Goal: Task Accomplishment & Management: Use online tool/utility

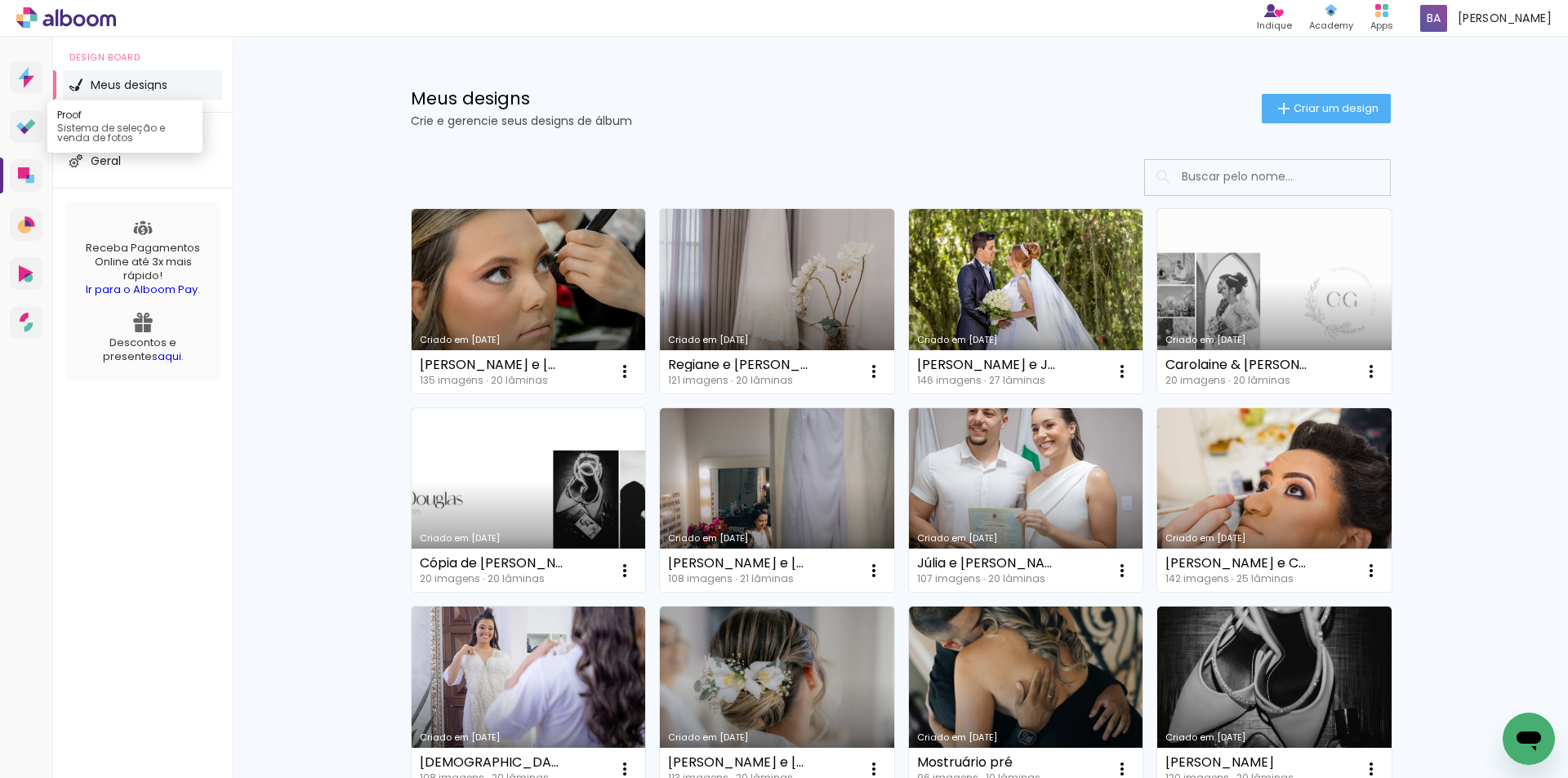
click at [28, 132] on icon at bounding box center [26, 127] width 20 height 15
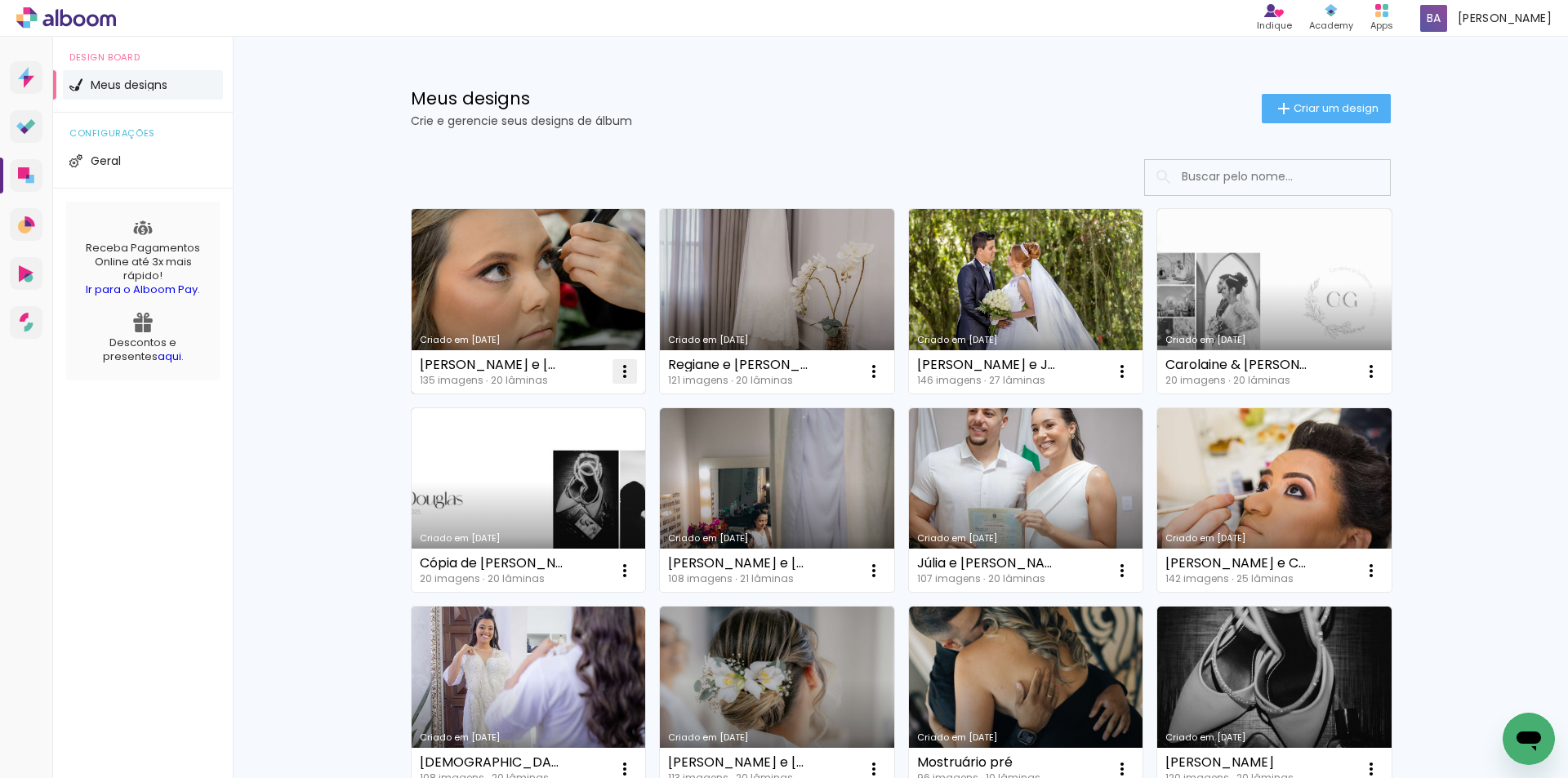
click at [616, 371] on iron-icon at bounding box center [624, 372] width 20 height 20
click at [579, 432] on paper-item "Fazer uma cópia" at bounding box center [554, 442] width 161 height 32
type input "Cópia de [PERSON_NAME] e [PERSON_NAME]"
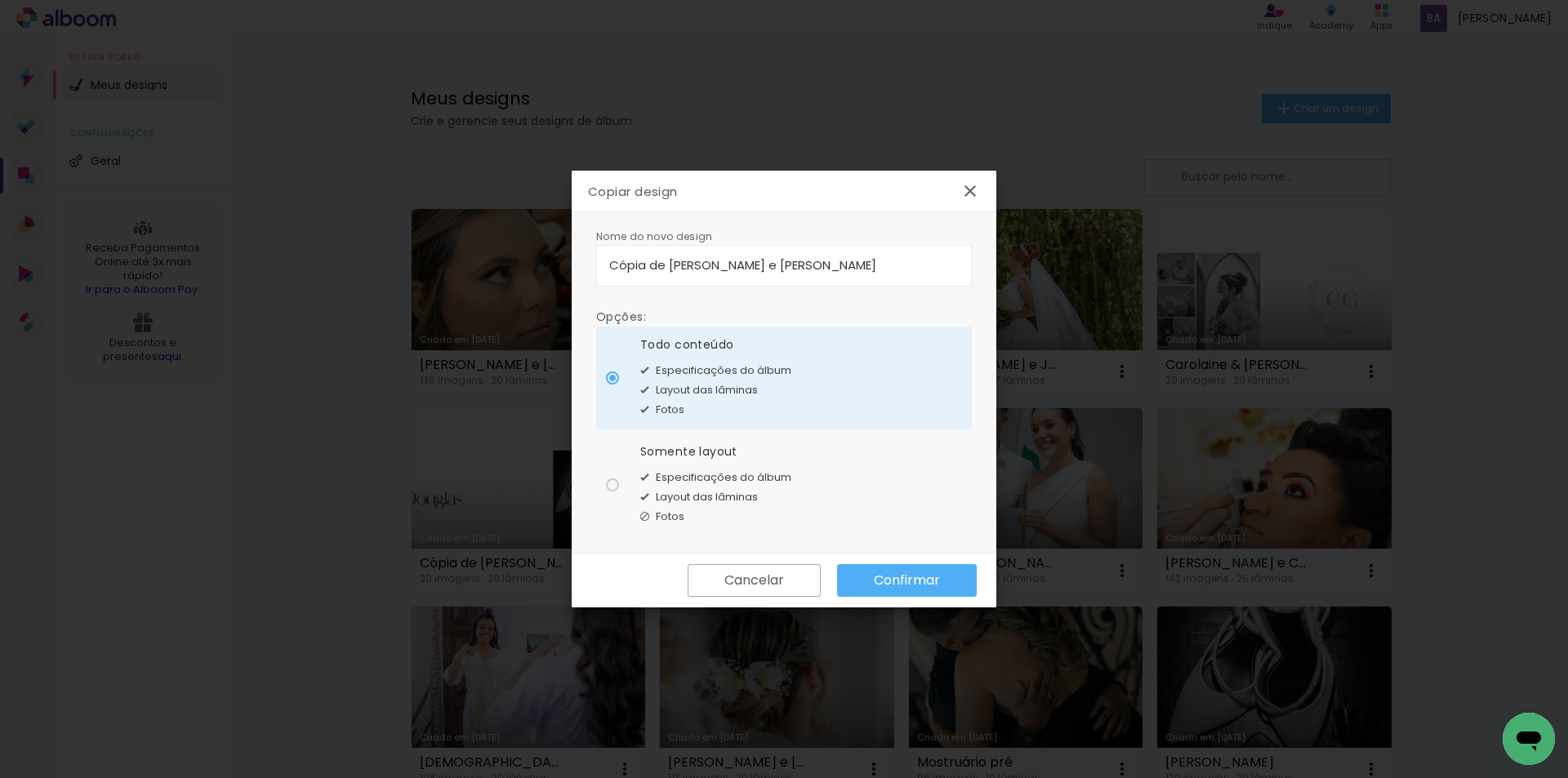
click at [724, 516] on div "Fotos" at bounding box center [716, 517] width 151 height 20
type paper-radio-button "on"
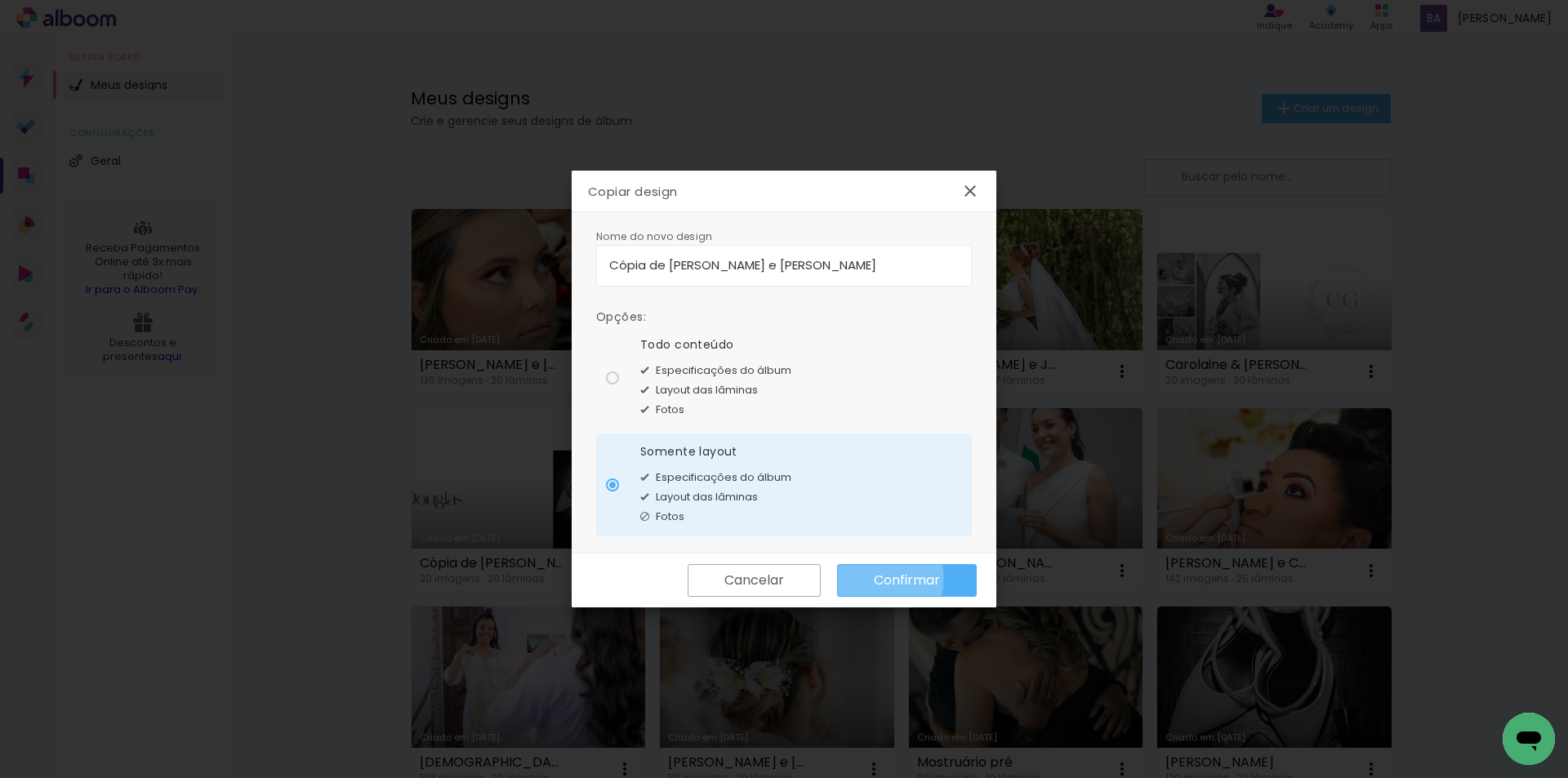
click at [868, 579] on paper-button "Confirmar" at bounding box center [907, 580] width 140 height 32
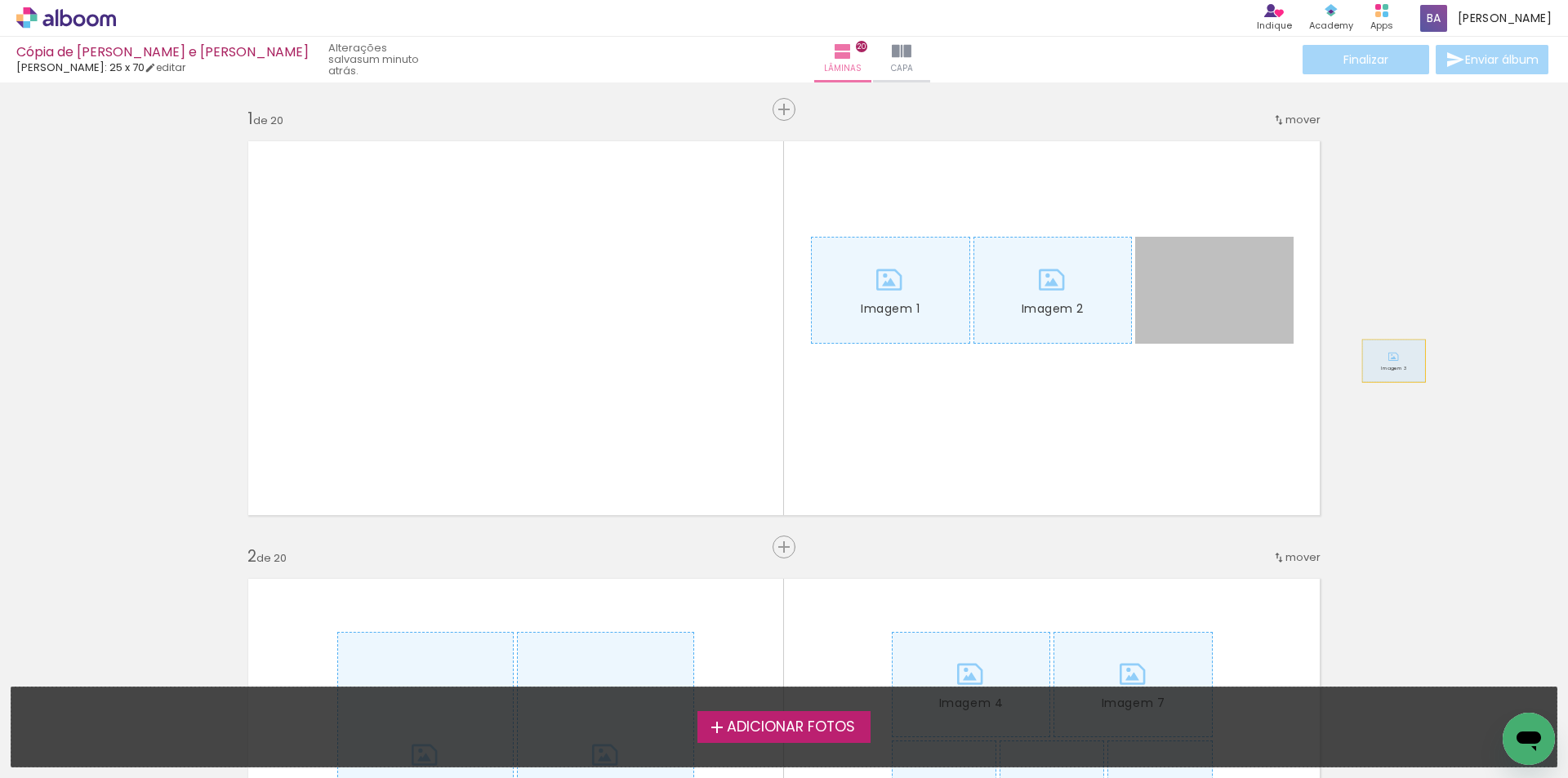
drag, startPoint x: 1256, startPoint y: 322, endPoint x: 1524, endPoint y: 388, distance: 276.0
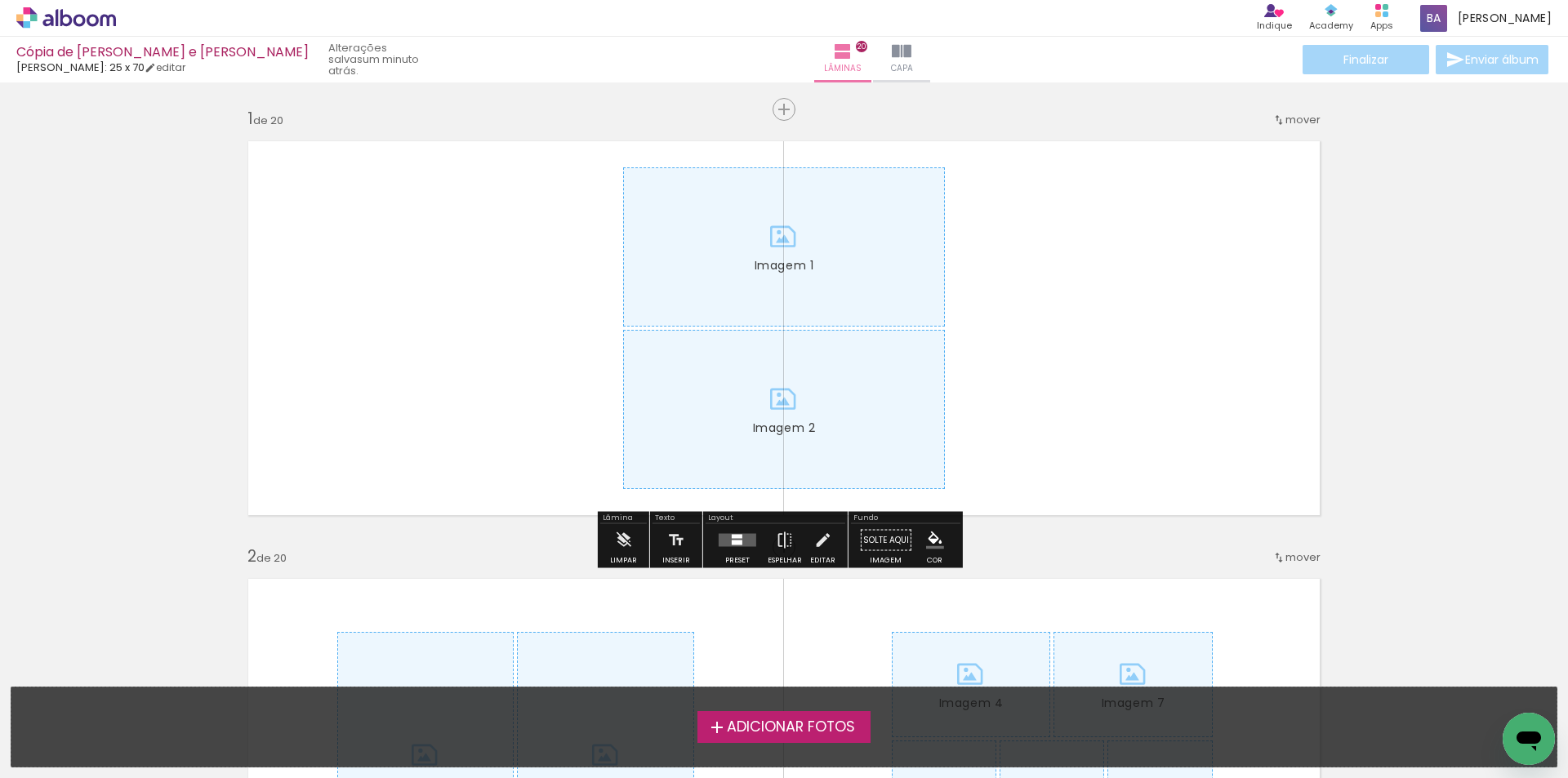
drag, startPoint x: 1273, startPoint y: 346, endPoint x: 1232, endPoint y: 327, distance: 45.2
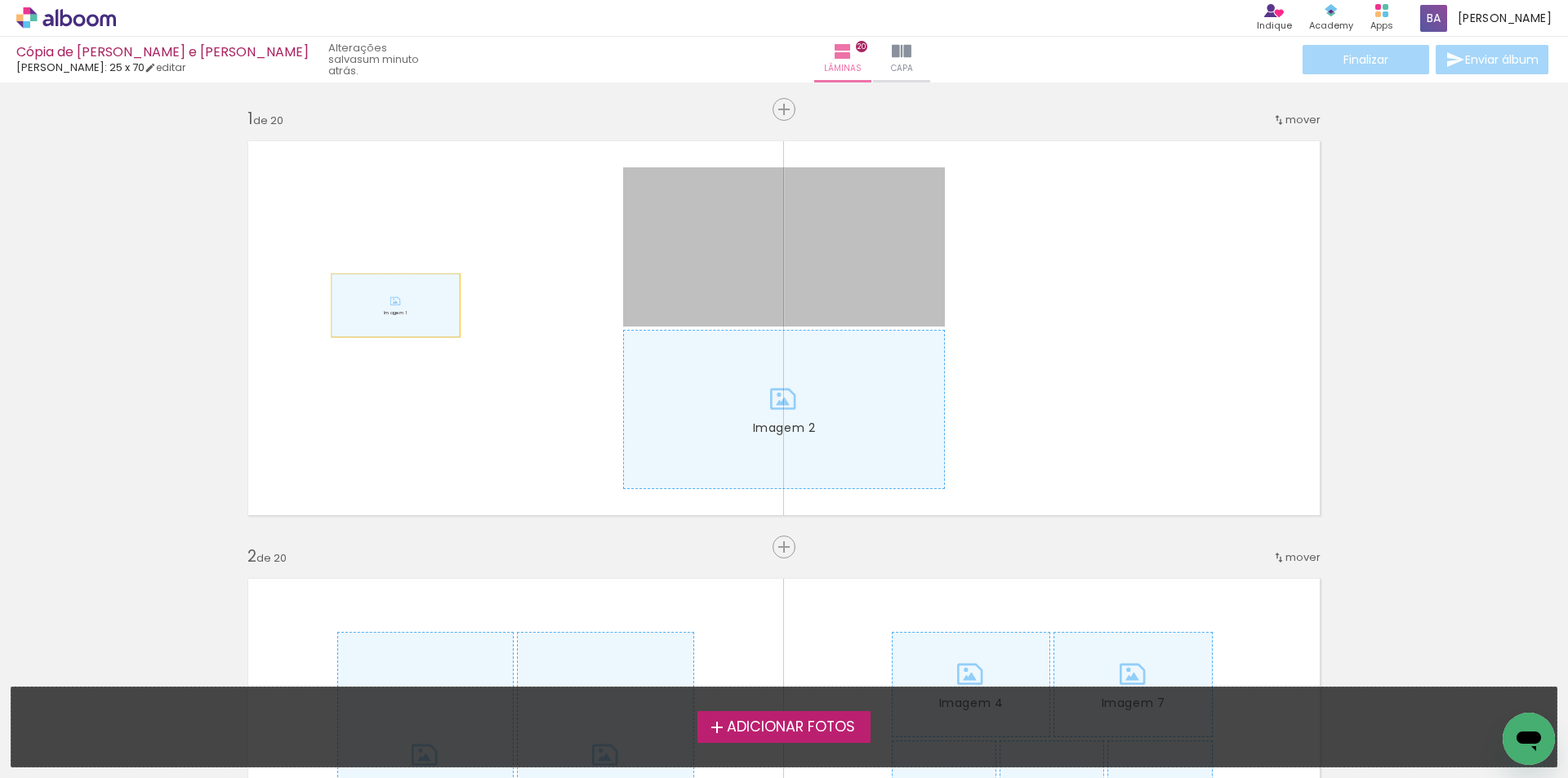
drag, startPoint x: 569, startPoint y: 291, endPoint x: 249, endPoint y: 311, distance: 320.6
click at [249, 311] on quentale-layouter "Imagem 1 Imagem 2" at bounding box center [784, 328] width 1094 height 397
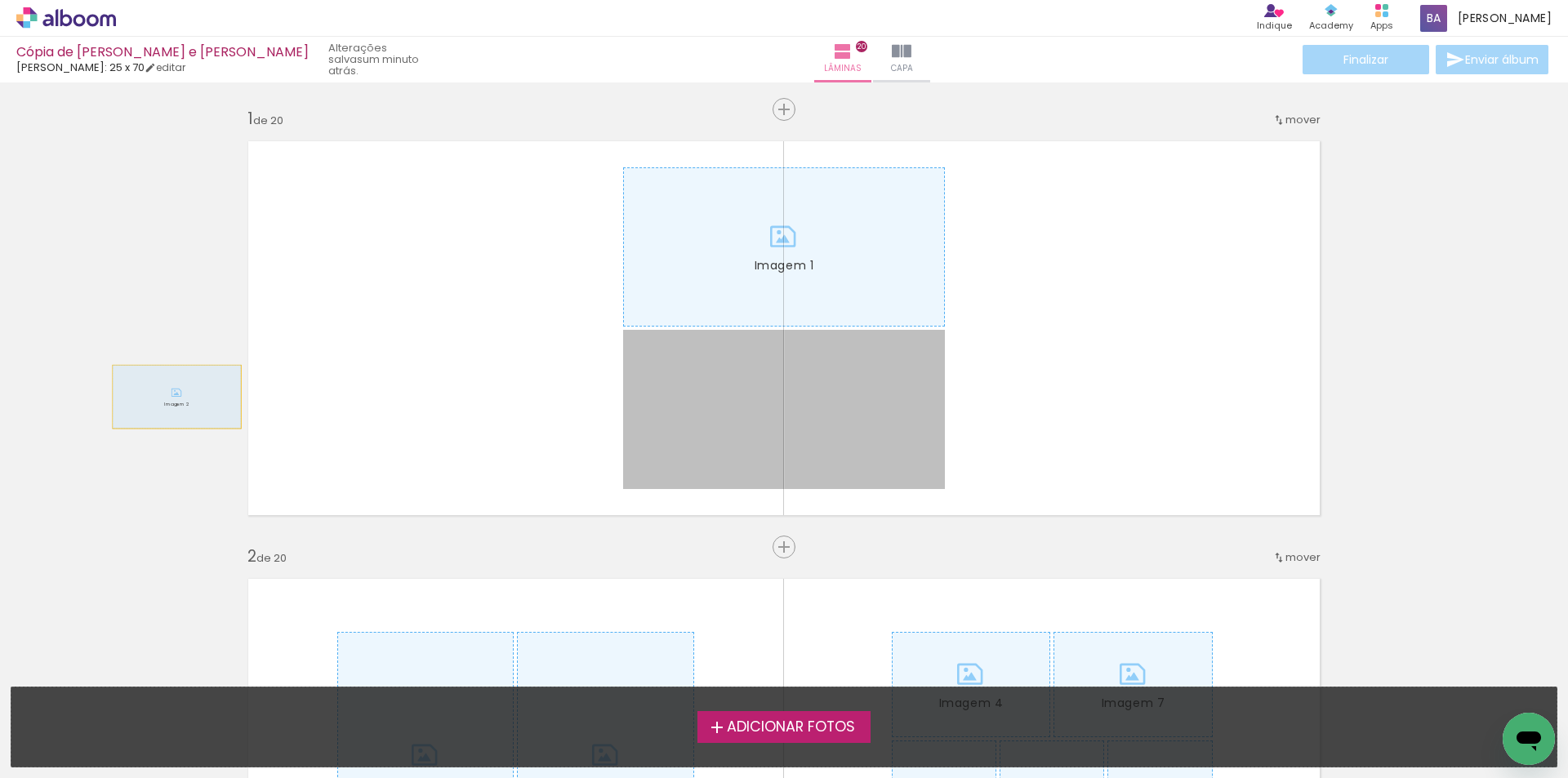
drag, startPoint x: 171, startPoint y: 397, endPoint x: 0, endPoint y: 393, distance: 171.0
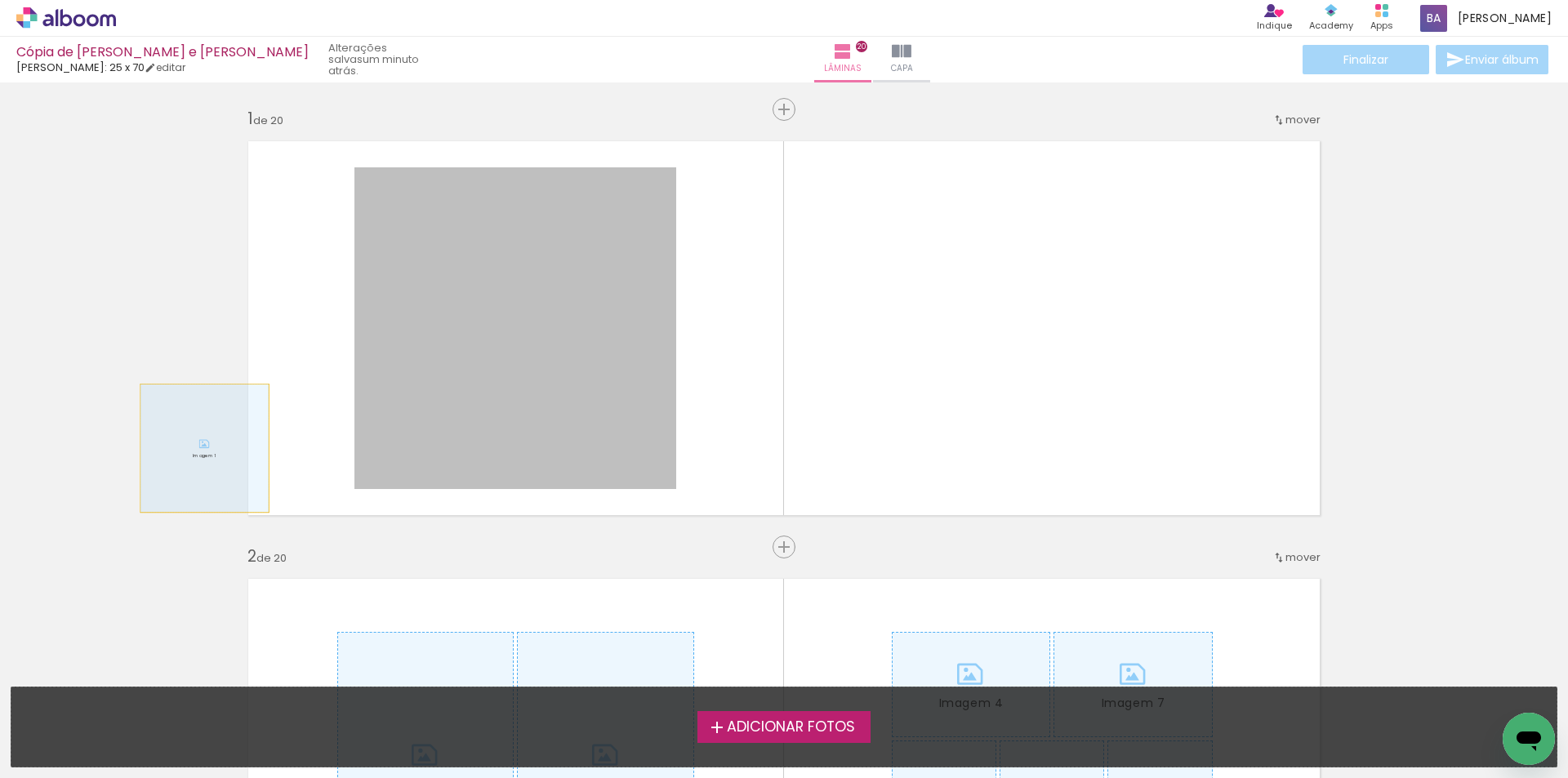
drag, startPoint x: 577, startPoint y: 331, endPoint x: 0, endPoint y: 469, distance: 593.3
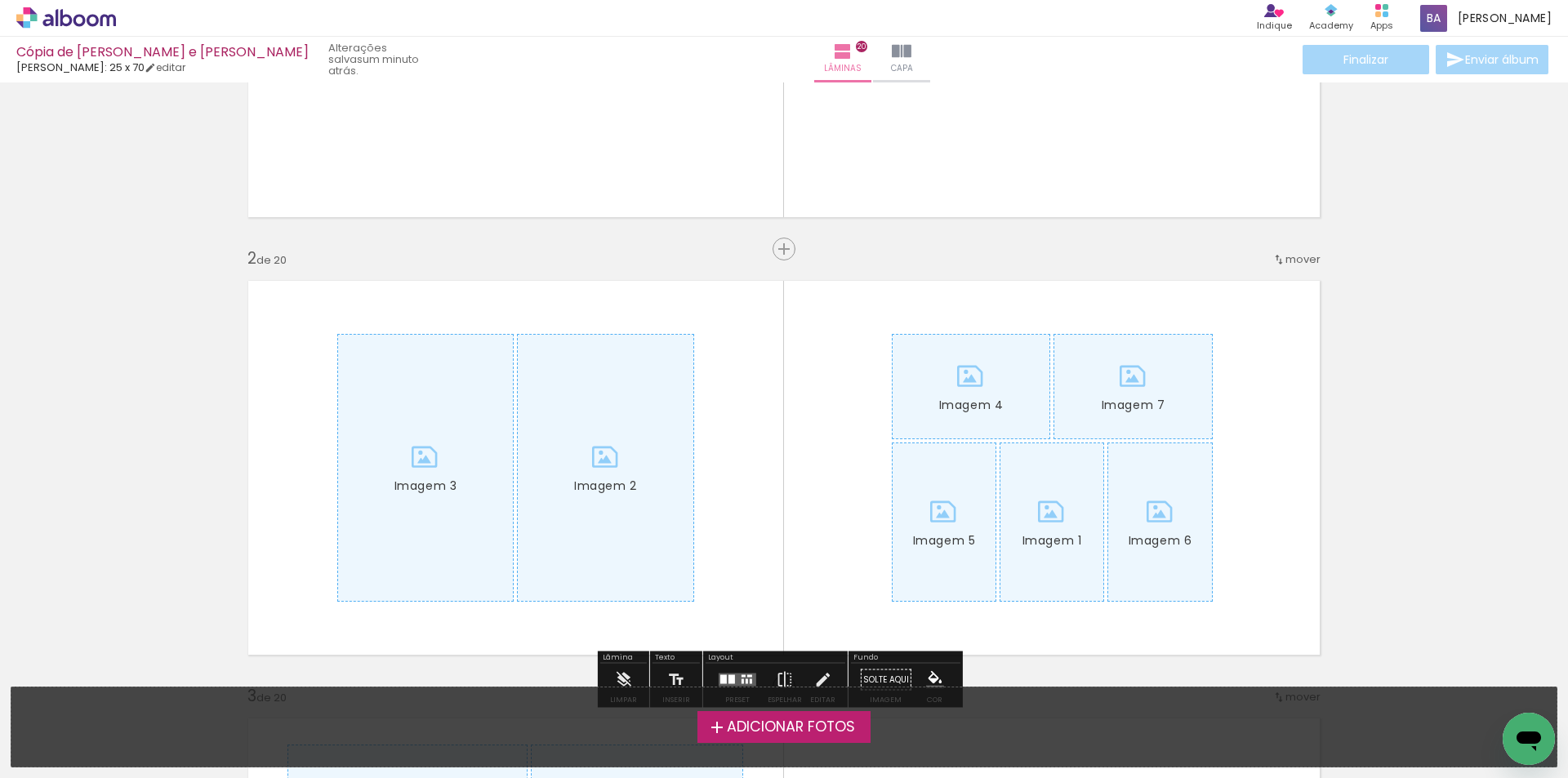
scroll to position [408, 0]
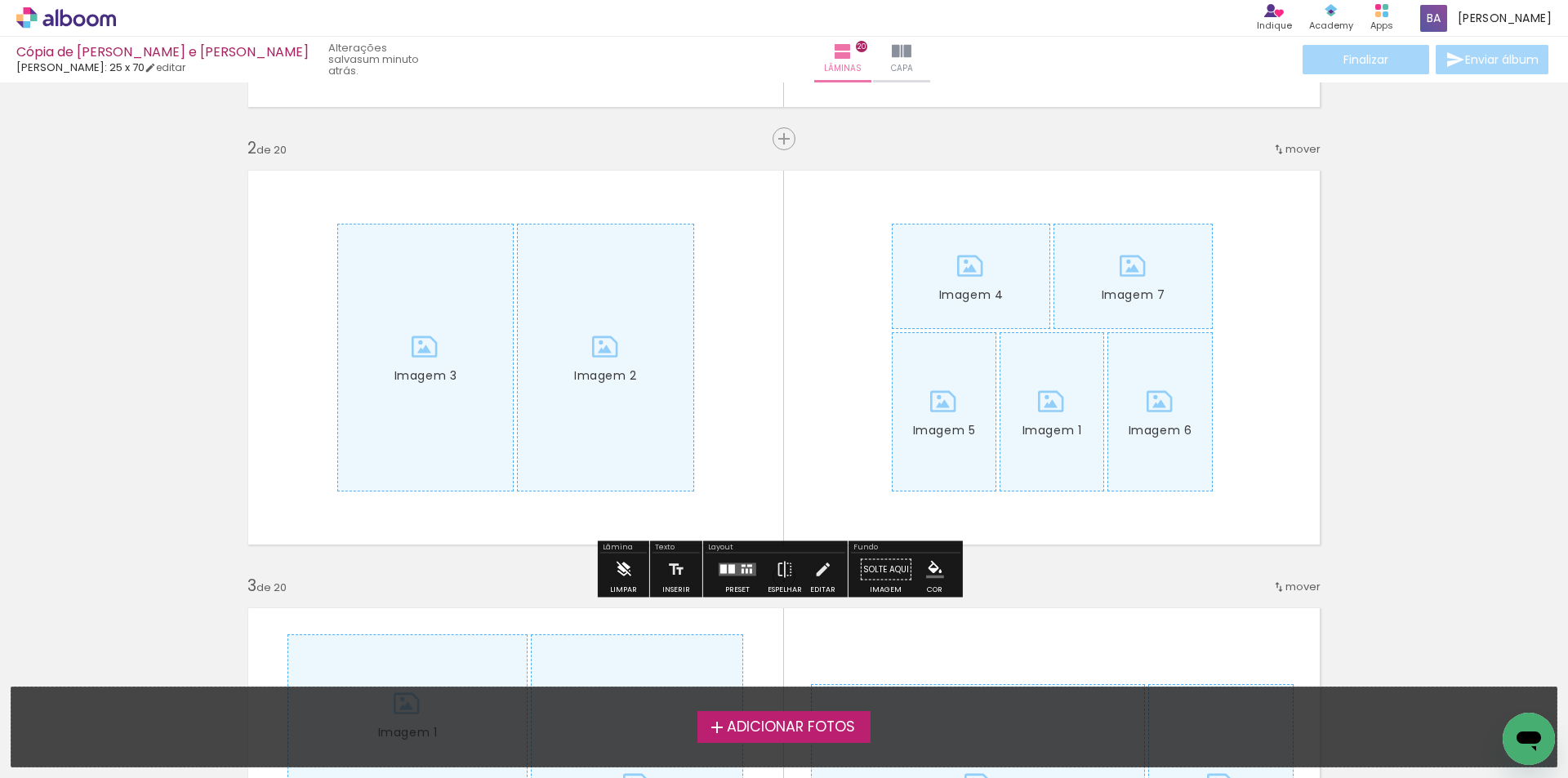
click at [620, 572] on iron-icon at bounding box center [623, 570] width 18 height 32
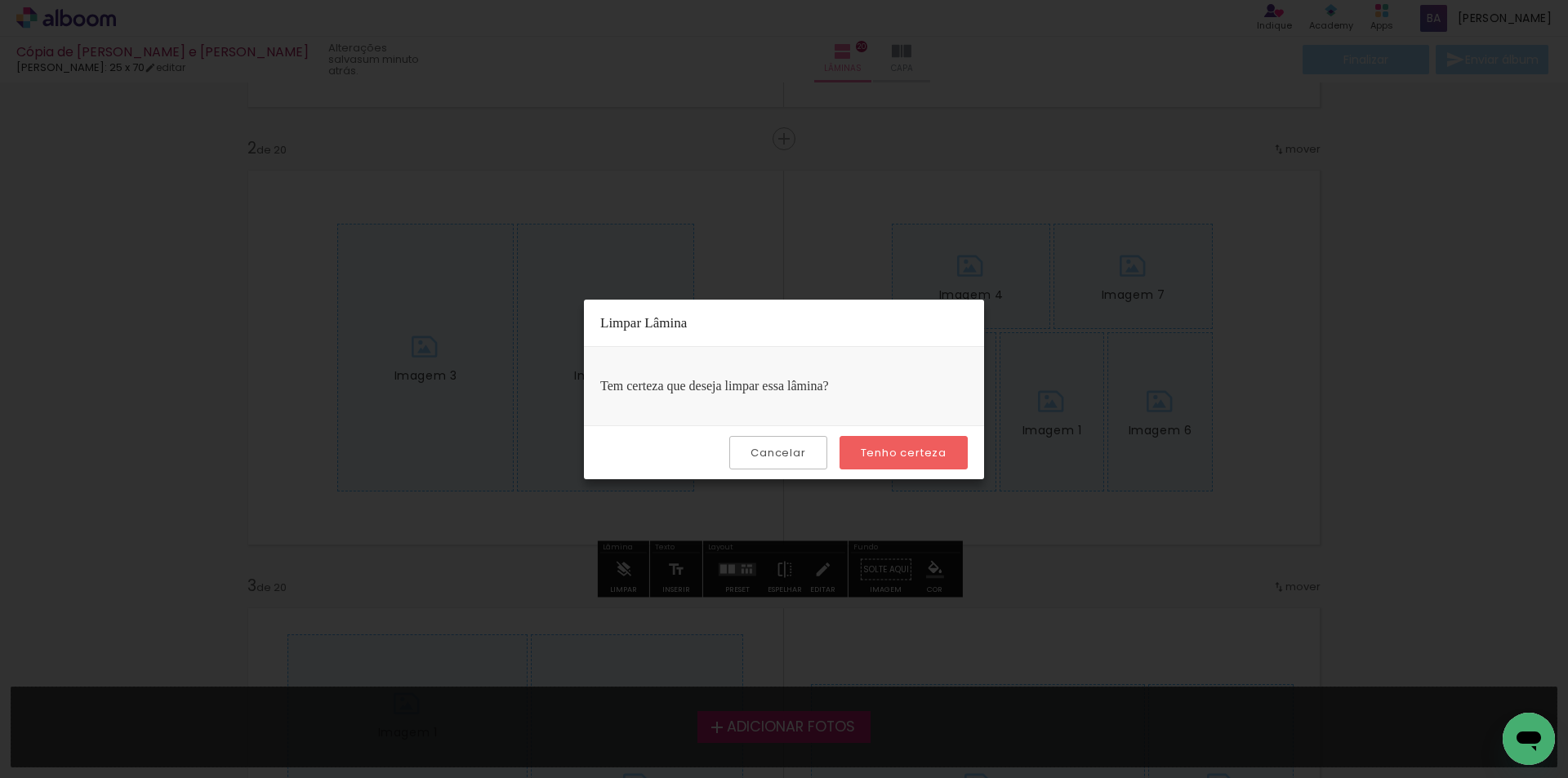
click at [0, 0] on slot "Tenho certeza" at bounding box center [0, 0] width 0 height 0
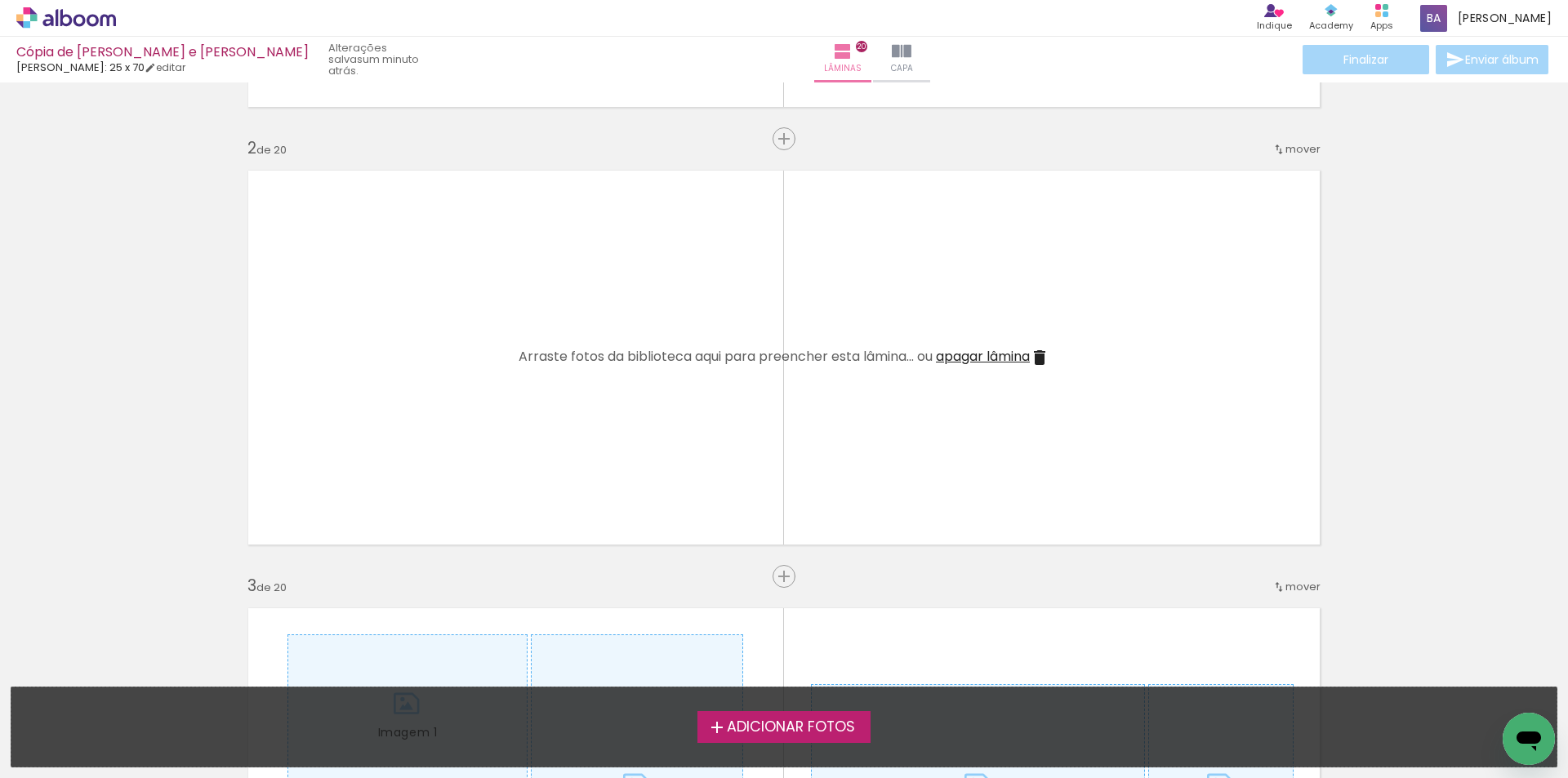
scroll to position [272, 0]
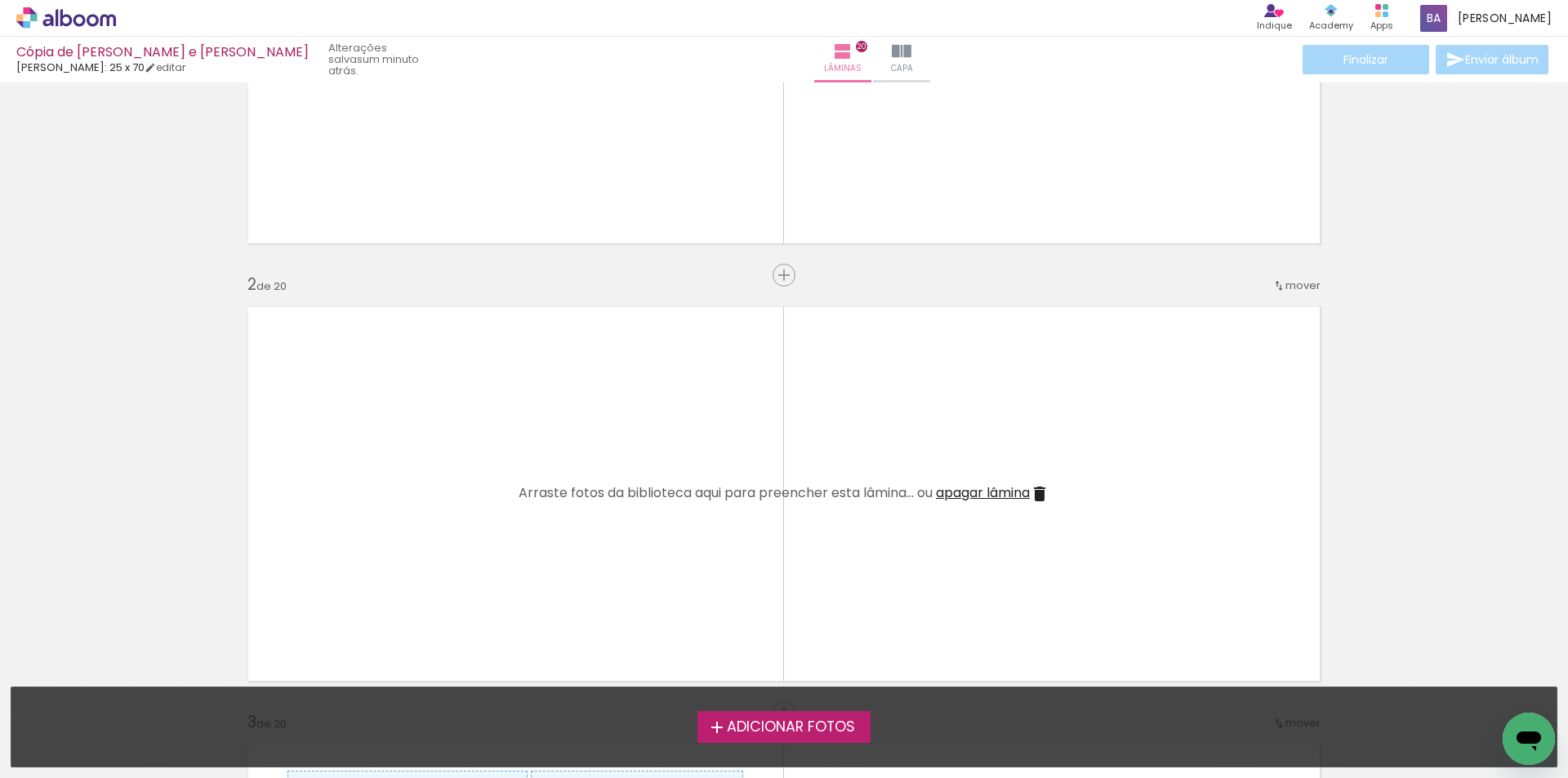
click at [958, 488] on span "apagar lâmina" at bounding box center [982, 493] width 94 height 19
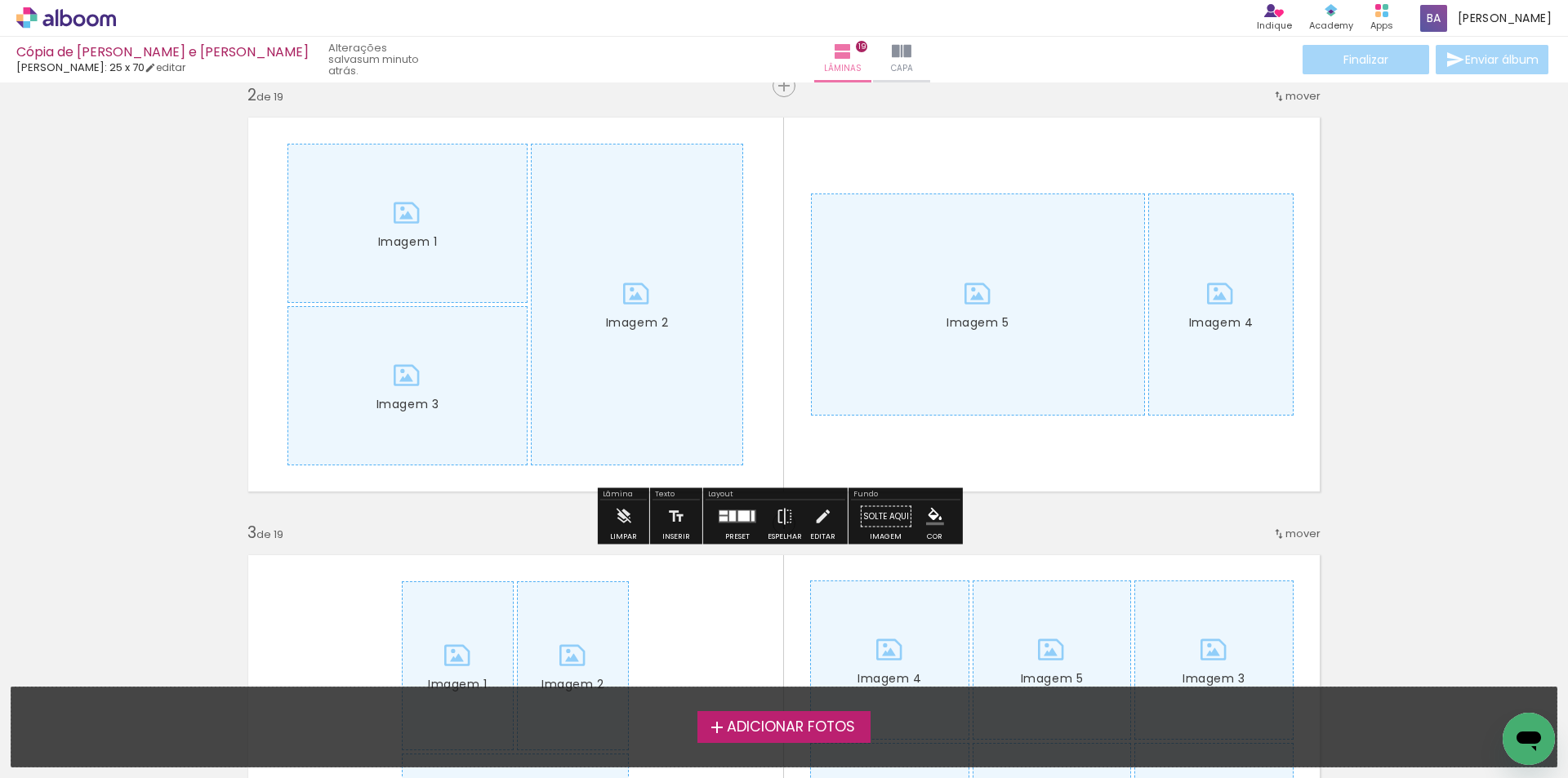
scroll to position [545, 0]
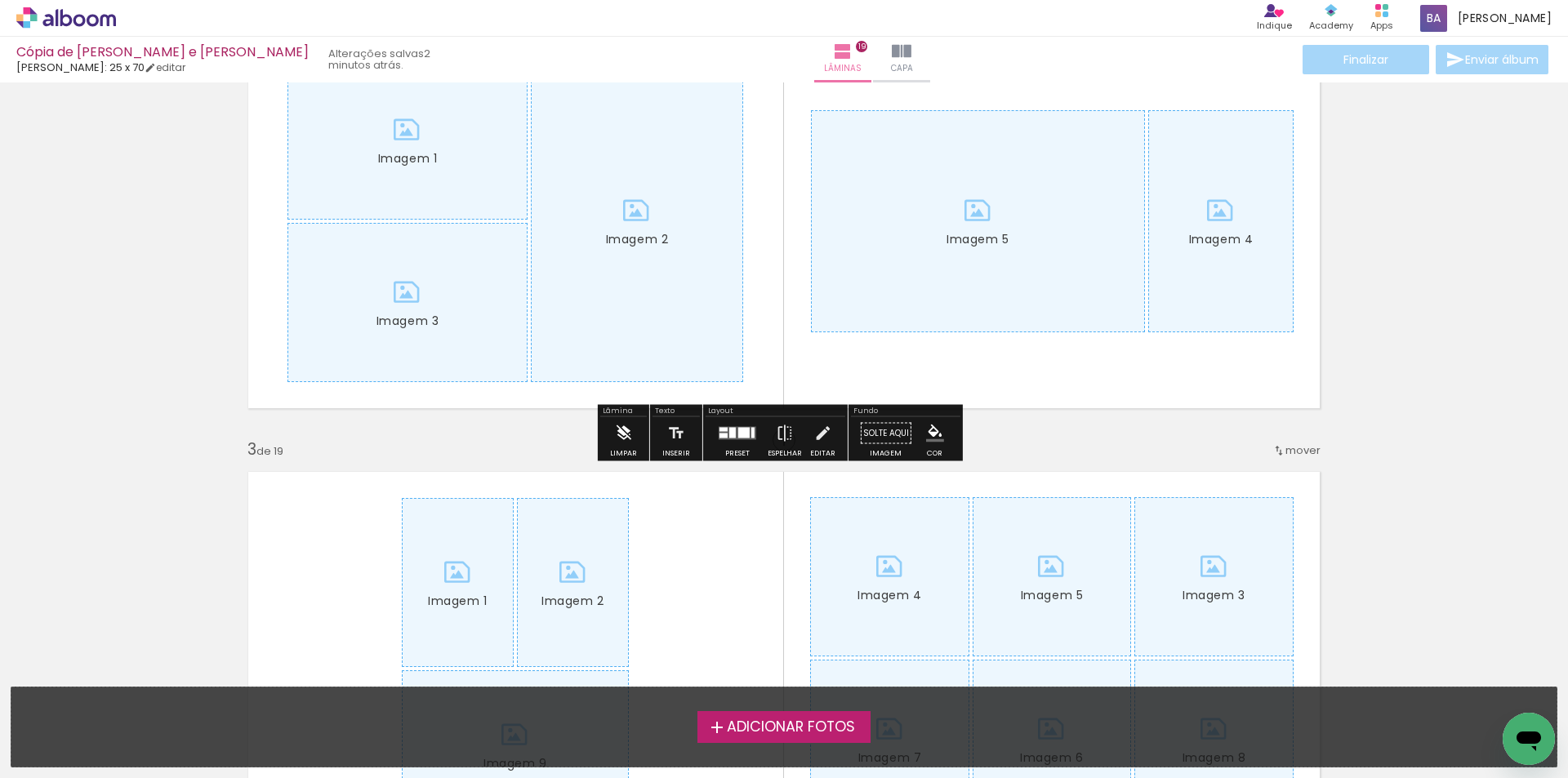
click at [637, 427] on div "Limpar" at bounding box center [623, 439] width 47 height 42
click at [632, 429] on paper-button "Limpar" at bounding box center [623, 439] width 35 height 42
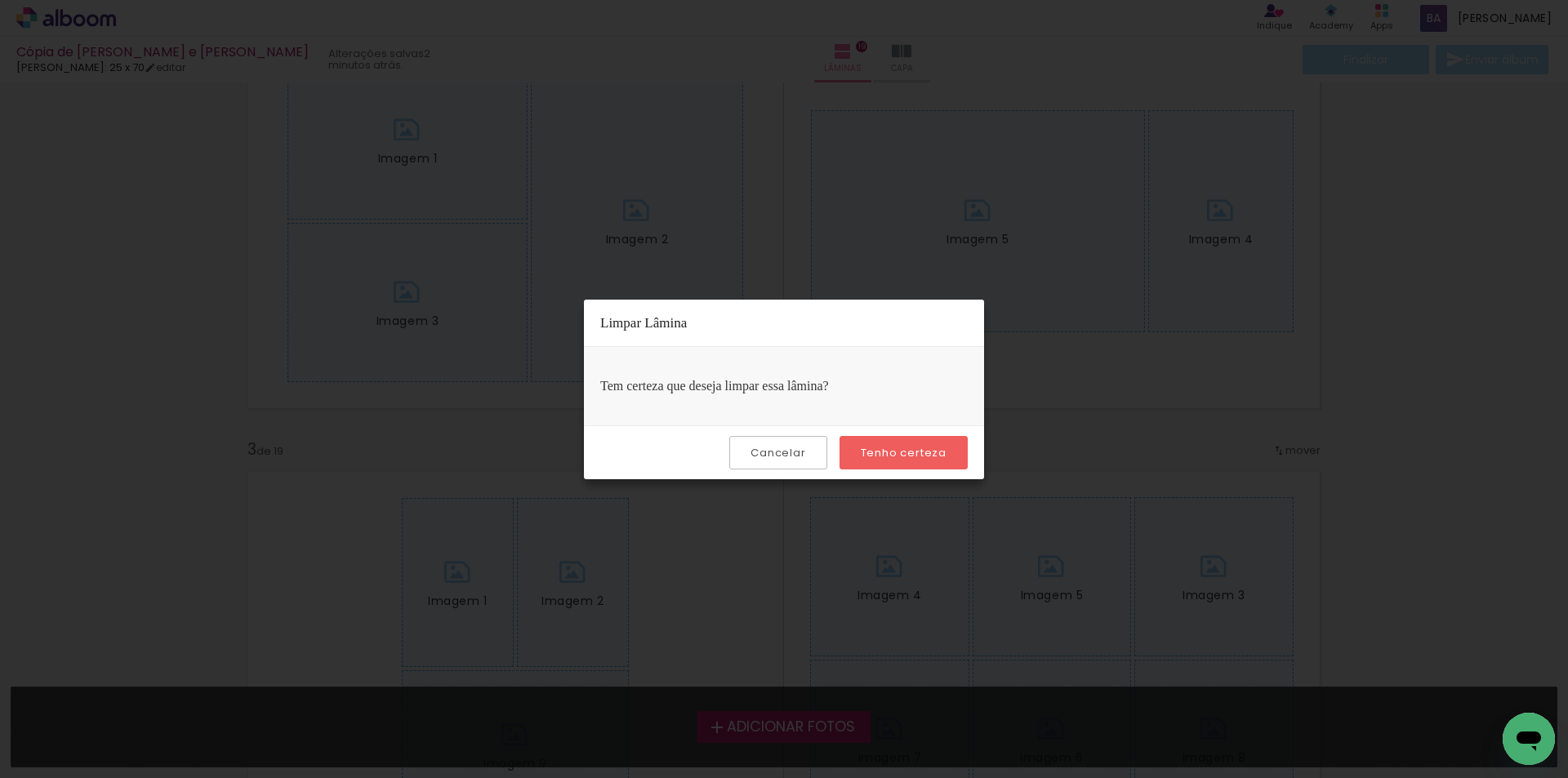
click at [0, 0] on slot "Tenho certeza" at bounding box center [0, 0] width 0 height 0
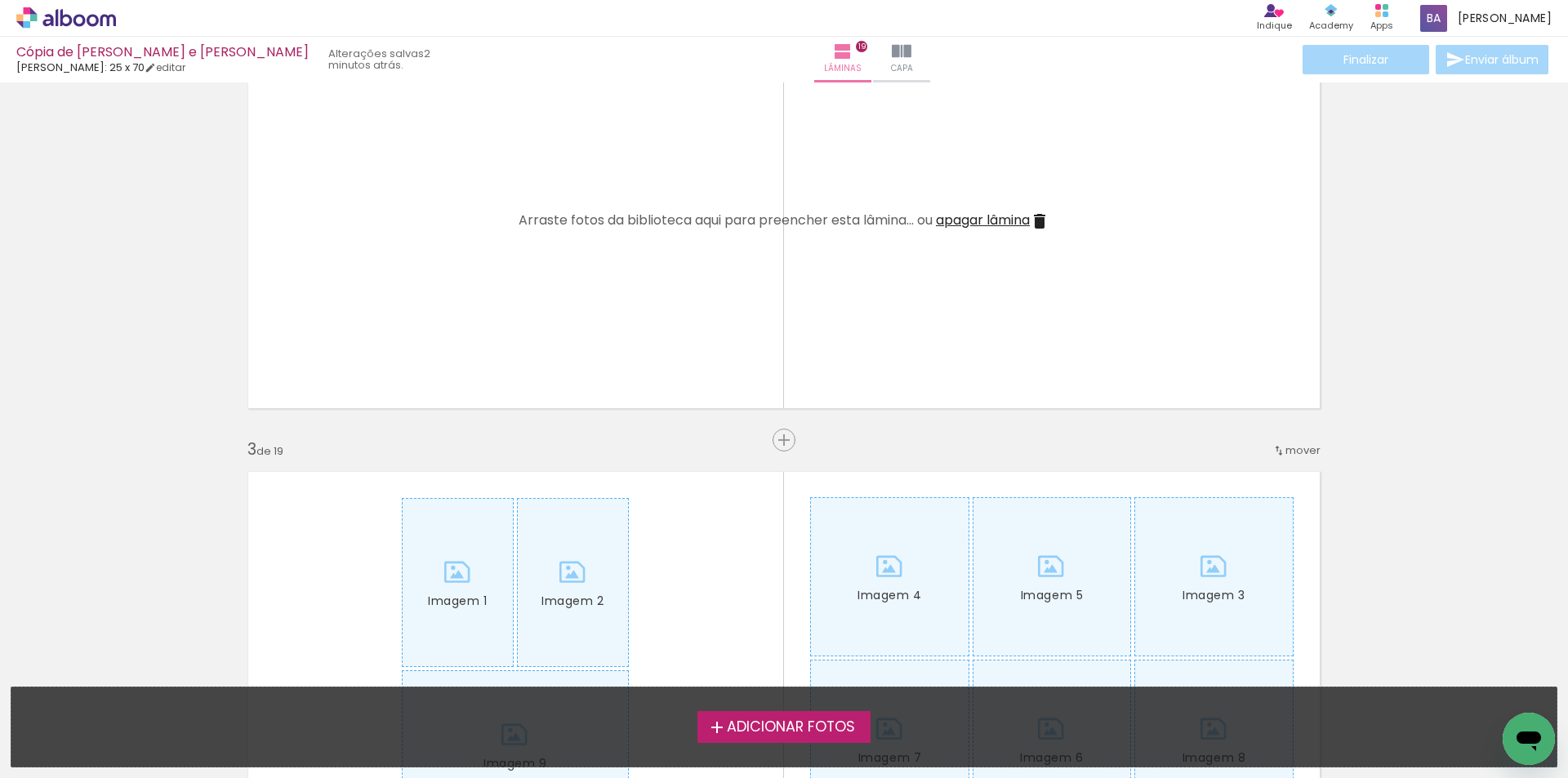
click at [999, 213] on span "apagar lâmina" at bounding box center [982, 220] width 94 height 19
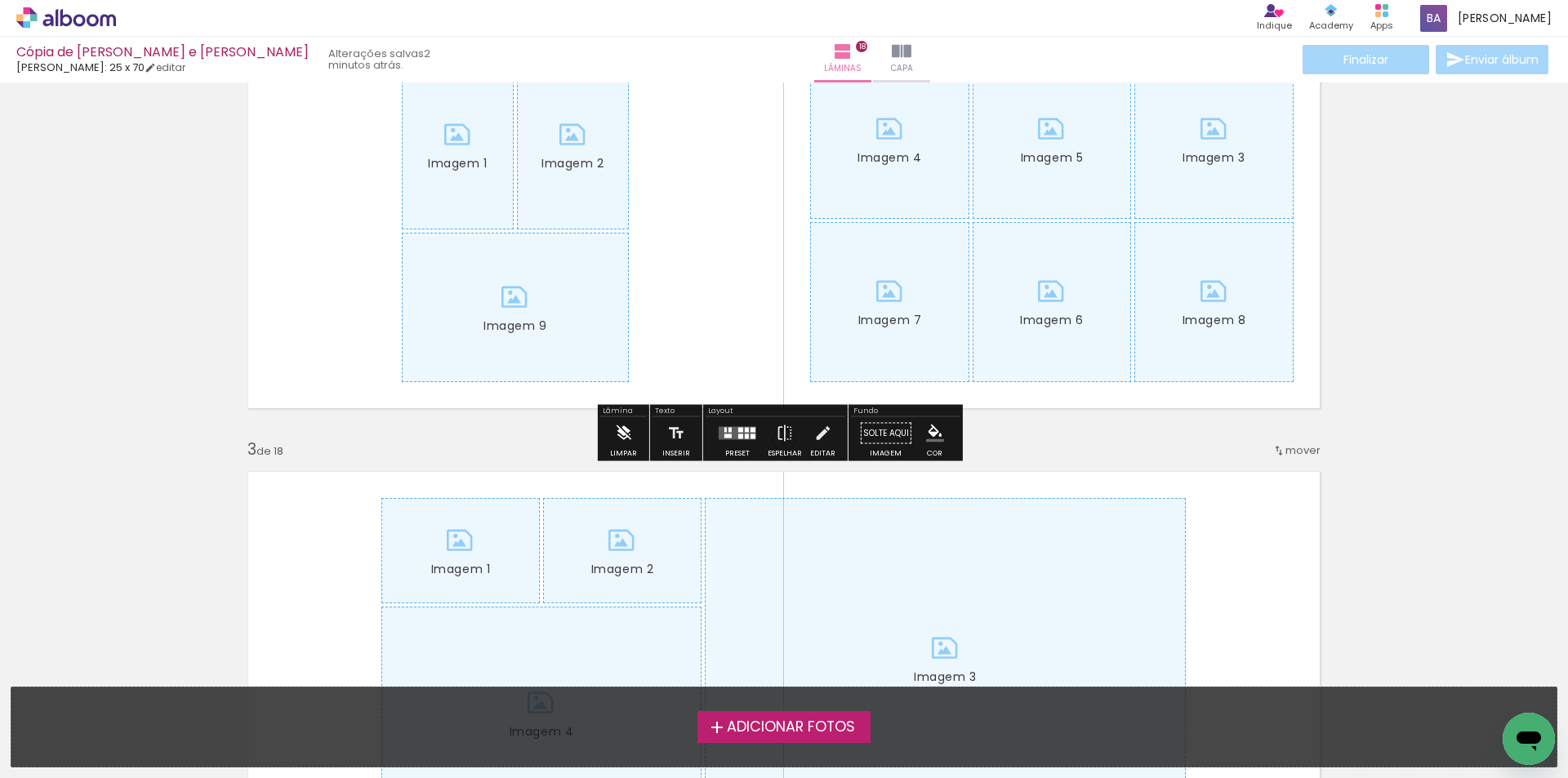
click at [626, 431] on iron-icon at bounding box center [623, 434] width 18 height 32
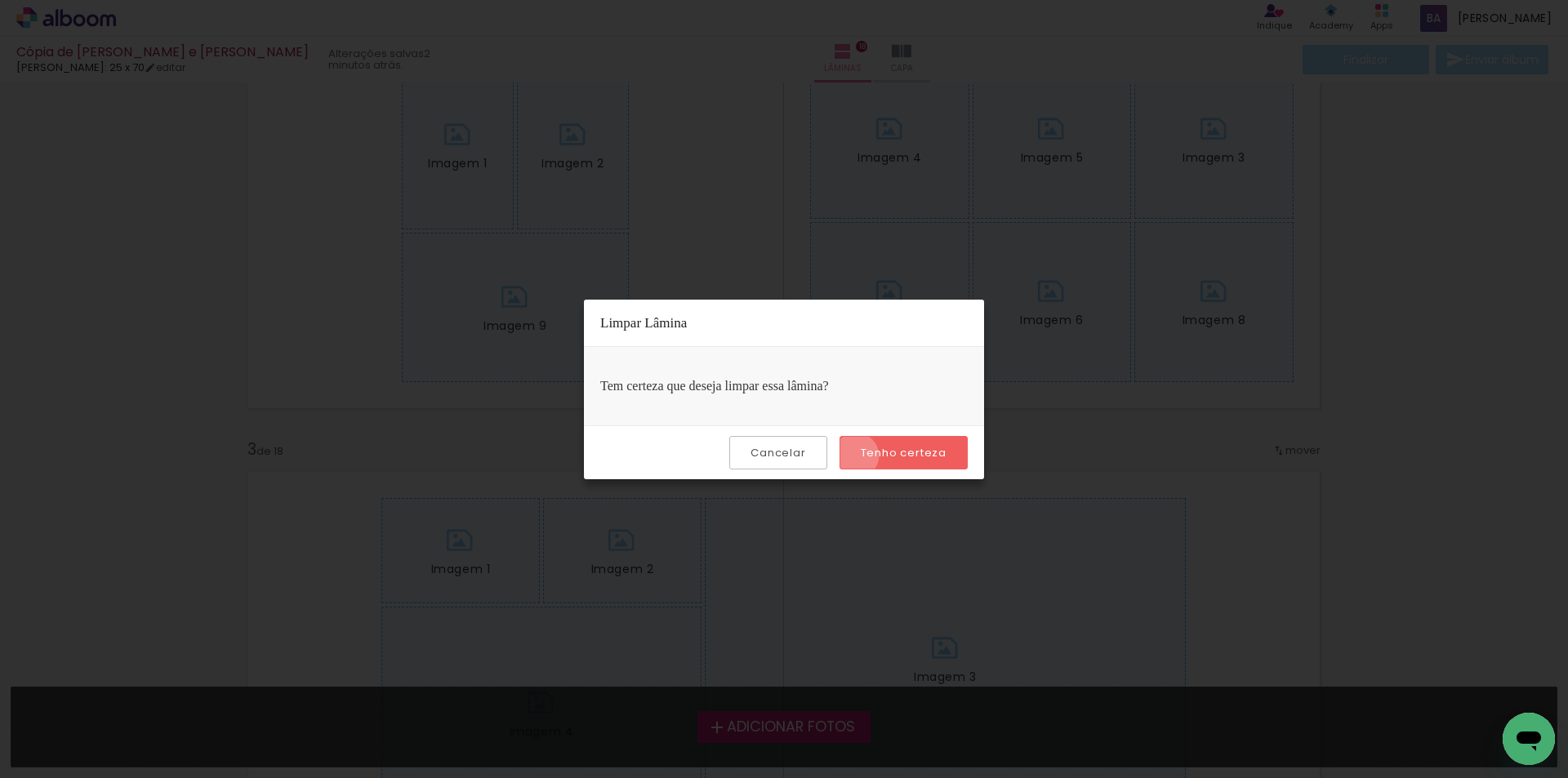
click at [858, 456] on paper-button "Tenho certeza" at bounding box center [903, 452] width 128 height 33
drag, startPoint x: 913, startPoint y: 452, endPoint x: 867, endPoint y: 441, distance: 47.3
click at [0, 0] on slot "Tenho certeza" at bounding box center [0, 0] width 0 height 0
click at [842, 458] on paper-button "Tenho certeza" at bounding box center [903, 452] width 128 height 33
click at [0, 0] on slot "Tenho certeza" at bounding box center [0, 0] width 0 height 0
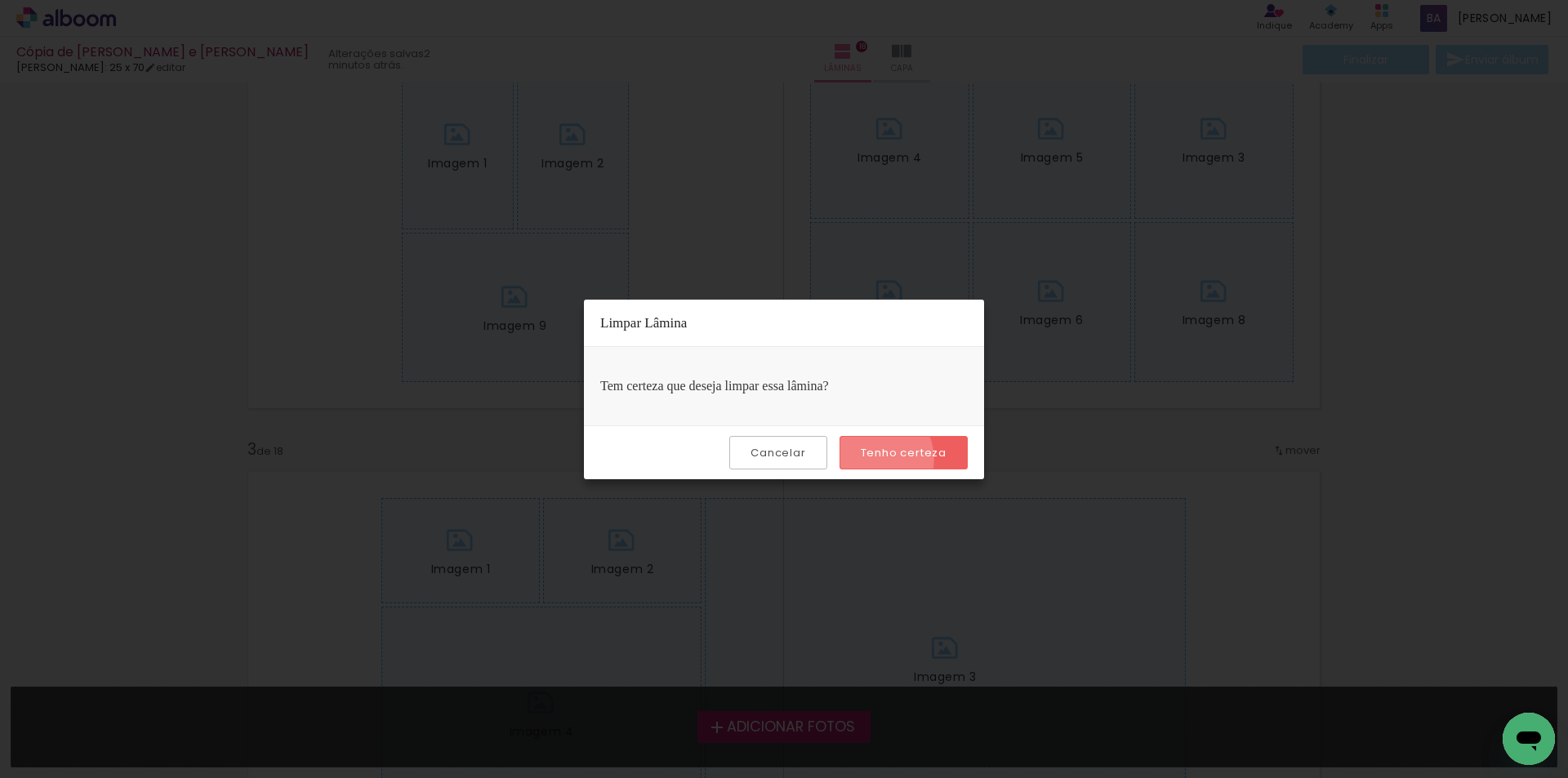
click at [0, 0] on slot "Tenho certeza" at bounding box center [0, 0] width 0 height 0
click at [716, 448] on div "Cancelar Tenho certeza" at bounding box center [784, 452] width 400 height 54
click at [0, 0] on slot "Cancelar" at bounding box center [0, 0] width 0 height 0
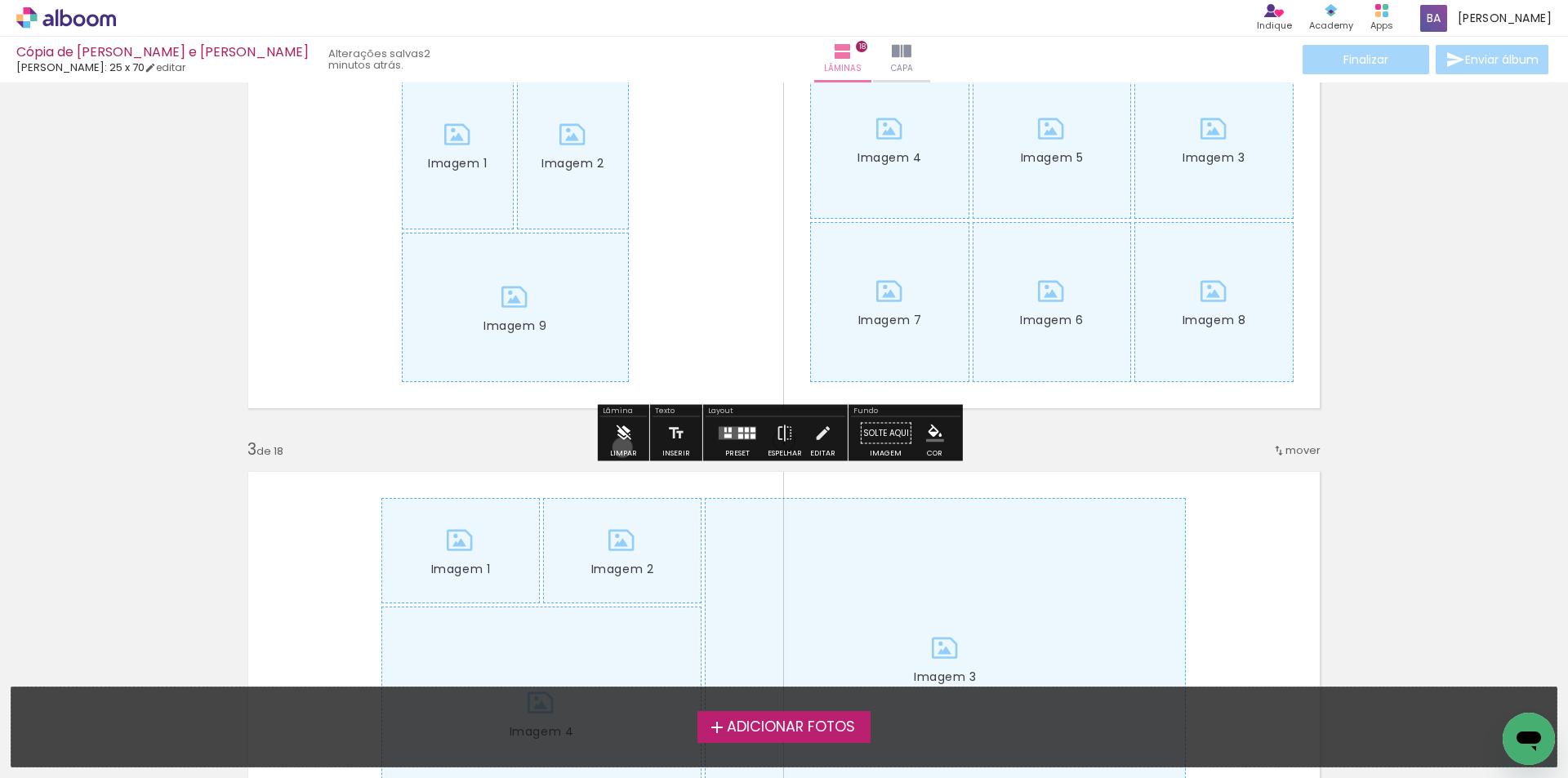
drag, startPoint x: 622, startPoint y: 447, endPoint x: 863, endPoint y: 420, distance: 242.5
click at [623, 447] on iron-icon at bounding box center [623, 434] width 18 height 32
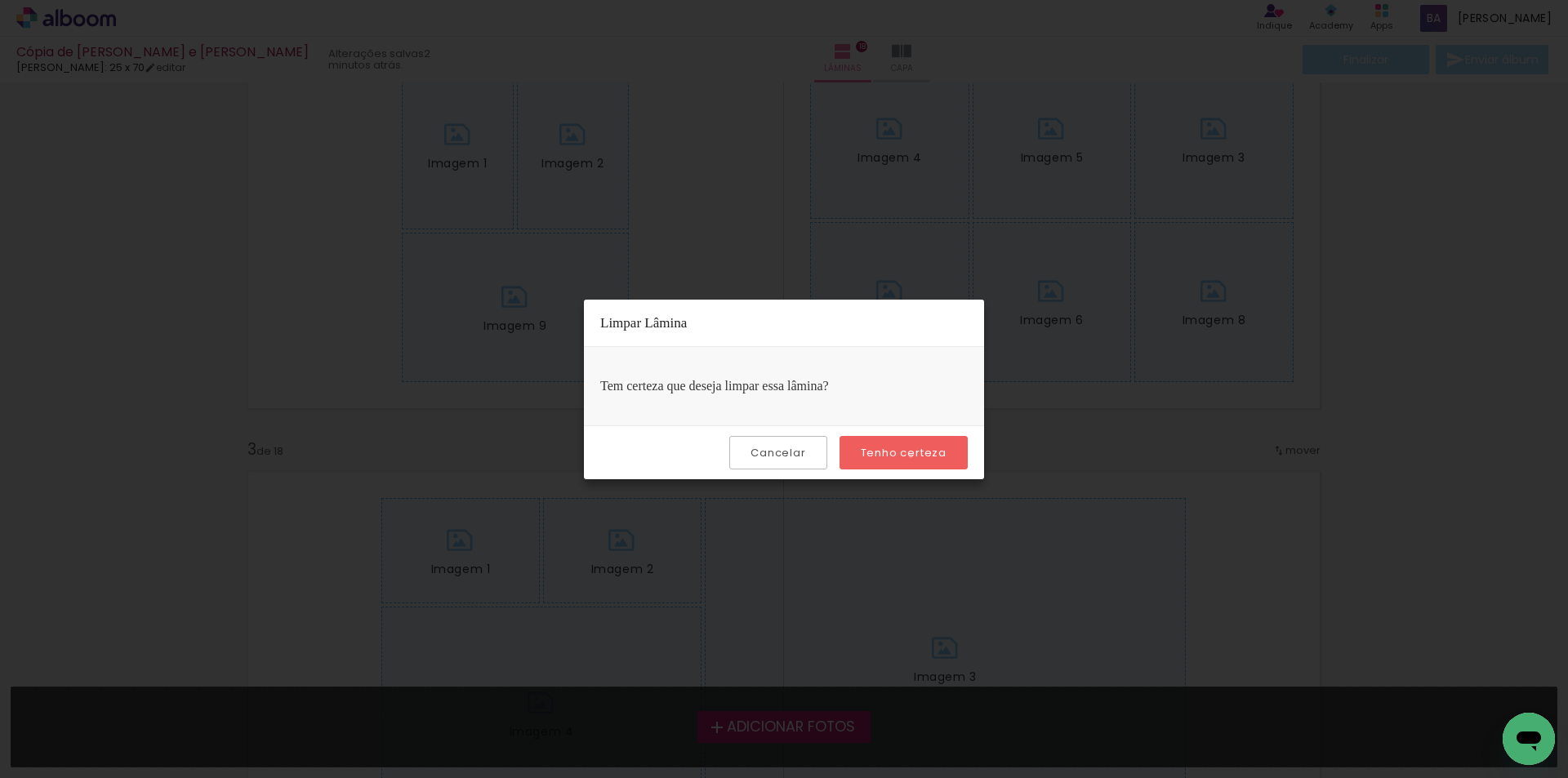
click at [0, 0] on slot "Tenho certeza" at bounding box center [0, 0] width 0 height 0
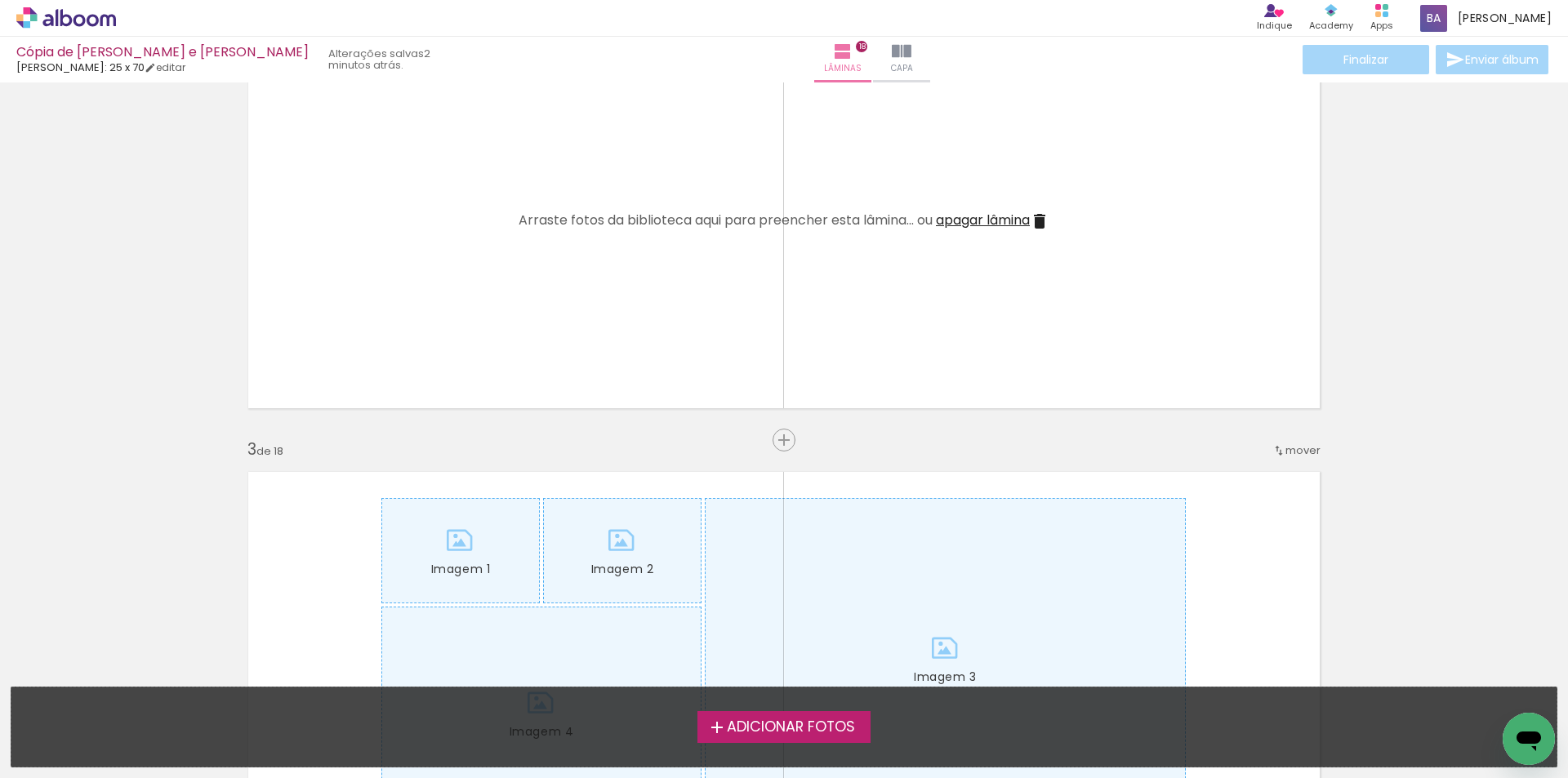
click at [1006, 227] on span "apagar lâmina" at bounding box center [982, 220] width 94 height 19
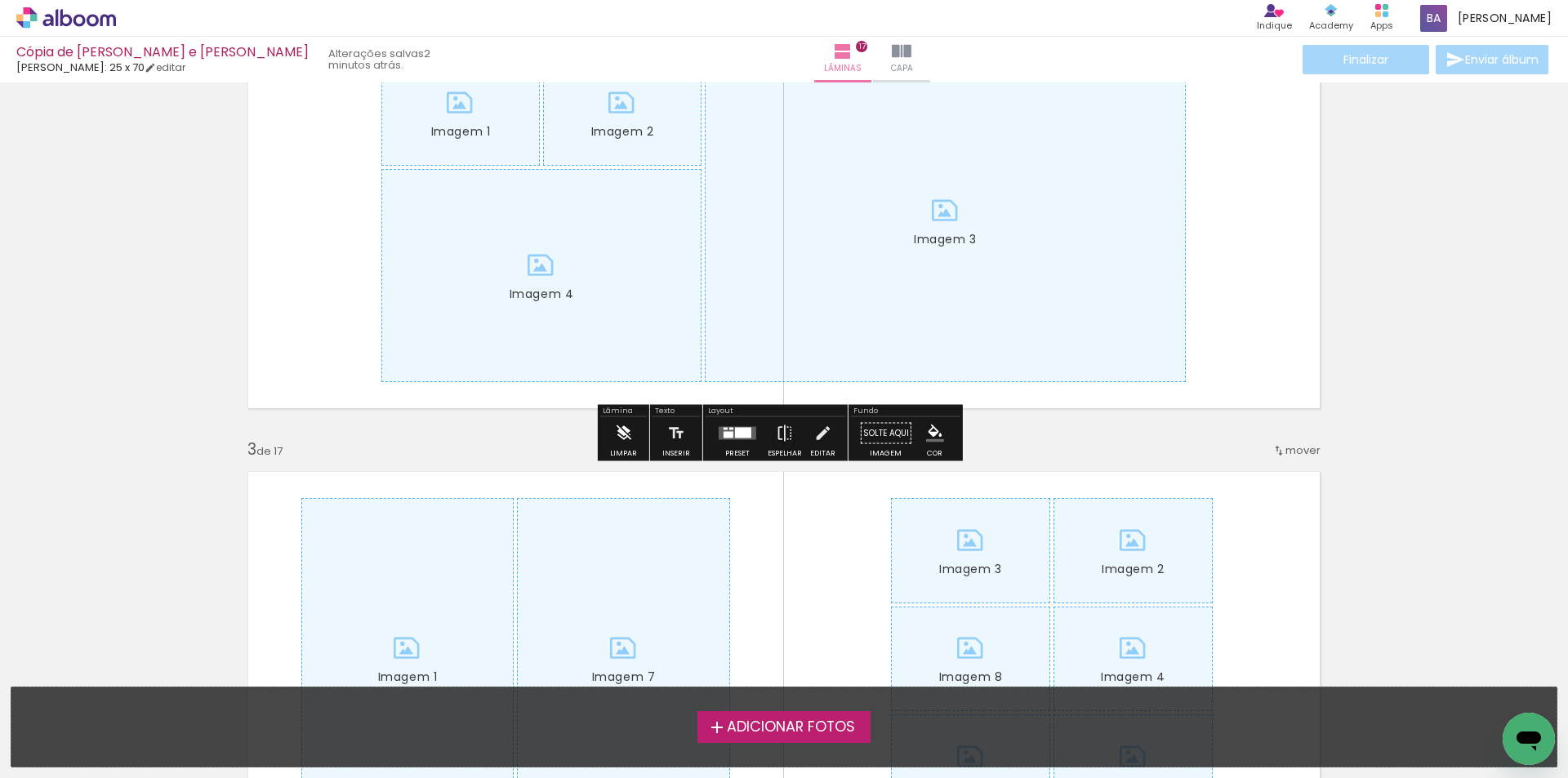
click at [627, 437] on iron-icon at bounding box center [623, 434] width 18 height 32
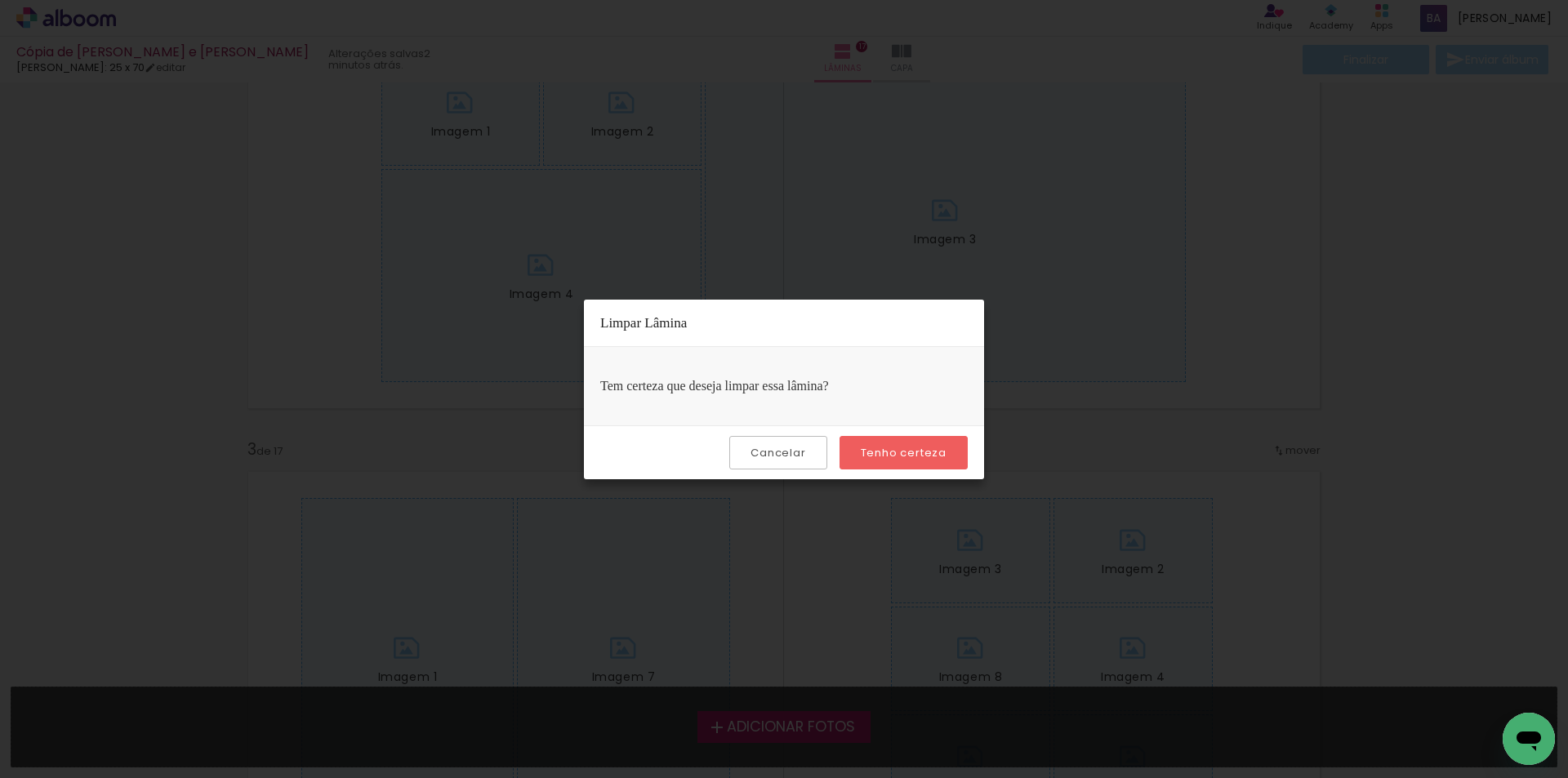
click at [0, 0] on slot "Tenho certeza" at bounding box center [0, 0] width 0 height 0
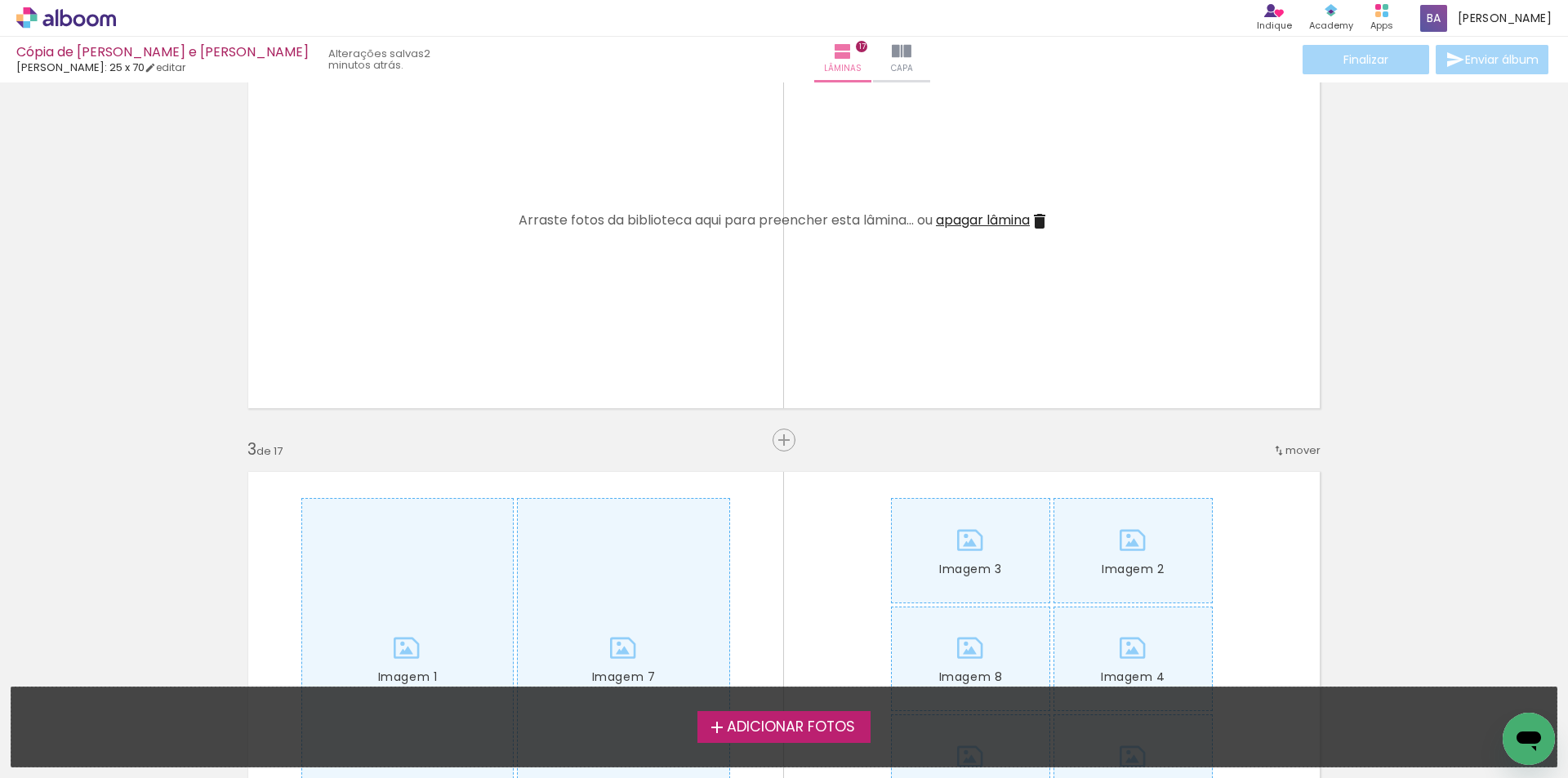
drag, startPoint x: 1005, startPoint y: 228, endPoint x: 790, endPoint y: 335, distance: 240.2
click at [1004, 228] on span "apagar lâmina" at bounding box center [982, 220] width 94 height 19
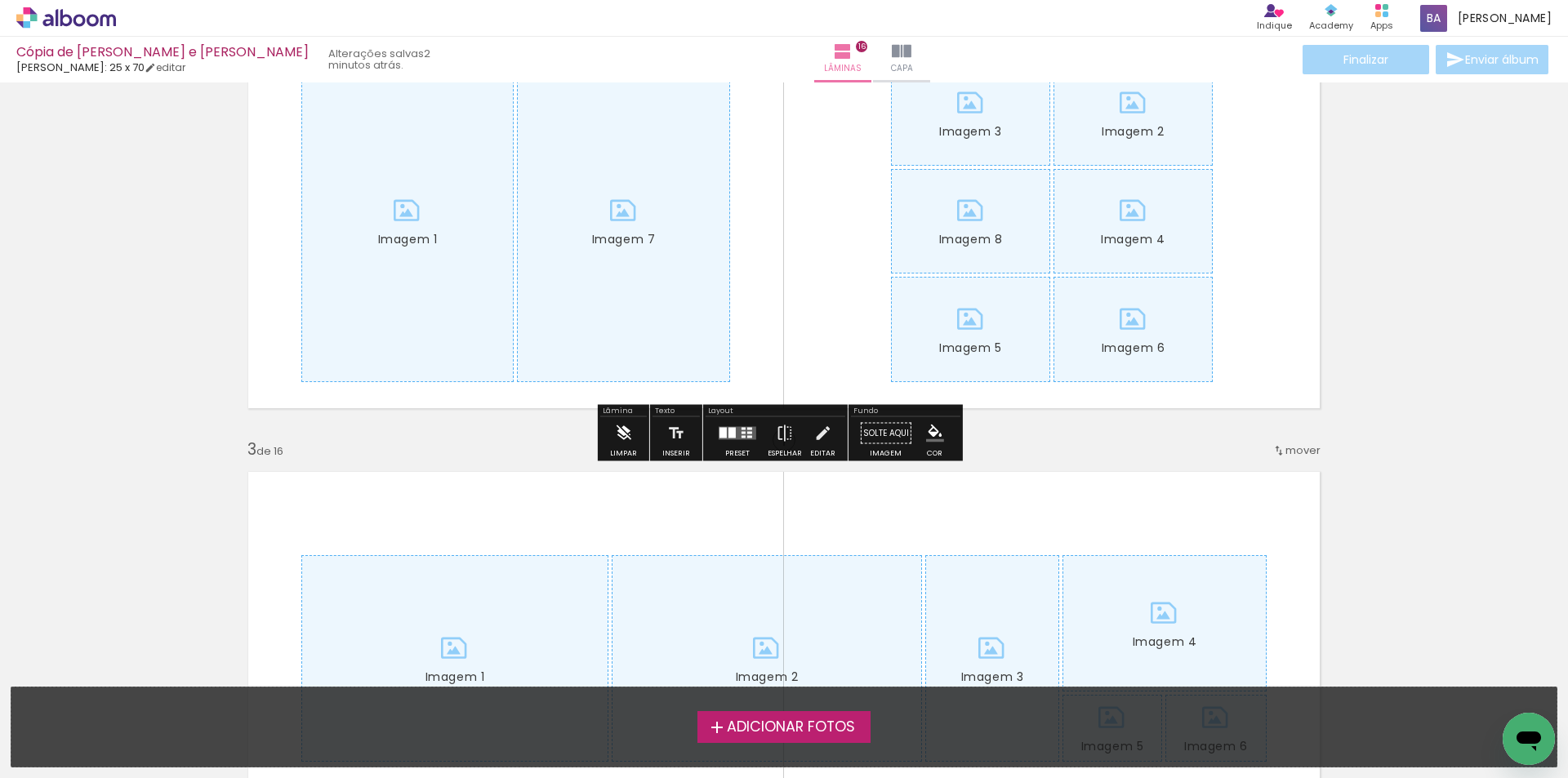
click at [609, 421] on paper-button "Limpar" at bounding box center [623, 439] width 35 height 42
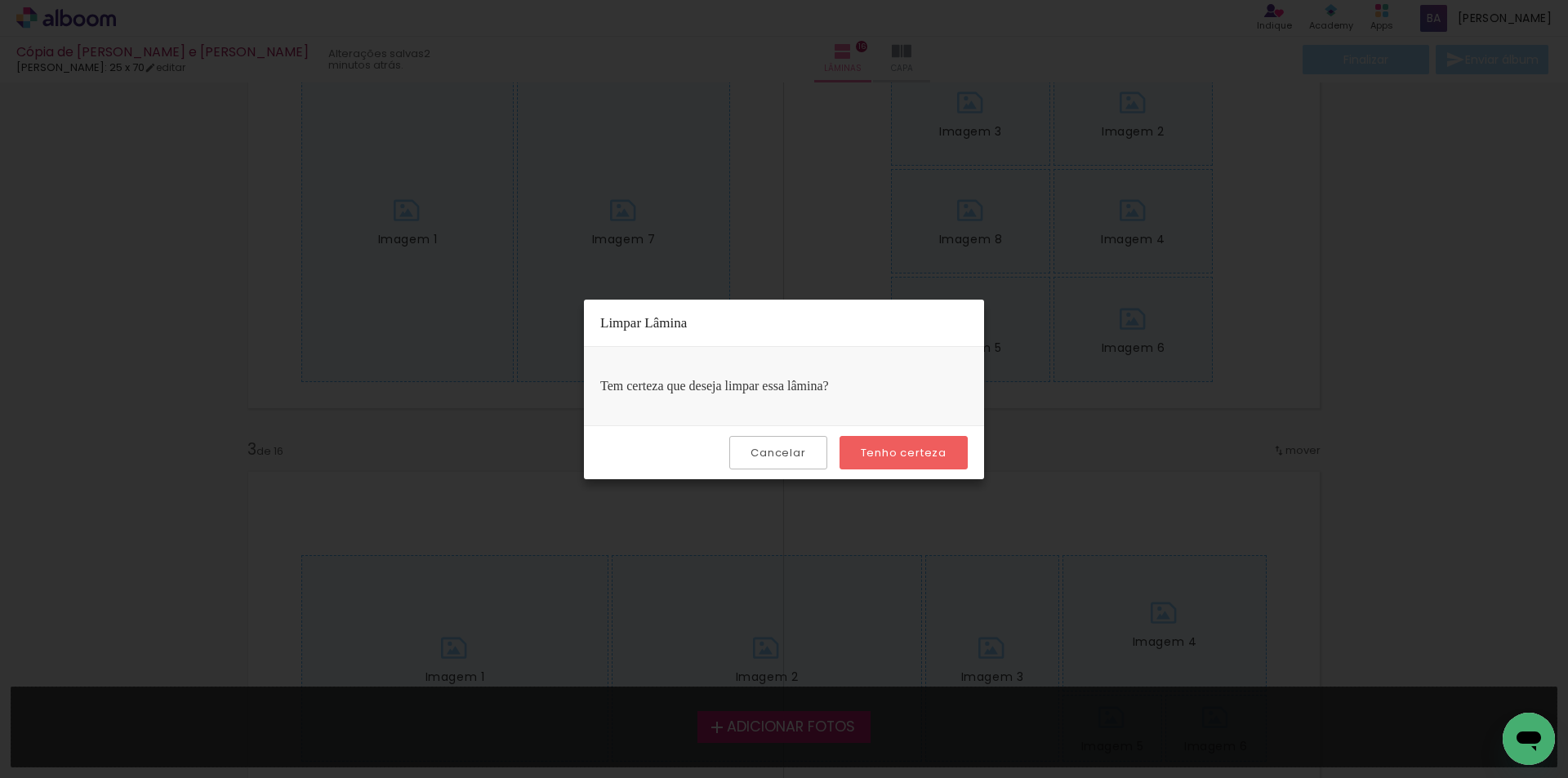
drag, startPoint x: 874, startPoint y: 450, endPoint x: 913, endPoint y: 227, distance: 226.4
click at [0, 0] on slot "Tenho certeza" at bounding box center [0, 0] width 0 height 0
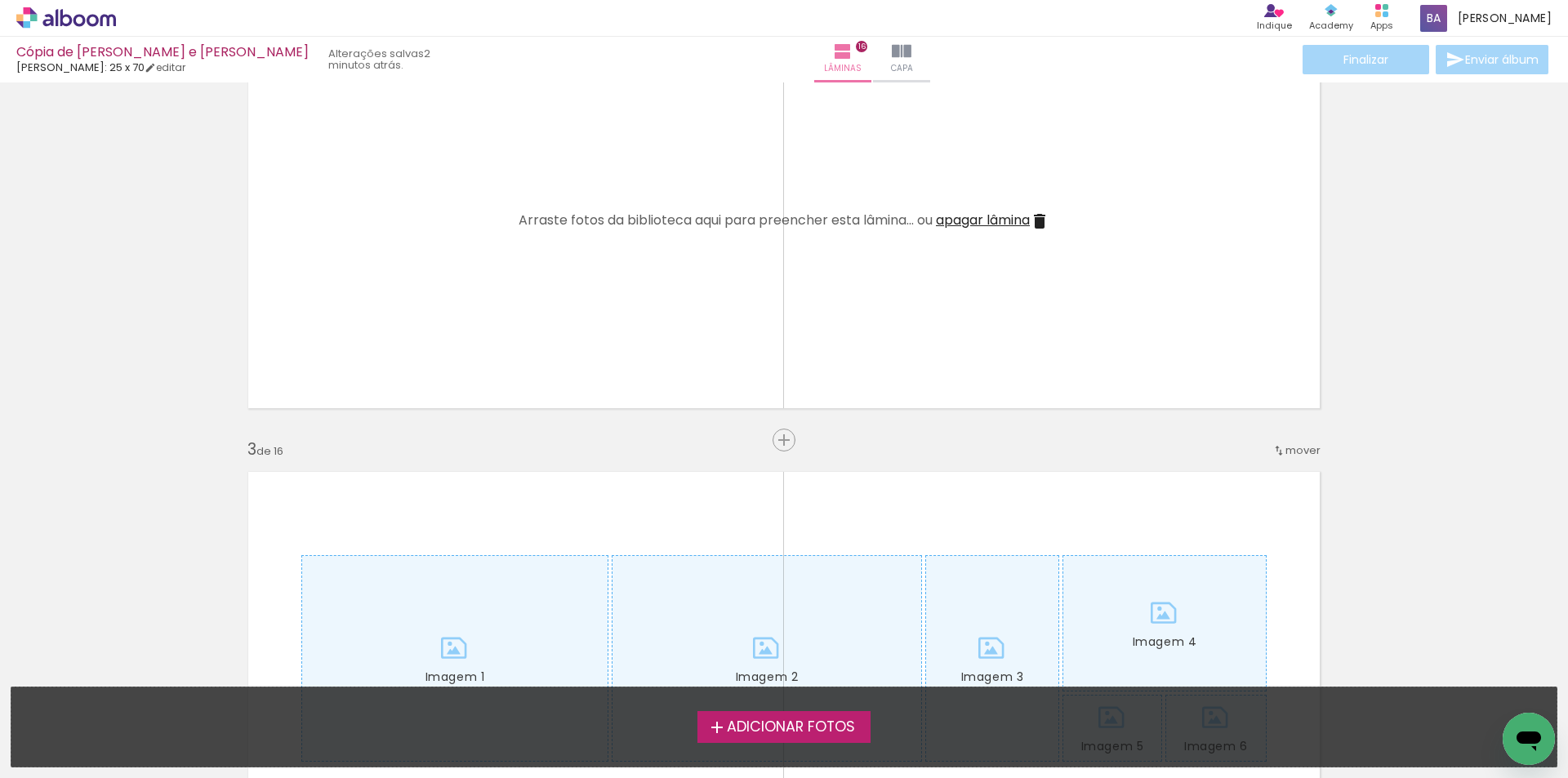
click at [963, 218] on span "apagar lâmina" at bounding box center [982, 220] width 94 height 19
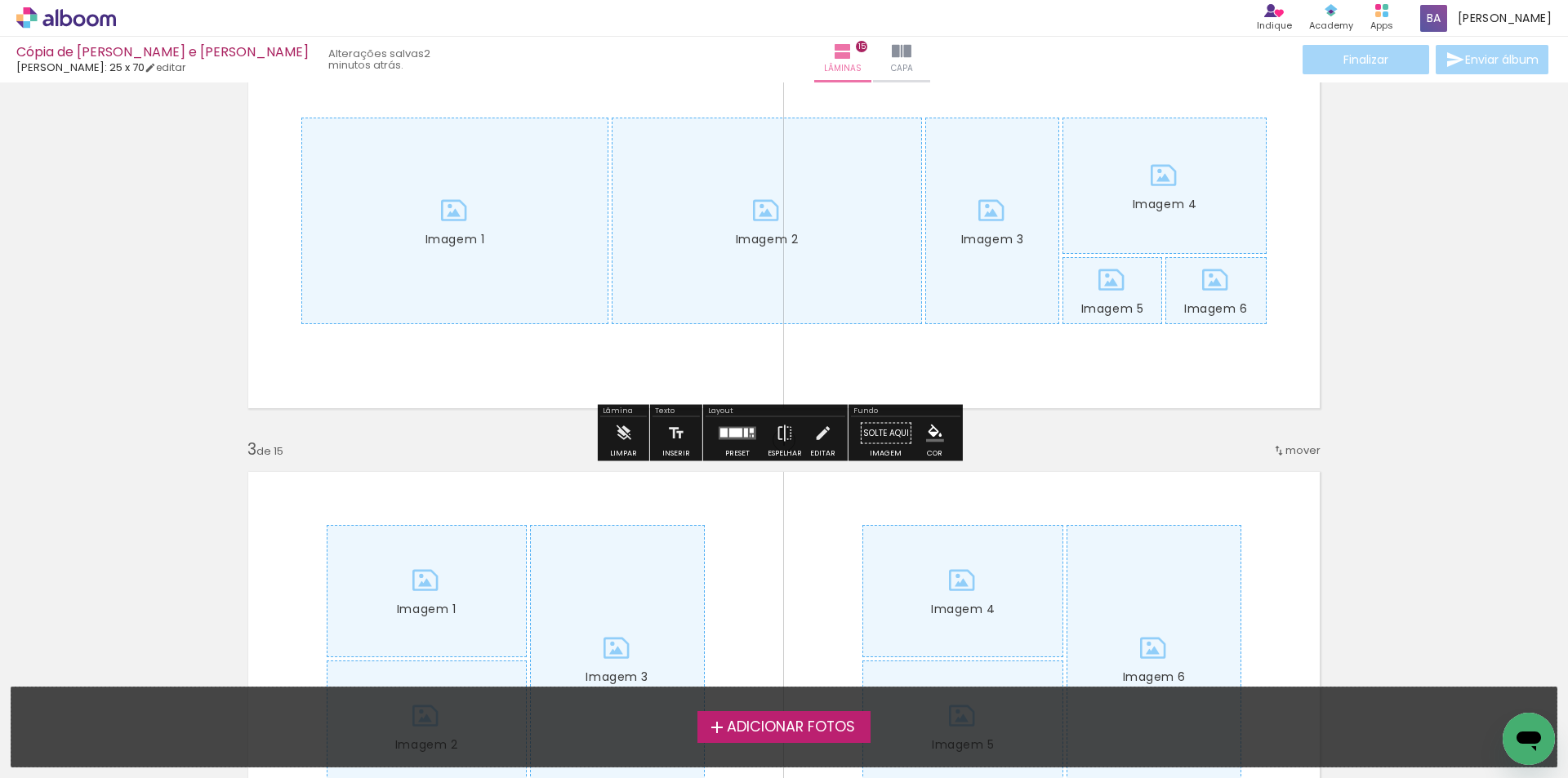
drag, startPoint x: 614, startPoint y: 429, endPoint x: 623, endPoint y: 429, distance: 9.0
click at [614, 429] on iron-icon at bounding box center [623, 434] width 18 height 32
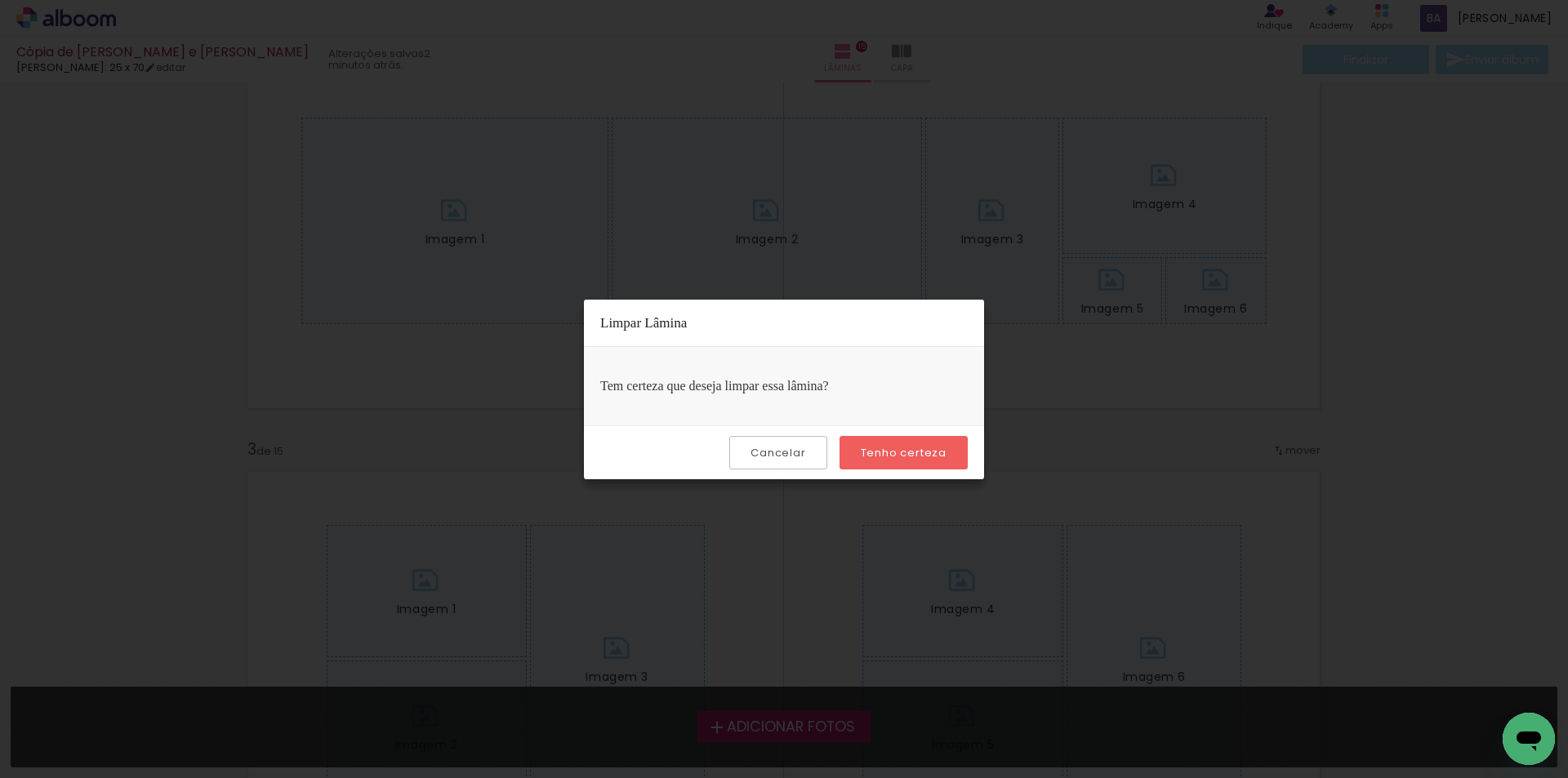
drag, startPoint x: 891, startPoint y: 459, endPoint x: 933, endPoint y: 377, distance: 92.1
click at [0, 0] on slot "Tenho certeza" at bounding box center [0, 0] width 0 height 0
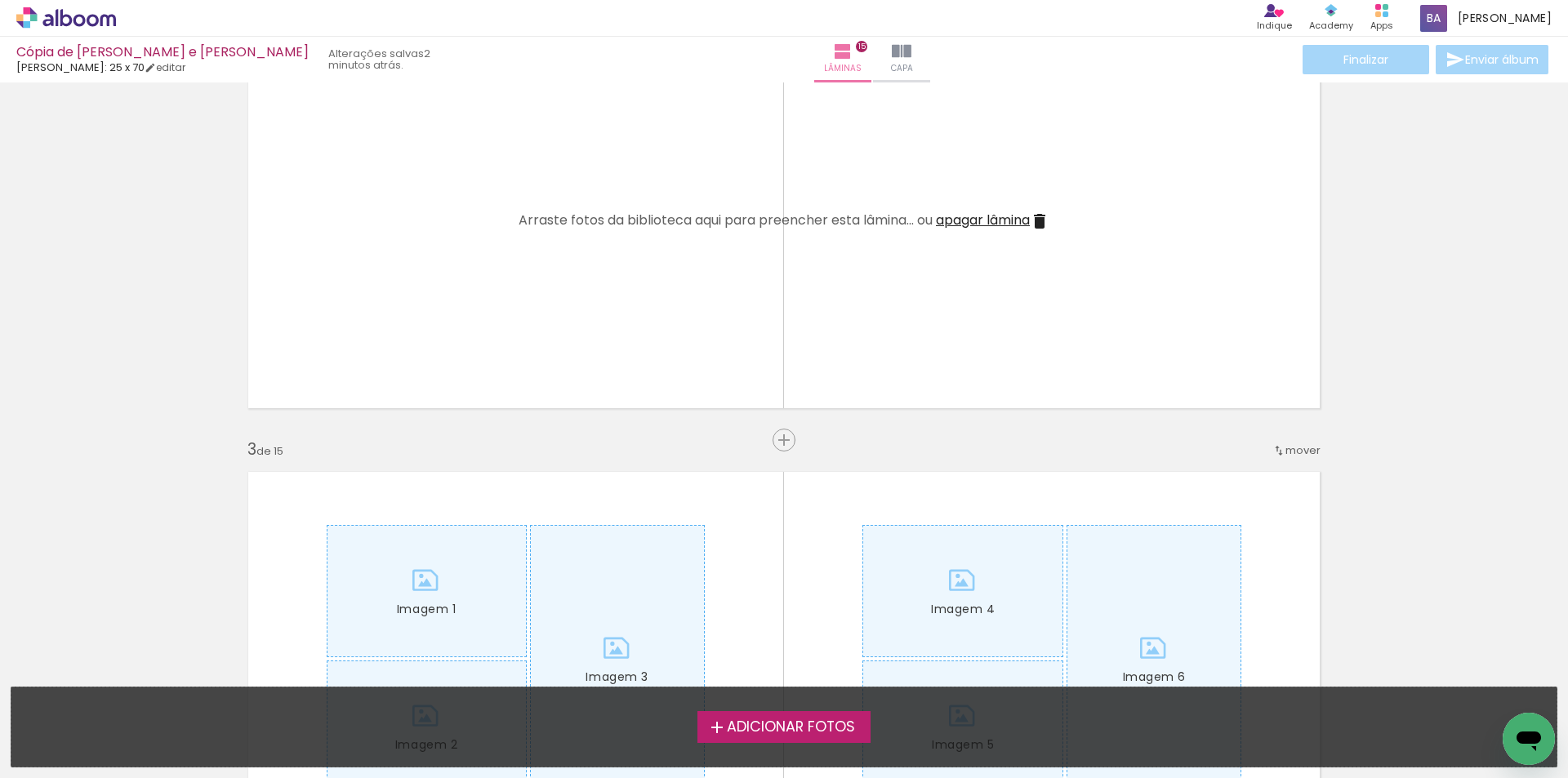
click at [977, 226] on span "apagar lâmina" at bounding box center [982, 220] width 94 height 19
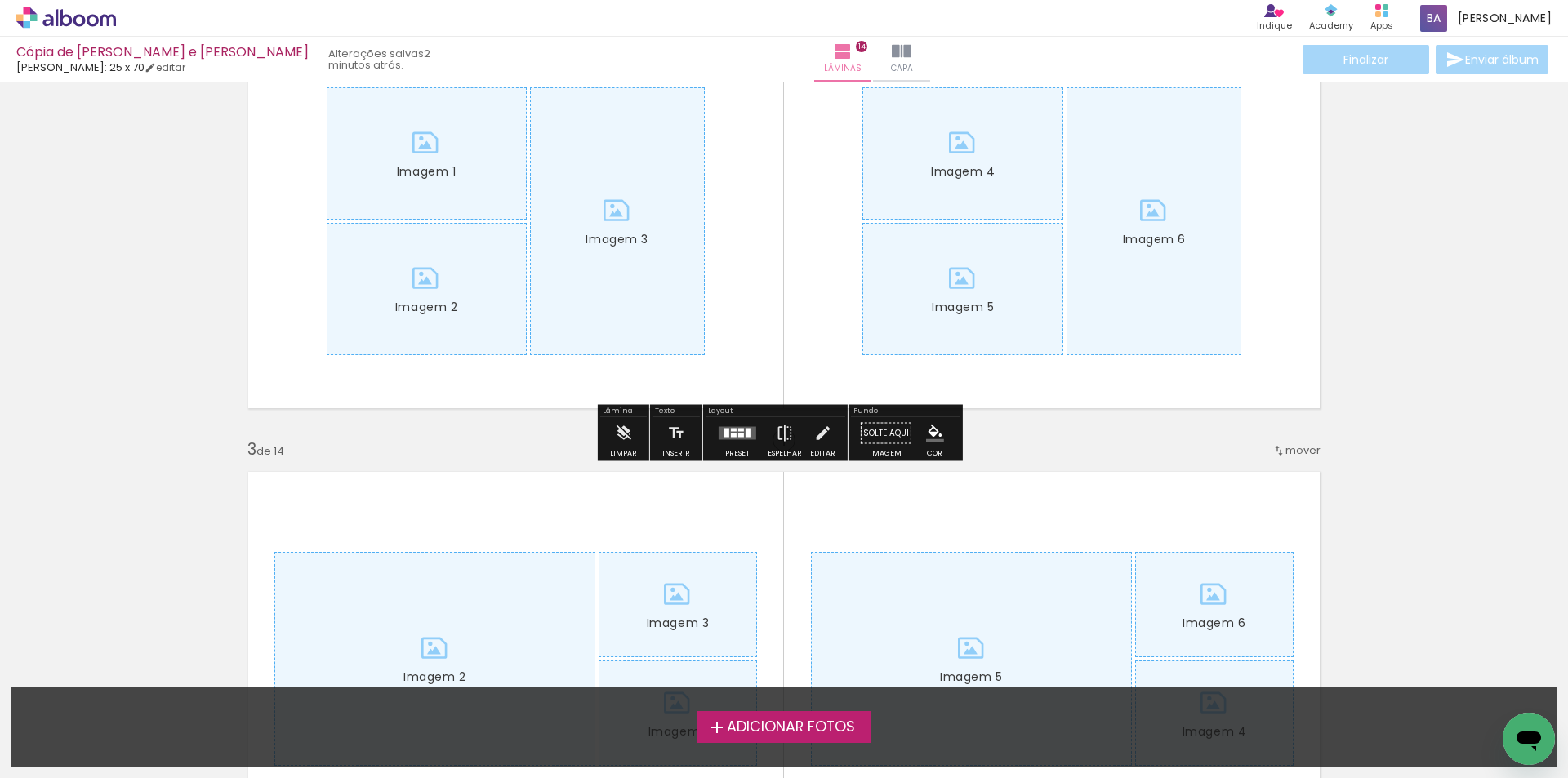
click at [622, 425] on iron-icon at bounding box center [623, 434] width 18 height 32
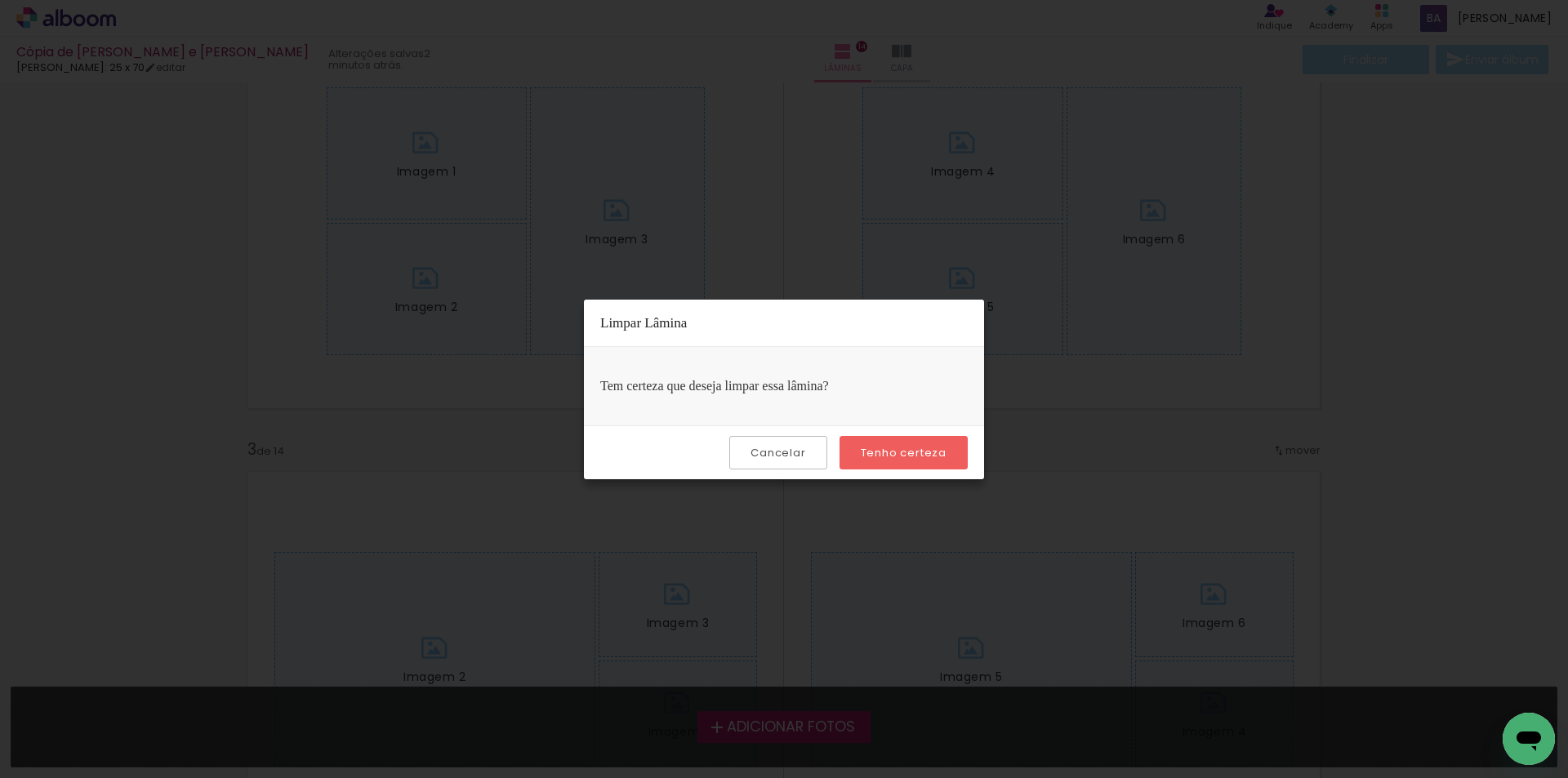
drag, startPoint x: 872, startPoint y: 459, endPoint x: 1038, endPoint y: 213, distance: 296.8
click at [0, 0] on slot "Tenho certeza" at bounding box center [0, 0] width 0 height 0
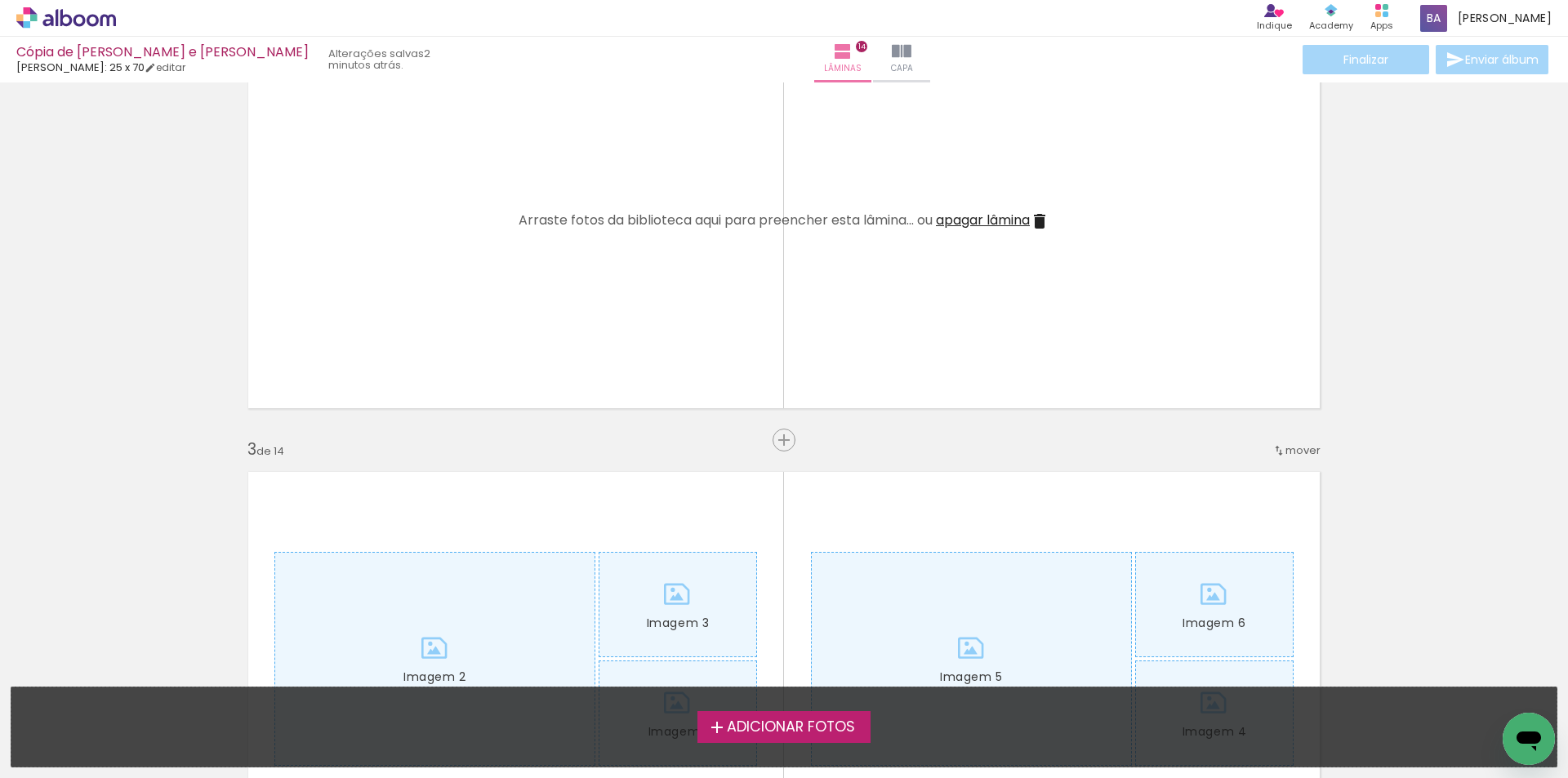
click at [969, 230] on div "Arraste fotos da biblioteca aqui para preencher esta lâmina... ou apagar lâmina" at bounding box center [784, 221] width 530 height 20
drag, startPoint x: 964, startPoint y: 224, endPoint x: 664, endPoint y: 378, distance: 337.2
click at [963, 224] on span "apagar lâmina" at bounding box center [982, 220] width 94 height 19
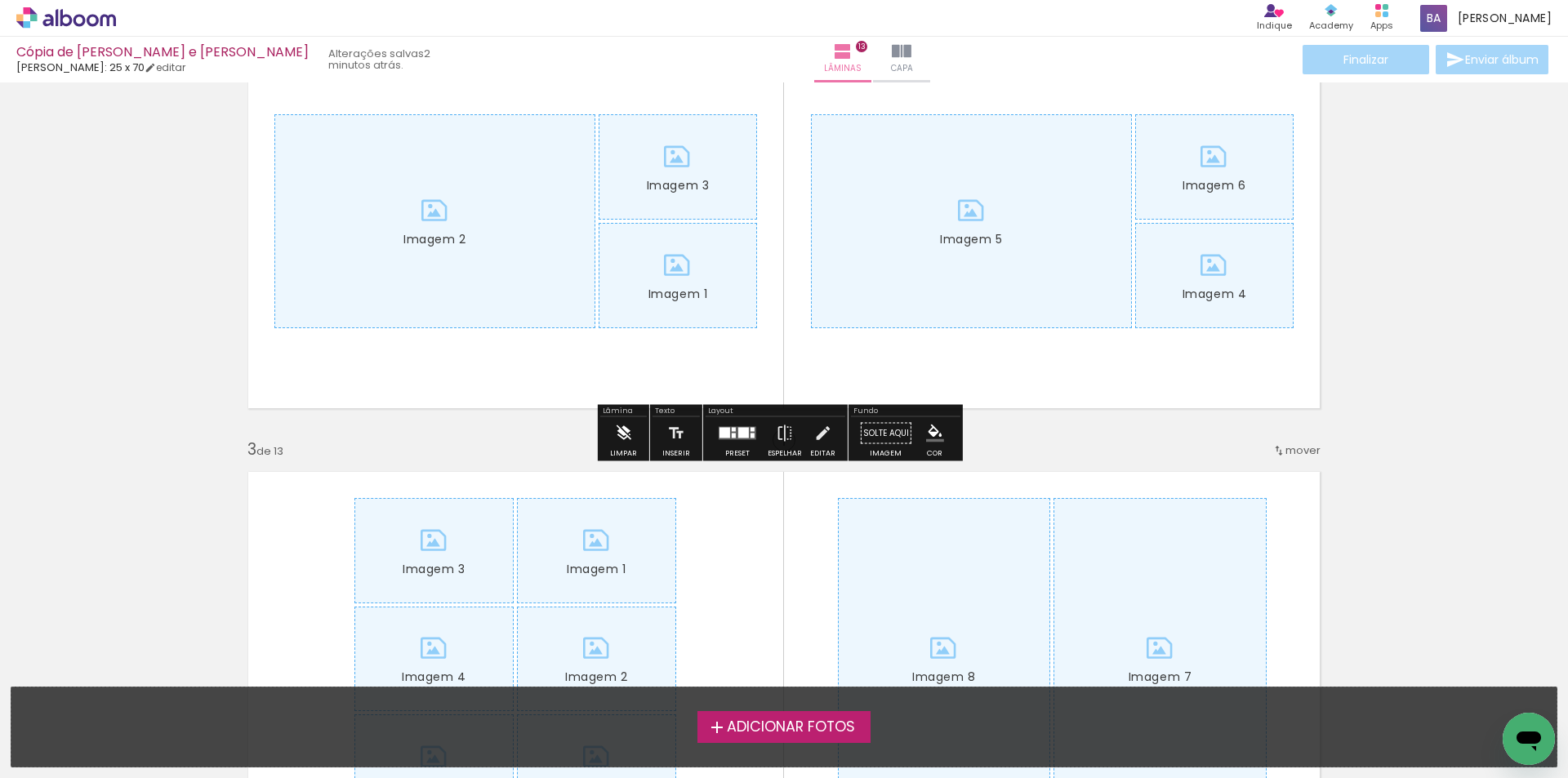
click at [620, 446] on iron-icon at bounding box center [623, 434] width 18 height 32
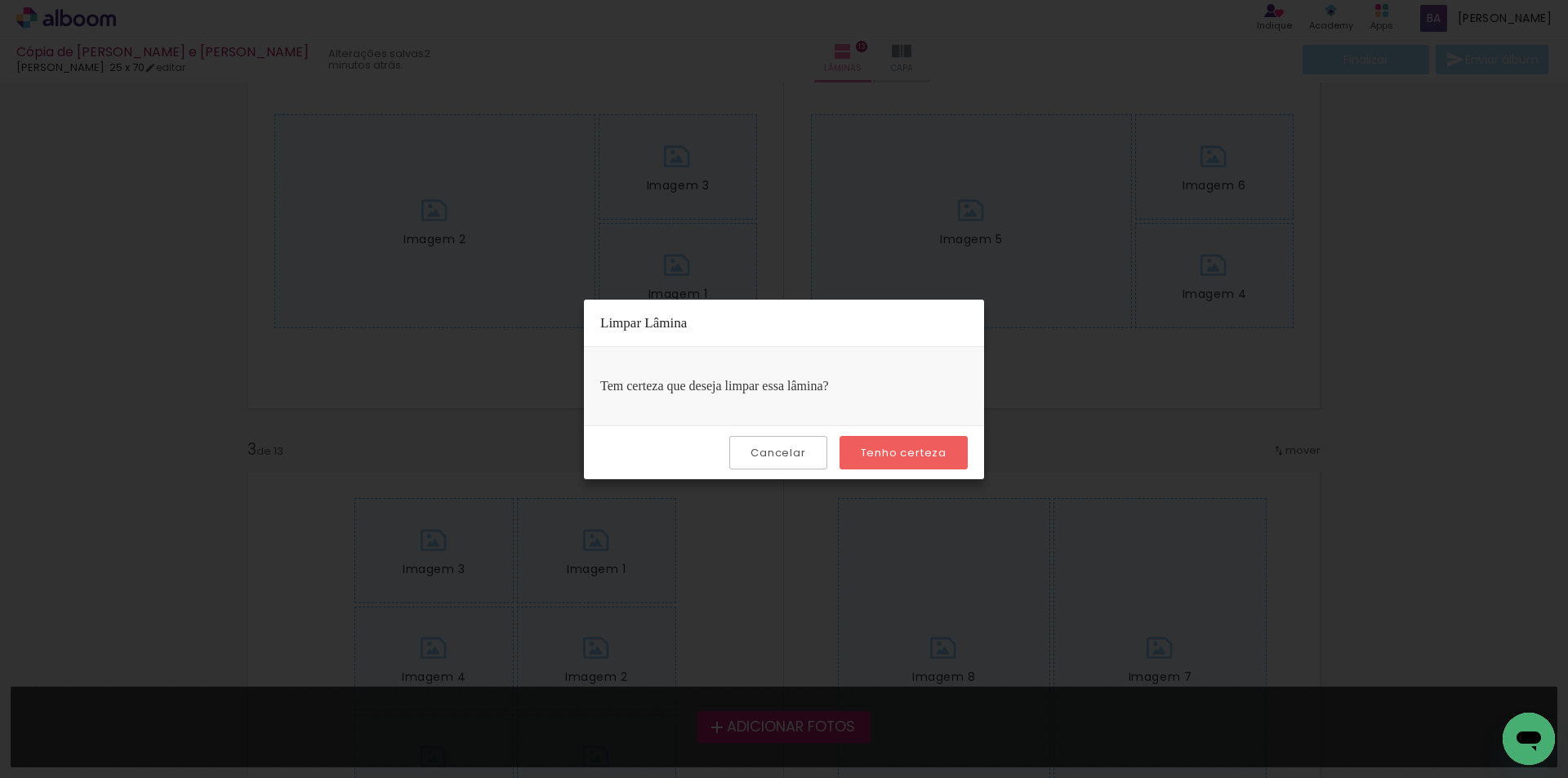
drag, startPoint x: 854, startPoint y: 451, endPoint x: 897, endPoint y: 383, distance: 80.5
click at [0, 0] on slot "Limpar Lâmina Tem certeza que deseja limpar essa lâmina? Cancelar Tenho certeza" at bounding box center [0, 0] width 0 height 0
click at [0, 0] on slot "Tenho certeza" at bounding box center [0, 0] width 0 height 0
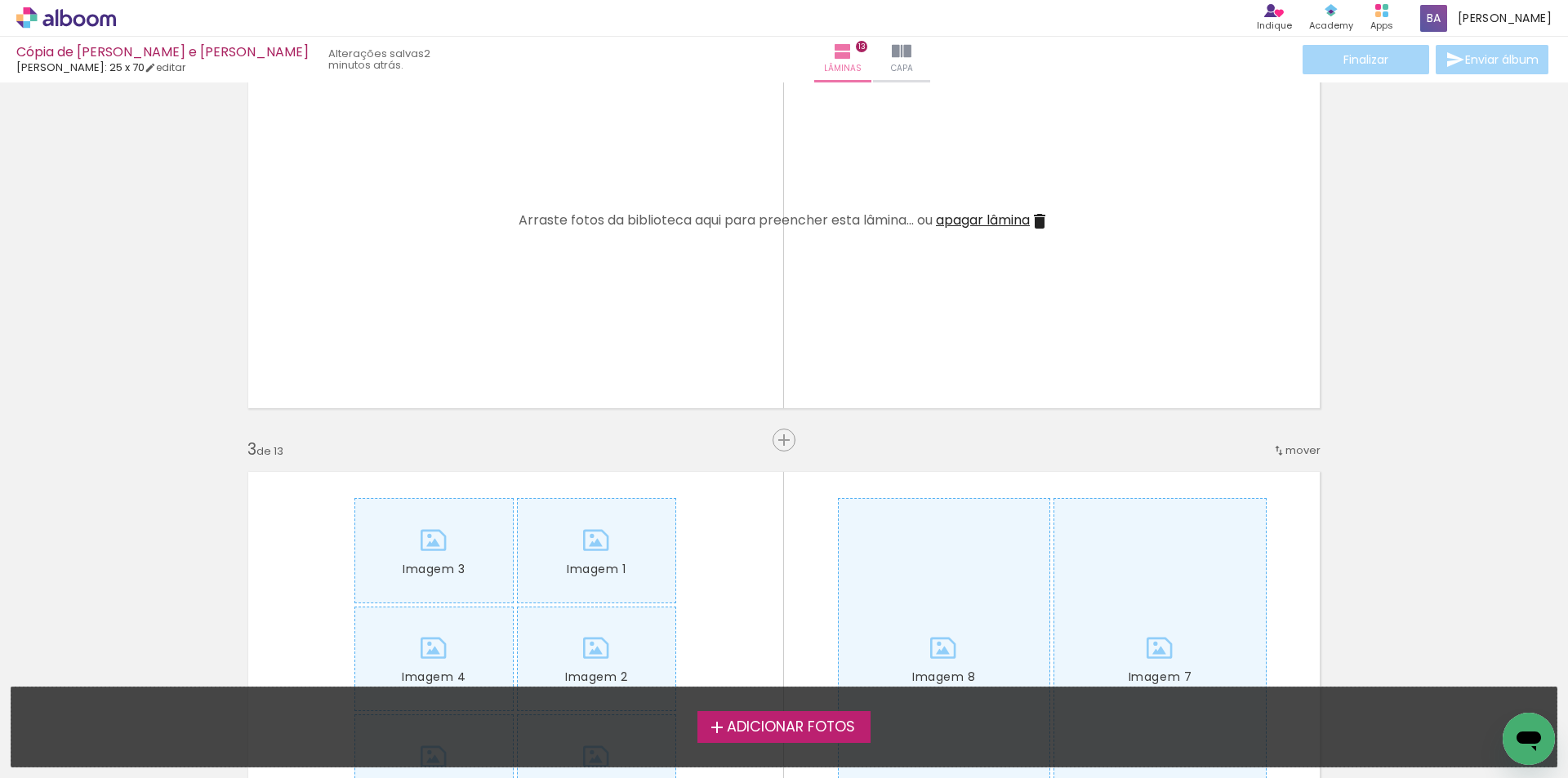
click at [990, 220] on span "apagar lâmina" at bounding box center [982, 220] width 94 height 19
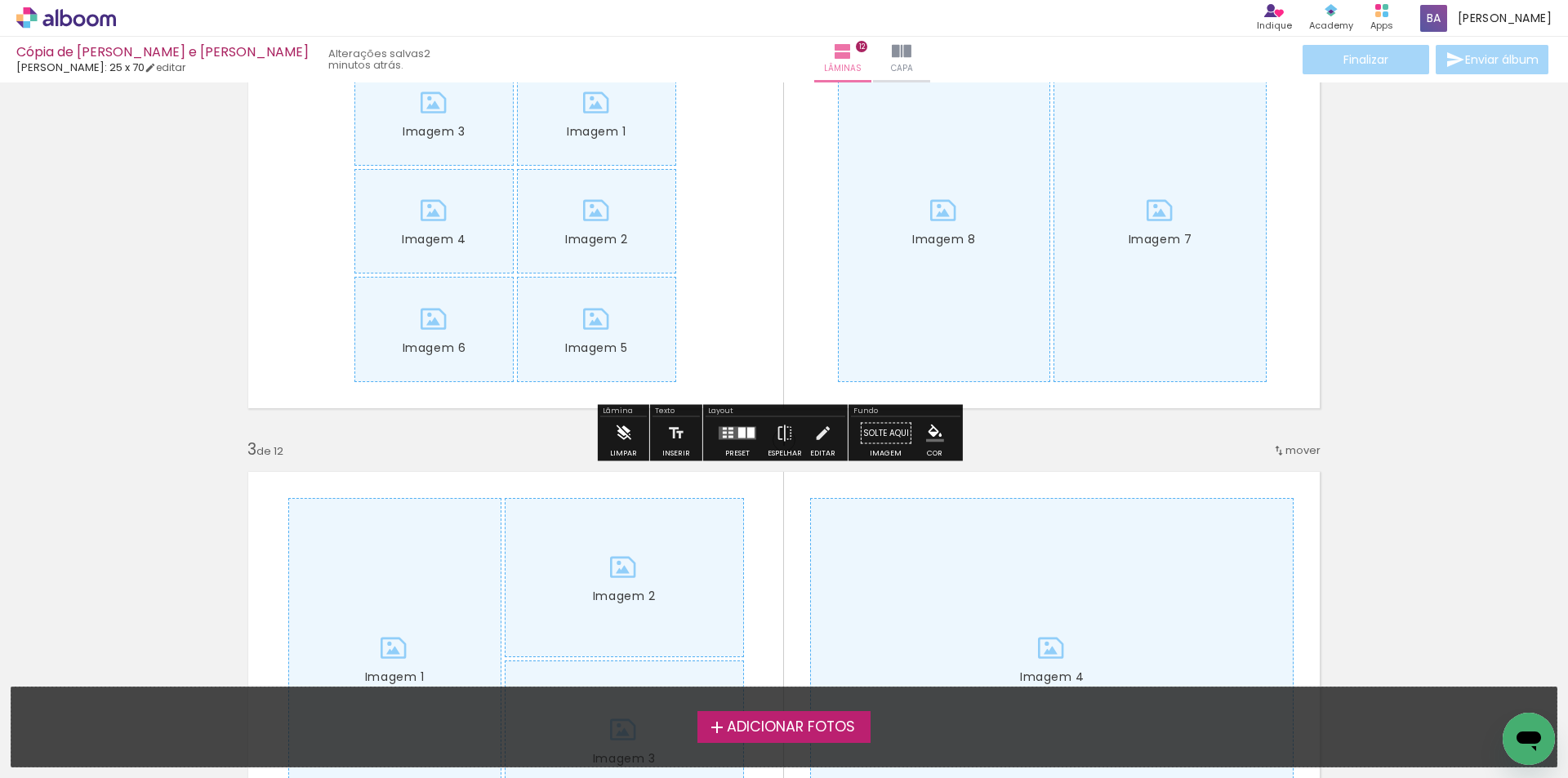
drag, startPoint x: 615, startPoint y: 425, endPoint x: 628, endPoint y: 423, distance: 13.2
click at [623, 423] on iron-icon at bounding box center [623, 434] width 18 height 32
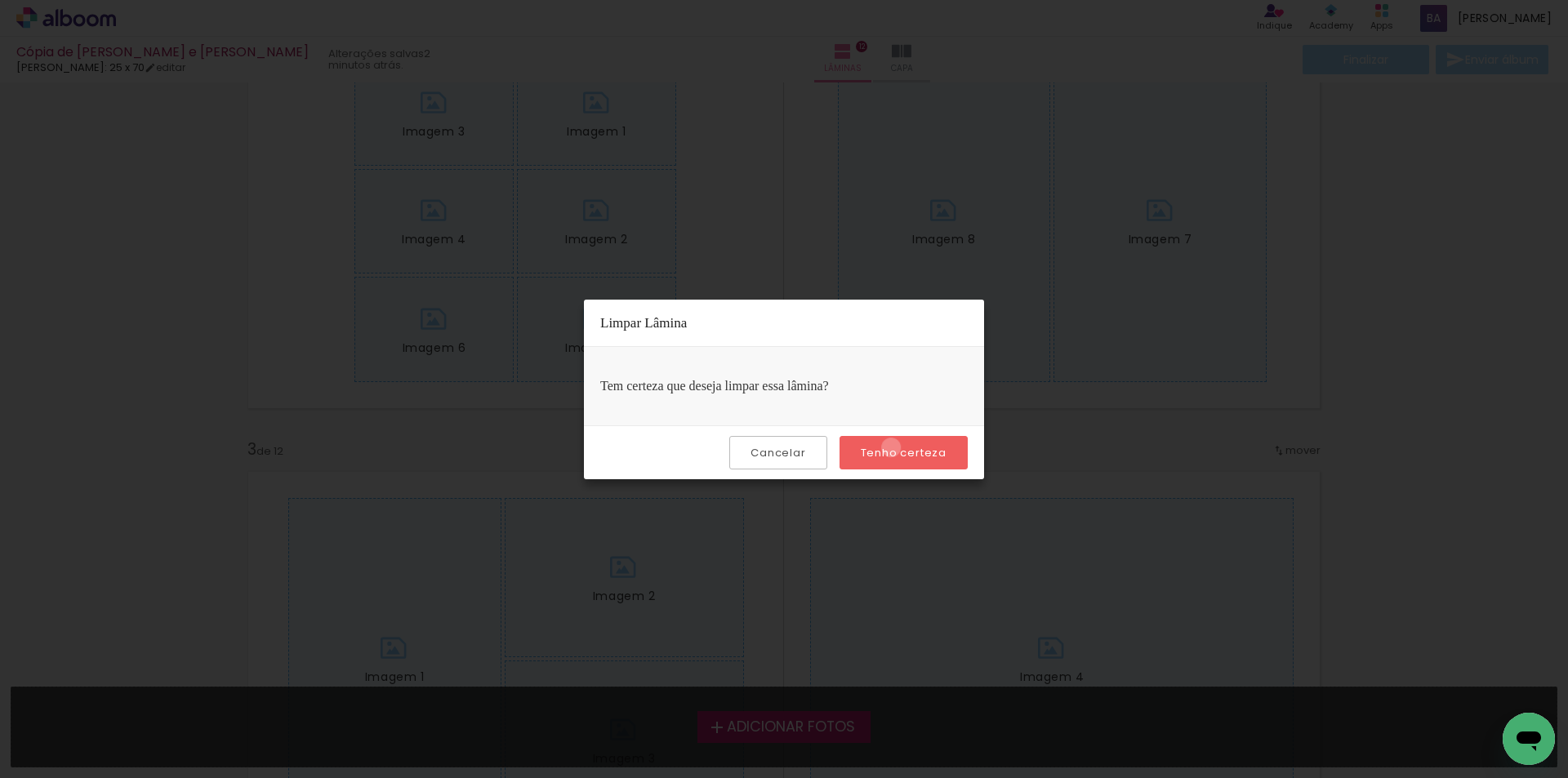
drag, startPoint x: 893, startPoint y: 447, endPoint x: 1013, endPoint y: 267, distance: 216.3
click at [900, 442] on paper-button "Tenho certeza" at bounding box center [903, 452] width 128 height 33
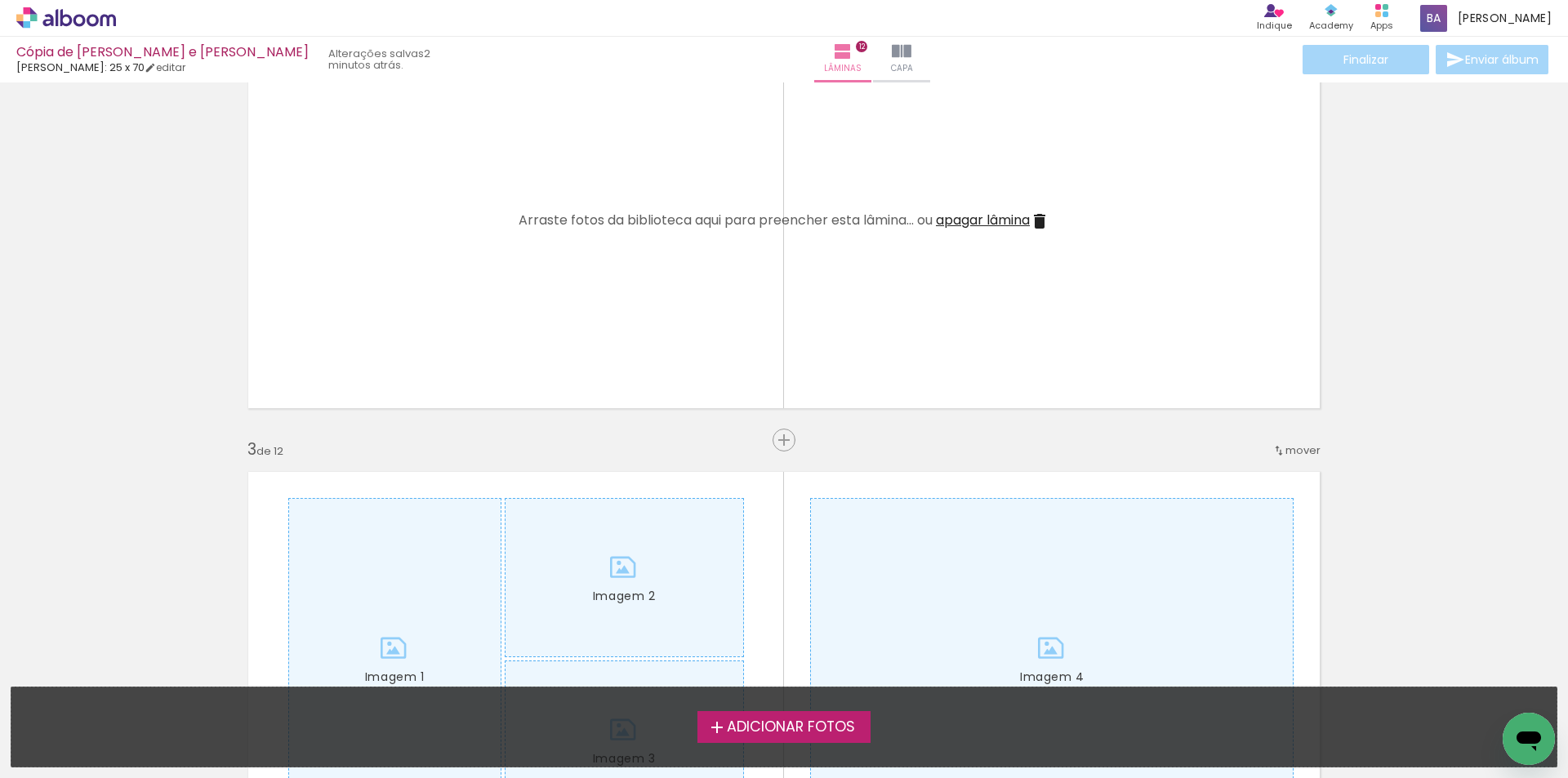
click at [1001, 221] on span "apagar lâmina" at bounding box center [982, 220] width 94 height 19
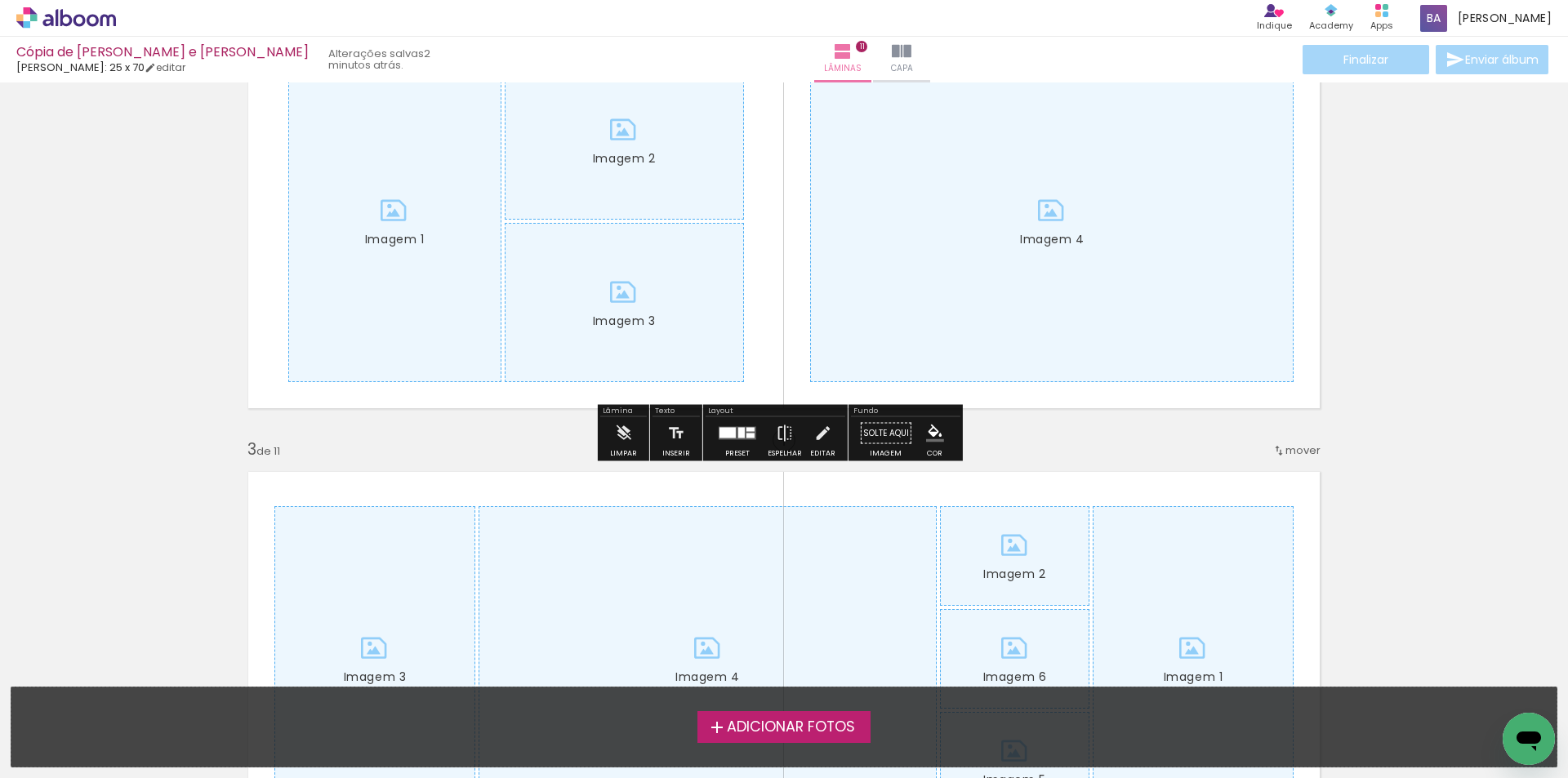
drag, startPoint x: 618, startPoint y: 430, endPoint x: 628, endPoint y: 429, distance: 10.0
click at [619, 430] on iron-icon at bounding box center [623, 434] width 18 height 32
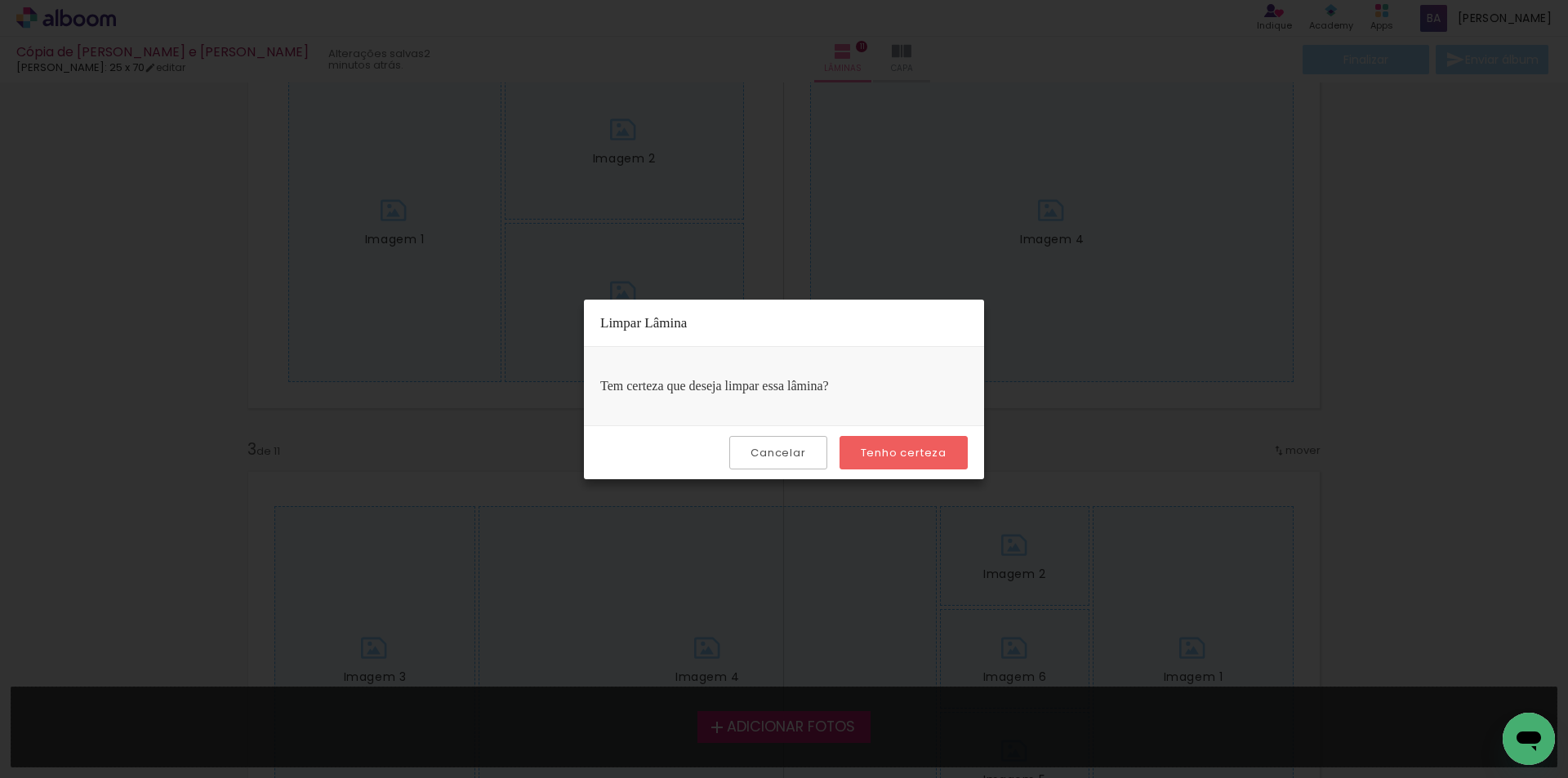
click at [0, 0] on slot "Tenho certeza" at bounding box center [0, 0] width 0 height 0
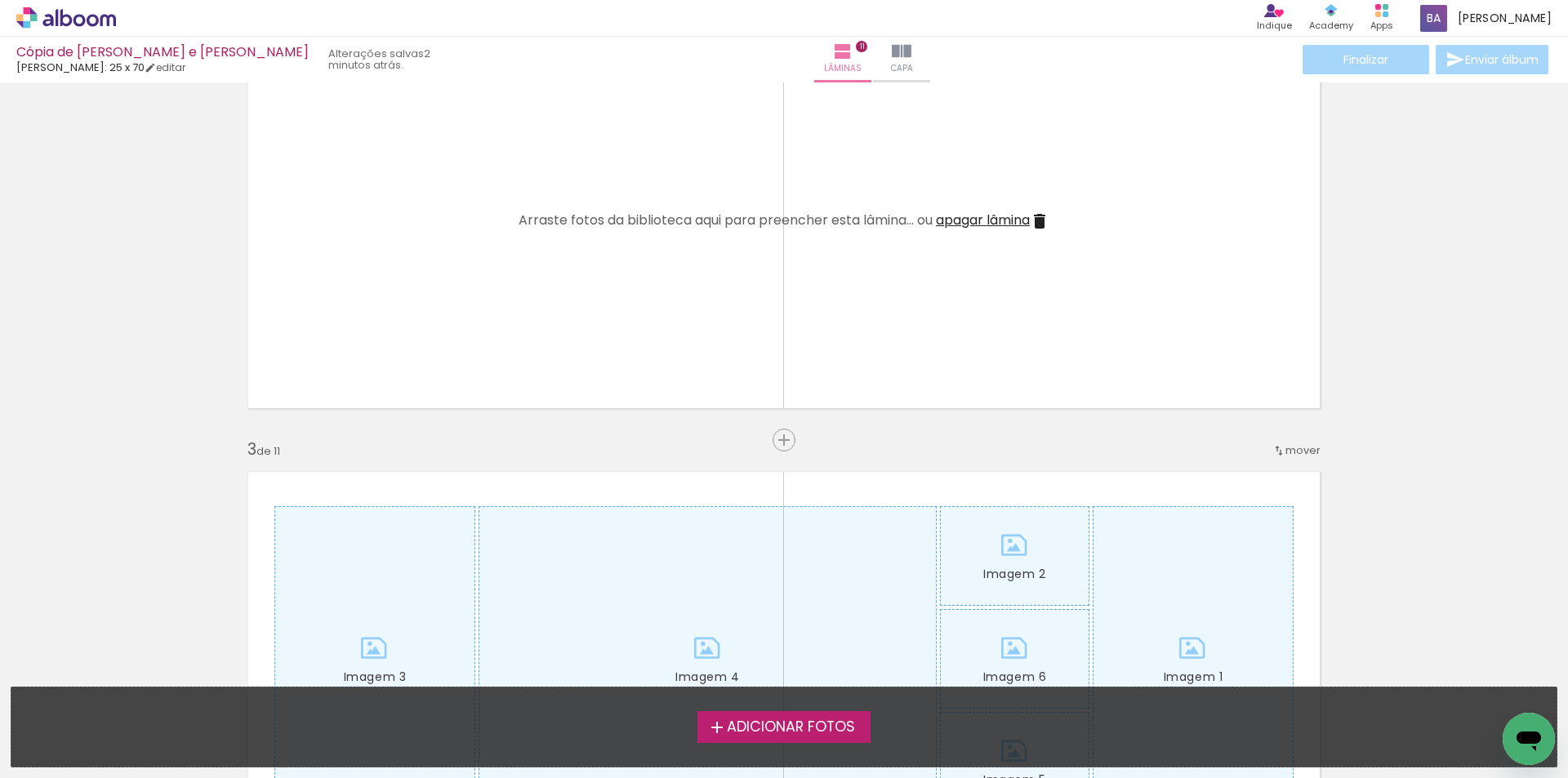
click at [1004, 222] on span "apagar lâmina" at bounding box center [982, 220] width 94 height 19
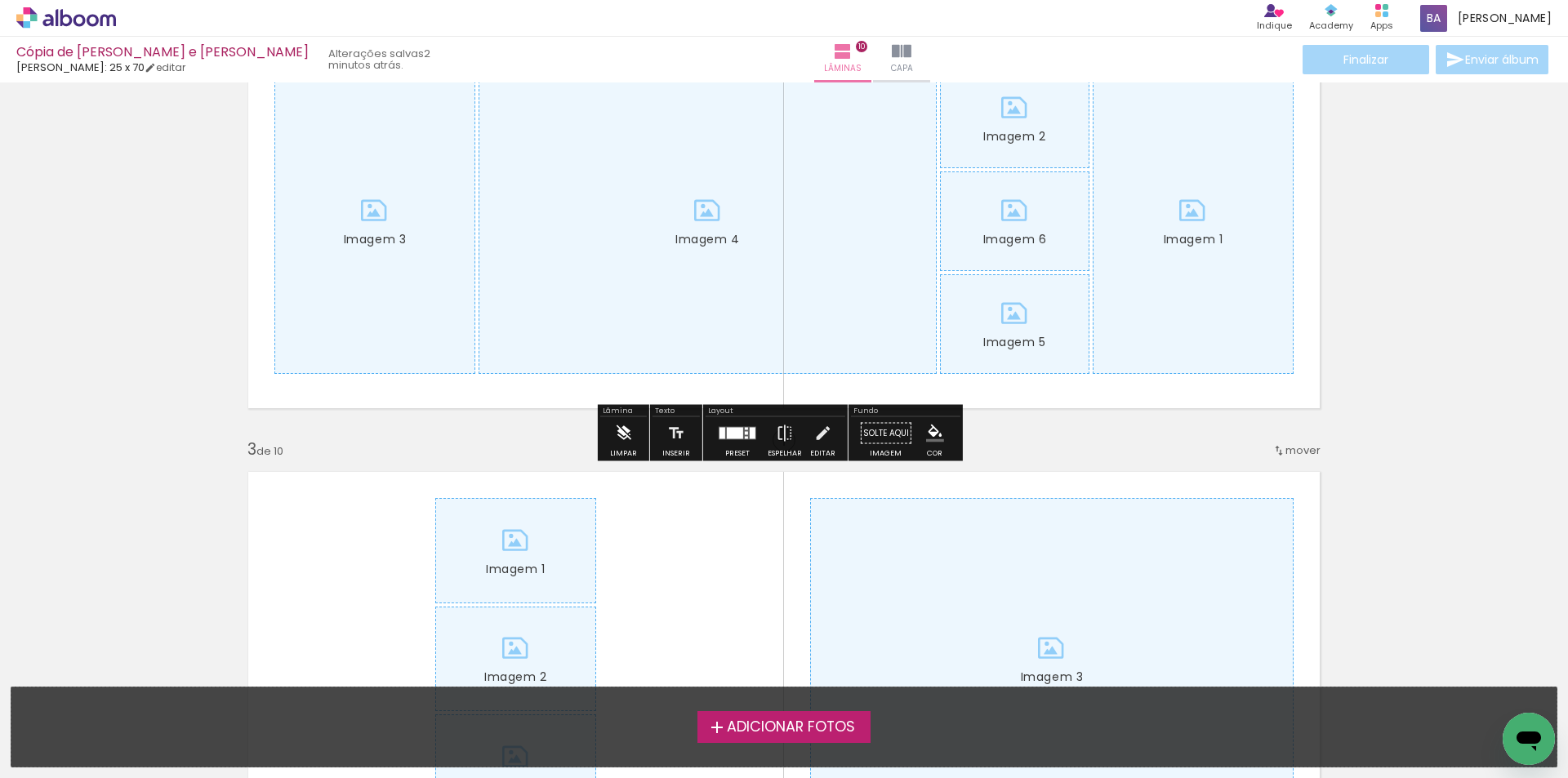
click at [619, 429] on iron-icon at bounding box center [623, 434] width 18 height 32
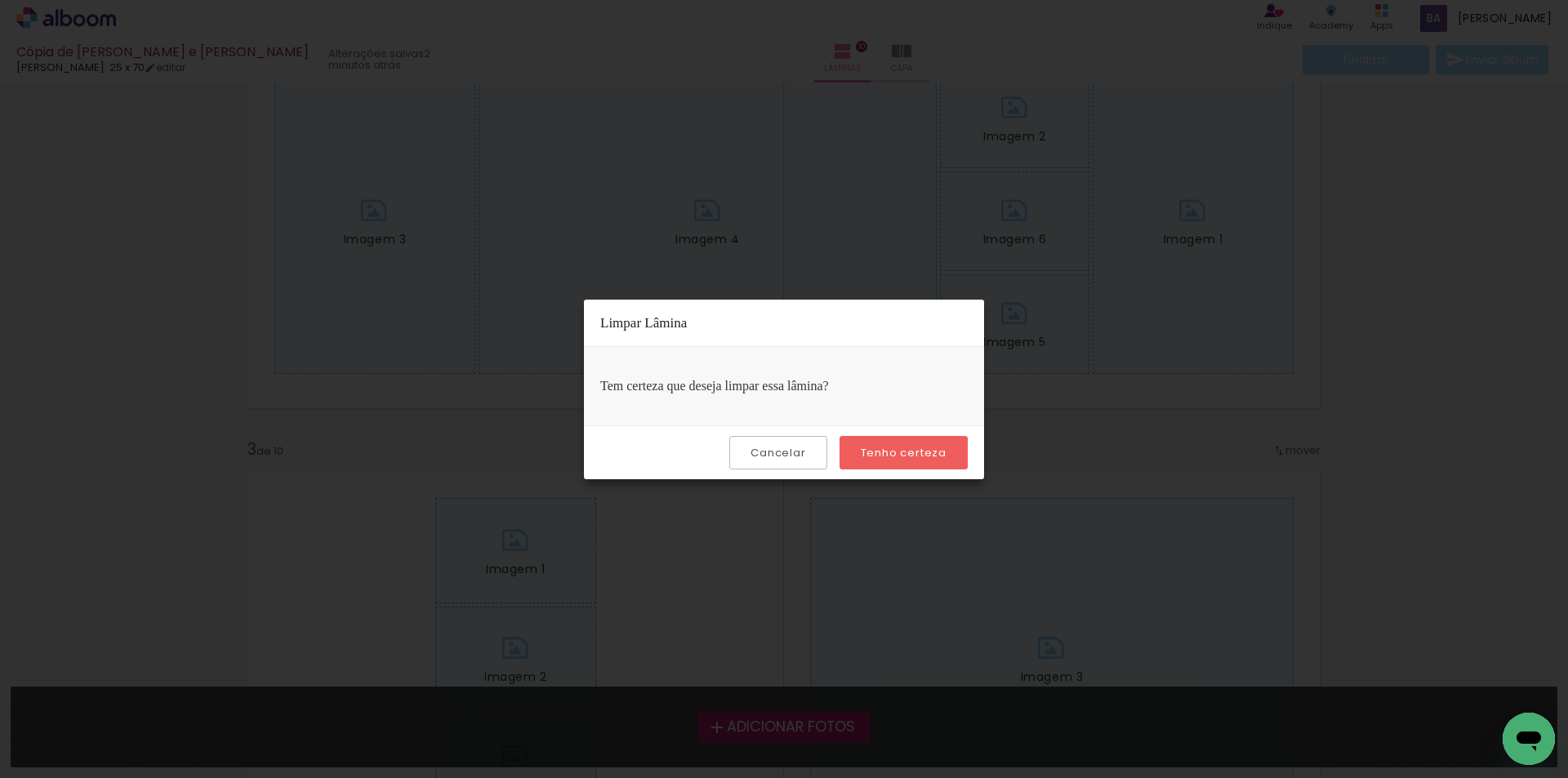
drag, startPoint x: 867, startPoint y: 441, endPoint x: 1014, endPoint y: 272, distance: 224.0
click at [871, 435] on div "Cancelar Tenho certeza" at bounding box center [784, 452] width 400 height 54
drag, startPoint x: 955, startPoint y: 445, endPoint x: 962, endPoint y: 300, distance: 145.2
click at [953, 445] on paper-button "Tenho certeza" at bounding box center [903, 452] width 128 height 33
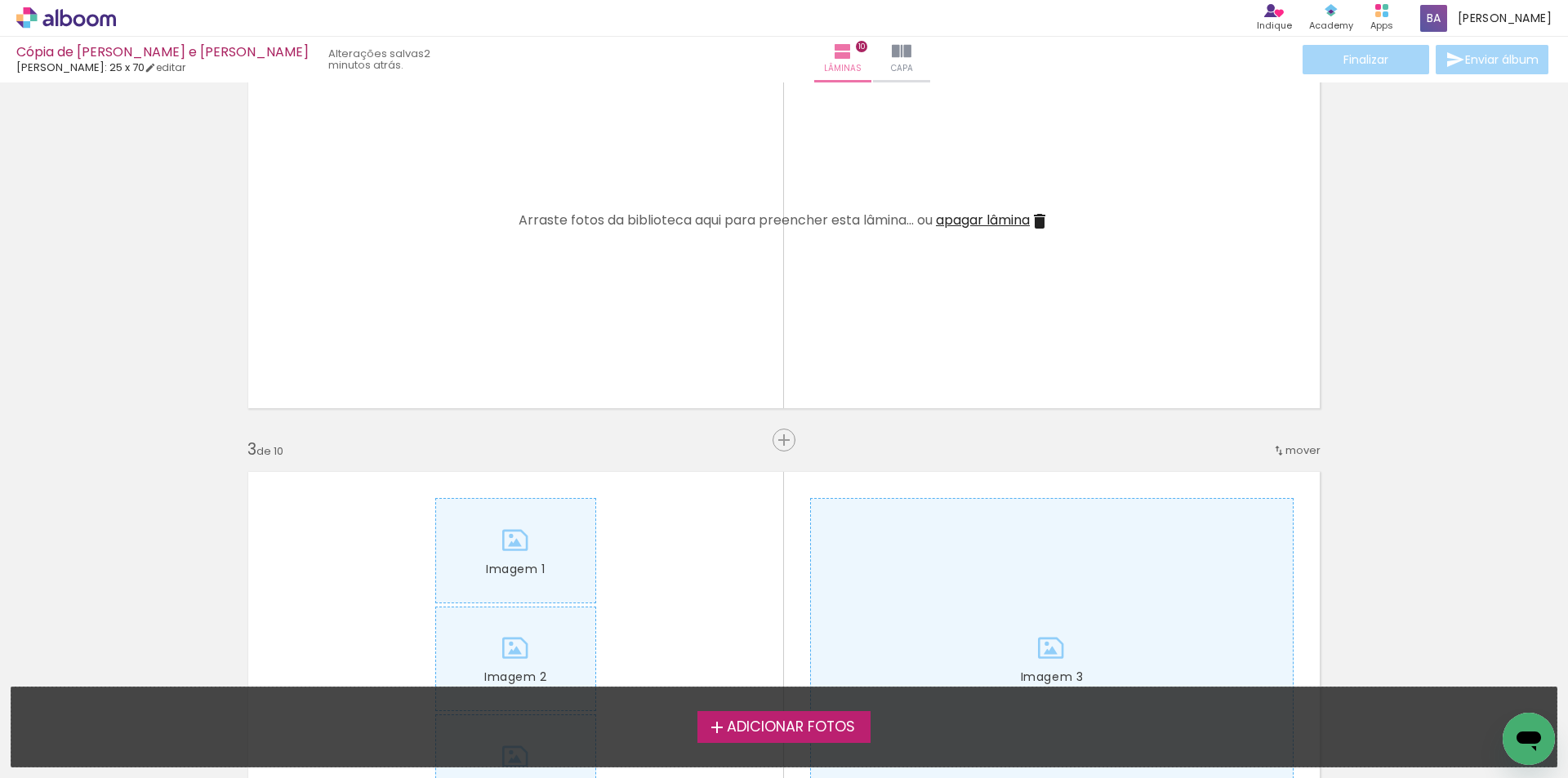
click at [1007, 225] on span "apagar lâmina" at bounding box center [982, 220] width 94 height 19
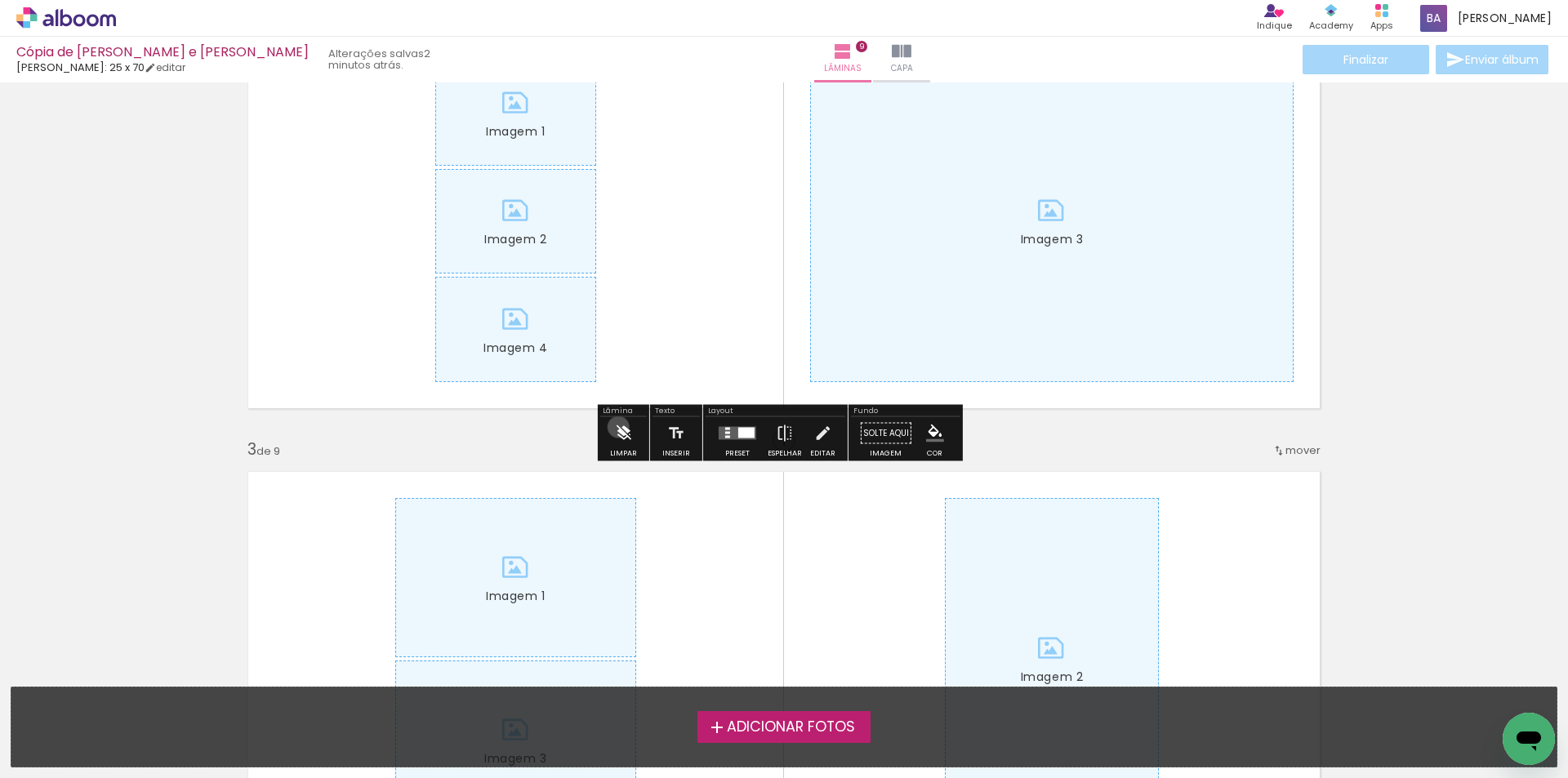
click at [618, 427] on iron-icon at bounding box center [623, 434] width 18 height 32
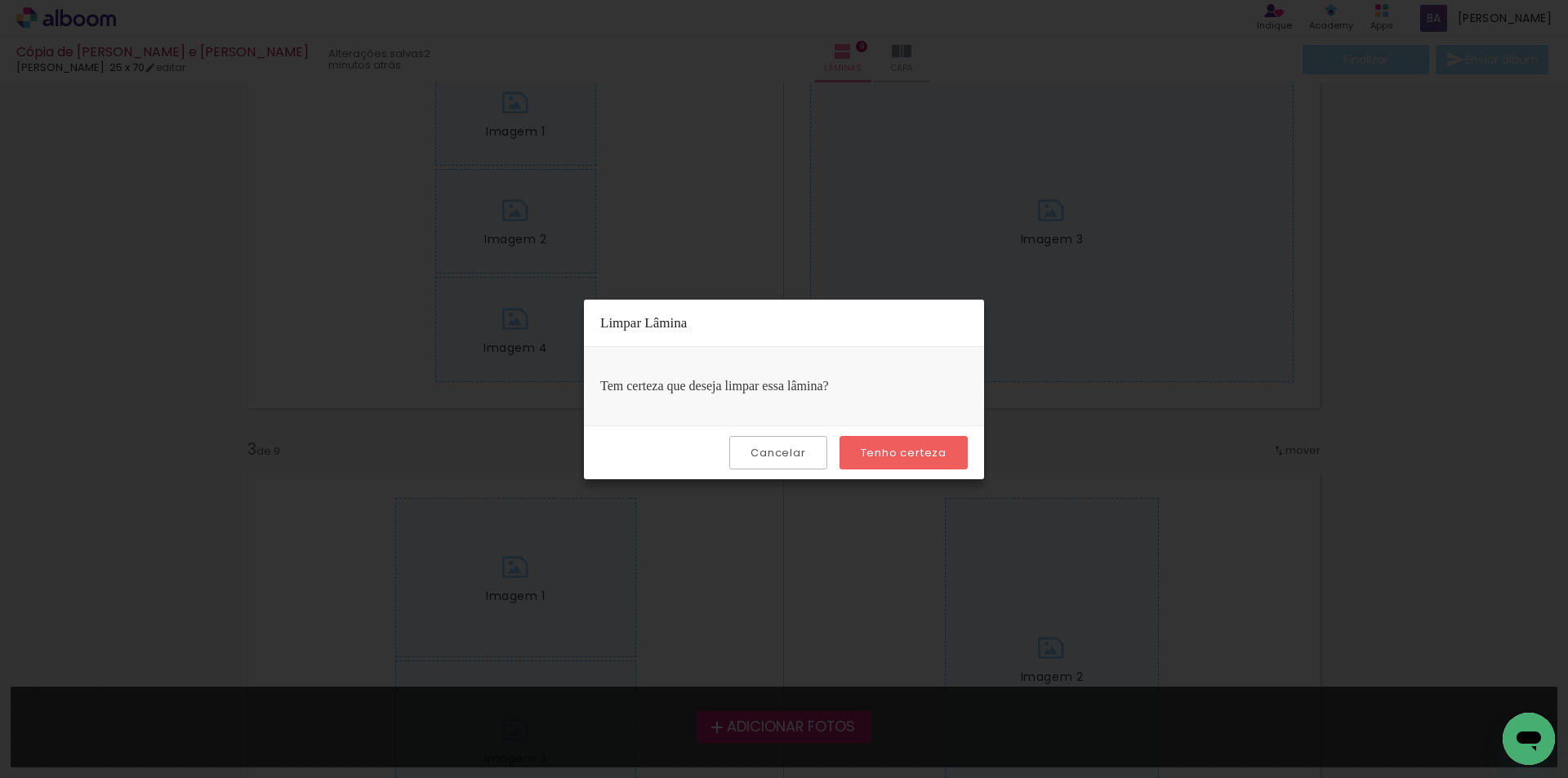
click at [887, 444] on paper-button "Tenho certeza" at bounding box center [903, 452] width 128 height 33
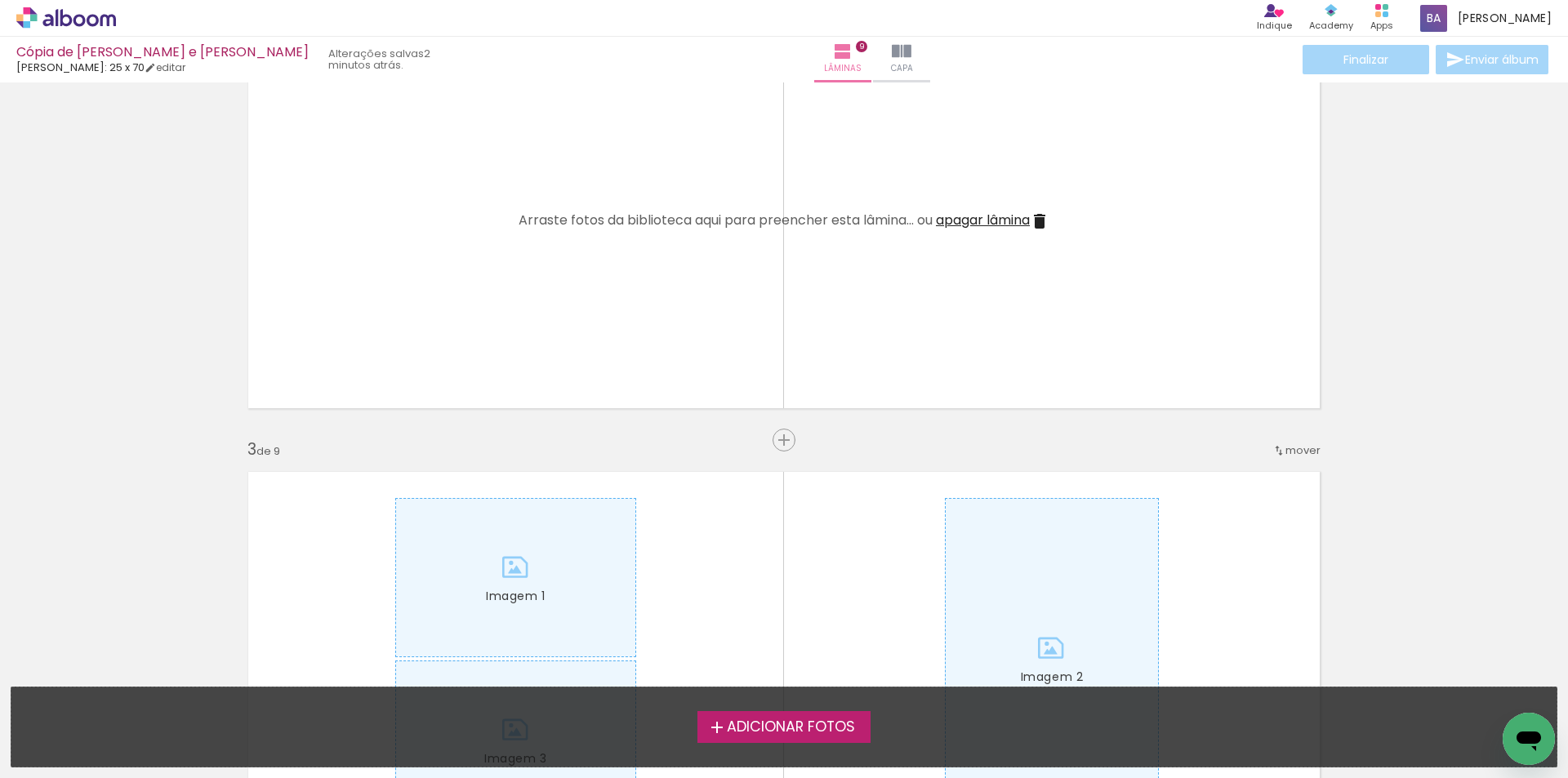
click at [995, 223] on span "apagar lâmina" at bounding box center [982, 220] width 94 height 19
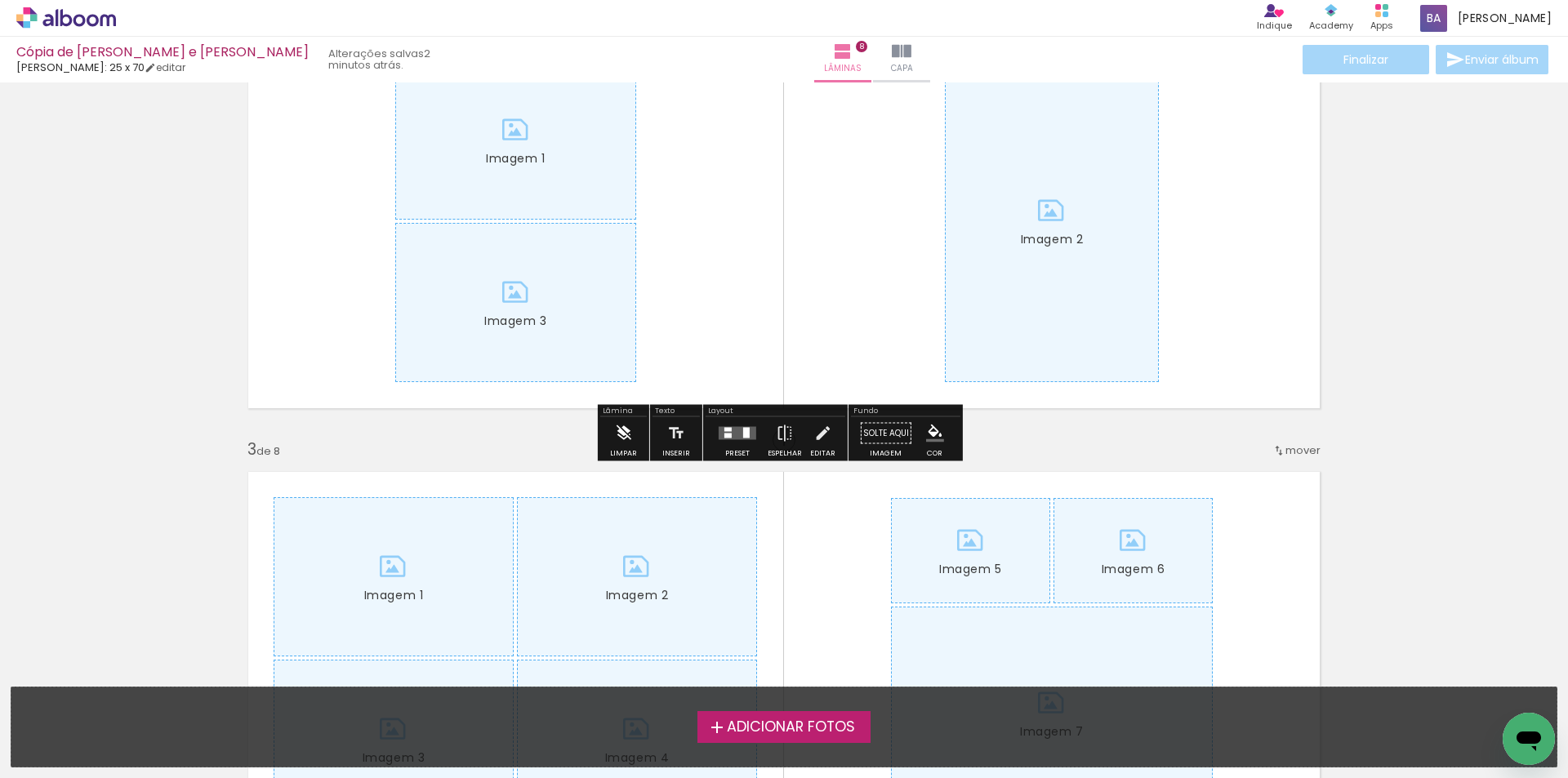
click at [623, 435] on iron-icon at bounding box center [623, 434] width 18 height 32
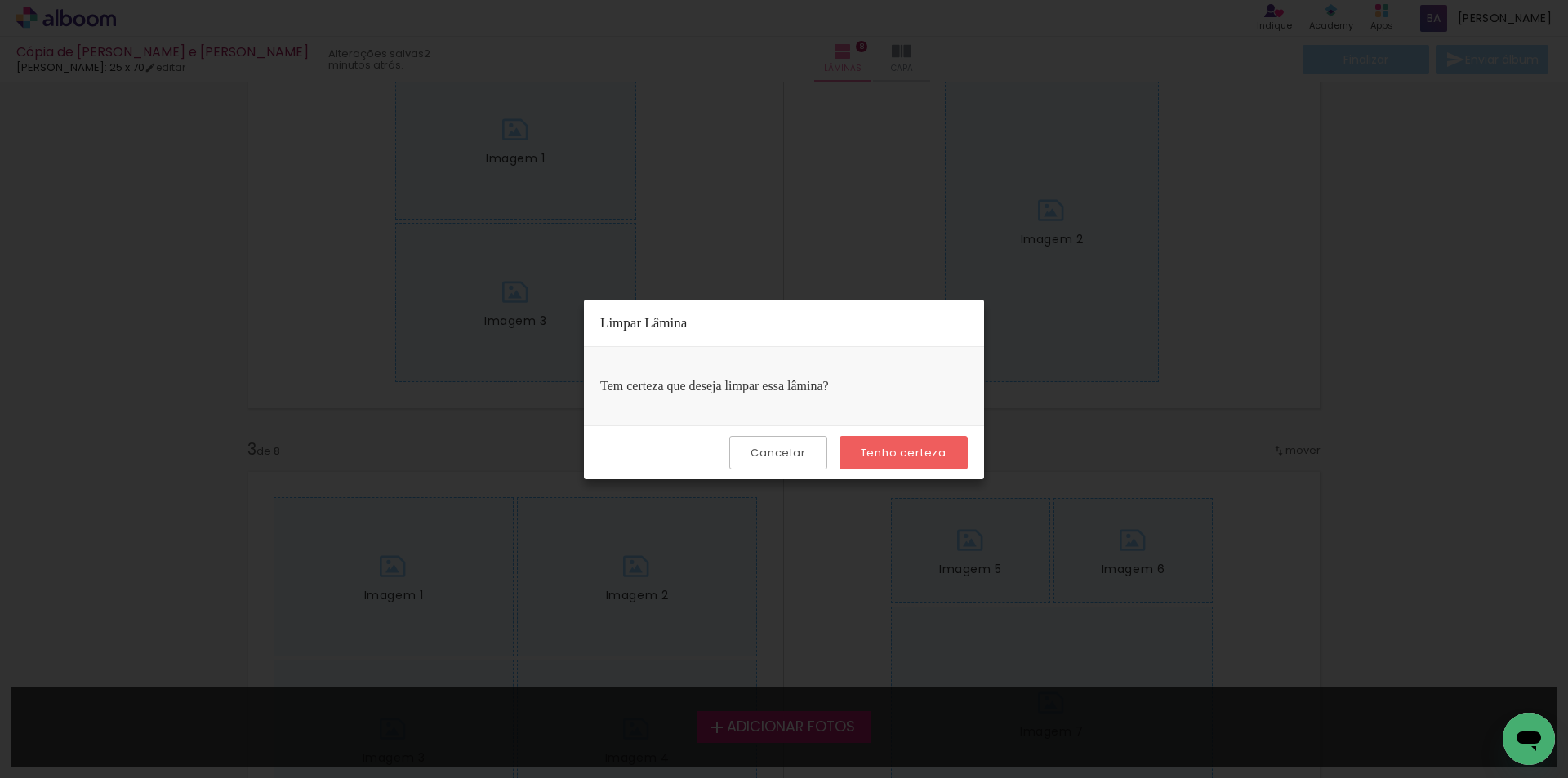
drag, startPoint x: 877, startPoint y: 443, endPoint x: 939, endPoint y: 394, distance: 79.0
click at [880, 441] on paper-button "Tenho certeza" at bounding box center [903, 452] width 128 height 33
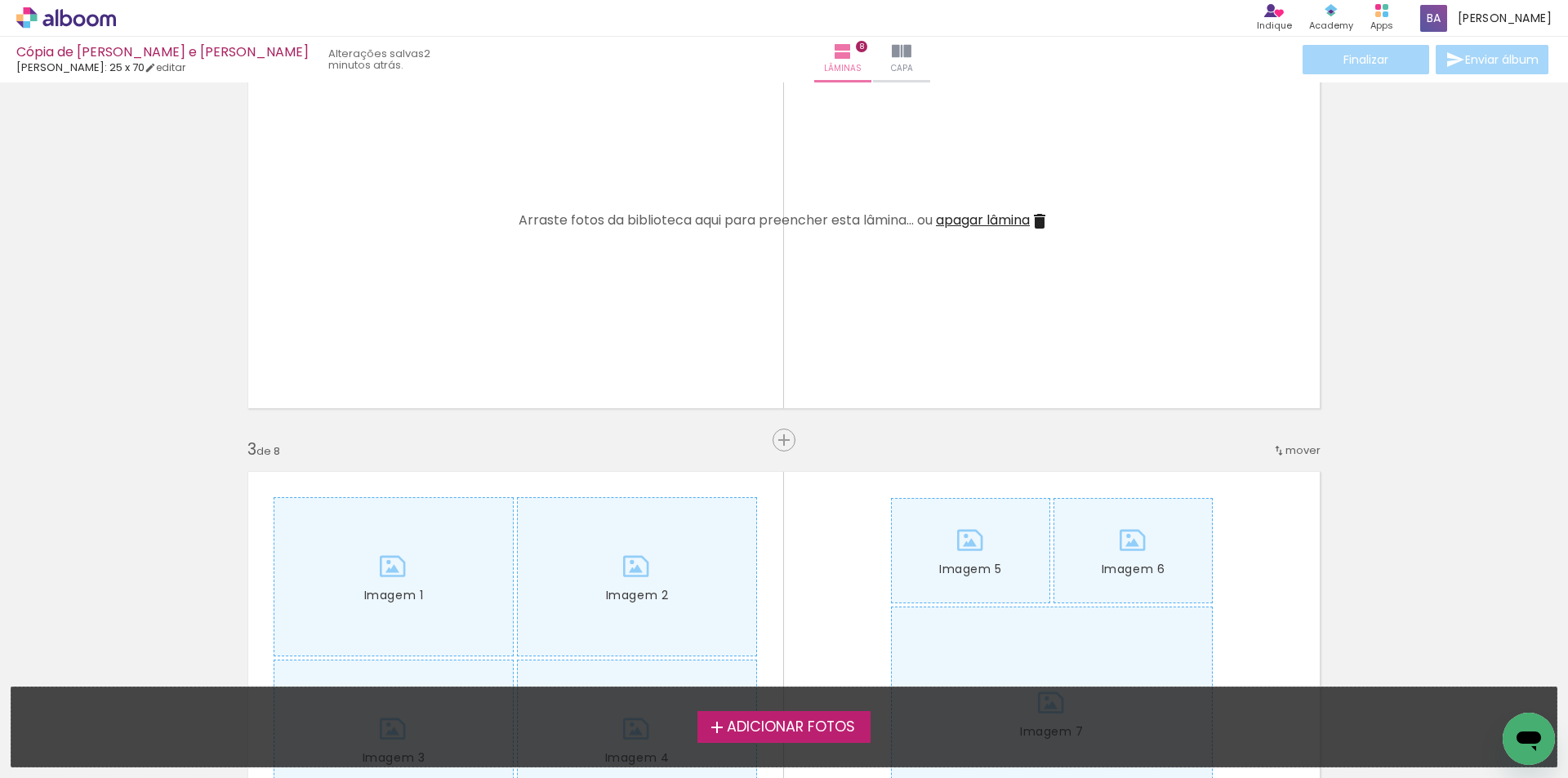
click at [978, 234] on quentale-layouter at bounding box center [784, 221] width 1094 height 397
click at [973, 223] on span "apagar lâmina" at bounding box center [982, 220] width 94 height 19
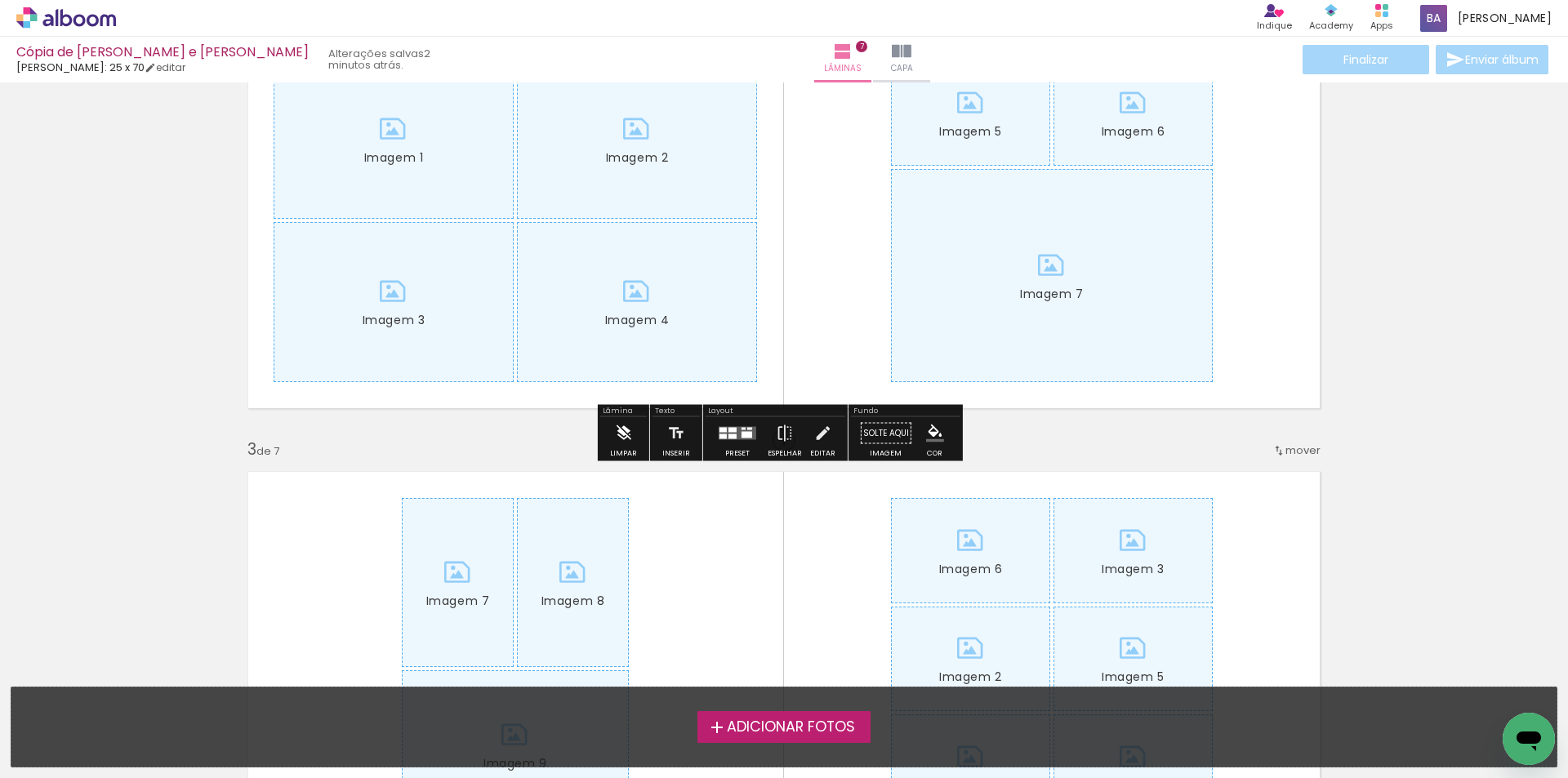
click at [630, 441] on iron-icon at bounding box center [623, 434] width 18 height 32
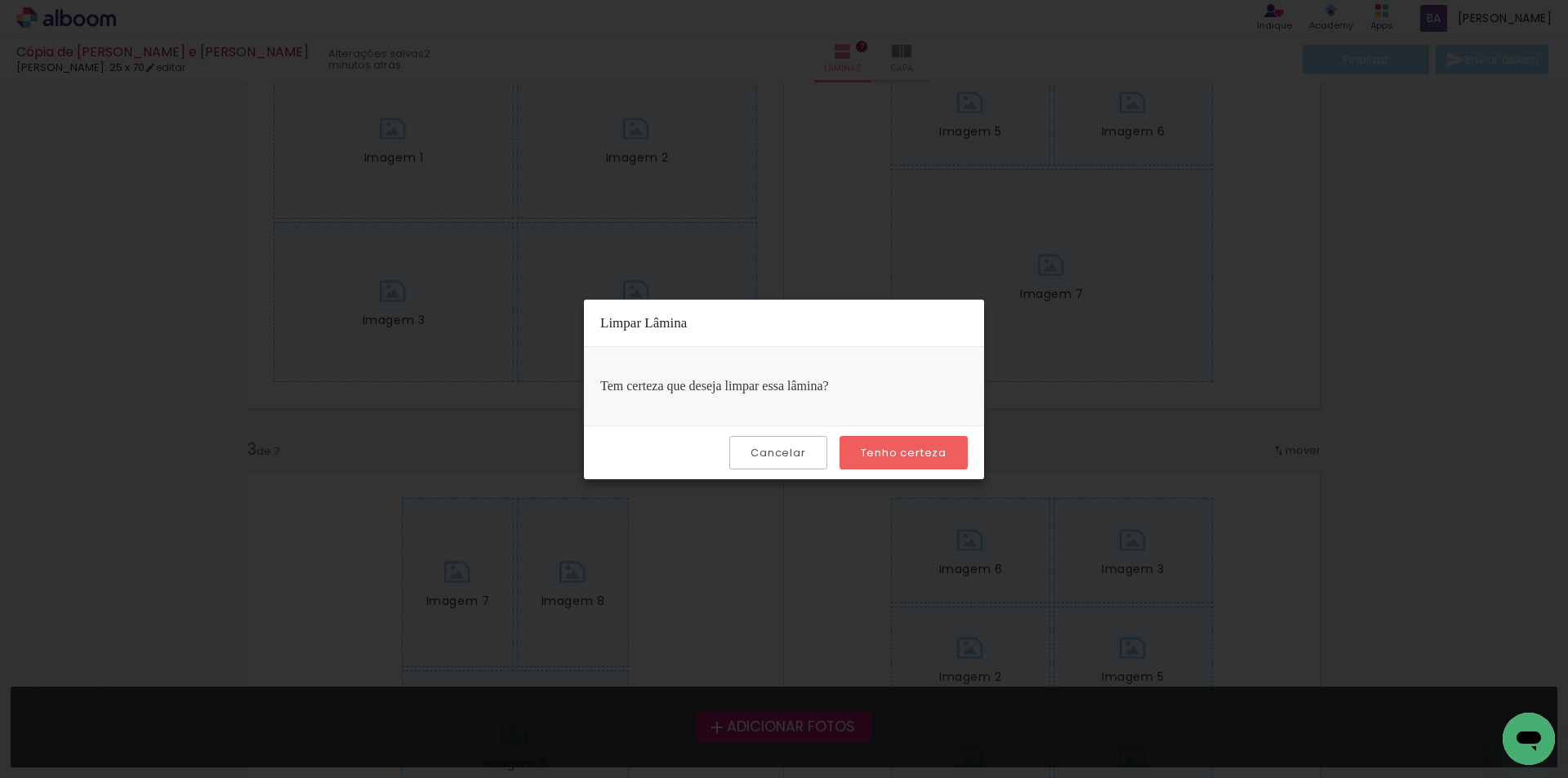
drag, startPoint x: 919, startPoint y: 451, endPoint x: 974, endPoint y: 301, distance: 159.8
click at [0, 0] on slot "Tenho certeza" at bounding box center [0, 0] width 0 height 0
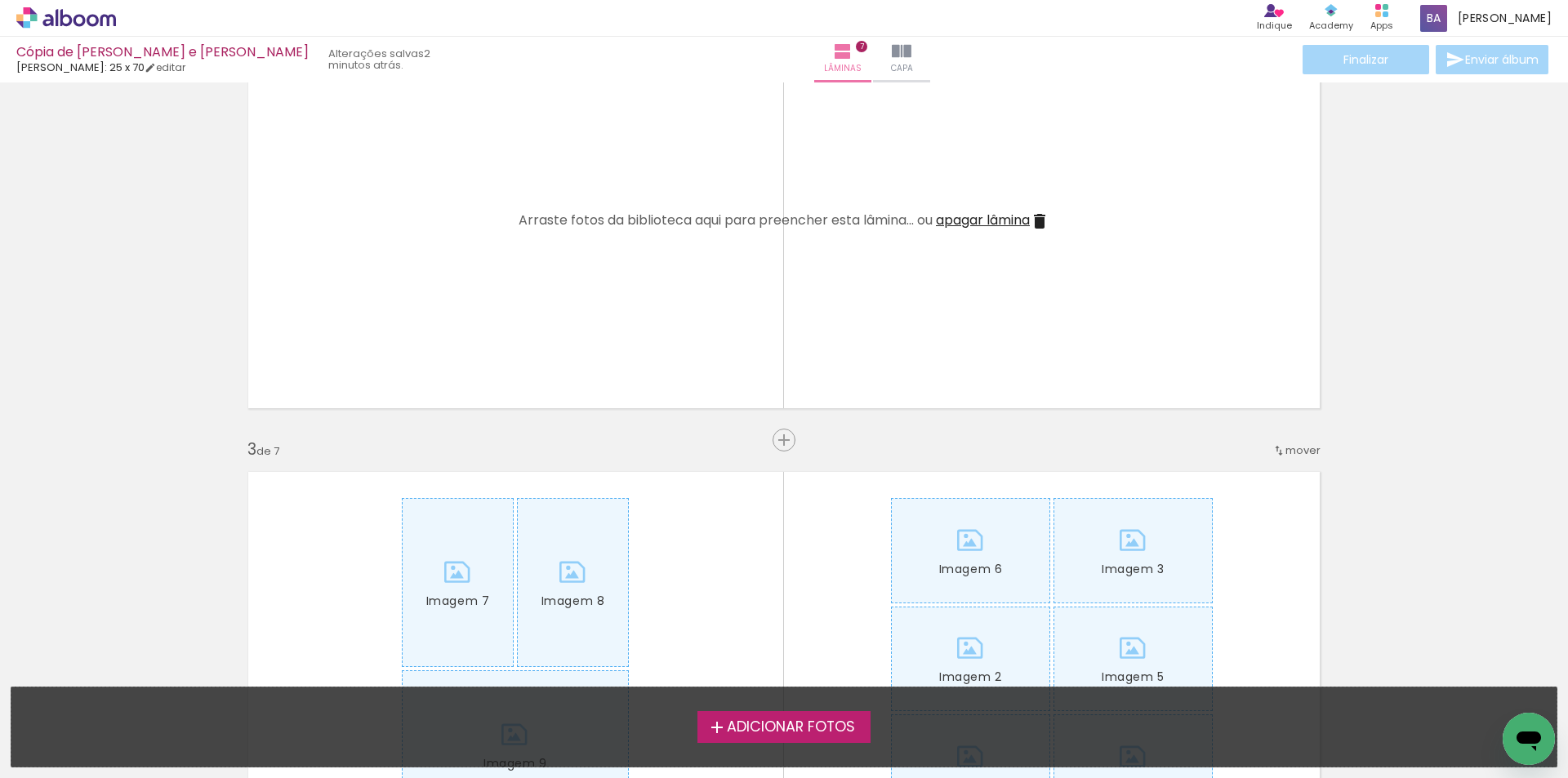
click at [951, 218] on span "apagar lâmina" at bounding box center [982, 220] width 94 height 19
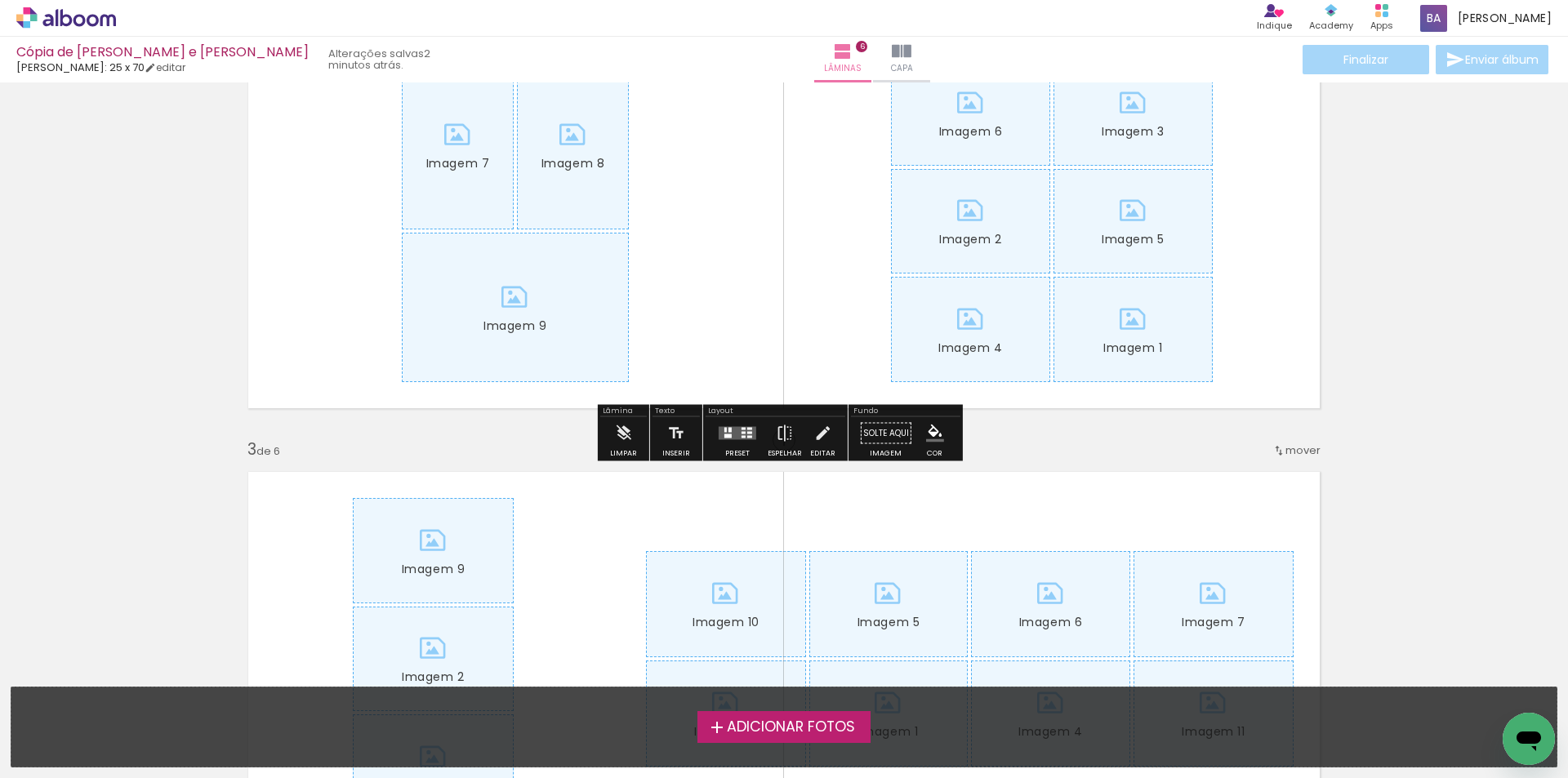
drag, startPoint x: 612, startPoint y: 436, endPoint x: 828, endPoint y: 445, distance: 216.2
click at [616, 436] on paper-button "Limpar" at bounding box center [623, 439] width 35 height 42
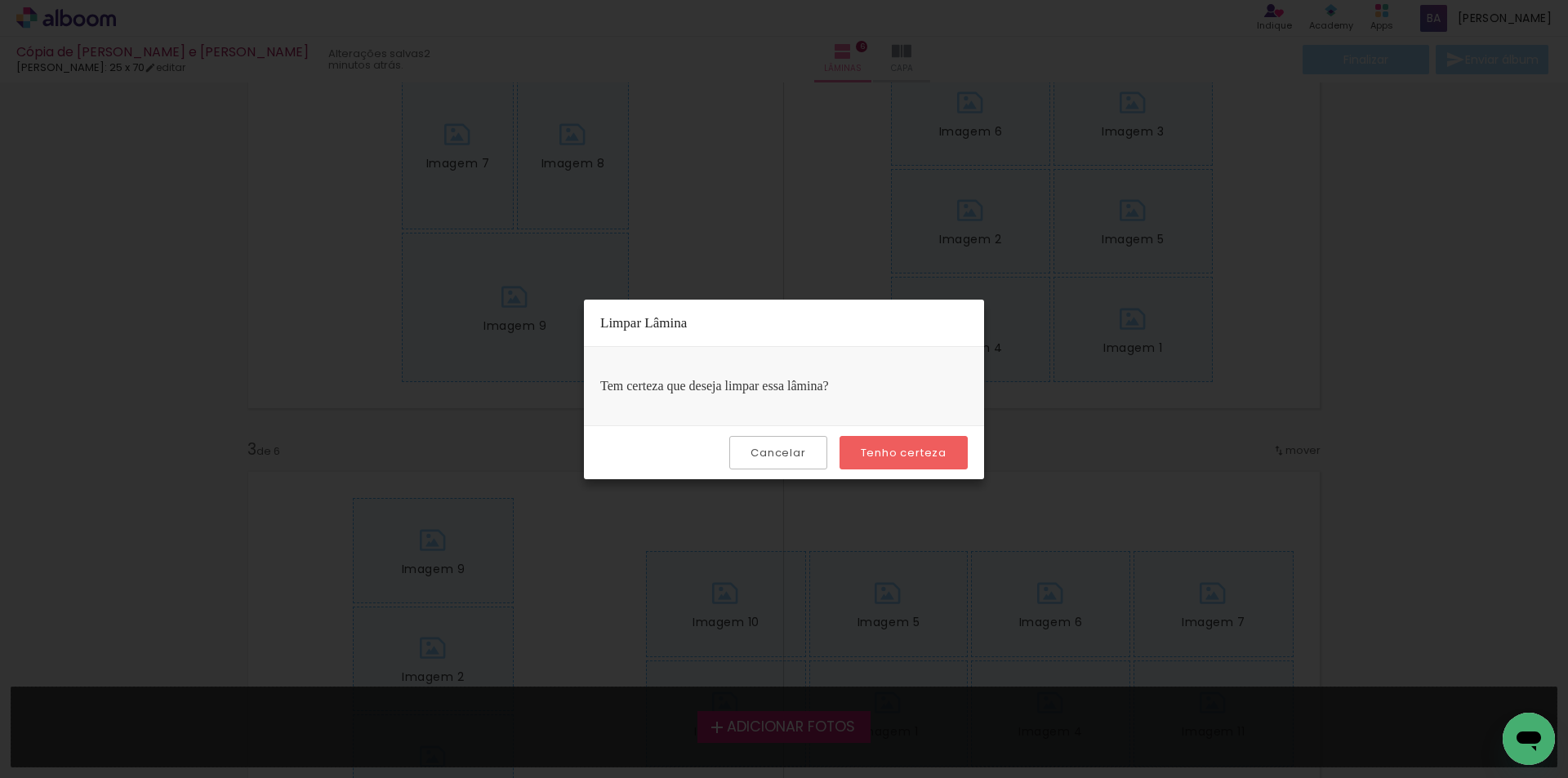
drag, startPoint x: 886, startPoint y: 454, endPoint x: 963, endPoint y: 294, distance: 177.6
click at [0, 0] on slot "Tenho certeza" at bounding box center [0, 0] width 0 height 0
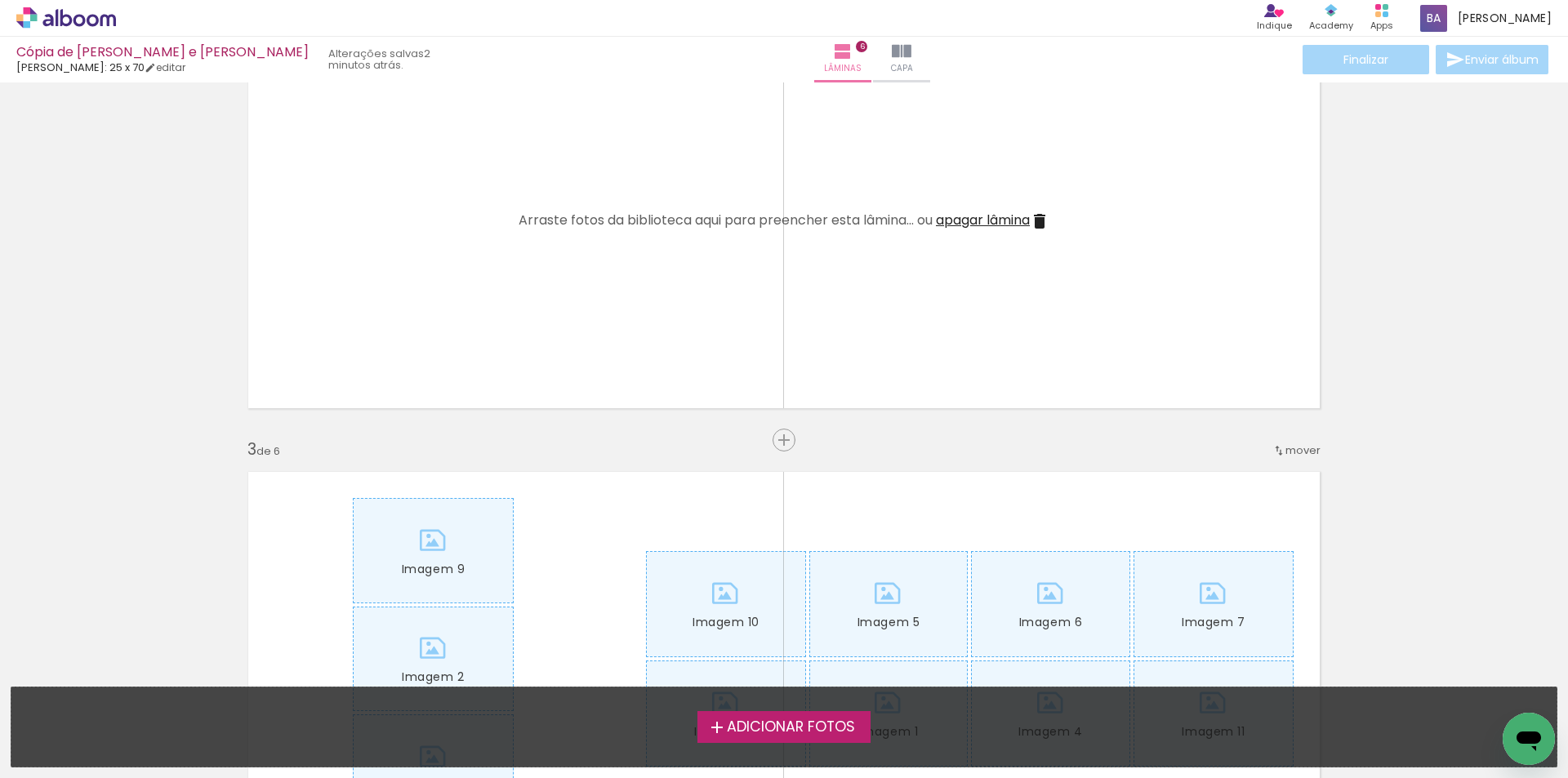
click at [1002, 220] on span "apagar lâmina" at bounding box center [982, 220] width 94 height 19
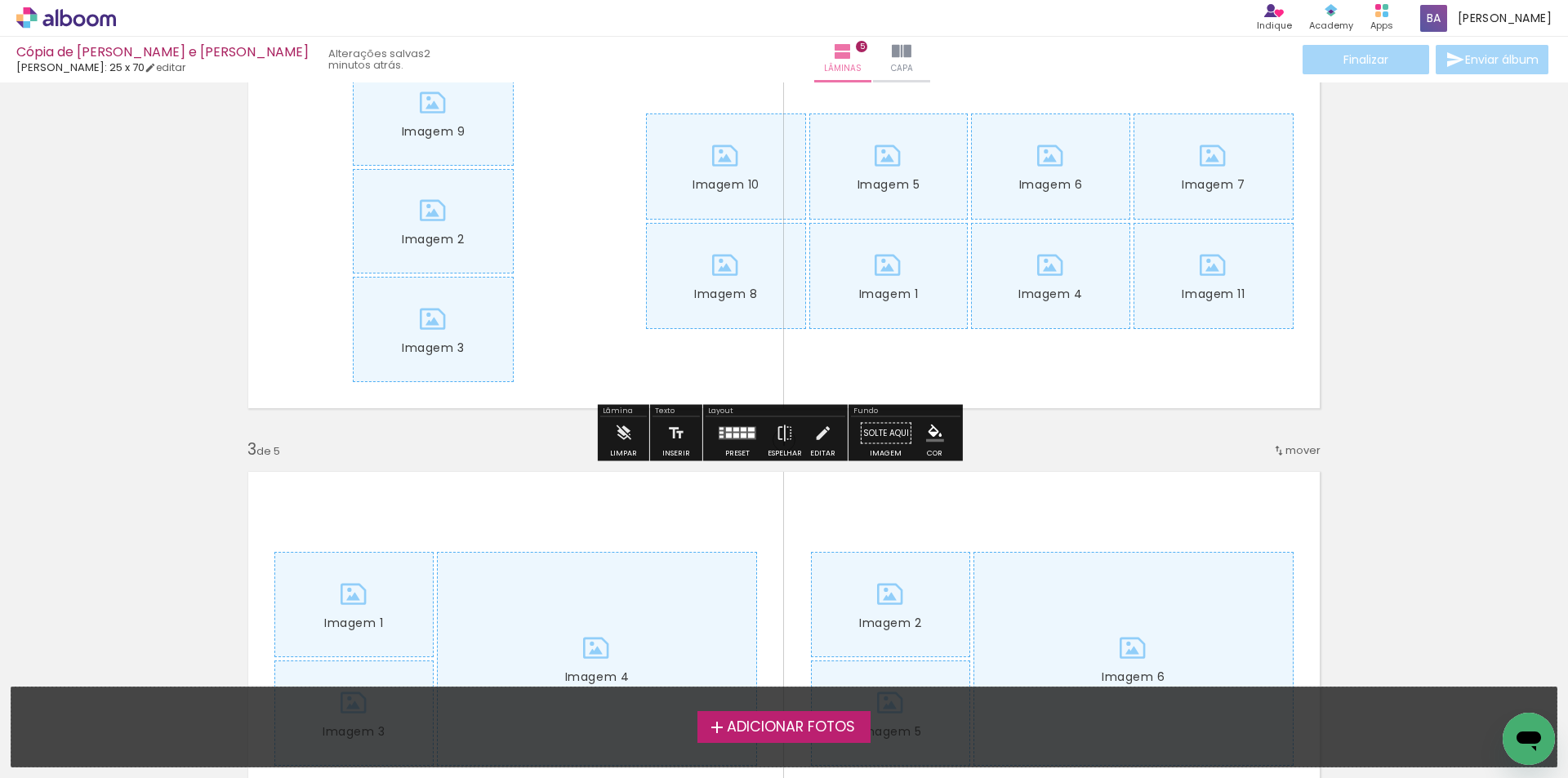
drag, startPoint x: 623, startPoint y: 428, endPoint x: 824, endPoint y: 428, distance: 201.0
click at [624, 427] on iron-icon at bounding box center [623, 434] width 18 height 32
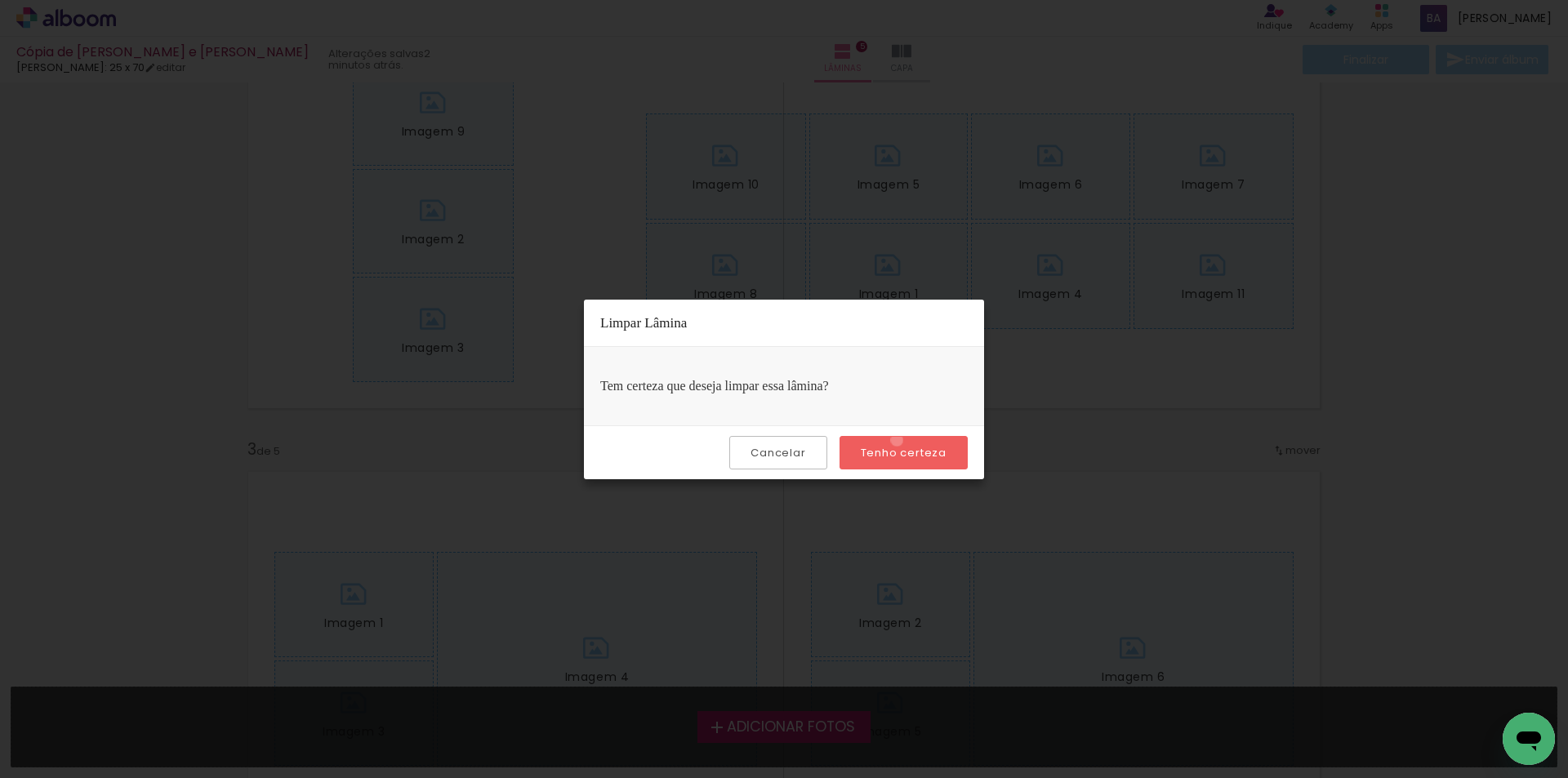
drag, startPoint x: 899, startPoint y: 441, endPoint x: 998, endPoint y: 263, distance: 203.7
click at [901, 437] on paper-button "Tenho certeza" at bounding box center [903, 452] width 128 height 33
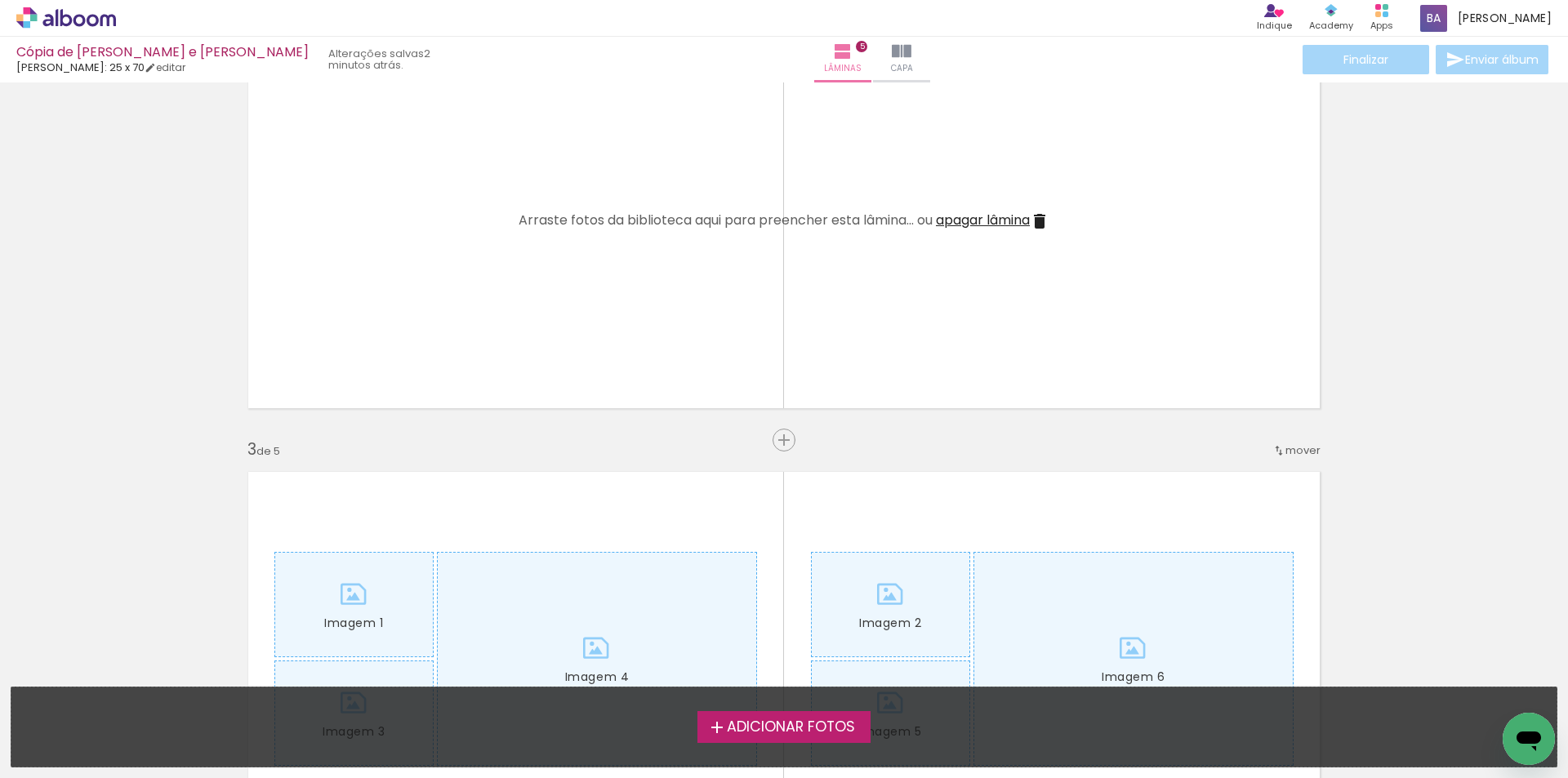
click at [1002, 225] on span "apagar lâmina" at bounding box center [982, 220] width 94 height 19
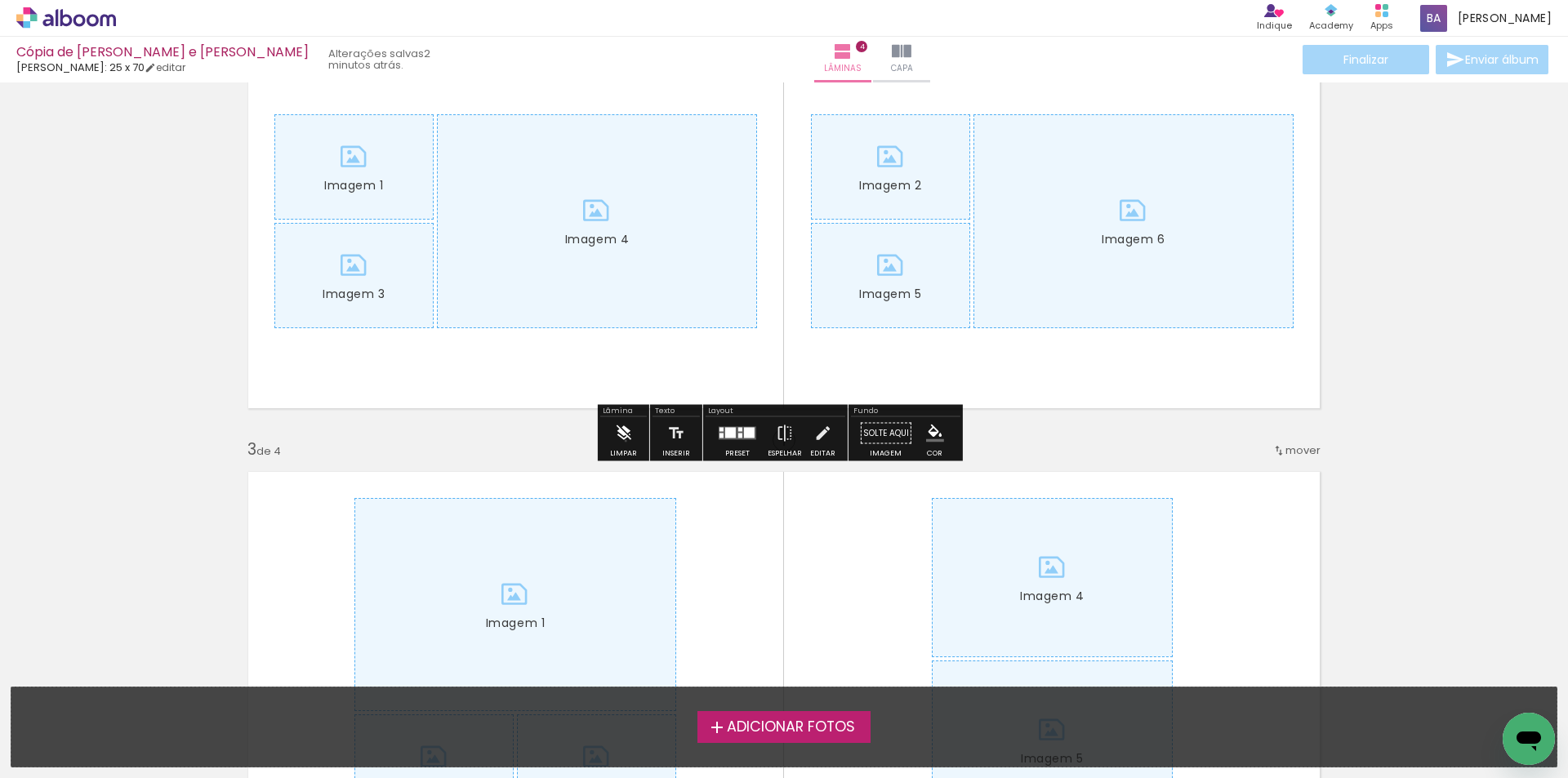
click at [625, 439] on iron-icon at bounding box center [623, 434] width 18 height 32
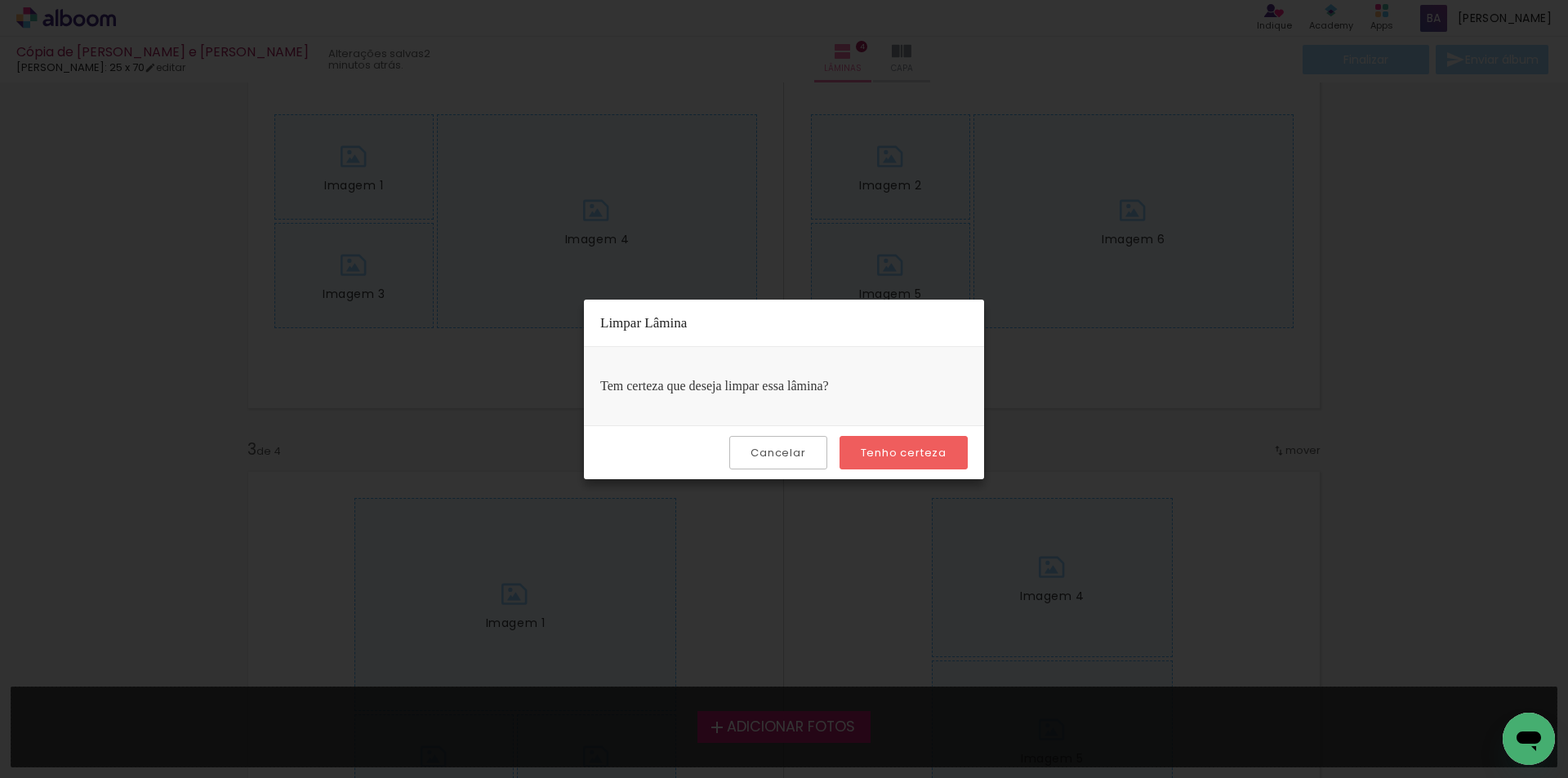
click at [0, 0] on slot "Tenho certeza" at bounding box center [0, 0] width 0 height 0
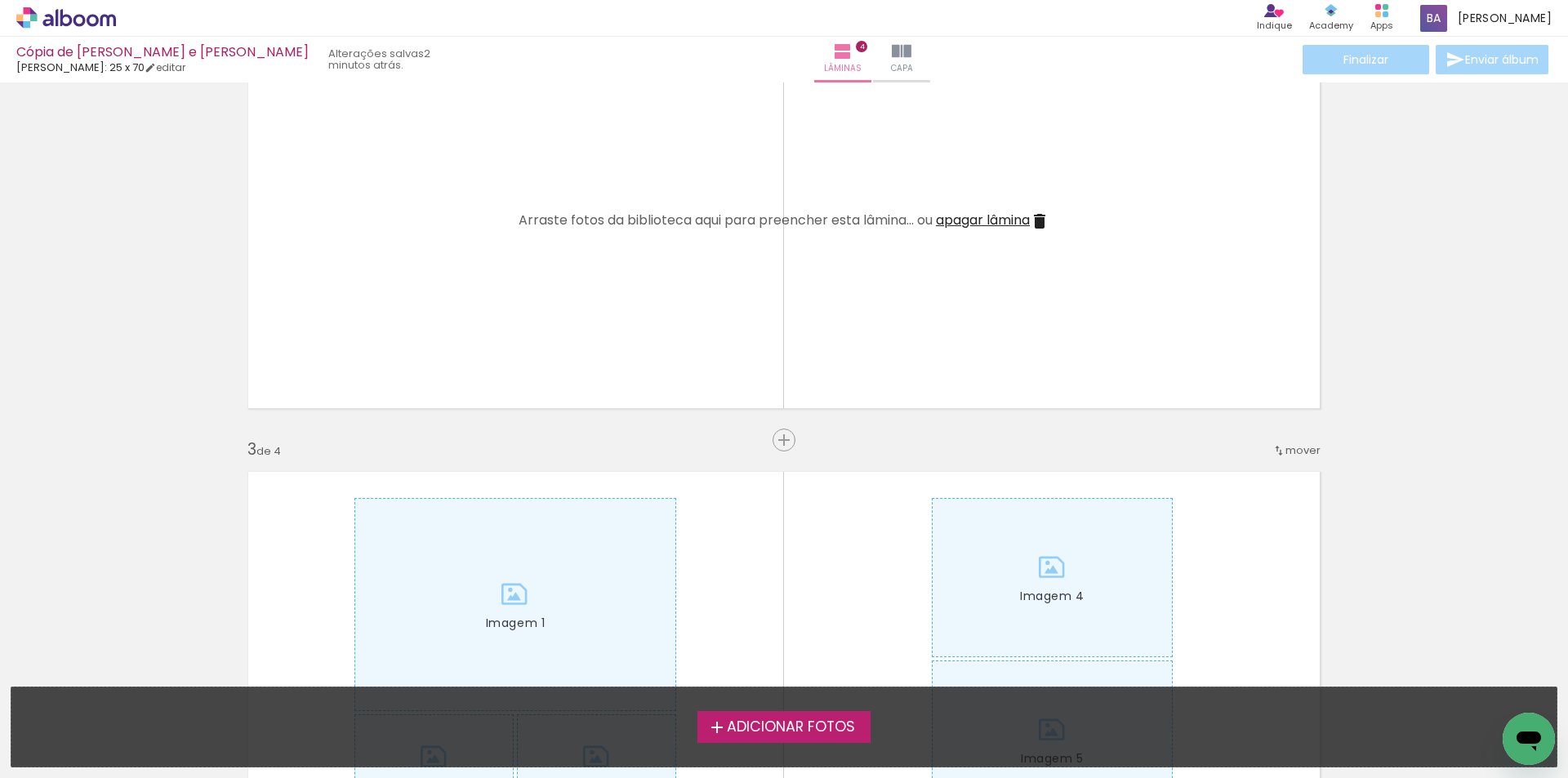
click at [975, 224] on span "apagar lâmina" at bounding box center [982, 220] width 94 height 19
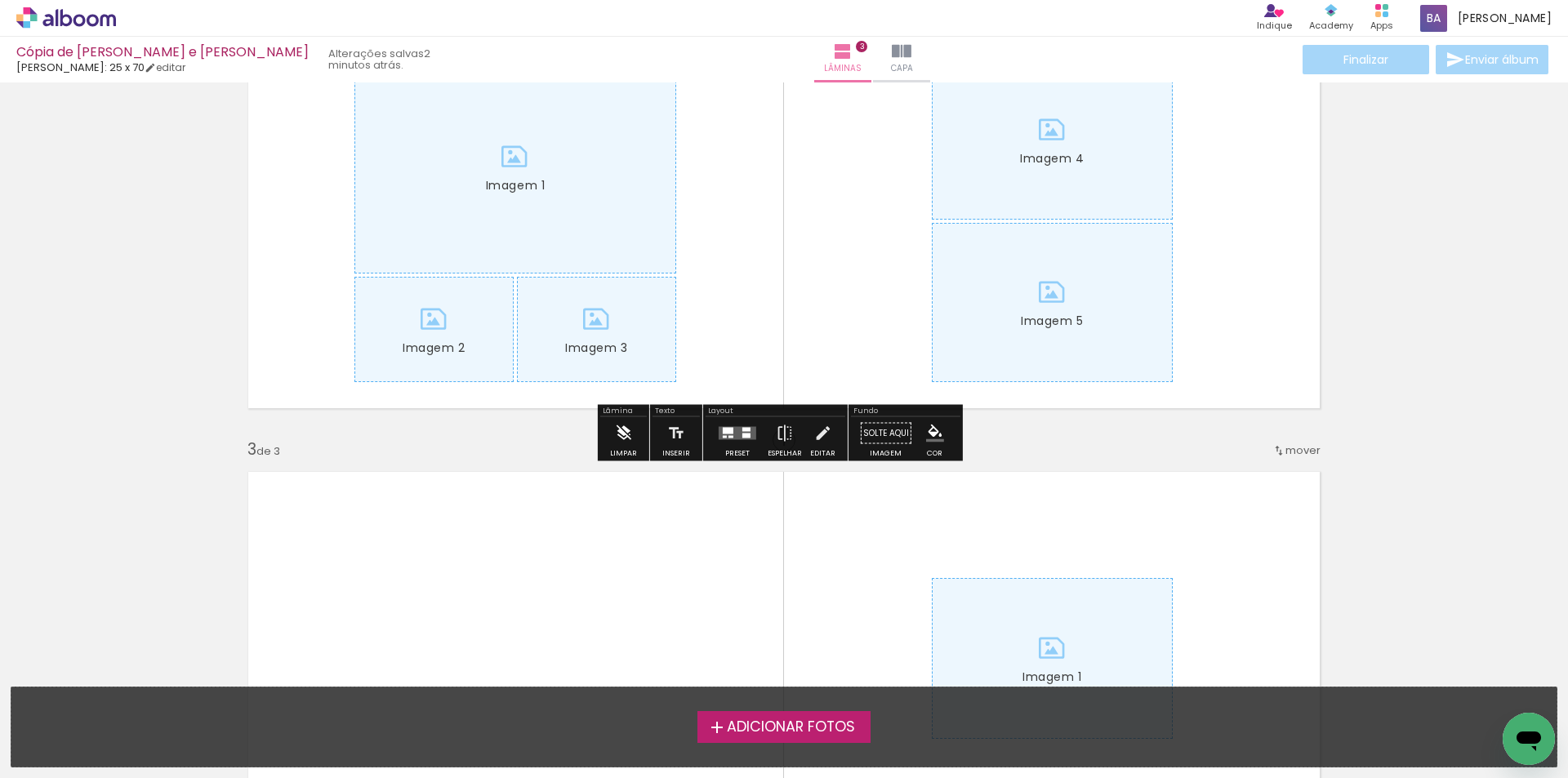
click at [623, 434] on iron-icon at bounding box center [623, 434] width 18 height 32
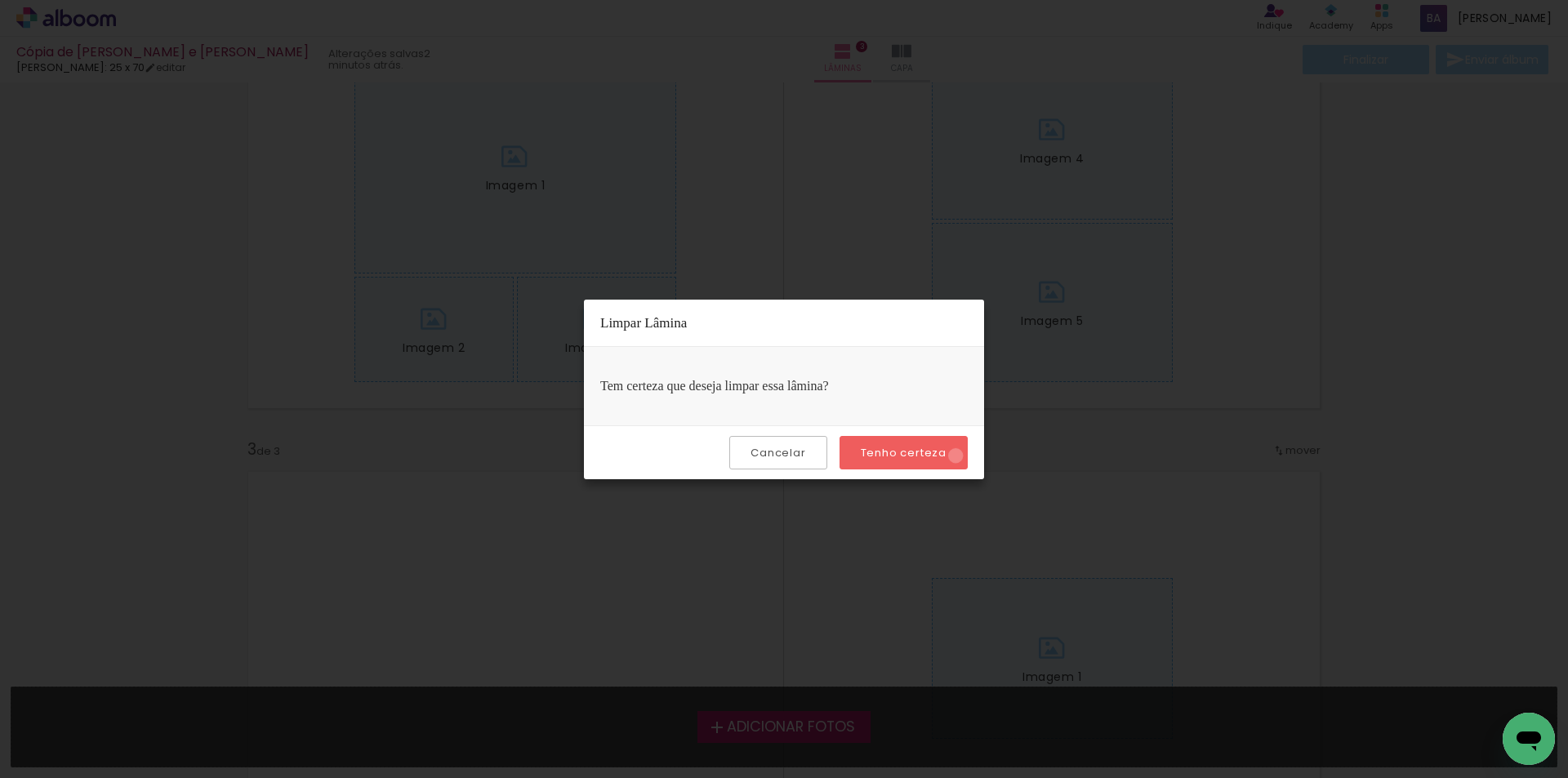
drag, startPoint x: 957, startPoint y: 456, endPoint x: 950, endPoint y: 351, distance: 105.2
click at [956, 448] on paper-button "Tenho certeza" at bounding box center [903, 452] width 128 height 33
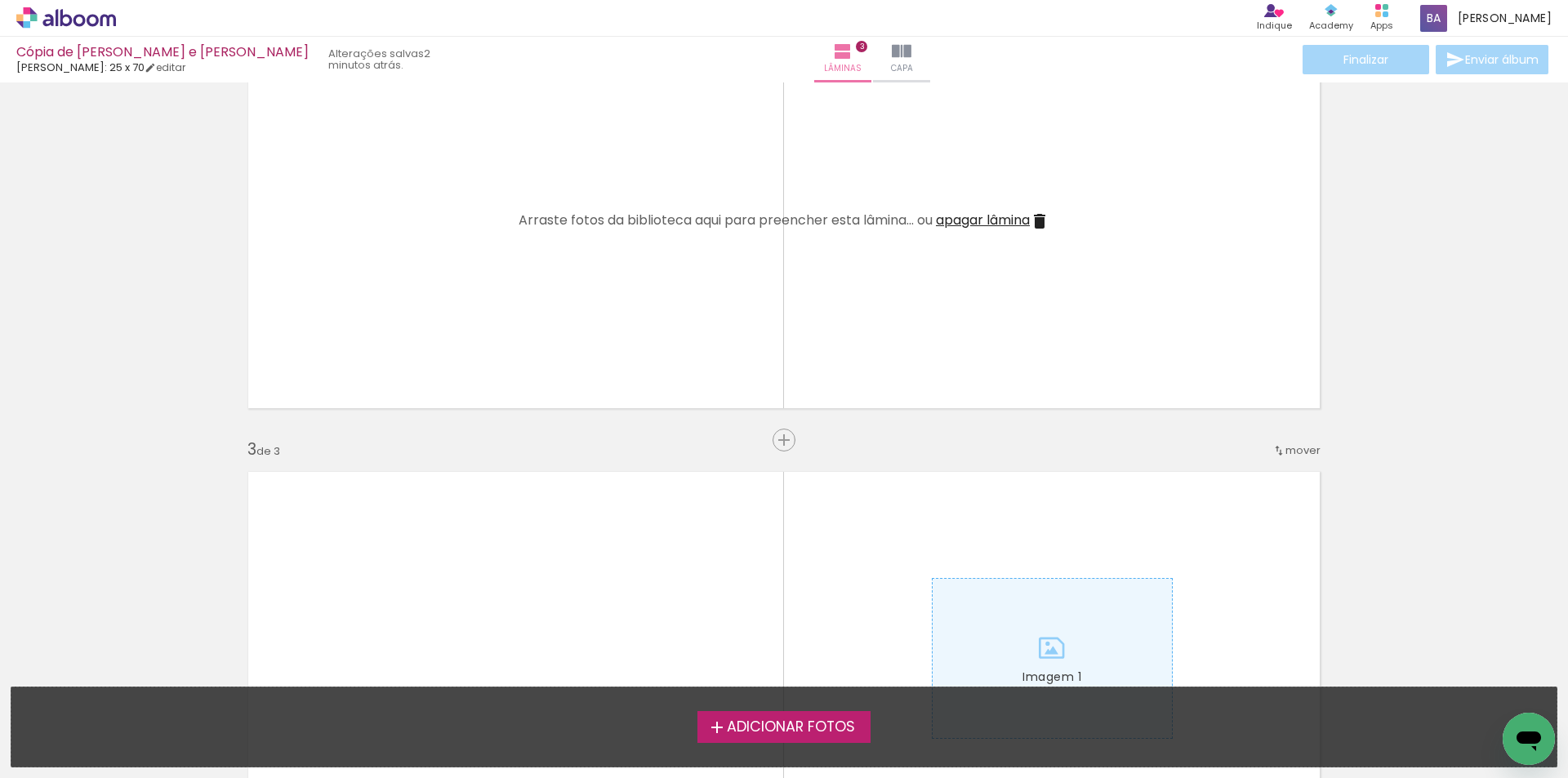
click at [977, 225] on span "apagar lâmina" at bounding box center [982, 220] width 94 height 19
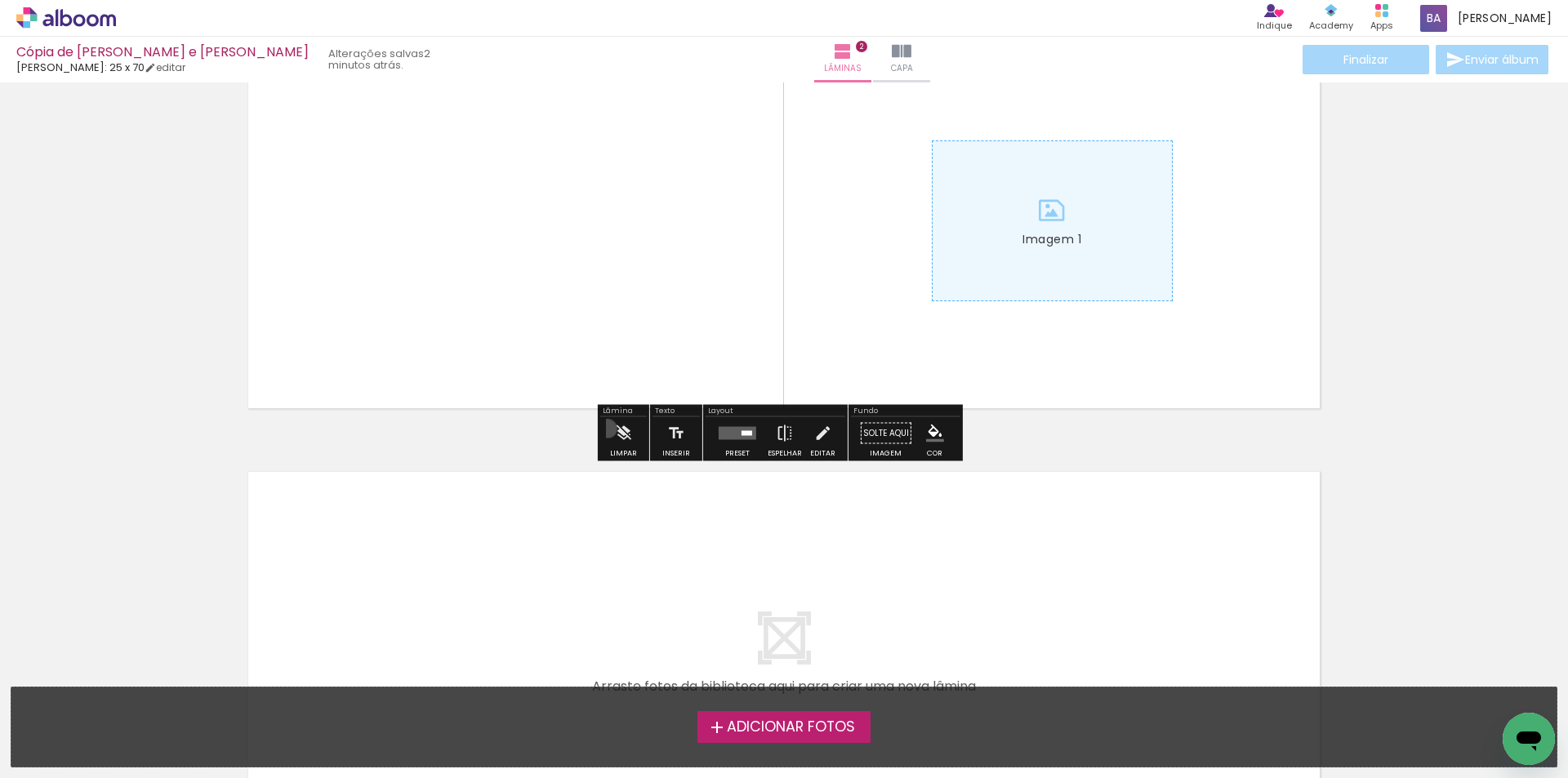
drag, startPoint x: 608, startPoint y: 429, endPoint x: 725, endPoint y: 436, distance: 117.2
click at [612, 429] on paper-button "Limpar" at bounding box center [623, 439] width 35 height 42
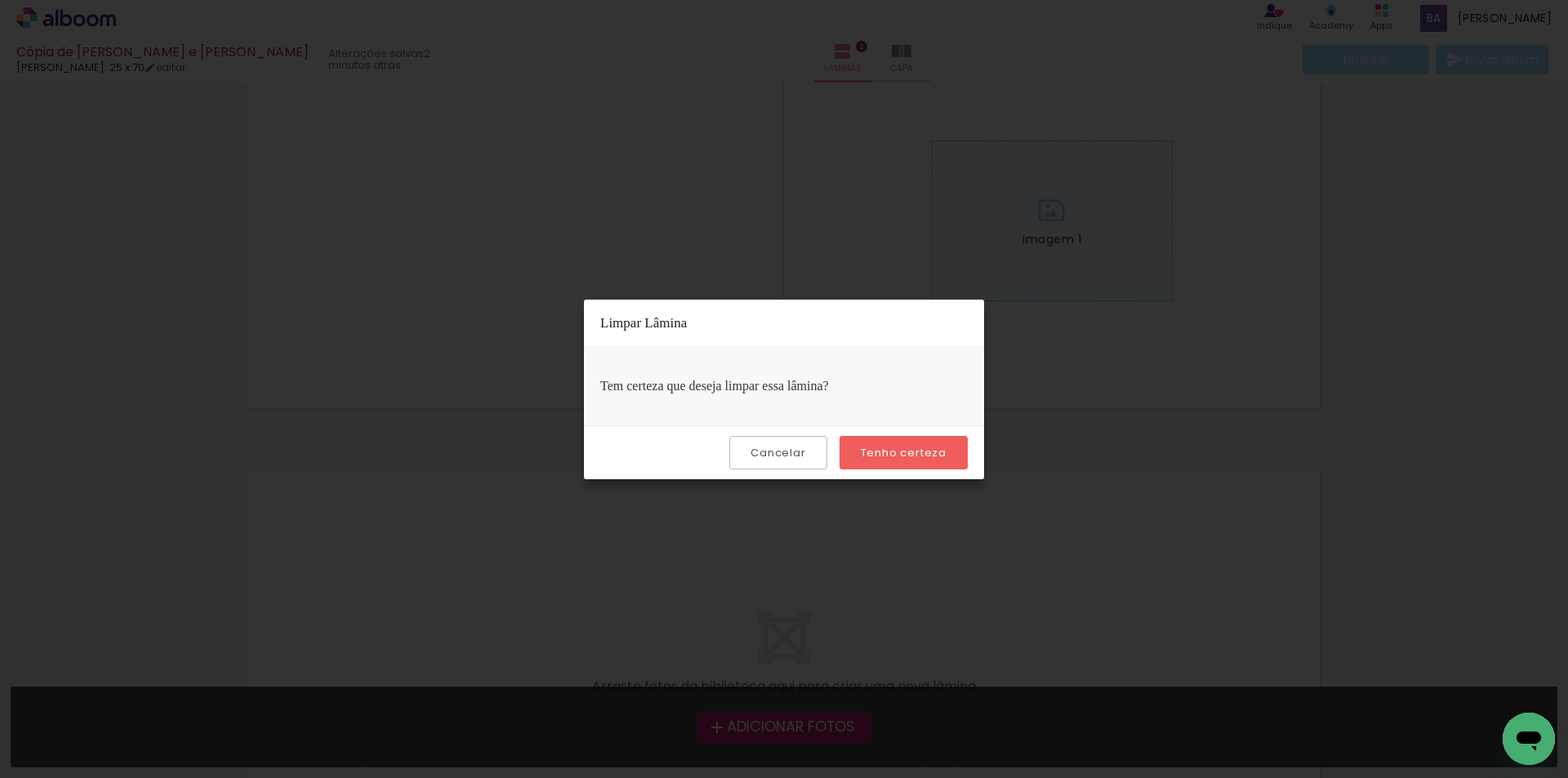
click at [904, 438] on paper-button "Tenho certeza" at bounding box center [903, 452] width 128 height 33
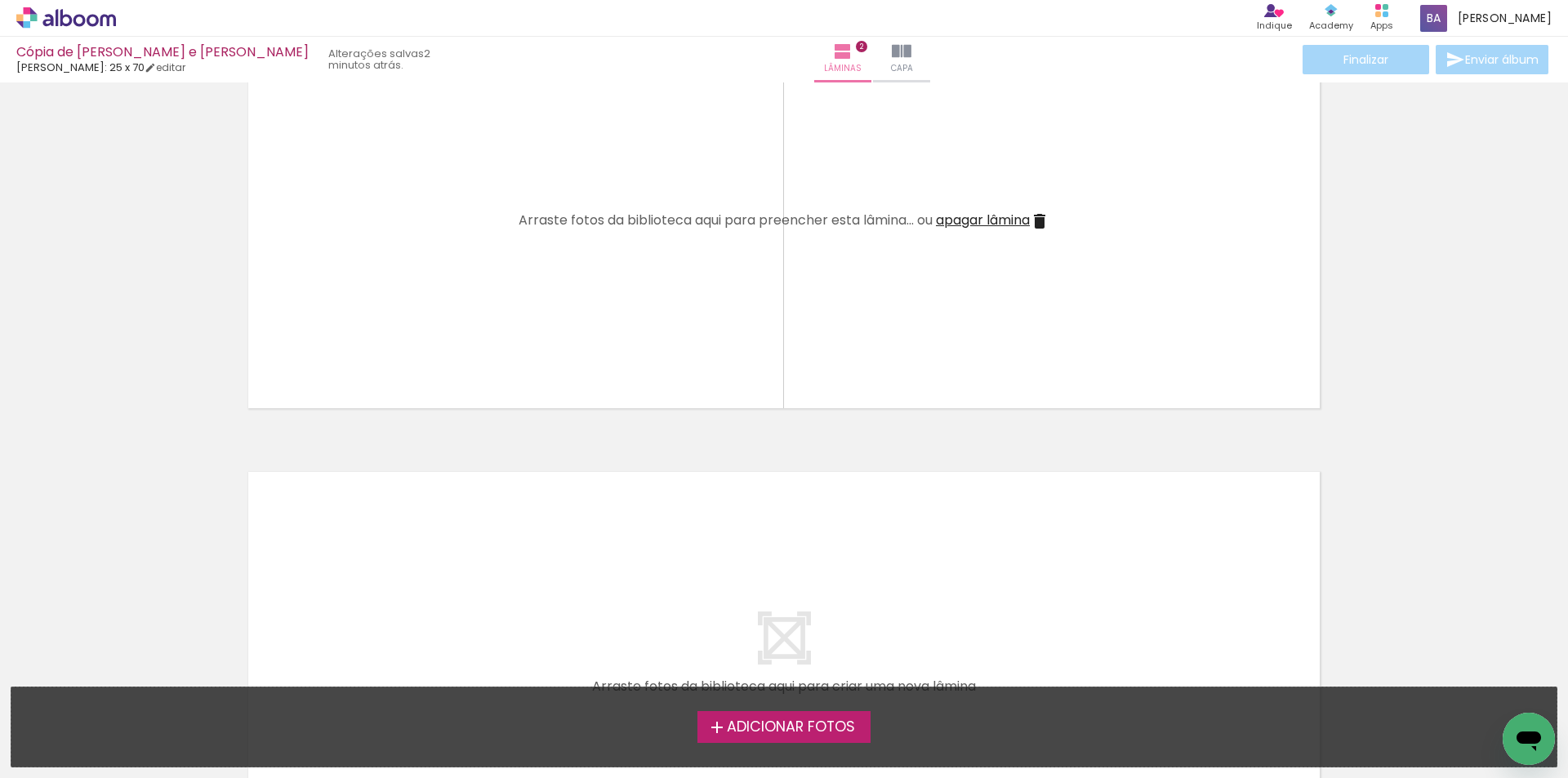
click at [965, 223] on span "apagar lâmina" at bounding box center [982, 220] width 94 height 19
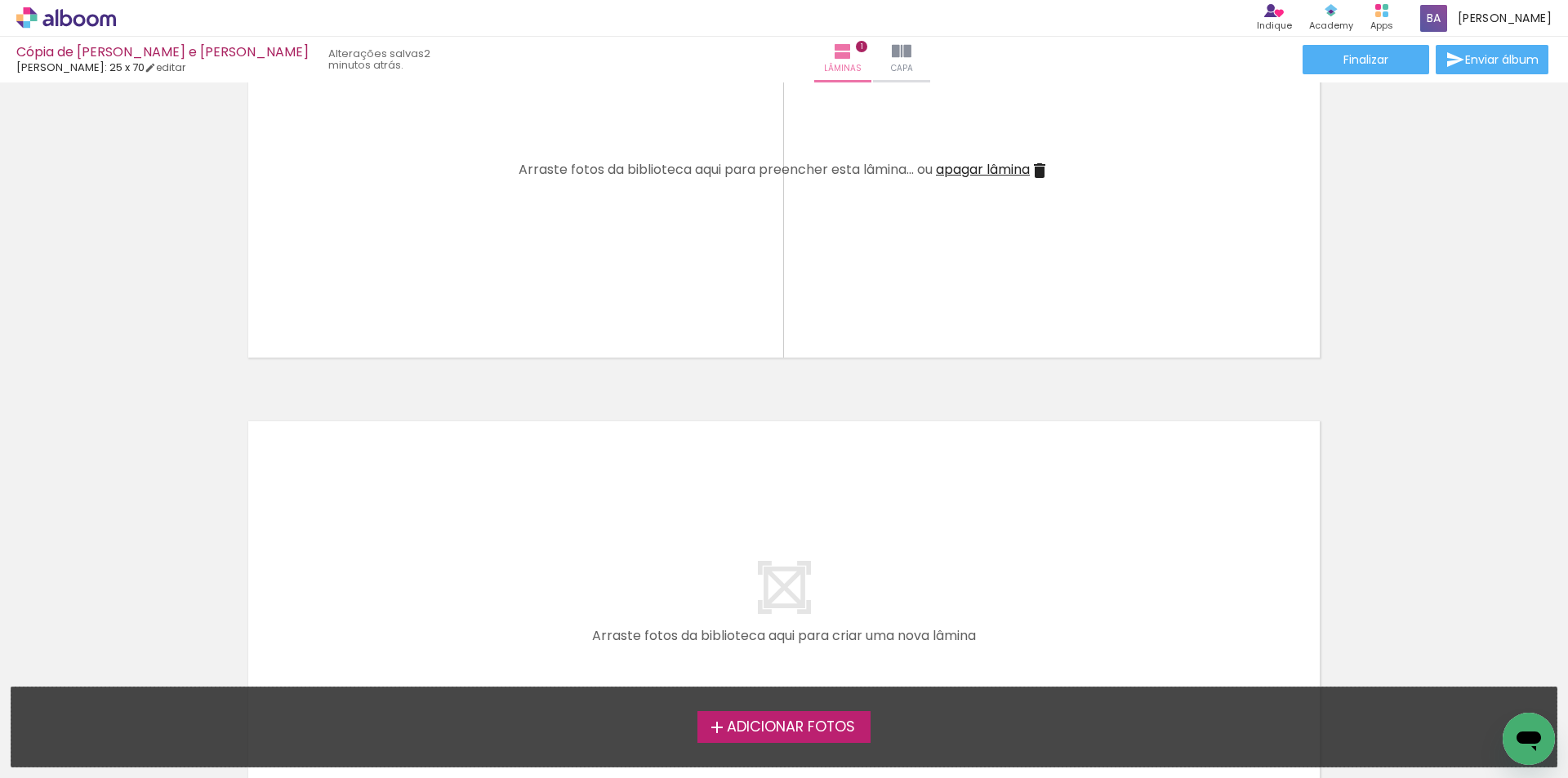
scroll to position [74, 0]
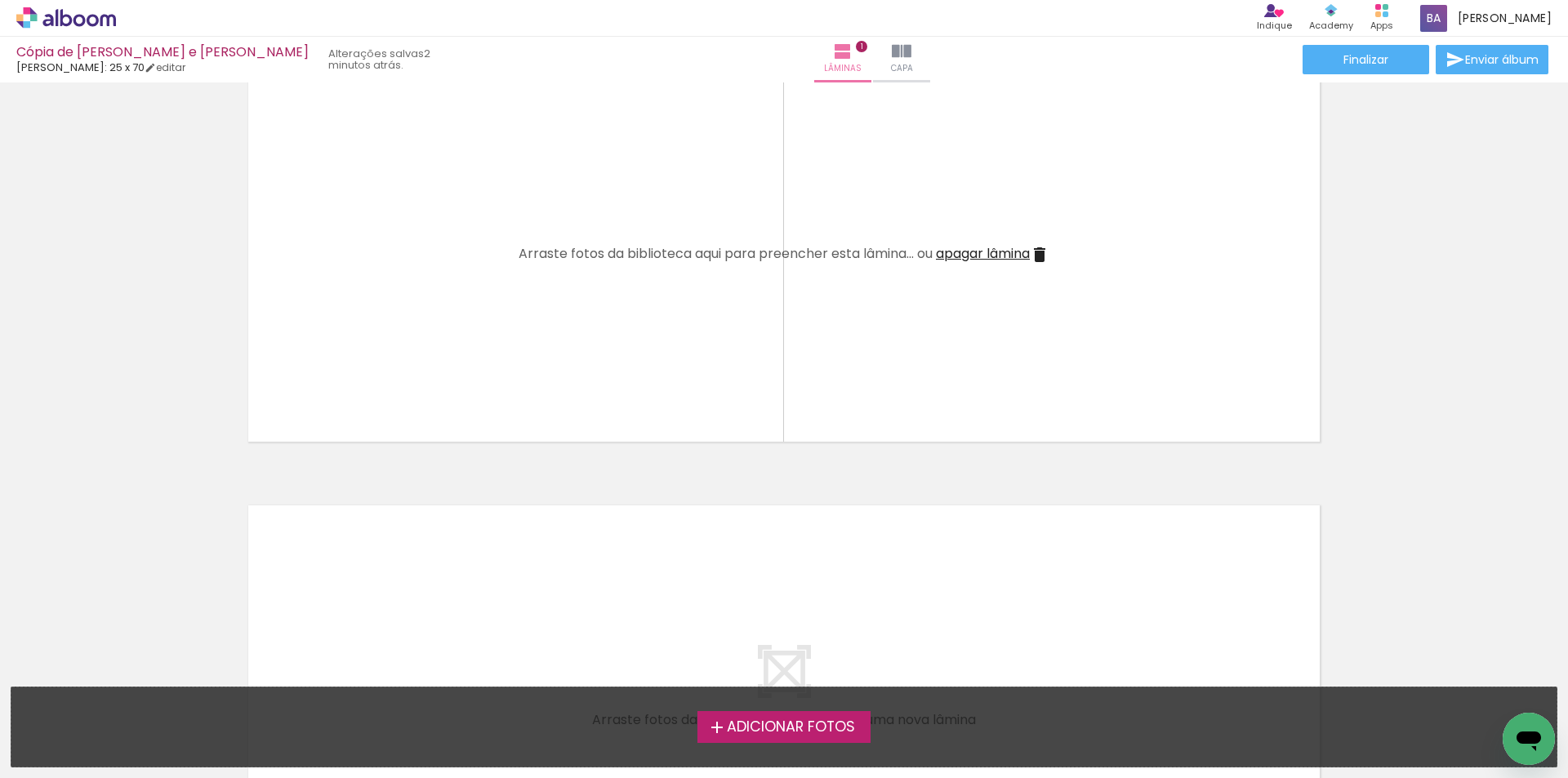
click at [737, 733] on span "Adicionar Fotos" at bounding box center [790, 727] width 128 height 14
click at [0, 0] on input "file" at bounding box center [0, 0] width 0 height 0
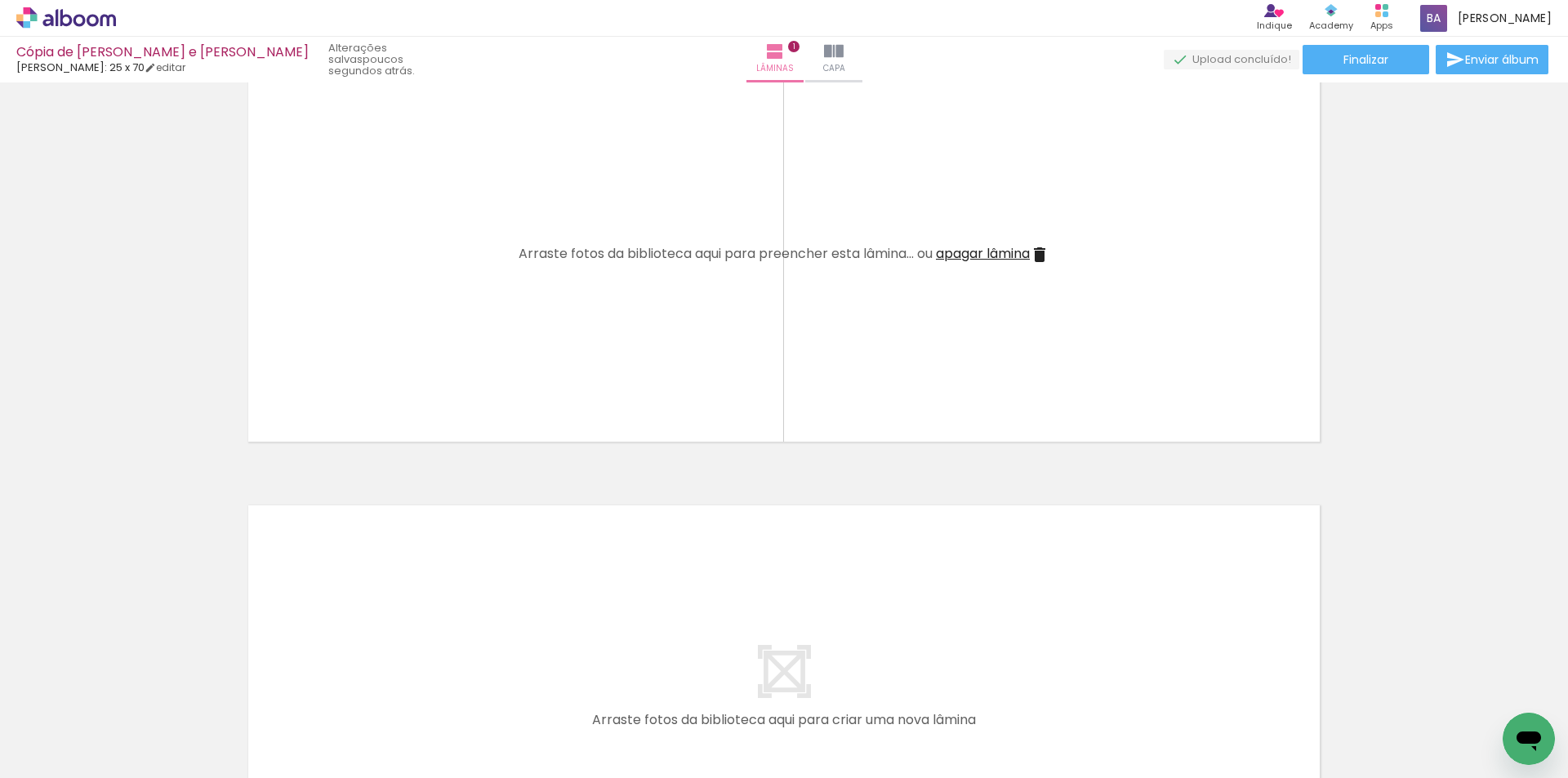
scroll to position [0, 0]
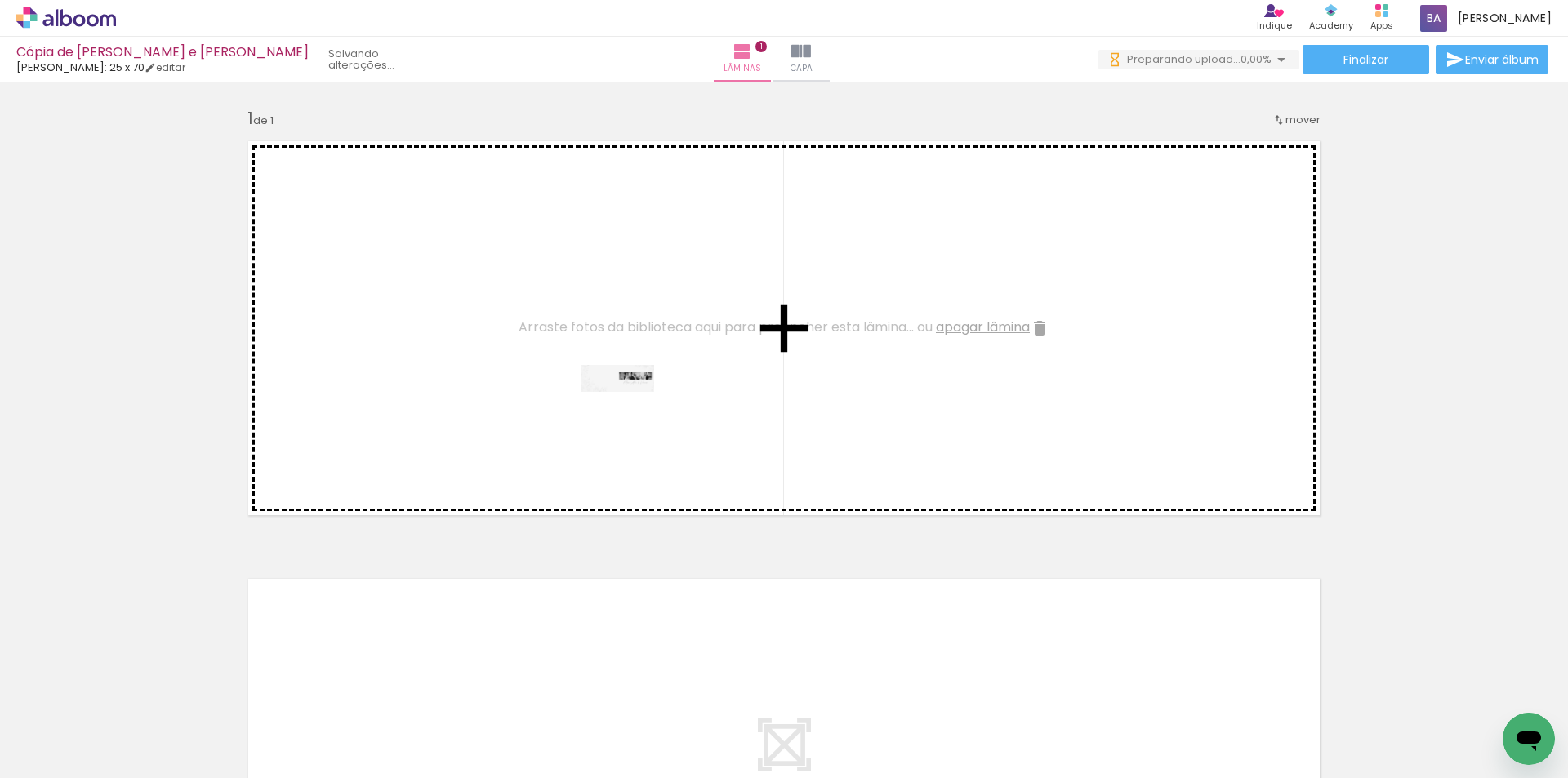
drag, startPoint x: 493, startPoint y: 530, endPoint x: 630, endPoint y: 414, distance: 179.5
click at [630, 414] on quentale-workspace at bounding box center [784, 389] width 1568 height 778
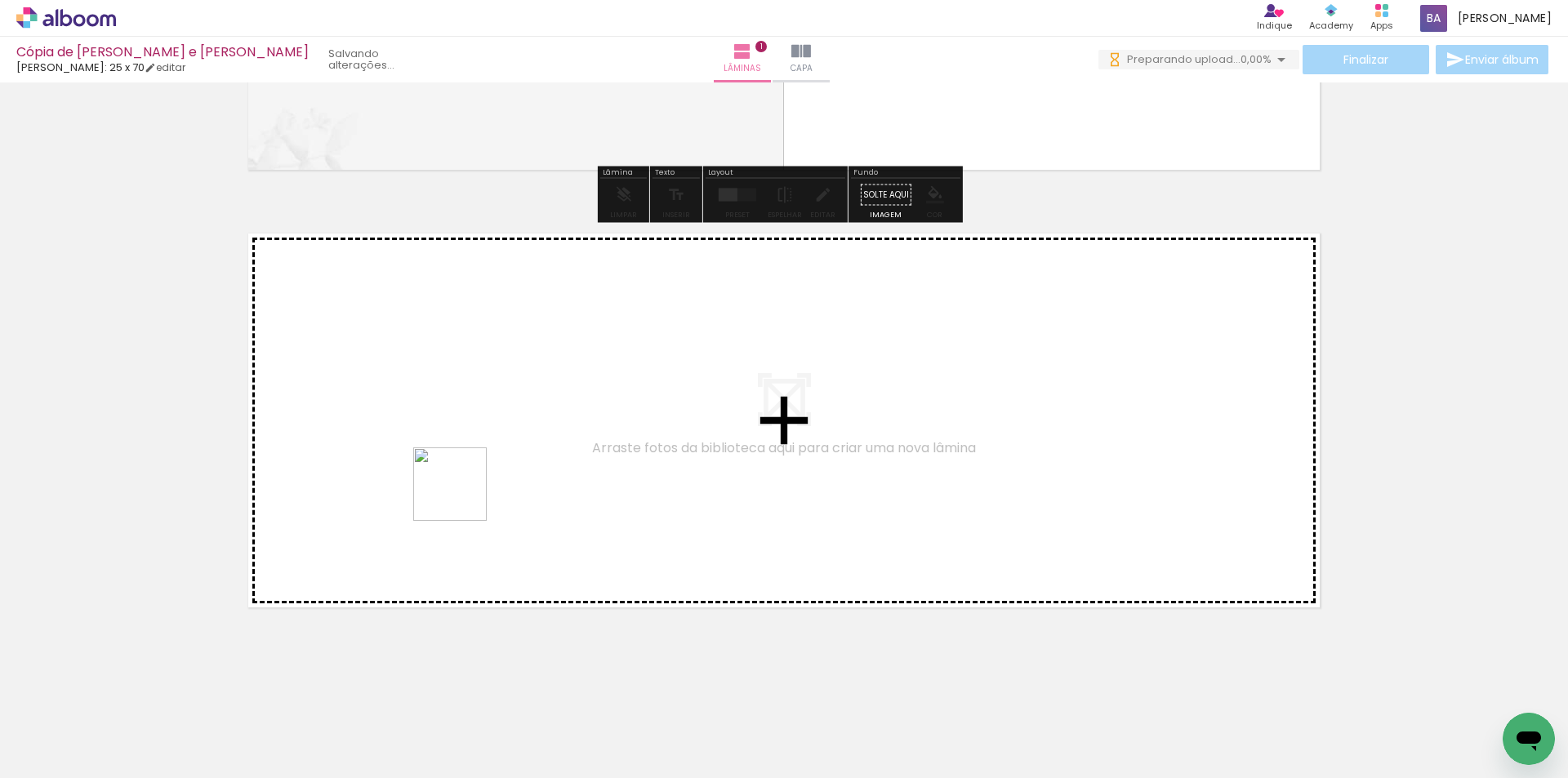
drag, startPoint x: 301, startPoint y: 640, endPoint x: 500, endPoint y: 456, distance: 271.0
click at [500, 456] on quentale-workspace at bounding box center [784, 389] width 1568 height 778
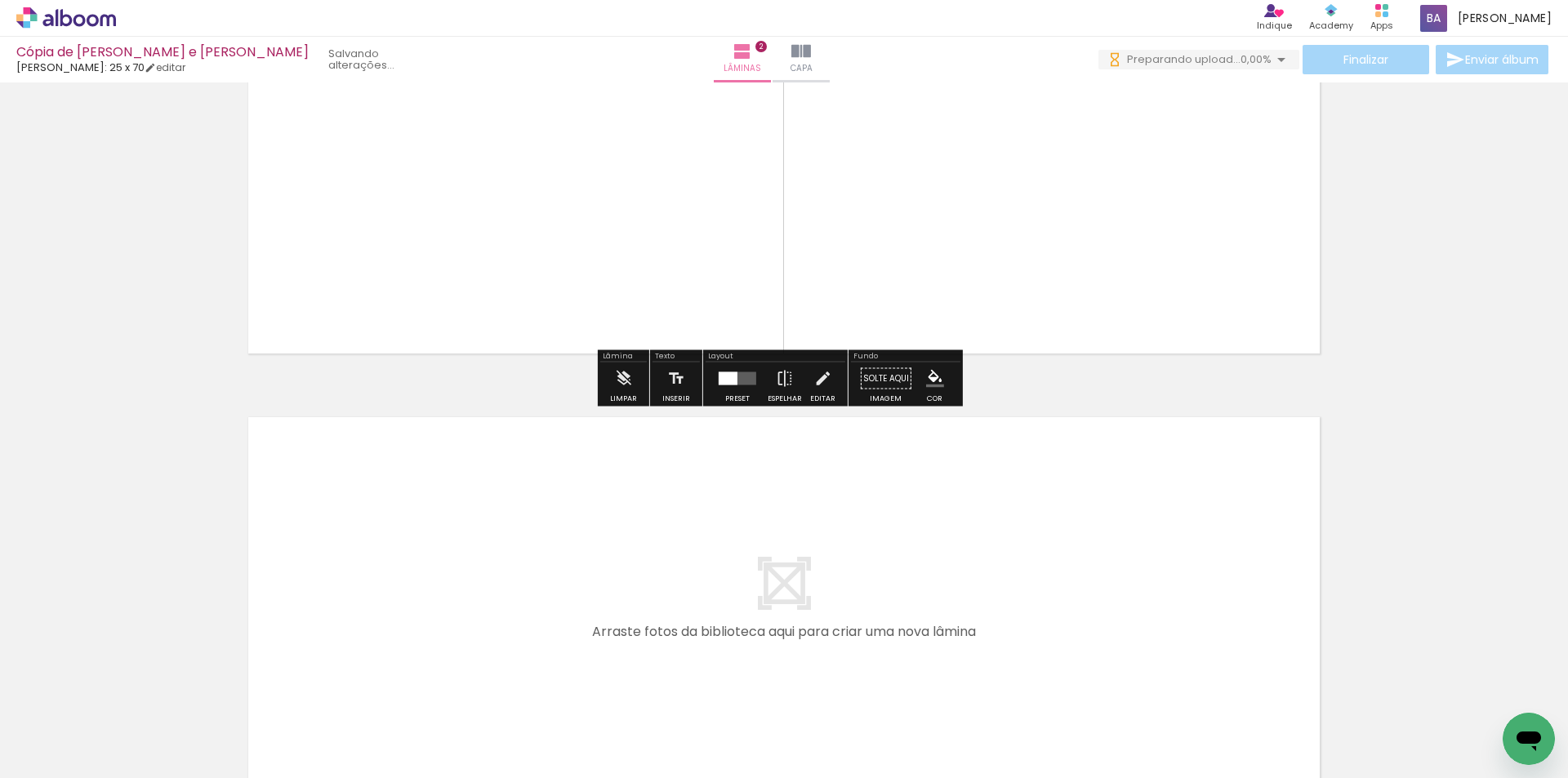
scroll to position [659, 0]
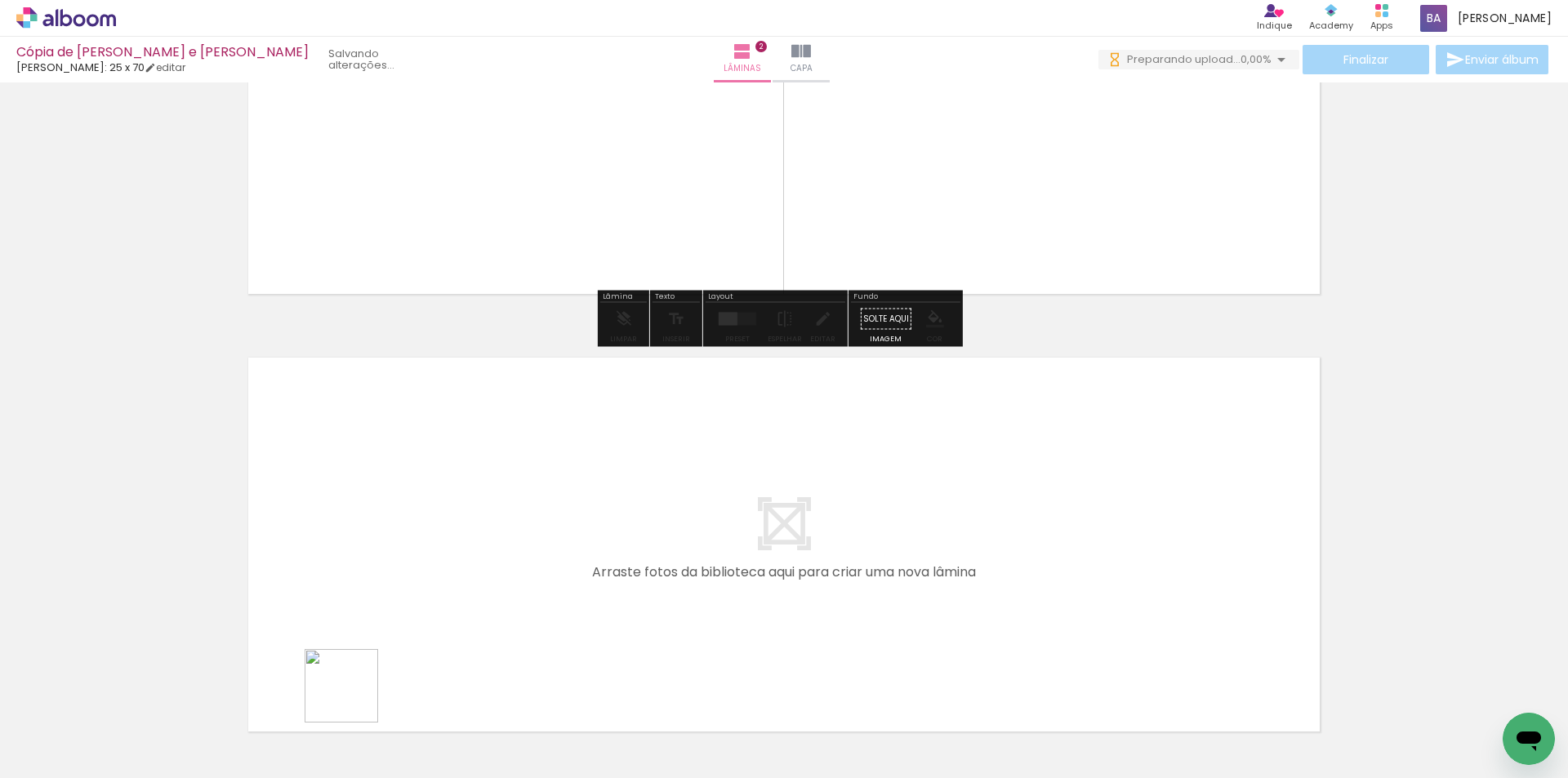
drag, startPoint x: 356, startPoint y: 724, endPoint x: 397, endPoint y: 508, distance: 219.9
click at [397, 508] on quentale-workspace at bounding box center [784, 389] width 1568 height 778
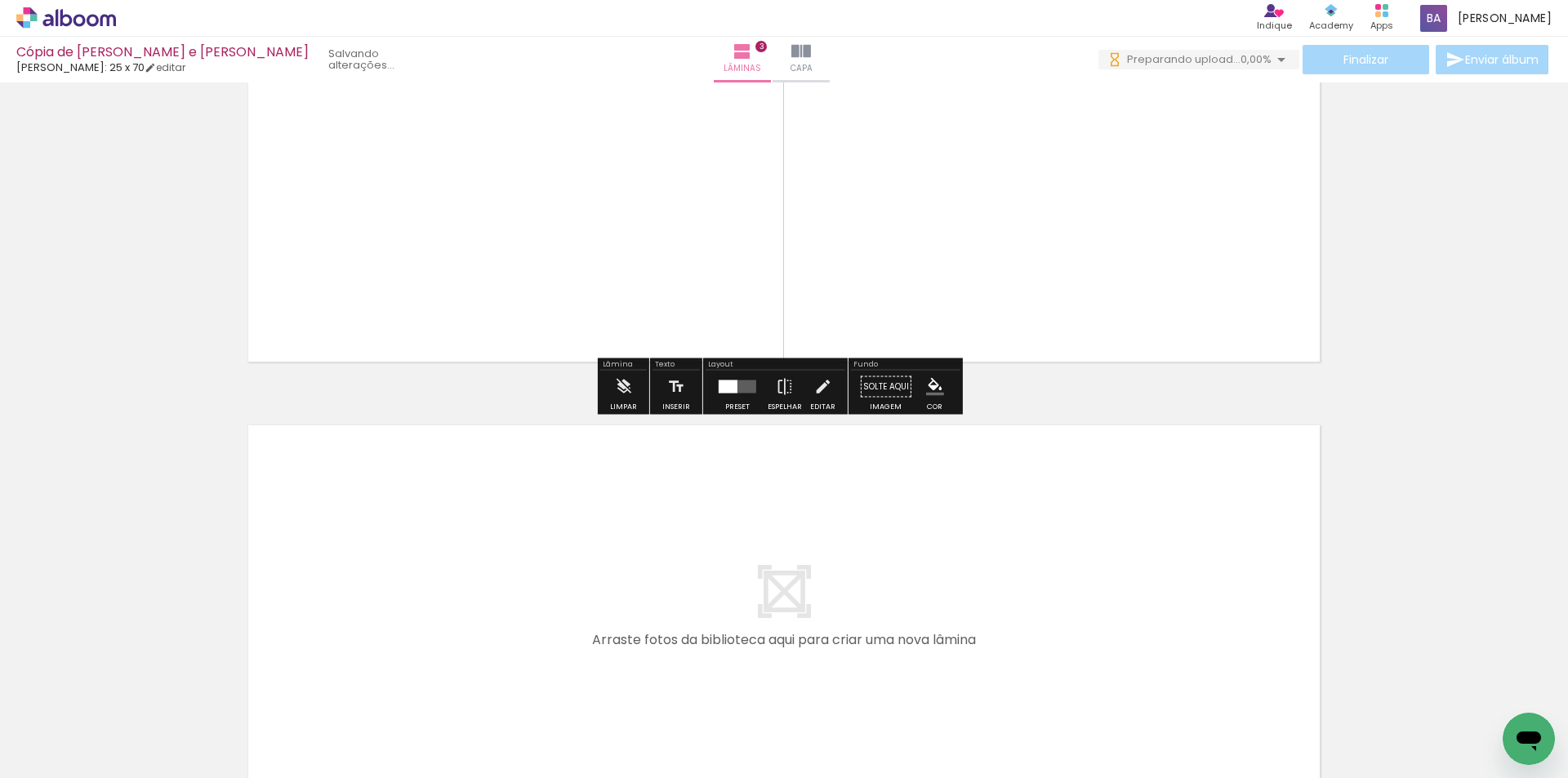
scroll to position [1119, 0]
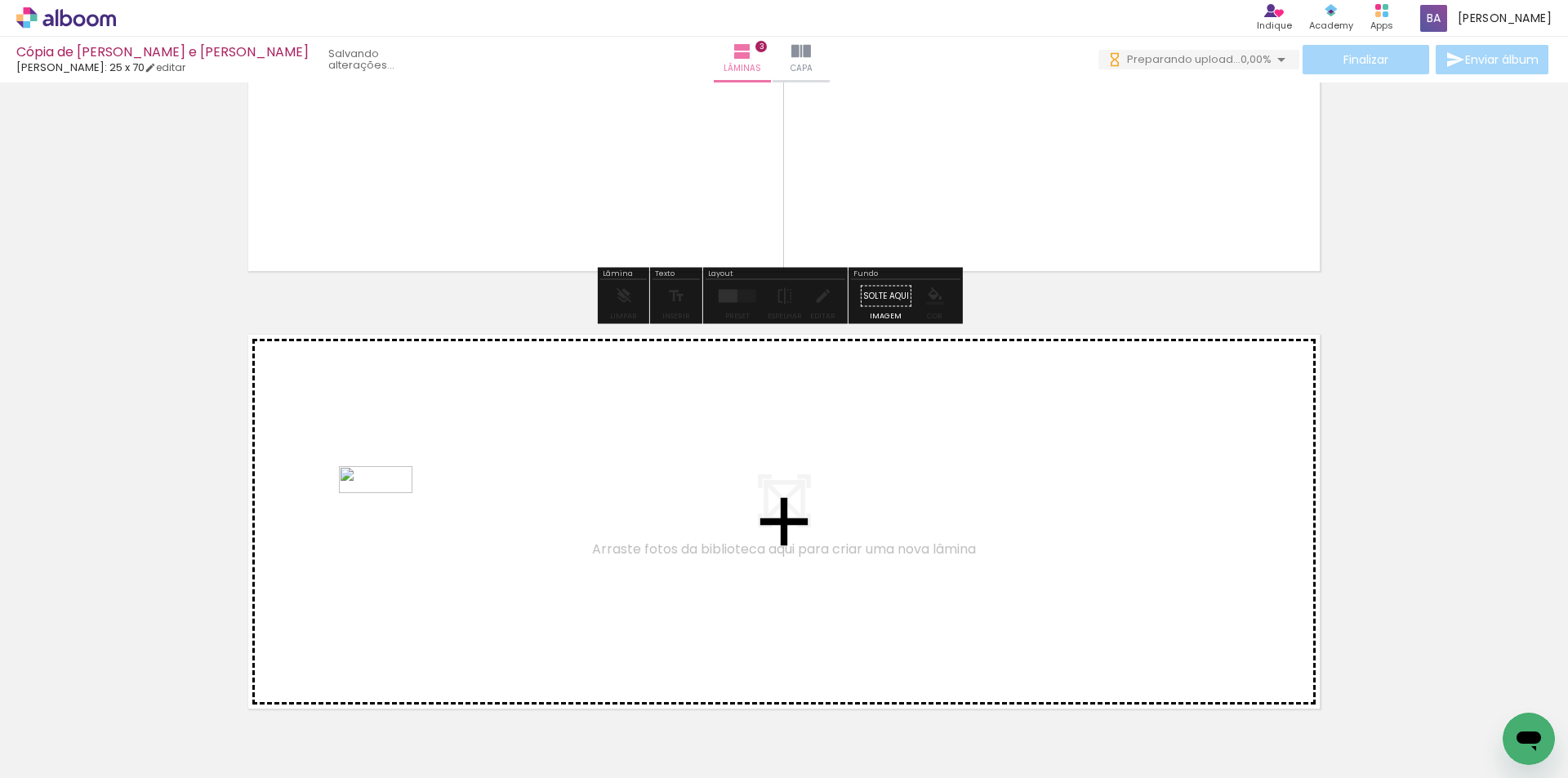
drag, startPoint x: 432, startPoint y: 737, endPoint x: 388, endPoint y: 515, distance: 226.3
click at [388, 515] on quentale-workspace at bounding box center [784, 389] width 1568 height 778
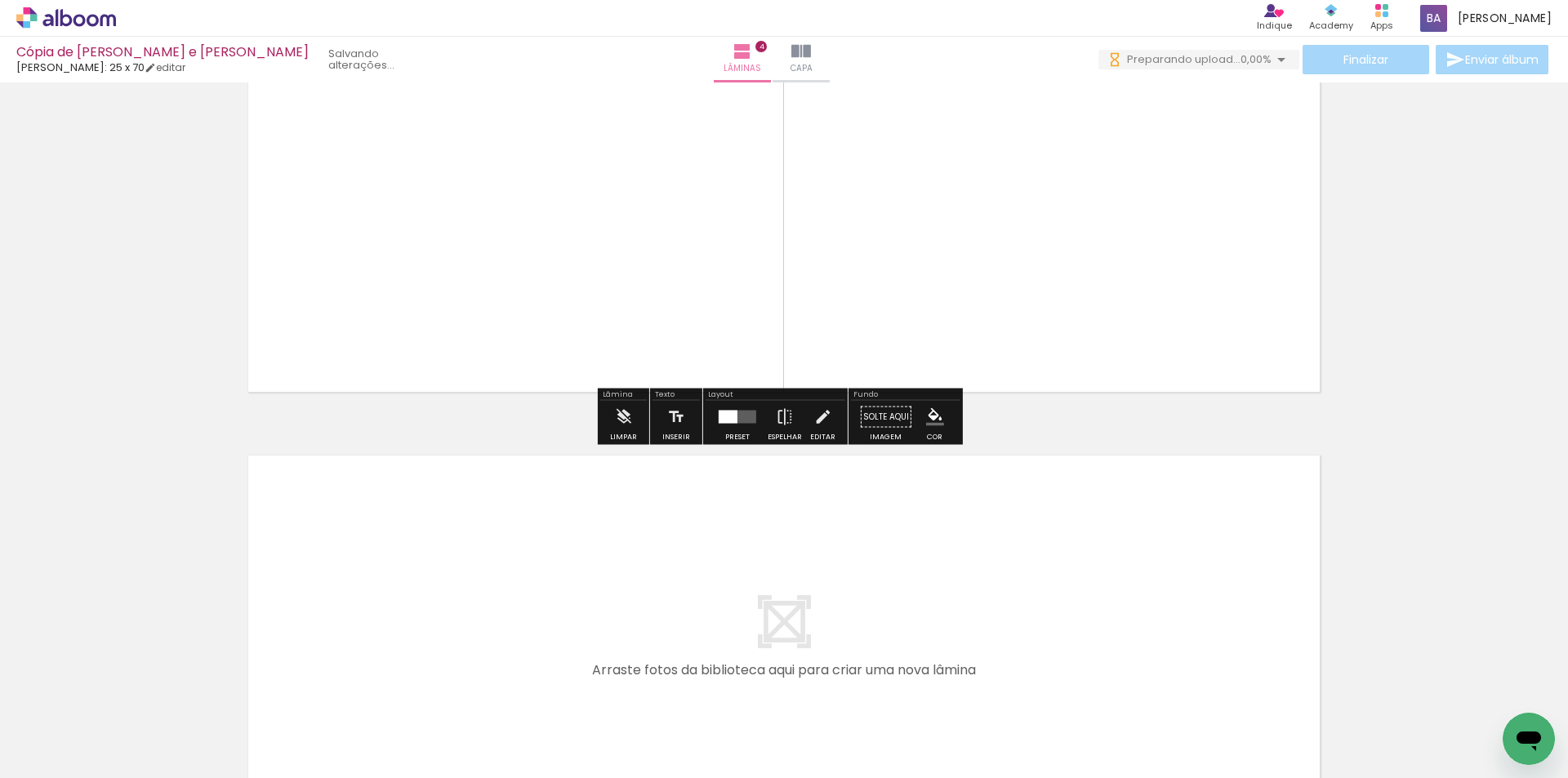
scroll to position [1459, 0]
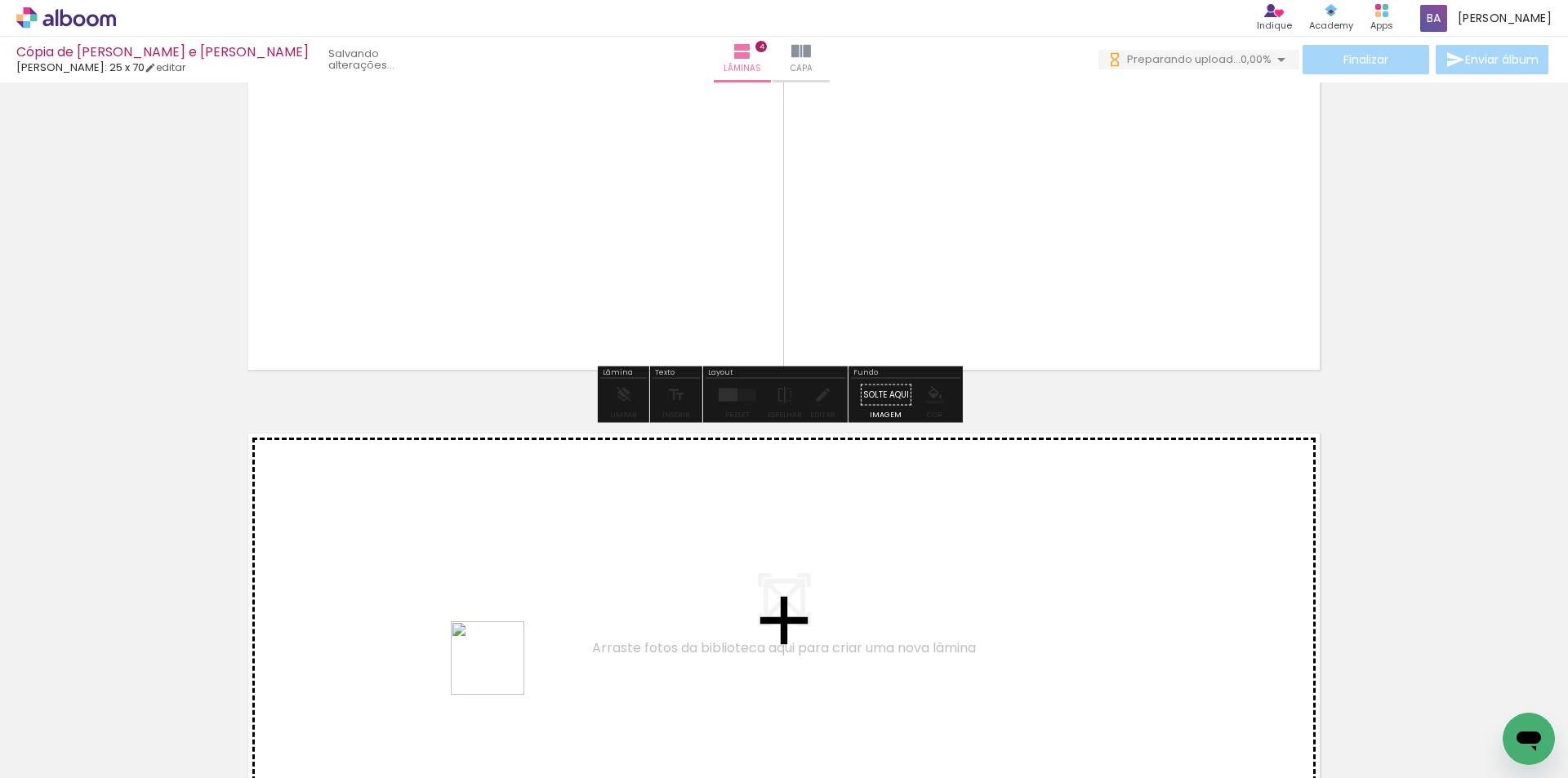
drag, startPoint x: 513, startPoint y: 701, endPoint x: 459, endPoint y: 568, distance: 143.5
click at [459, 568] on quentale-workspace at bounding box center [784, 389] width 1568 height 778
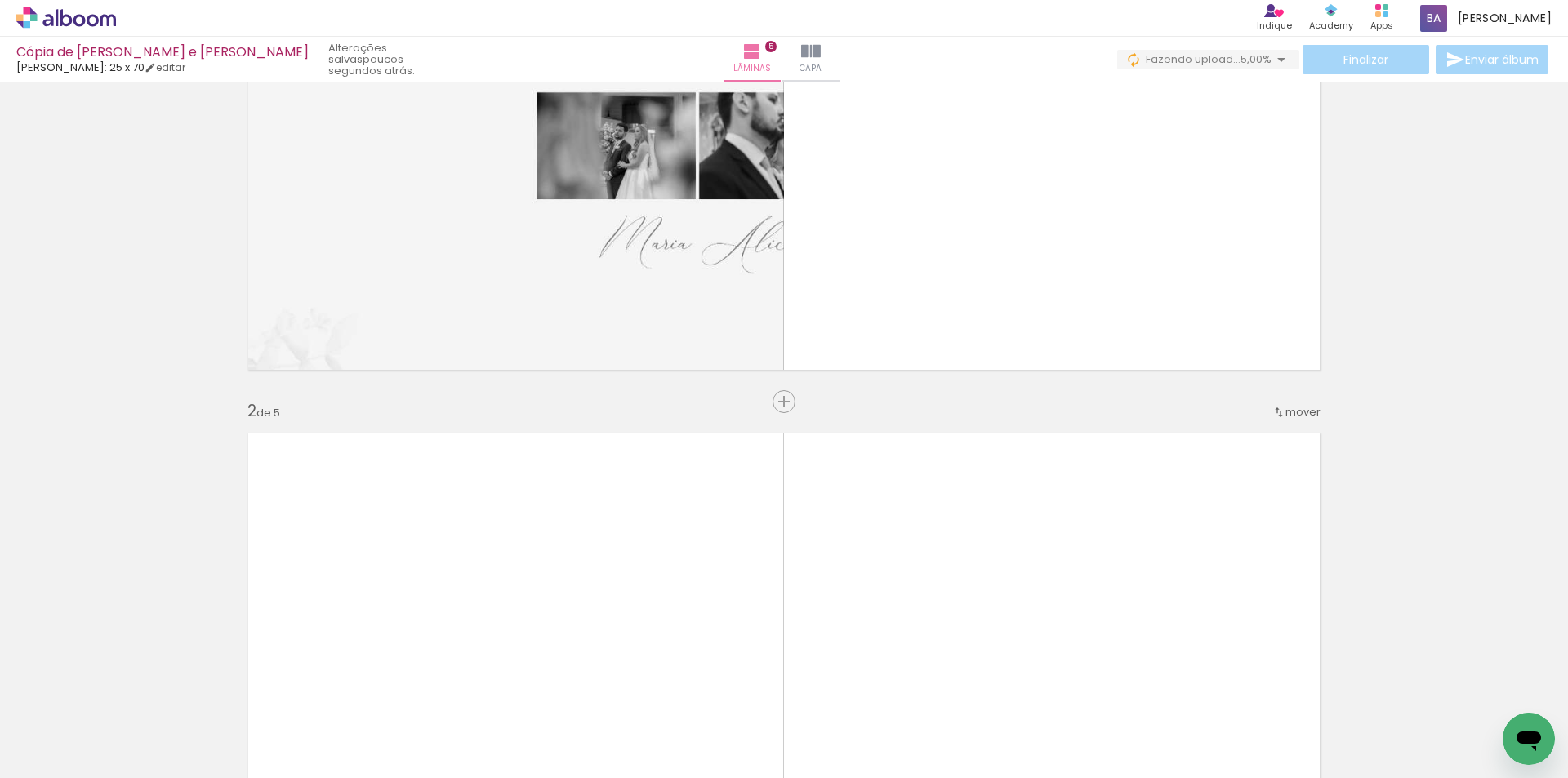
scroll to position [0, 0]
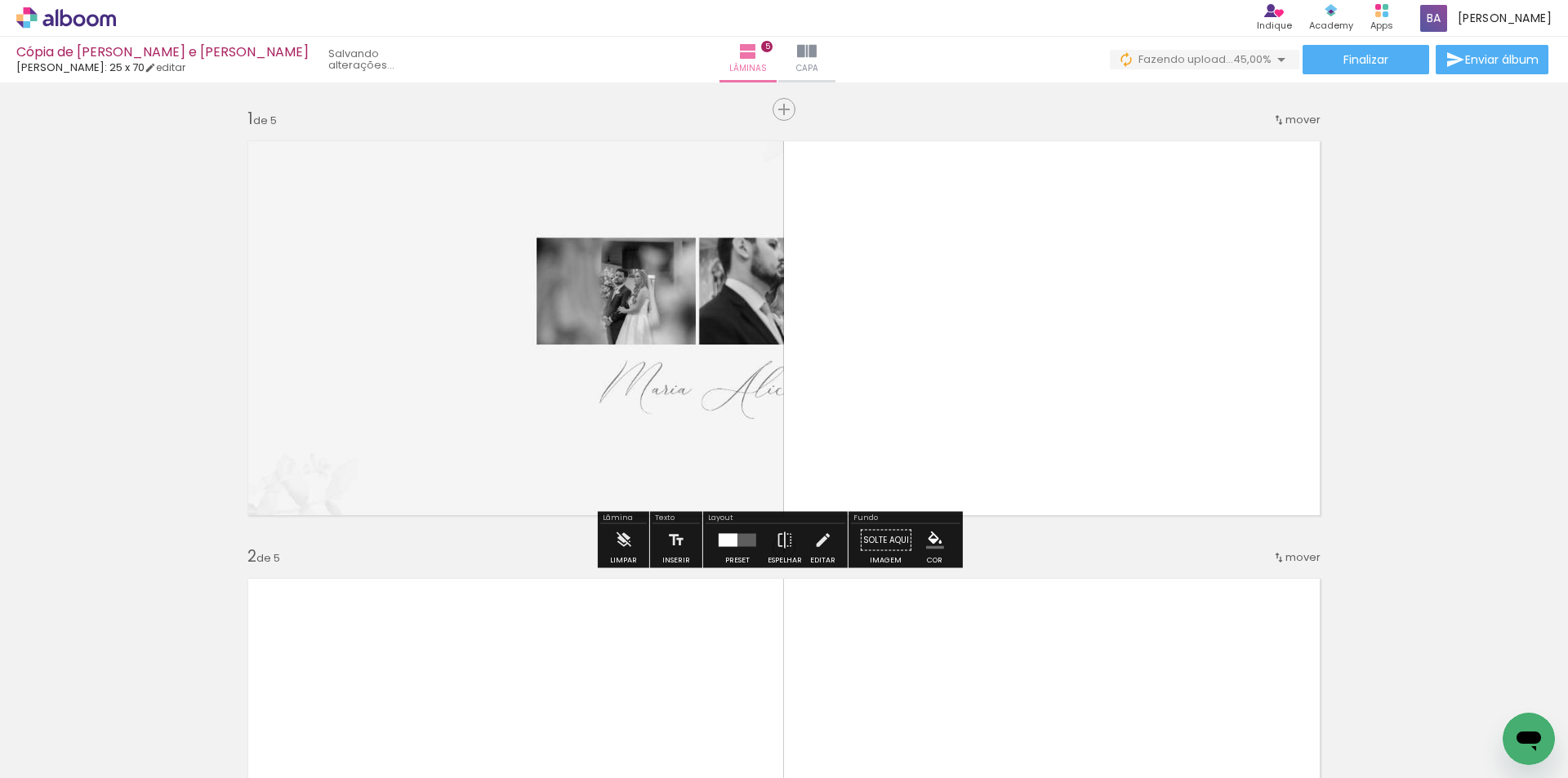
click at [738, 534] on quentale-layouter at bounding box center [737, 541] width 37 height 13
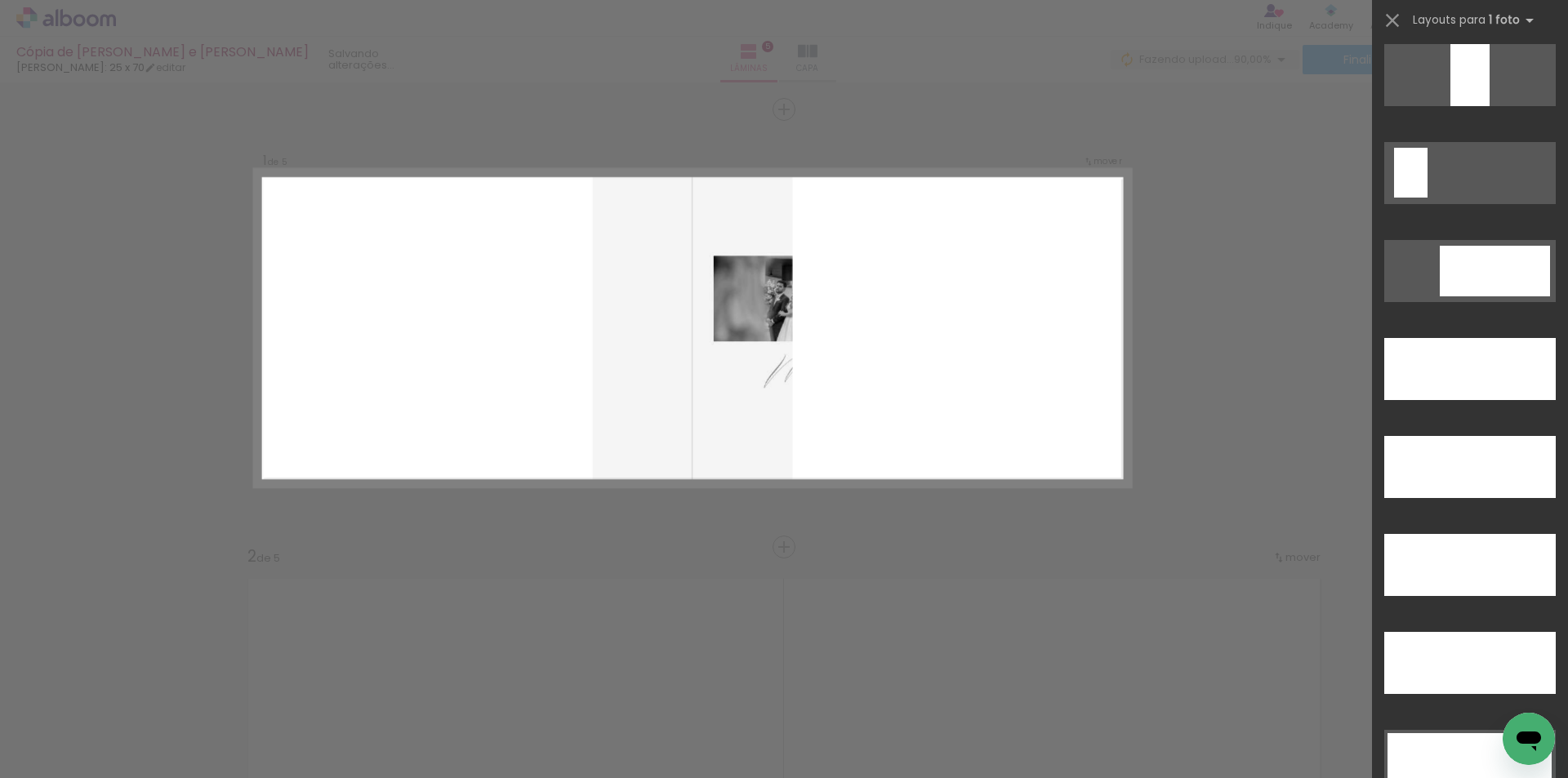
scroll to position [4491, 0]
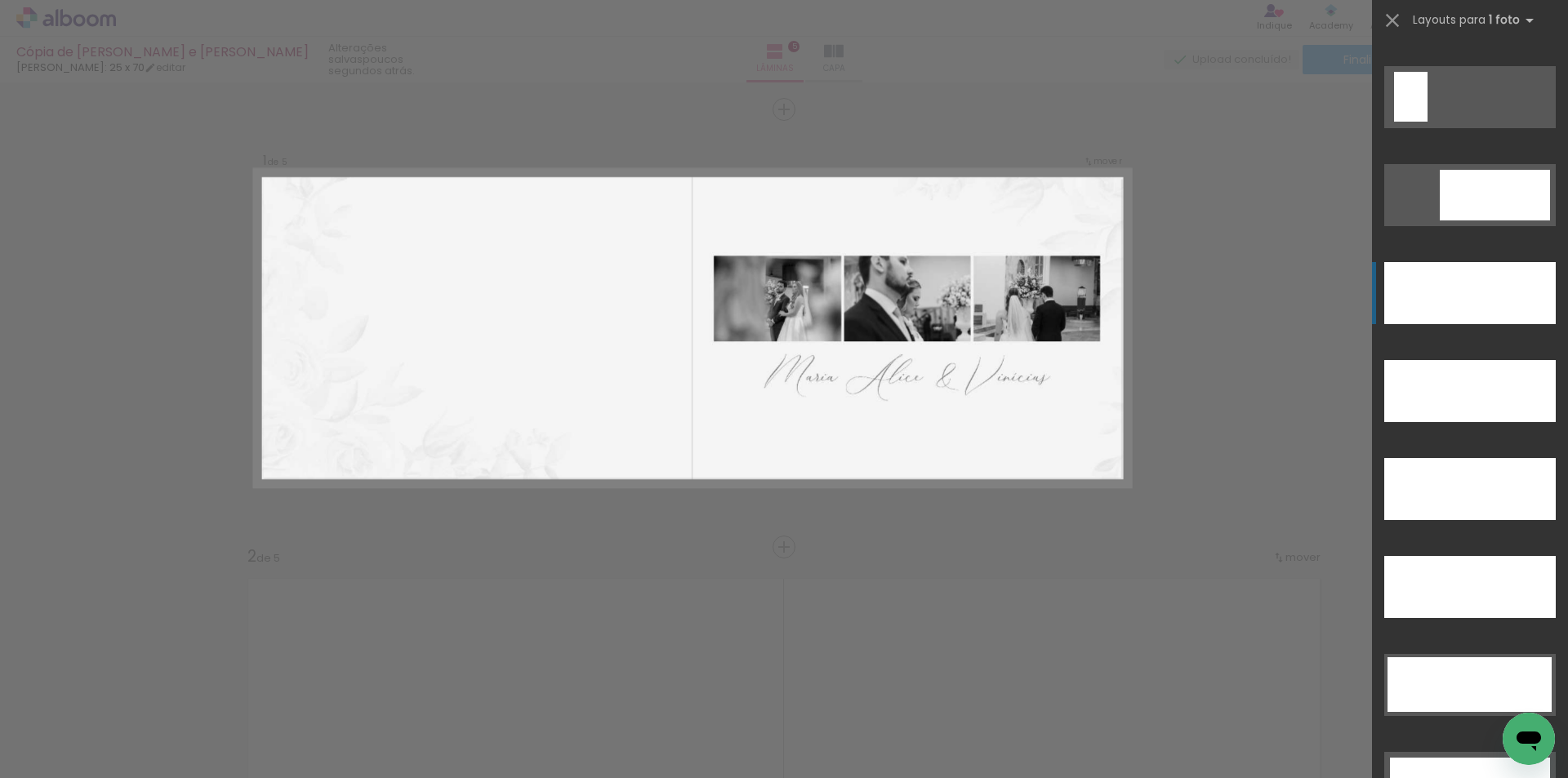
click at [1438, 308] on div at bounding box center [1469, 292] width 171 height 62
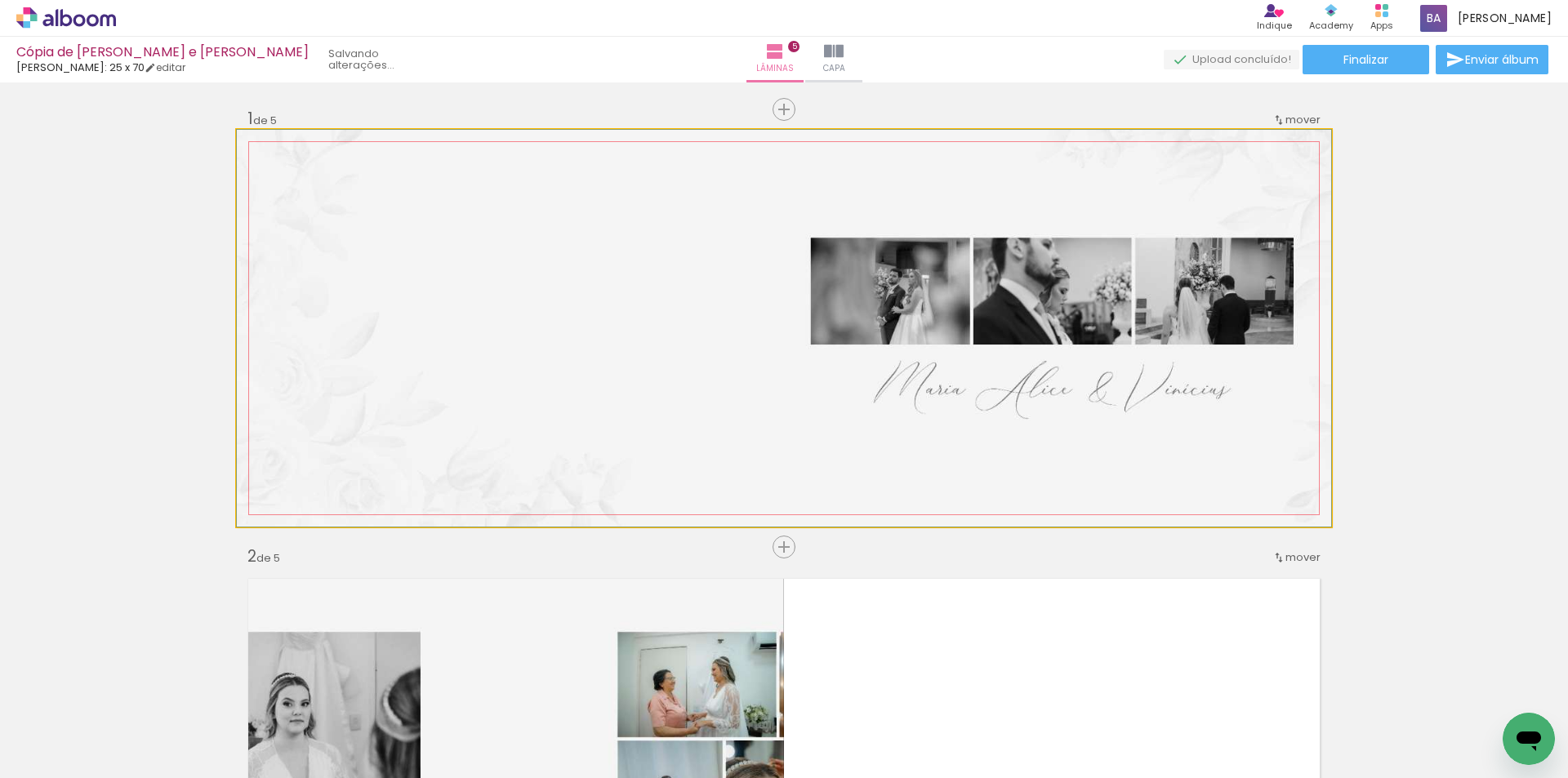
click at [805, 452] on quentale-photo at bounding box center [784, 328] width 1094 height 397
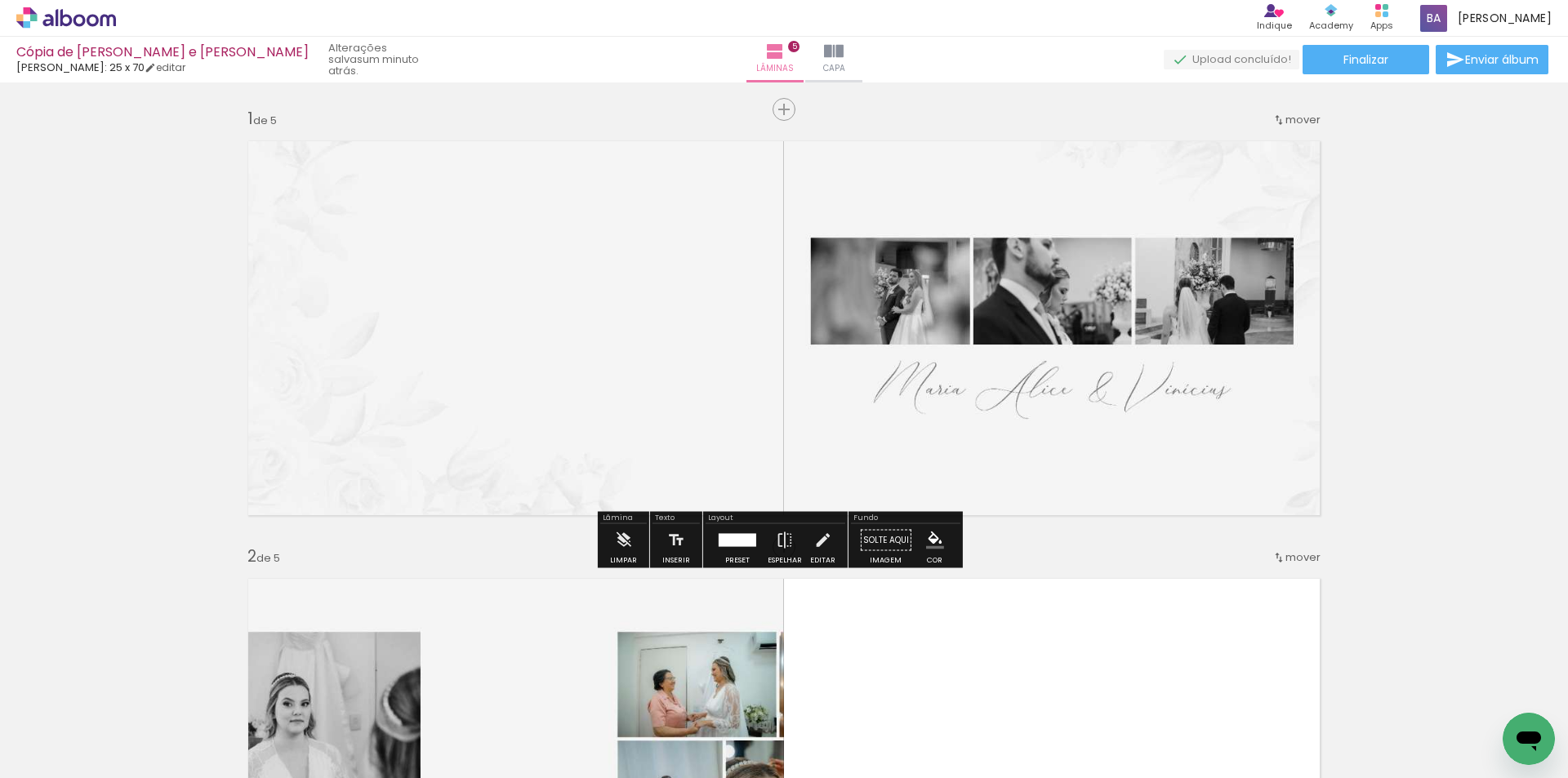
drag, startPoint x: 805, startPoint y: 452, endPoint x: 1020, endPoint y: 408, distance: 219.5
click at [1020, 408] on quentale-photo at bounding box center [784, 328] width 1094 height 397
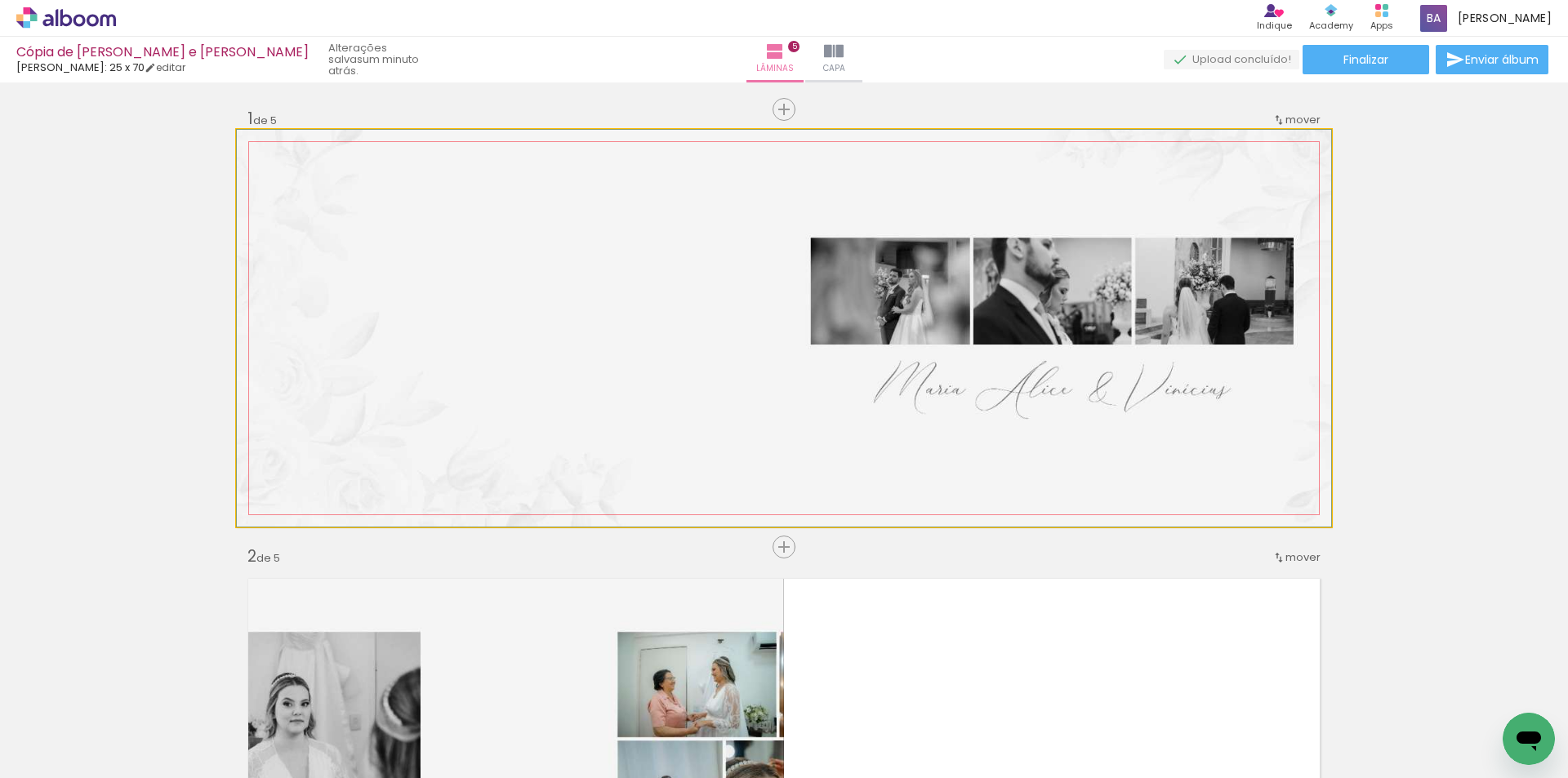
click at [1020, 408] on quentale-photo at bounding box center [784, 328] width 1094 height 397
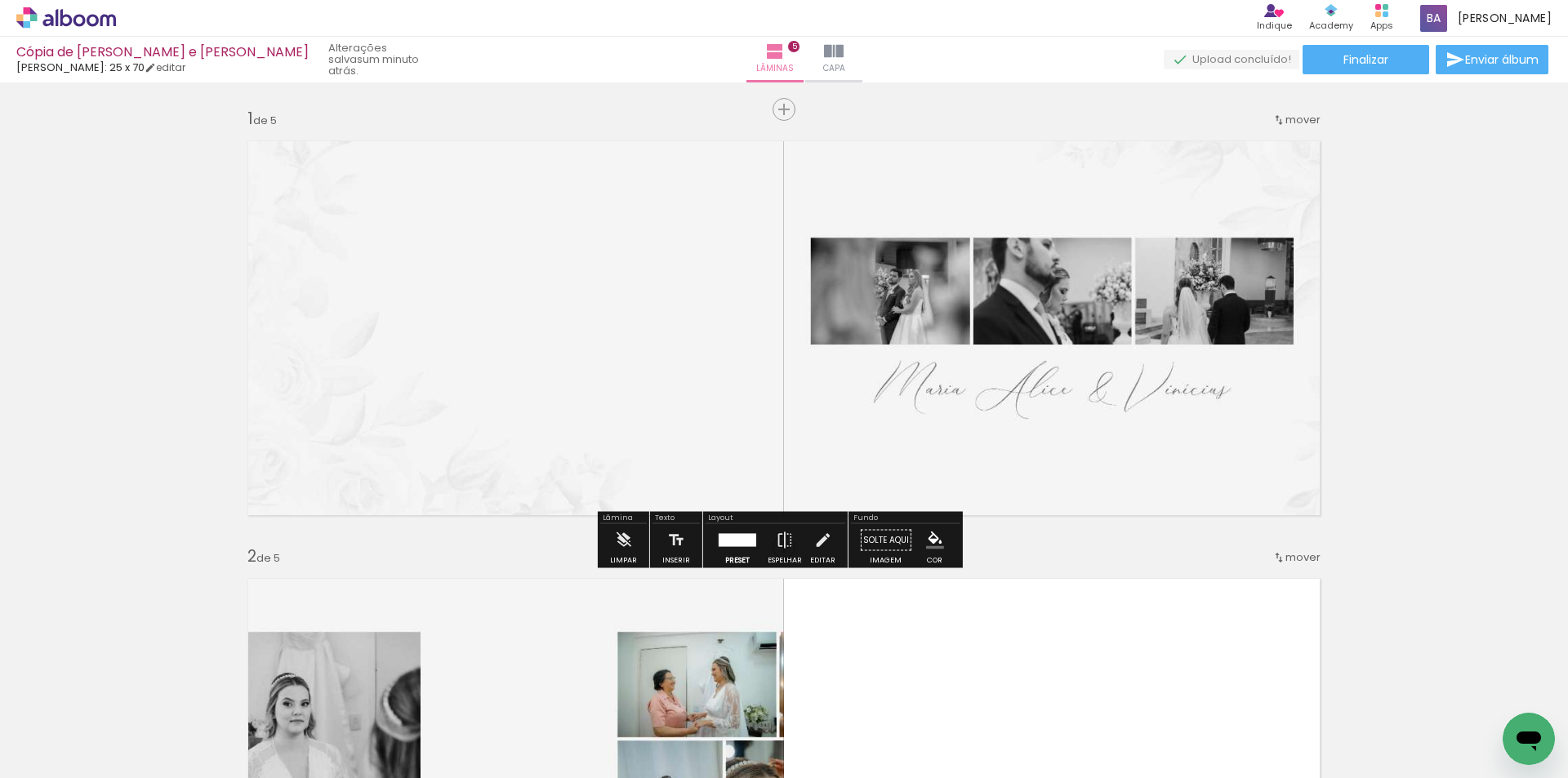
drag, startPoint x: 741, startPoint y: 529, endPoint x: 732, endPoint y: 537, distance: 12.0
click at [733, 537] on div at bounding box center [737, 541] width 37 height 13
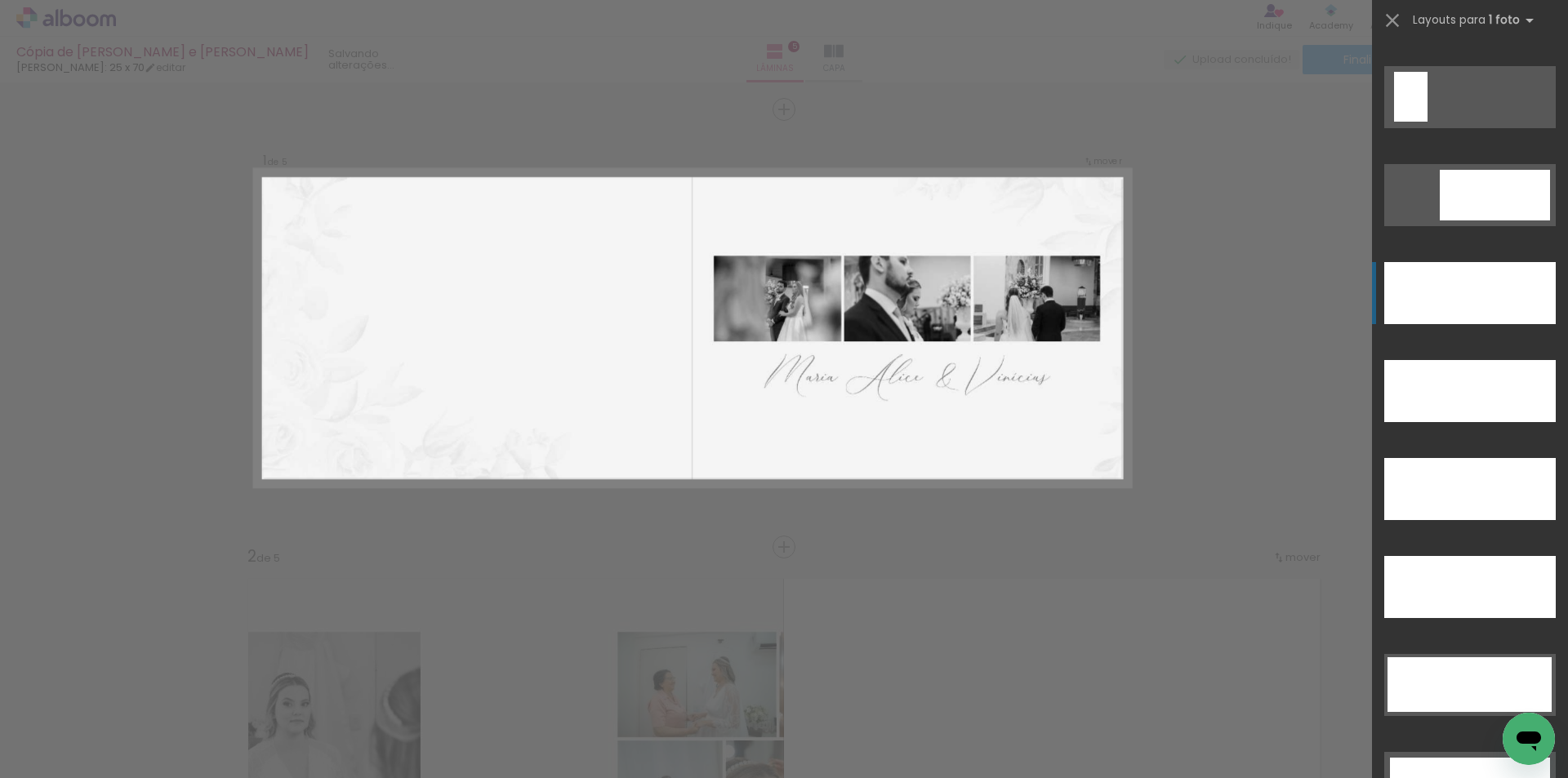
scroll to position [4704, 0]
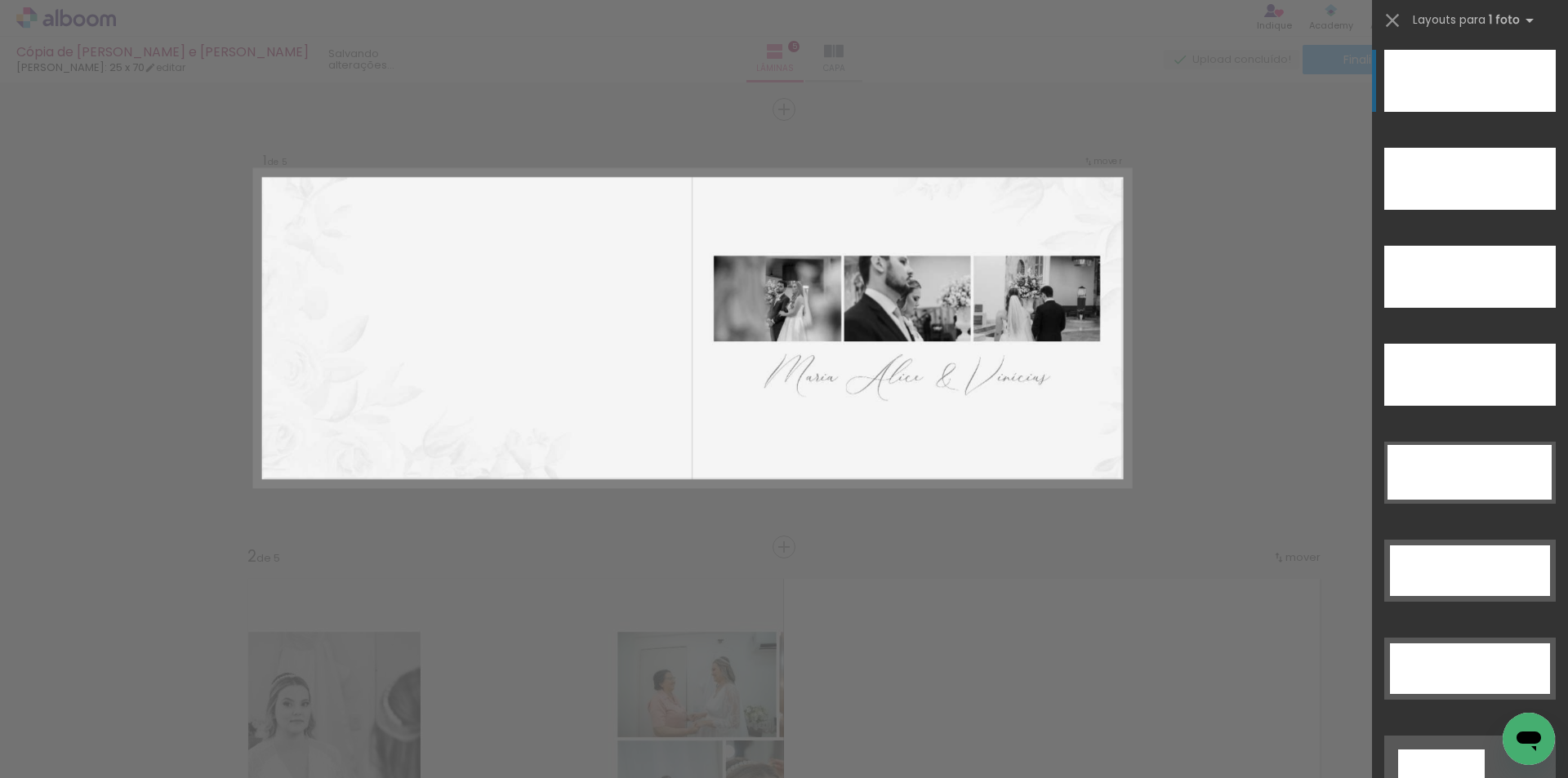
drag, startPoint x: 1410, startPoint y: 282, endPoint x: 1235, endPoint y: 227, distance: 183.4
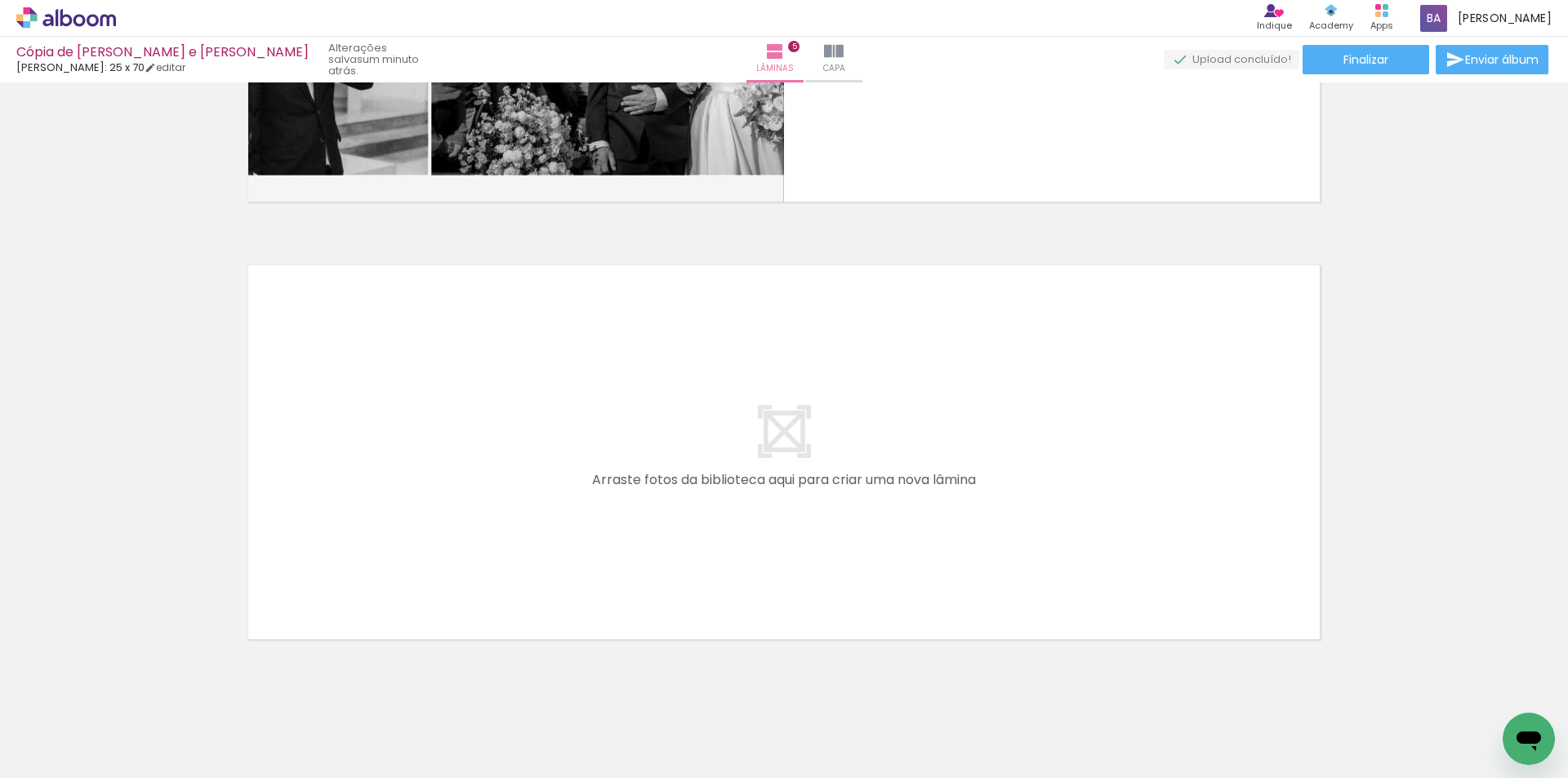
scroll to position [2096, 0]
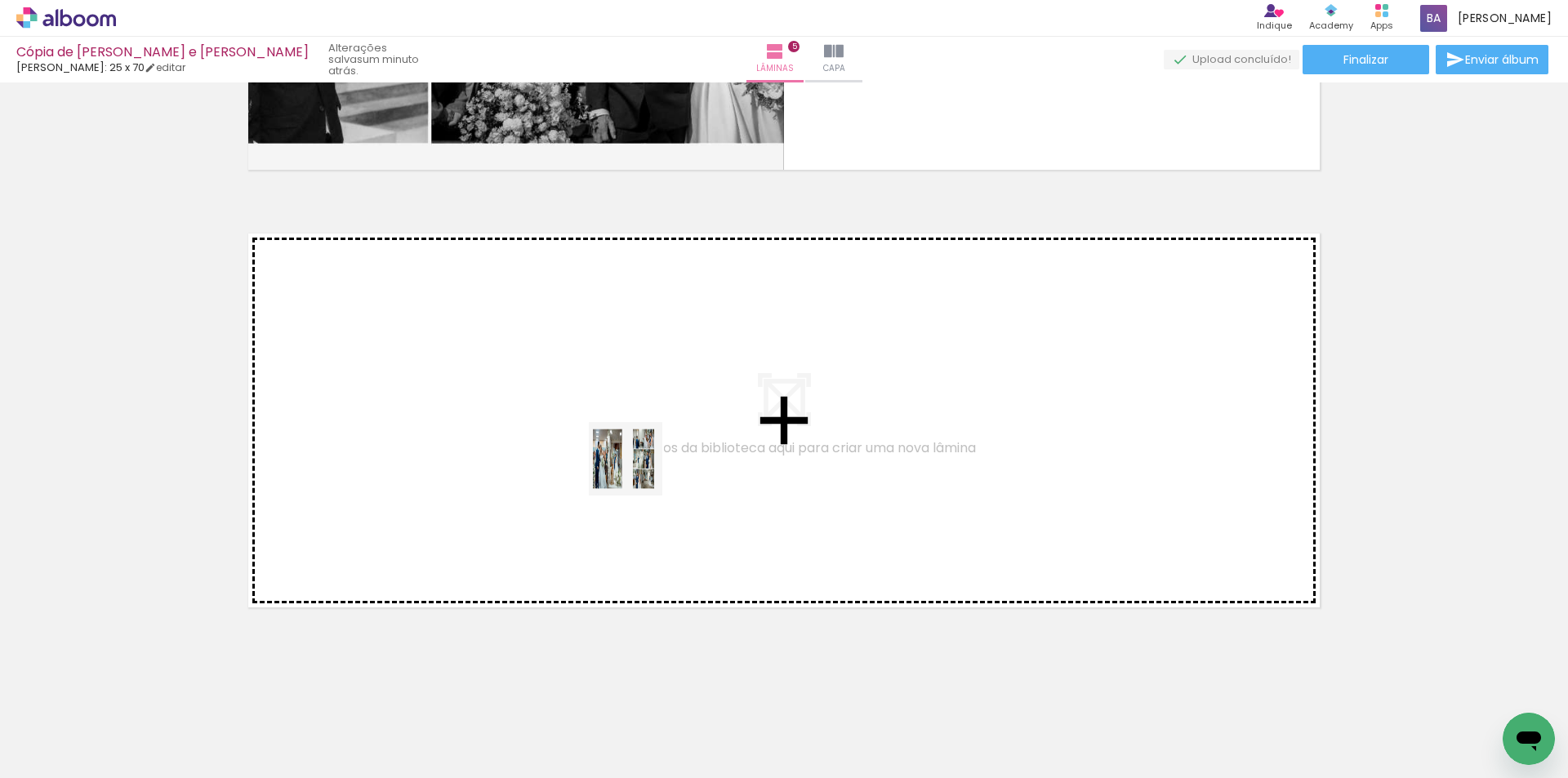
drag, startPoint x: 614, startPoint y: 732, endPoint x: 637, endPoint y: 471, distance: 262.0
click at [637, 471] on quentale-workspace at bounding box center [784, 389] width 1568 height 778
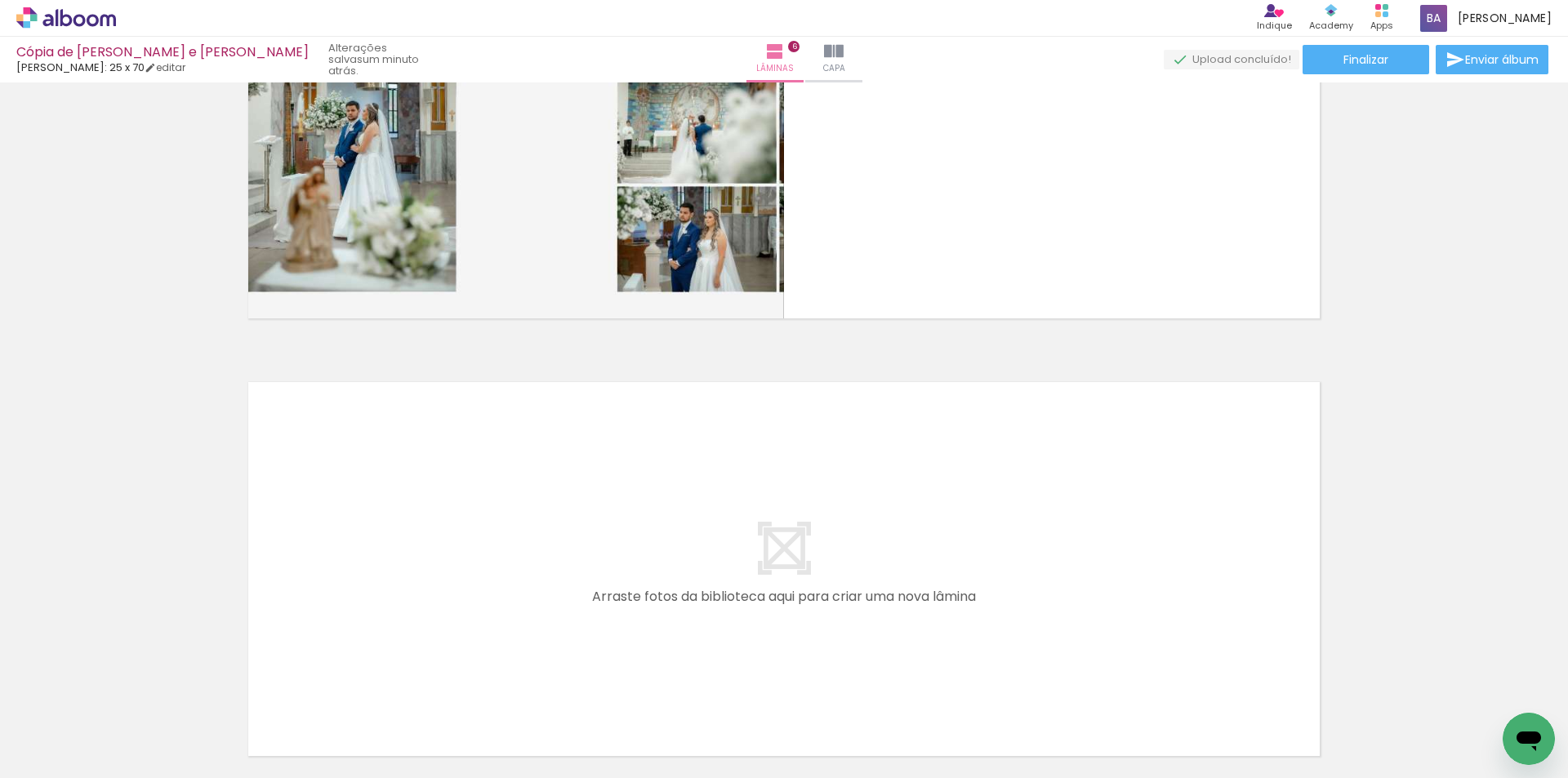
scroll to position [2401, 0]
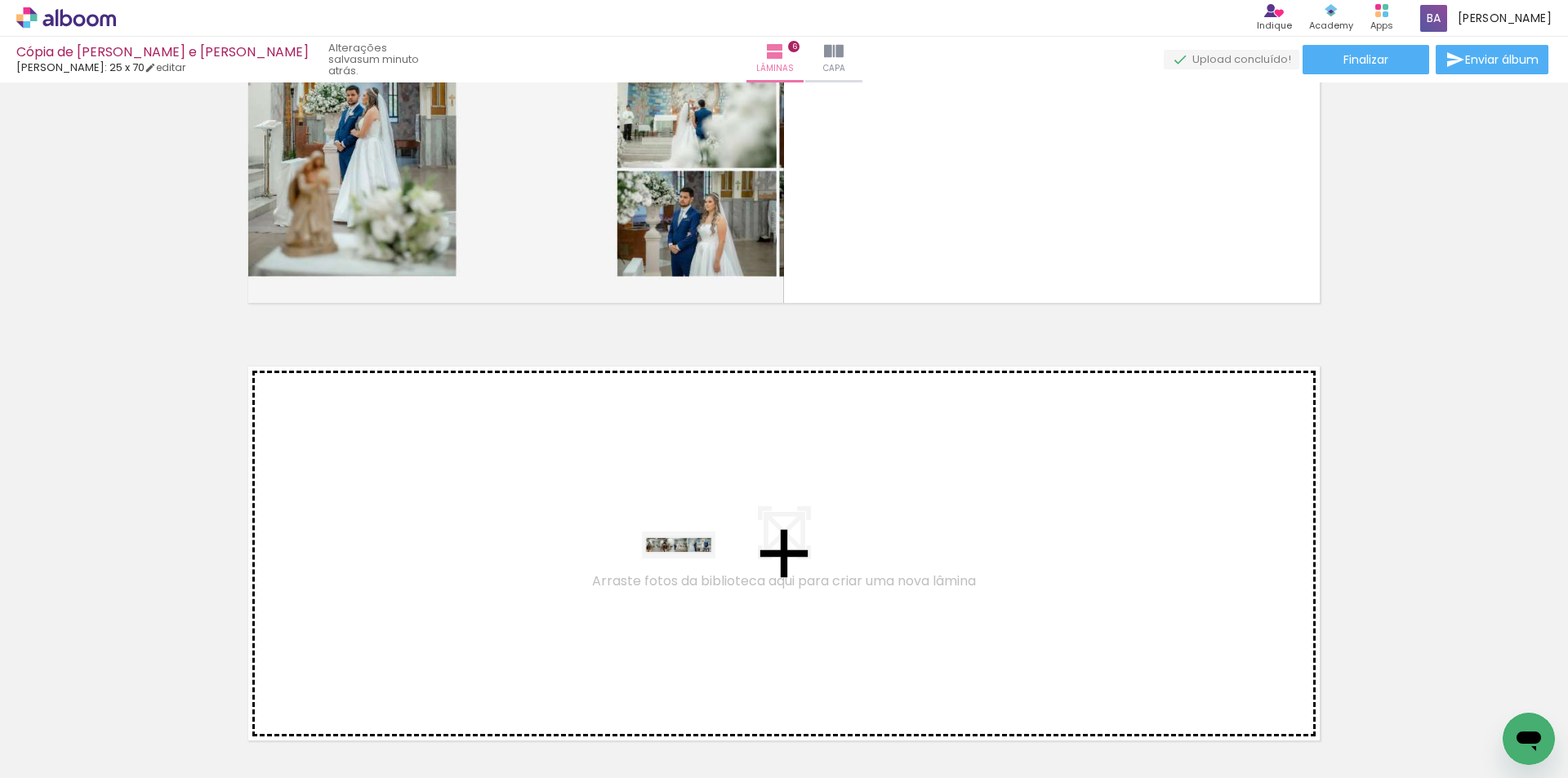
drag, startPoint x: 726, startPoint y: 725, endPoint x: 691, endPoint y: 581, distance: 148.2
click at [691, 581] on quentale-workspace at bounding box center [784, 389] width 1568 height 778
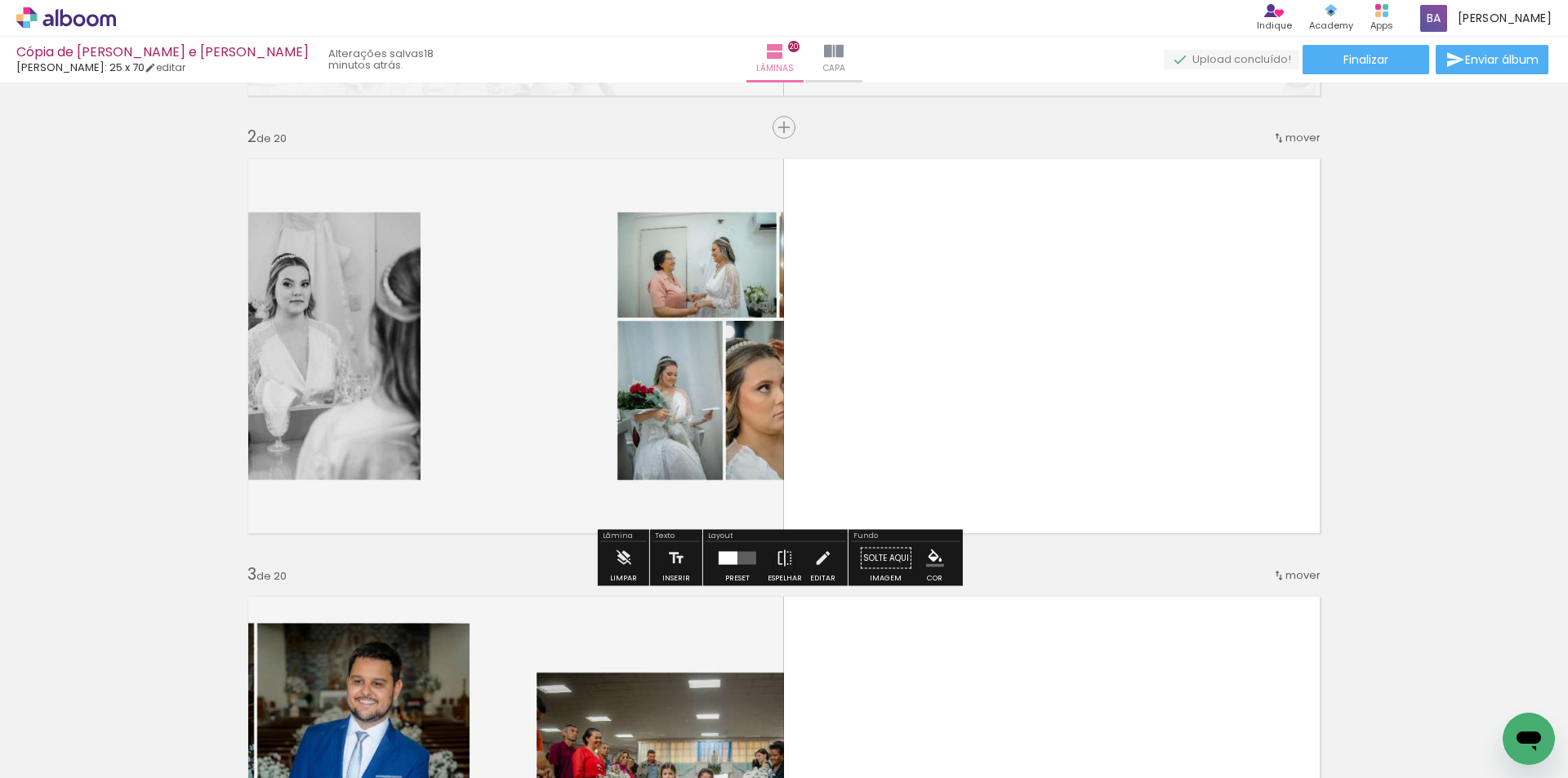
scroll to position [545, 0]
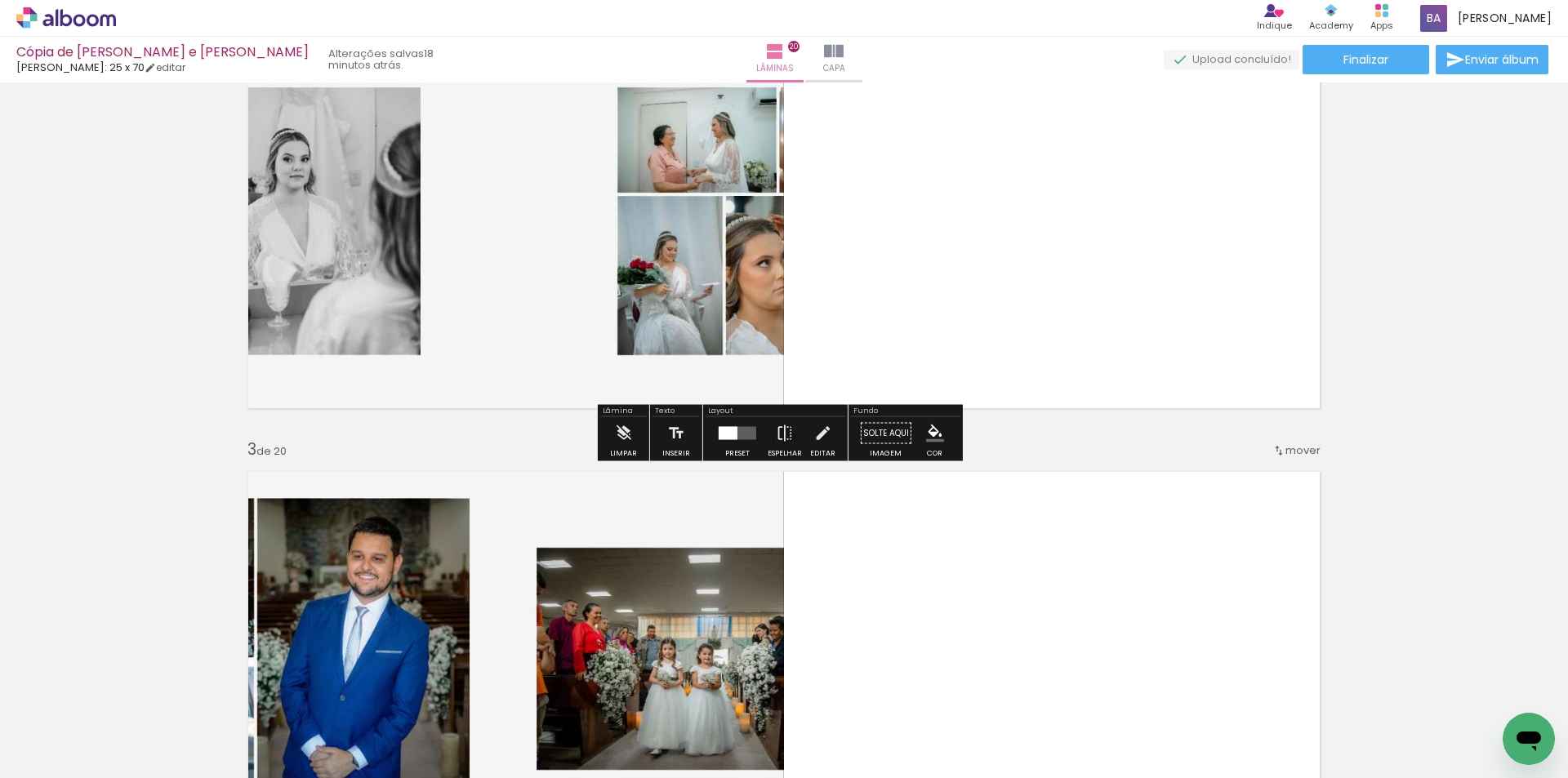
click at [739, 432] on quentale-layouter at bounding box center [737, 434] width 37 height 13
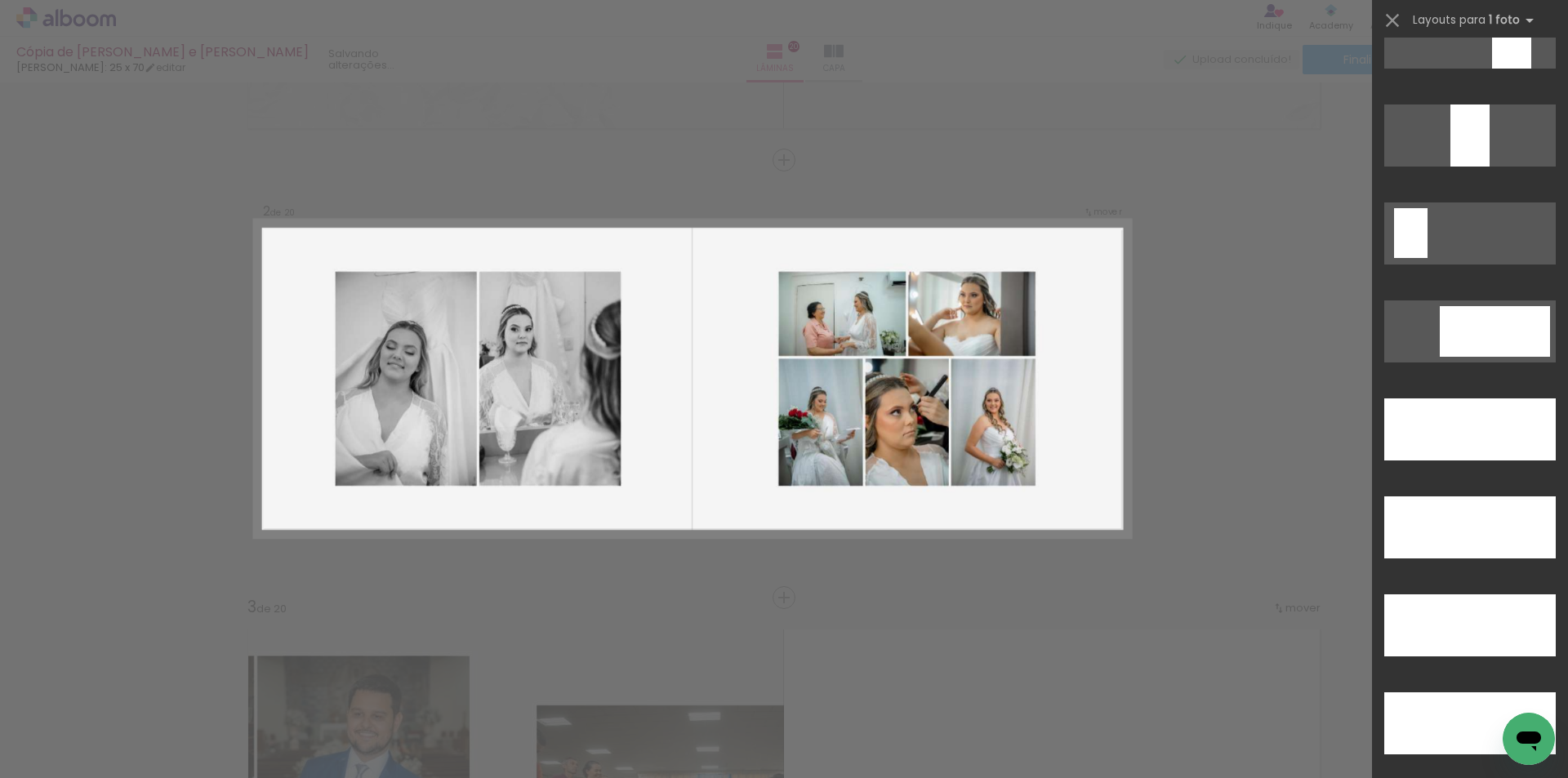
scroll to position [4491, 0]
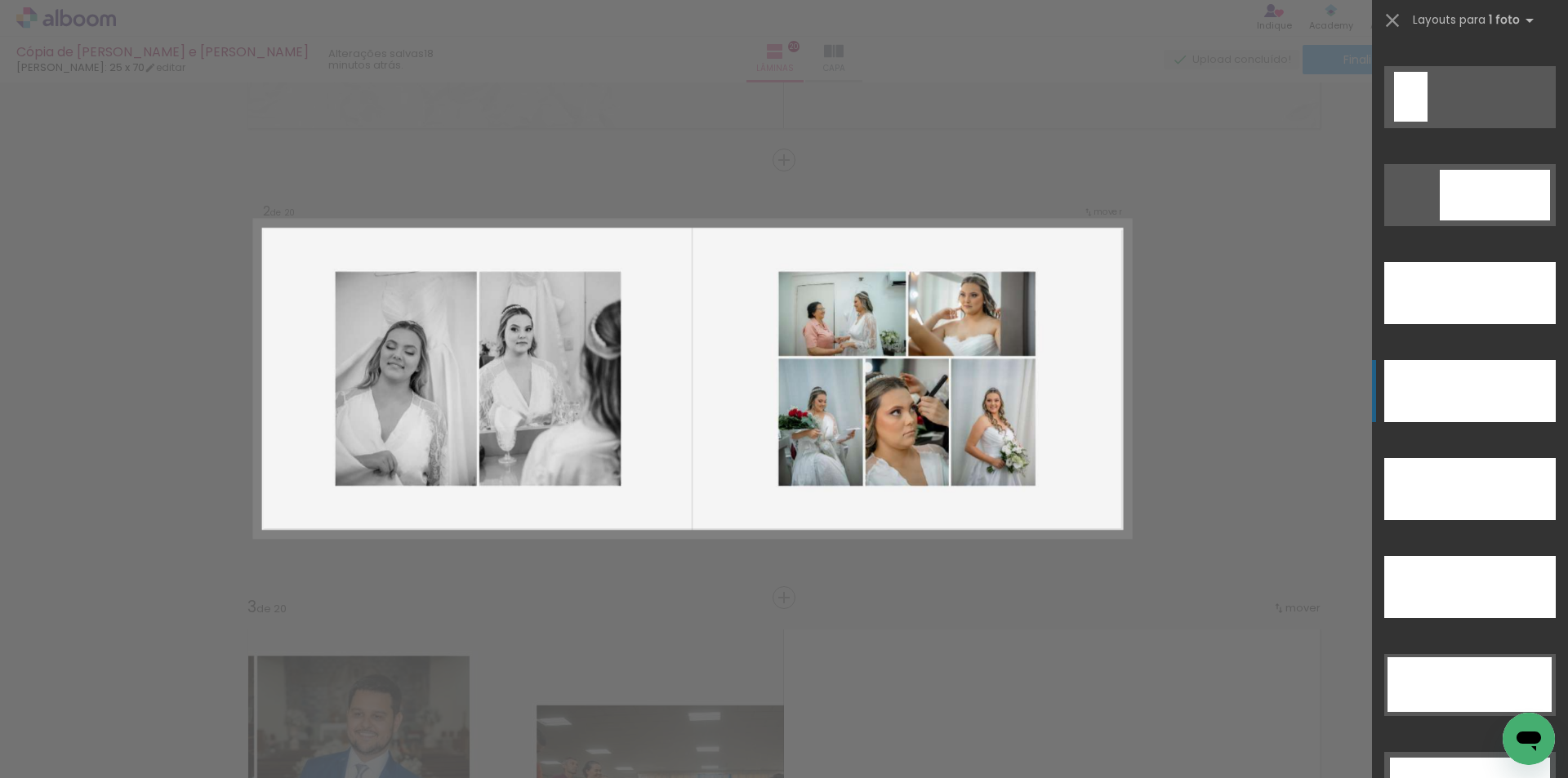
click at [1420, 370] on div at bounding box center [1469, 391] width 171 height 62
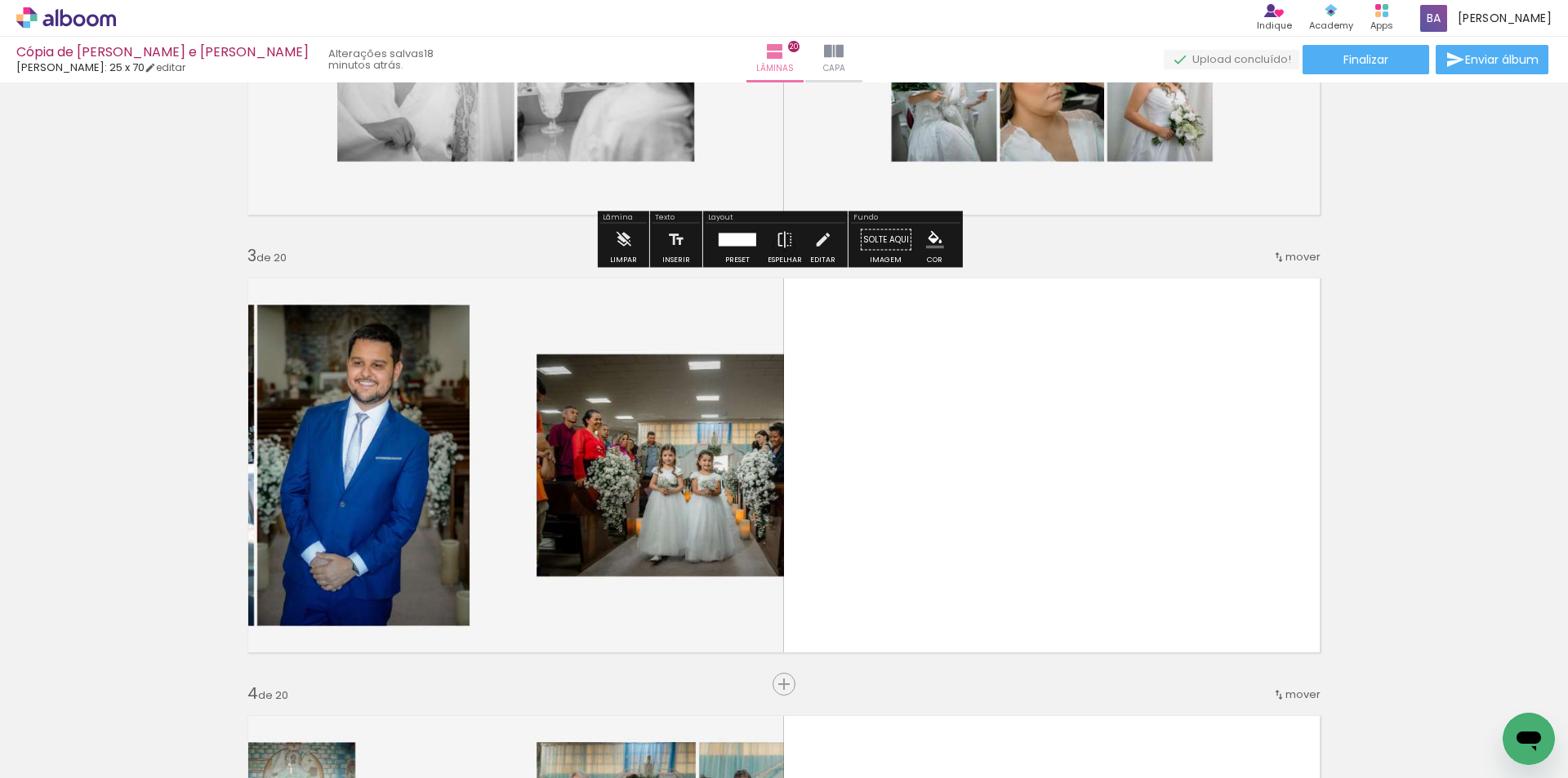
scroll to position [795, 0]
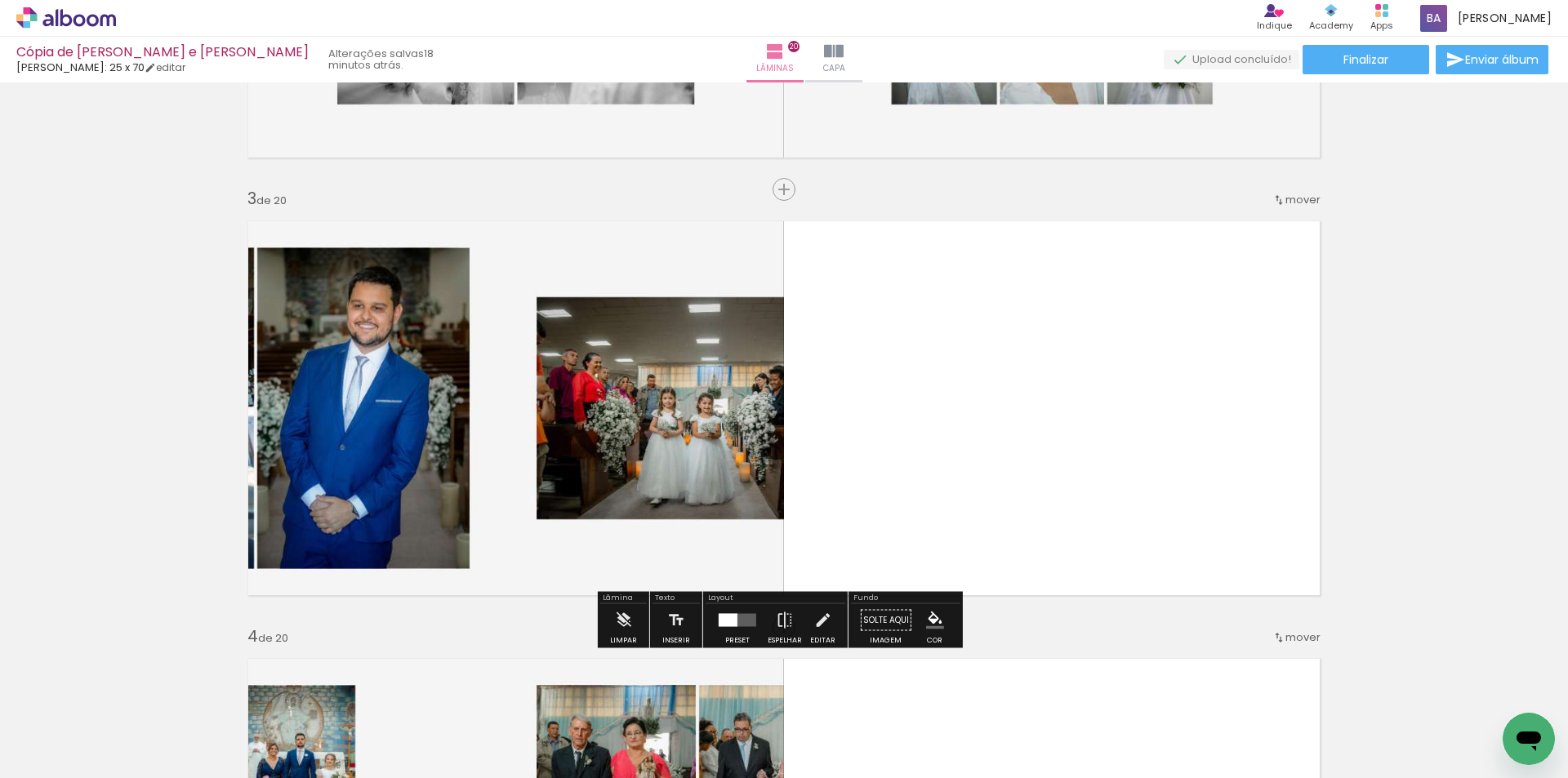
click at [741, 634] on div at bounding box center [737, 620] width 44 height 32
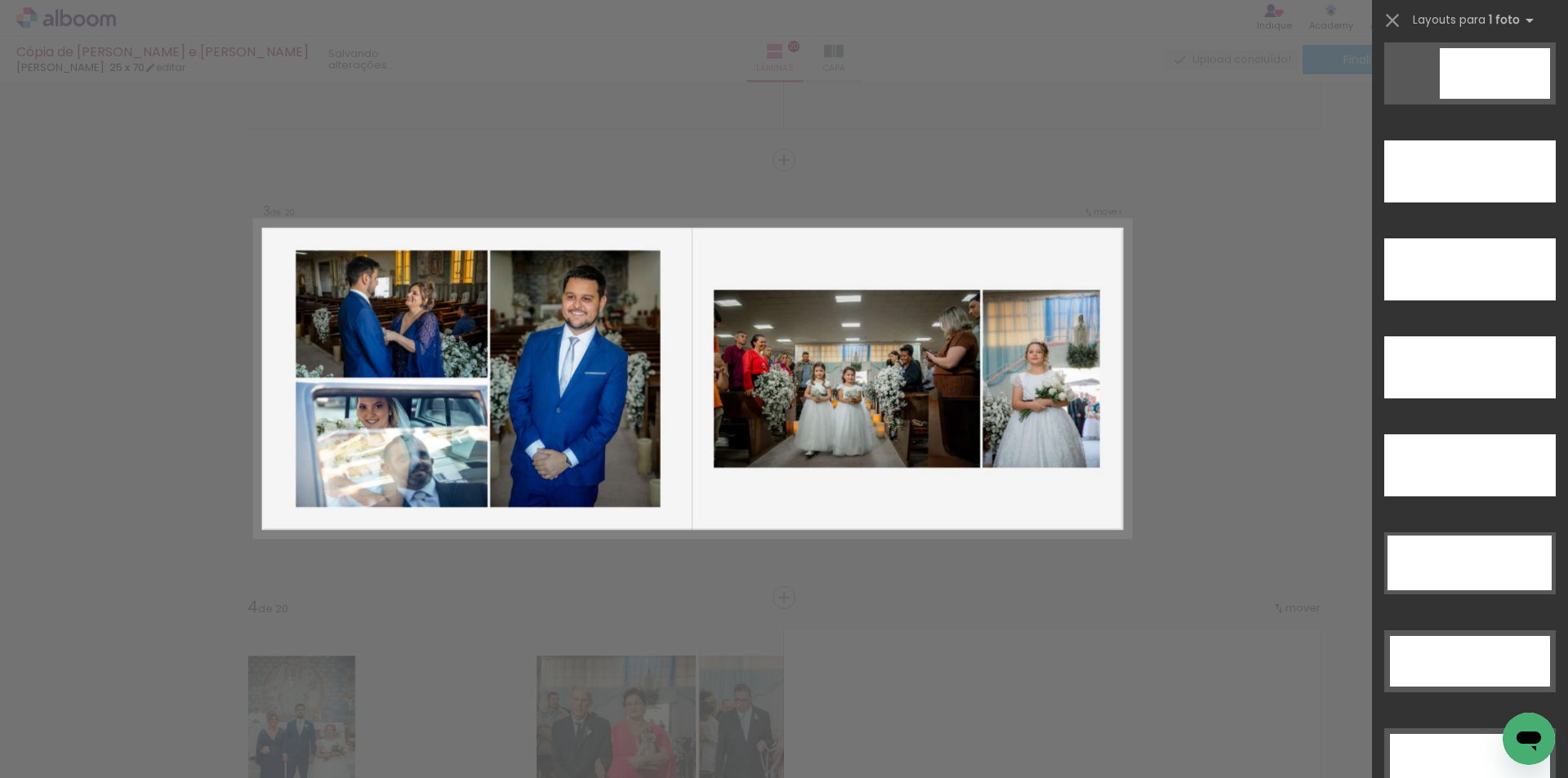
scroll to position [4628, 0]
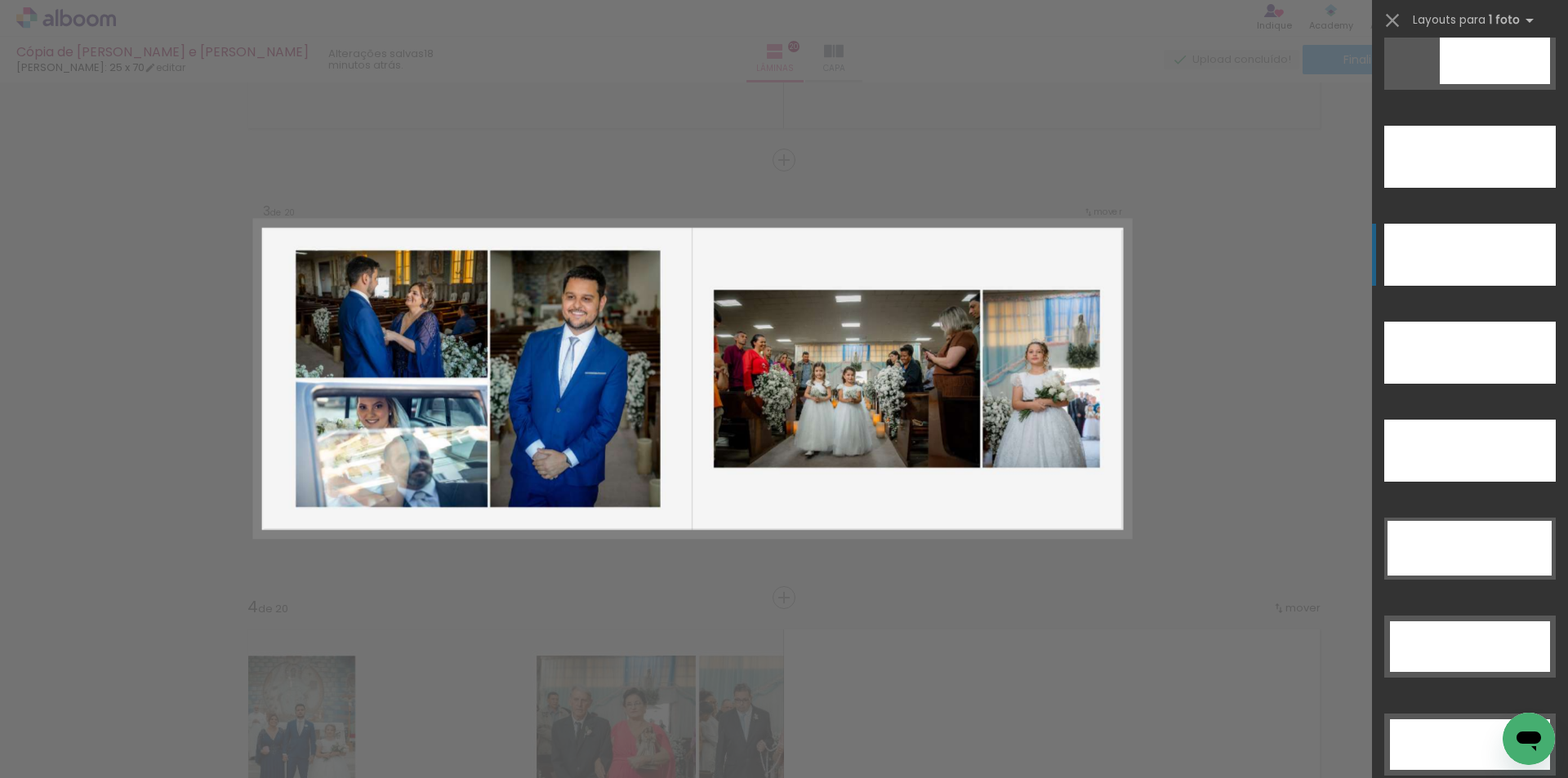
click at [1458, 262] on div at bounding box center [1469, 254] width 171 height 62
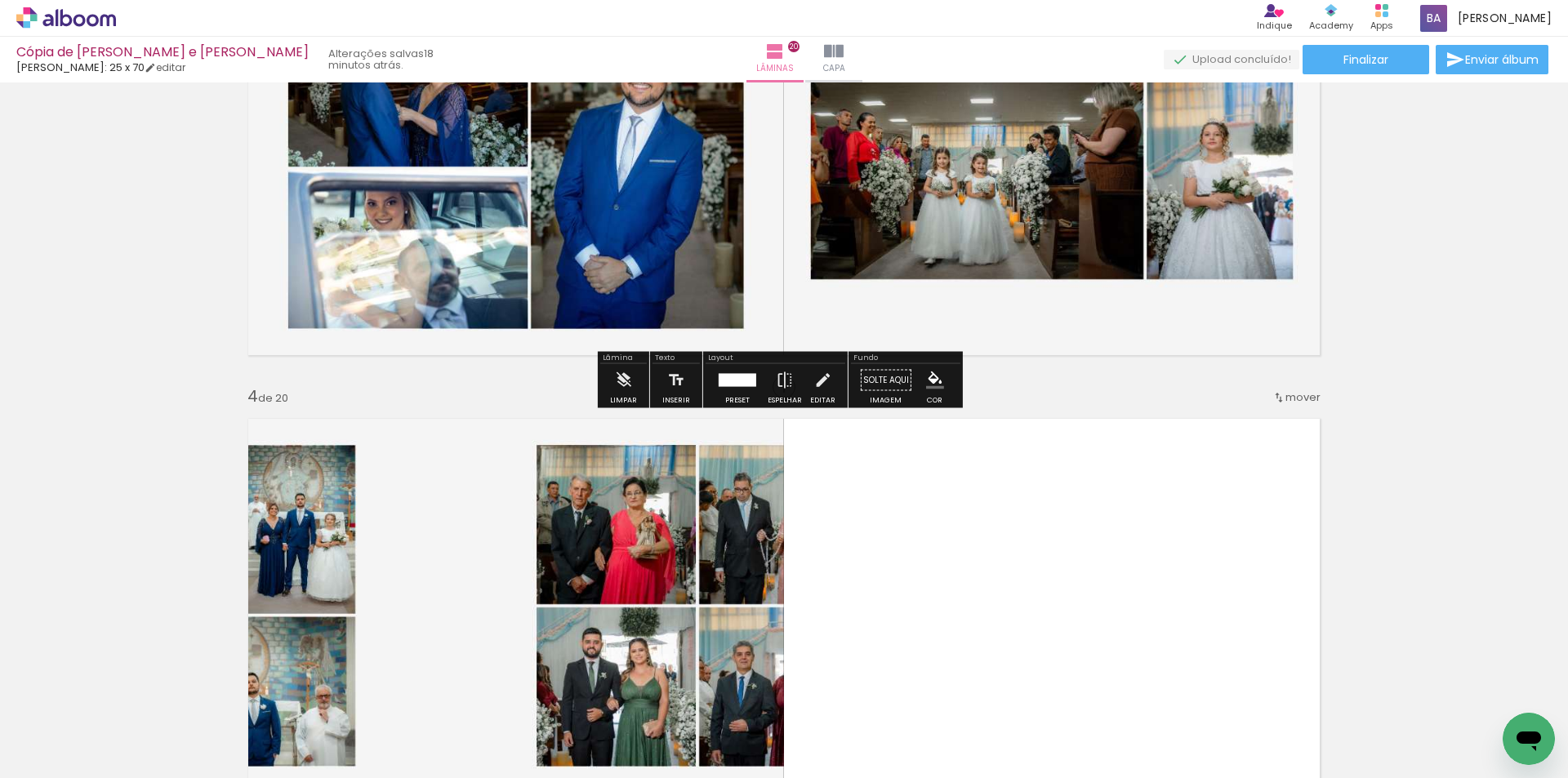
scroll to position [1233, 0]
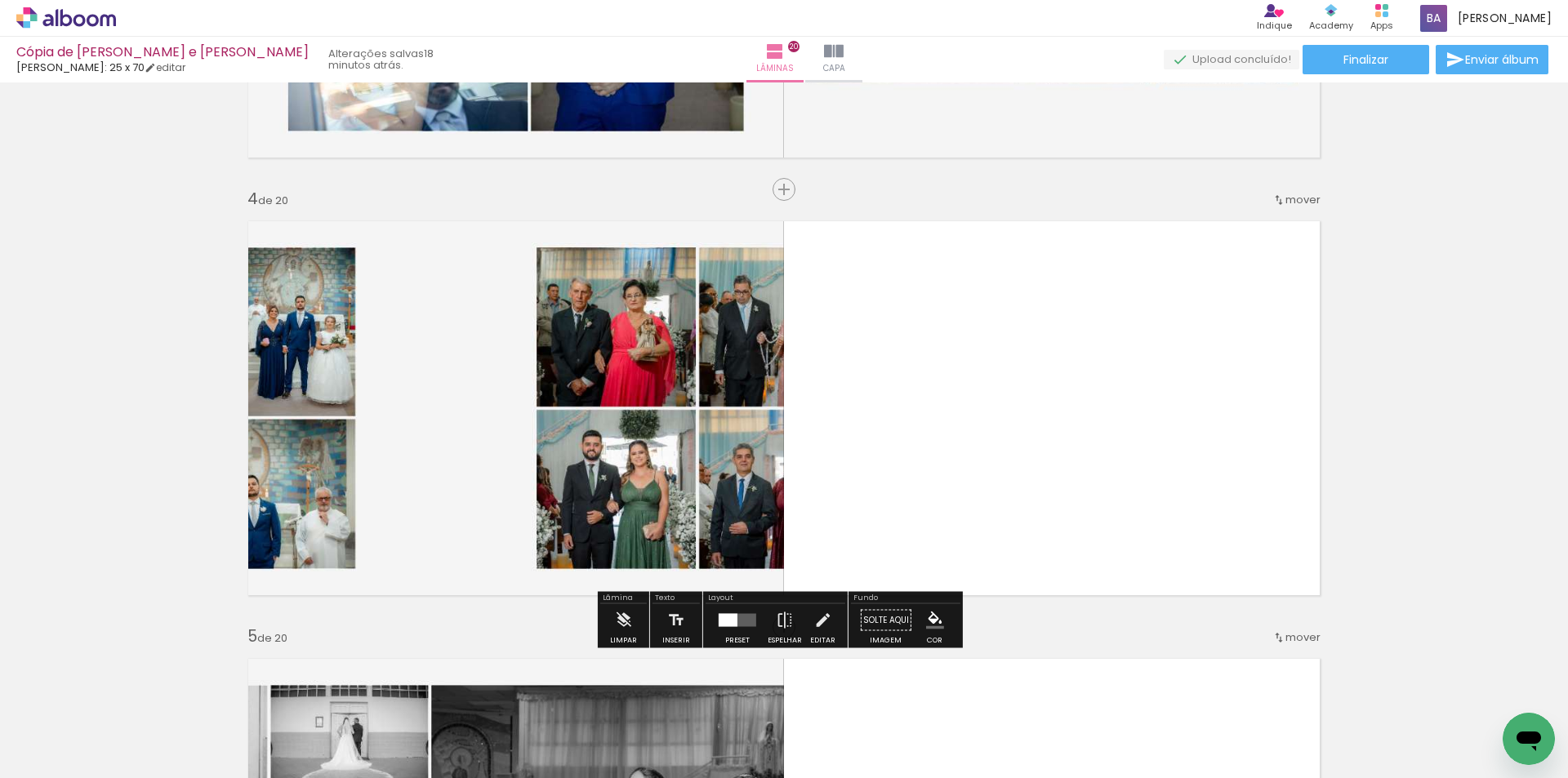
drag, startPoint x: 741, startPoint y: 621, endPoint x: 755, endPoint y: 608, distance: 19.1
click at [739, 621] on quentale-layouter at bounding box center [737, 621] width 37 height 13
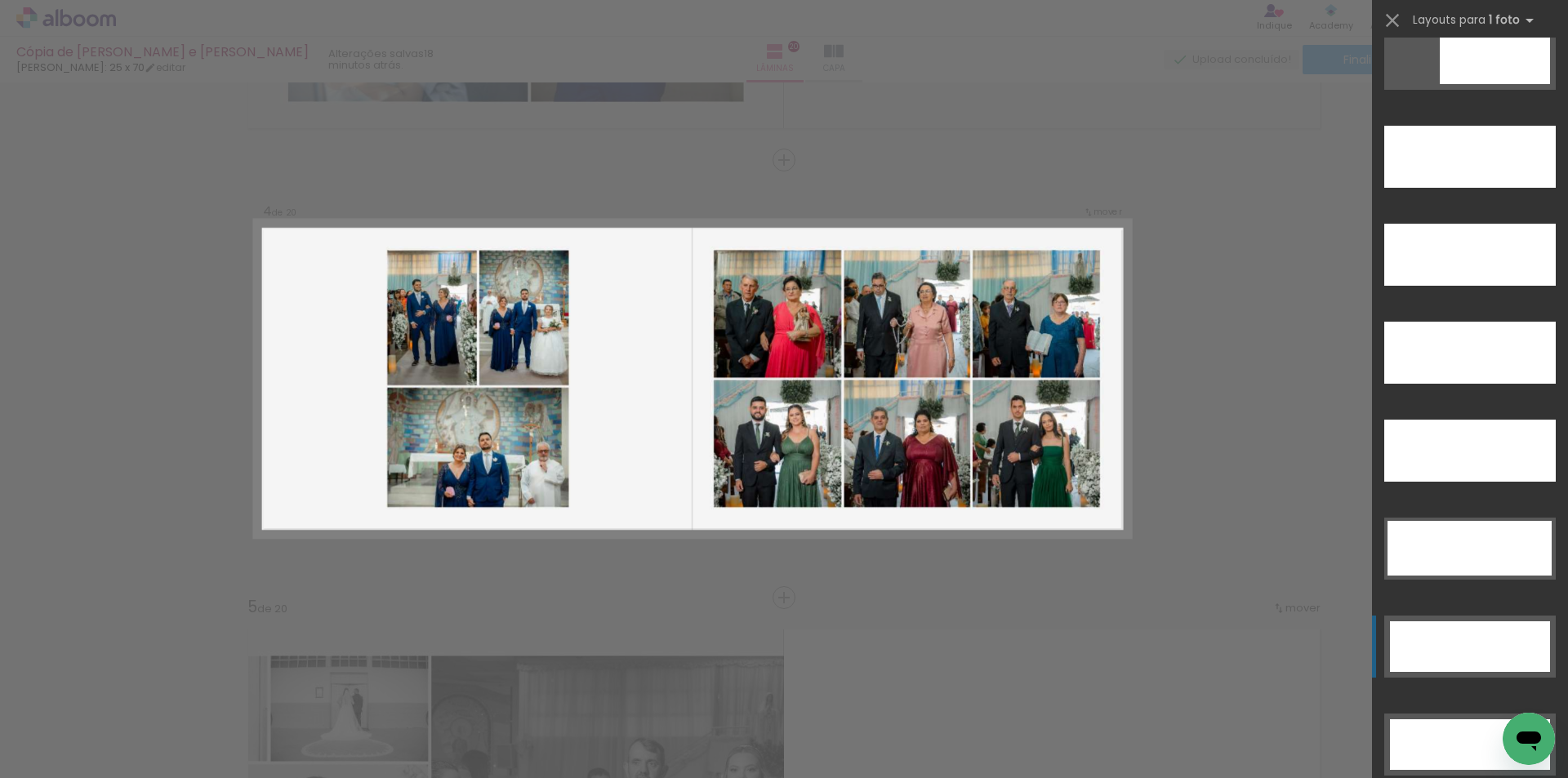
scroll to position [4627, 0]
click at [1450, 355] on div at bounding box center [1469, 354] width 171 height 62
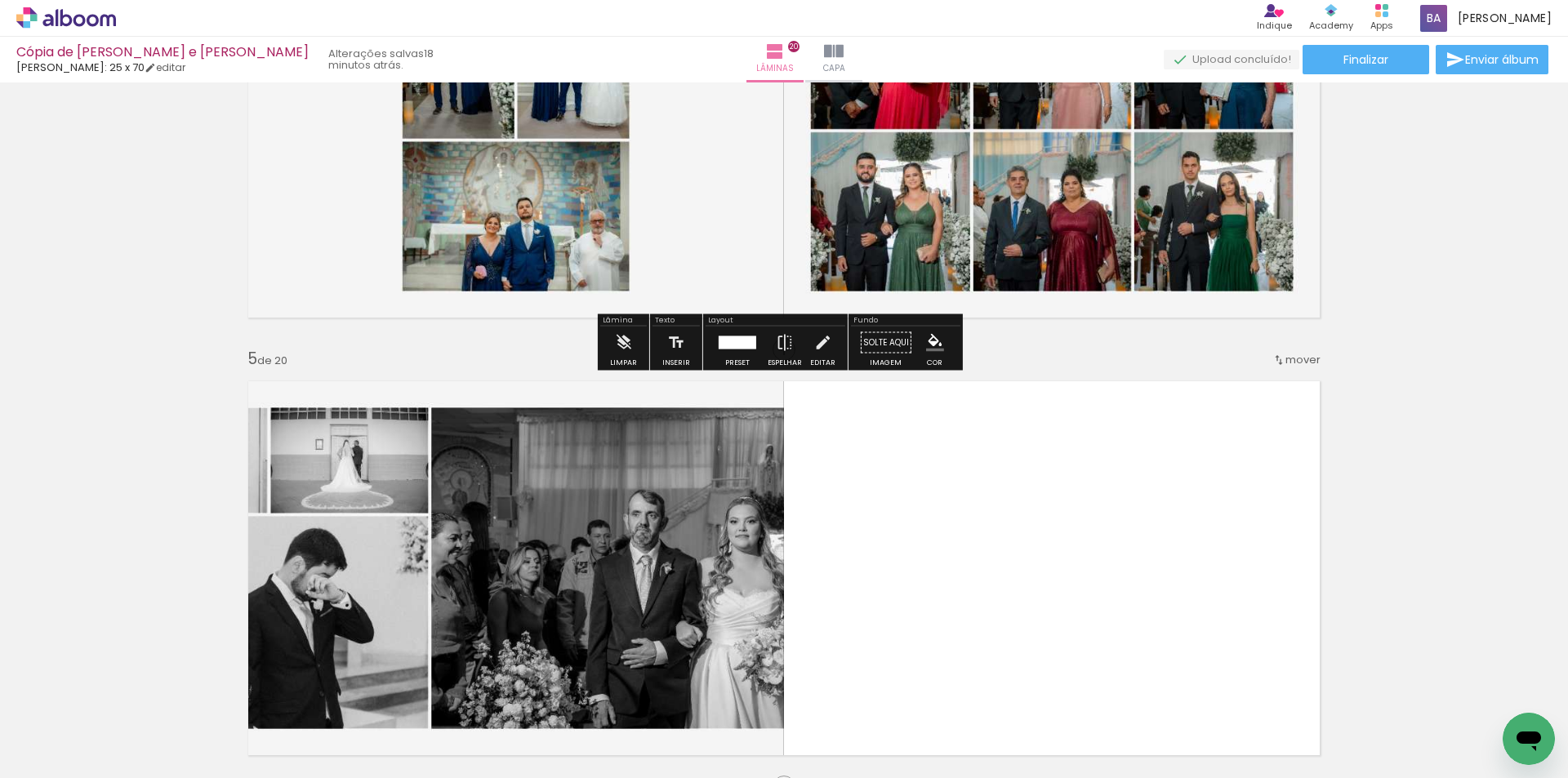
scroll to position [1671, 0]
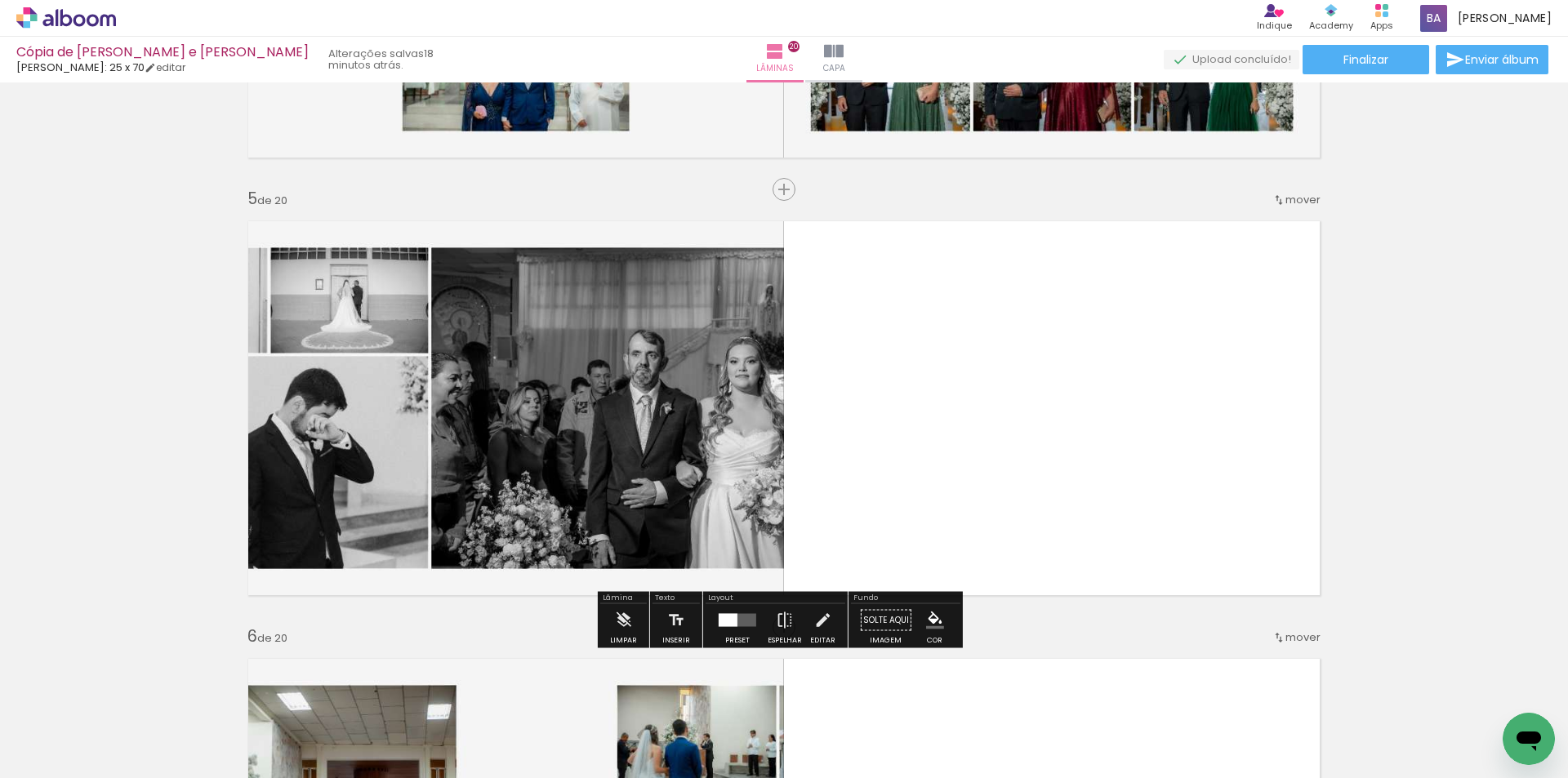
click at [741, 627] on div at bounding box center [737, 620] width 44 height 32
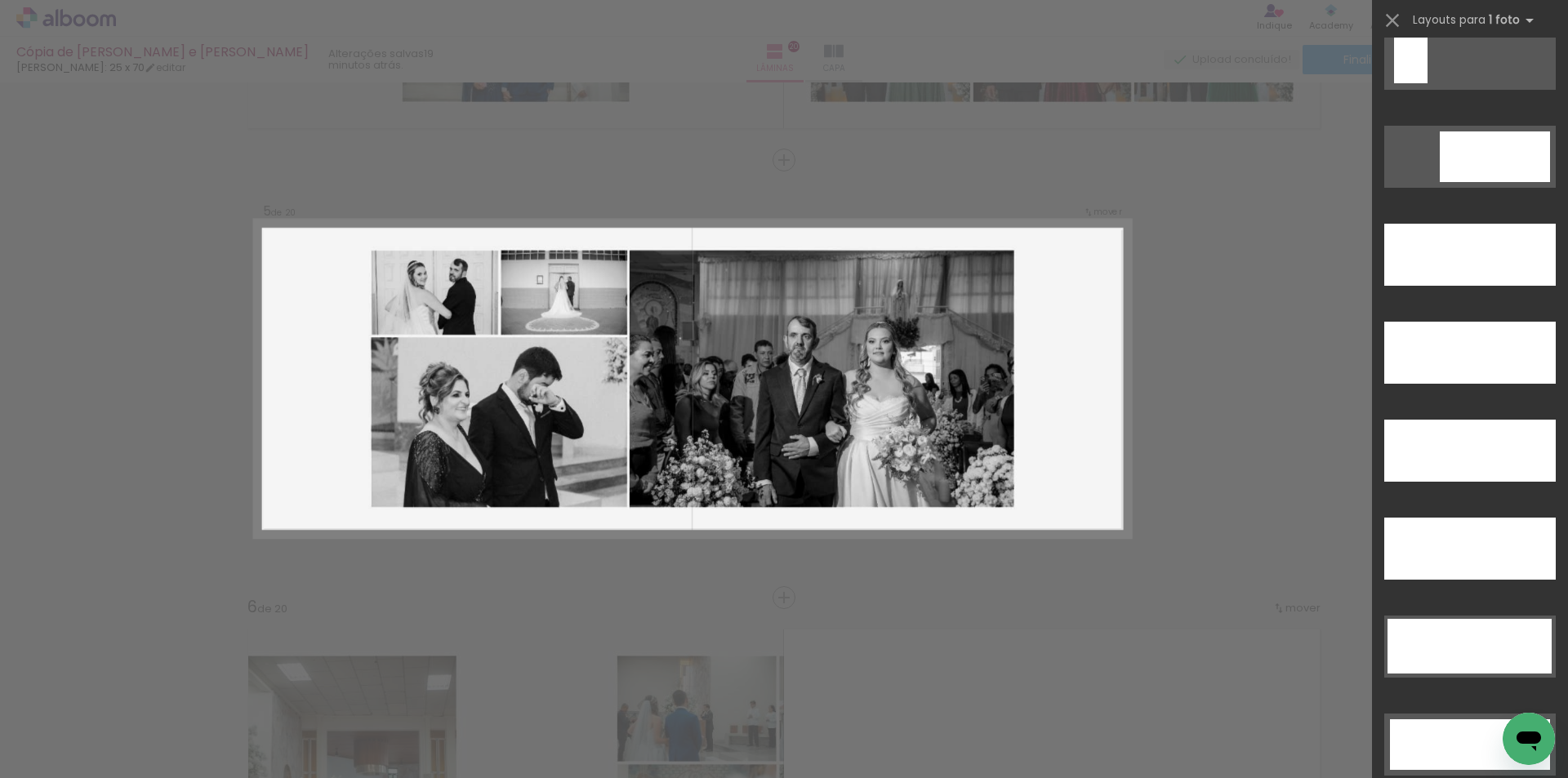
scroll to position [4491, 0]
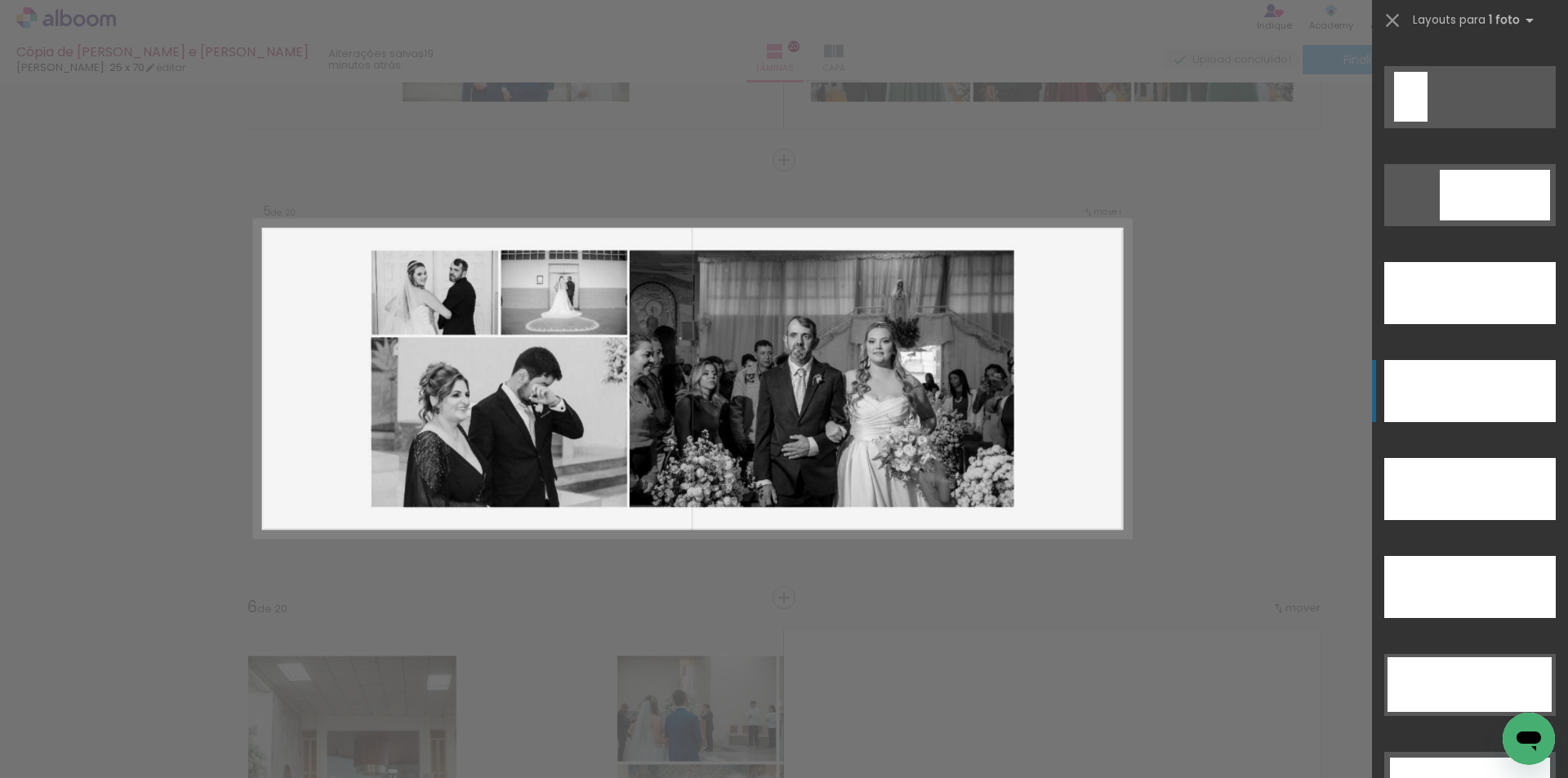
click at [1475, 379] on div at bounding box center [1469, 391] width 171 height 62
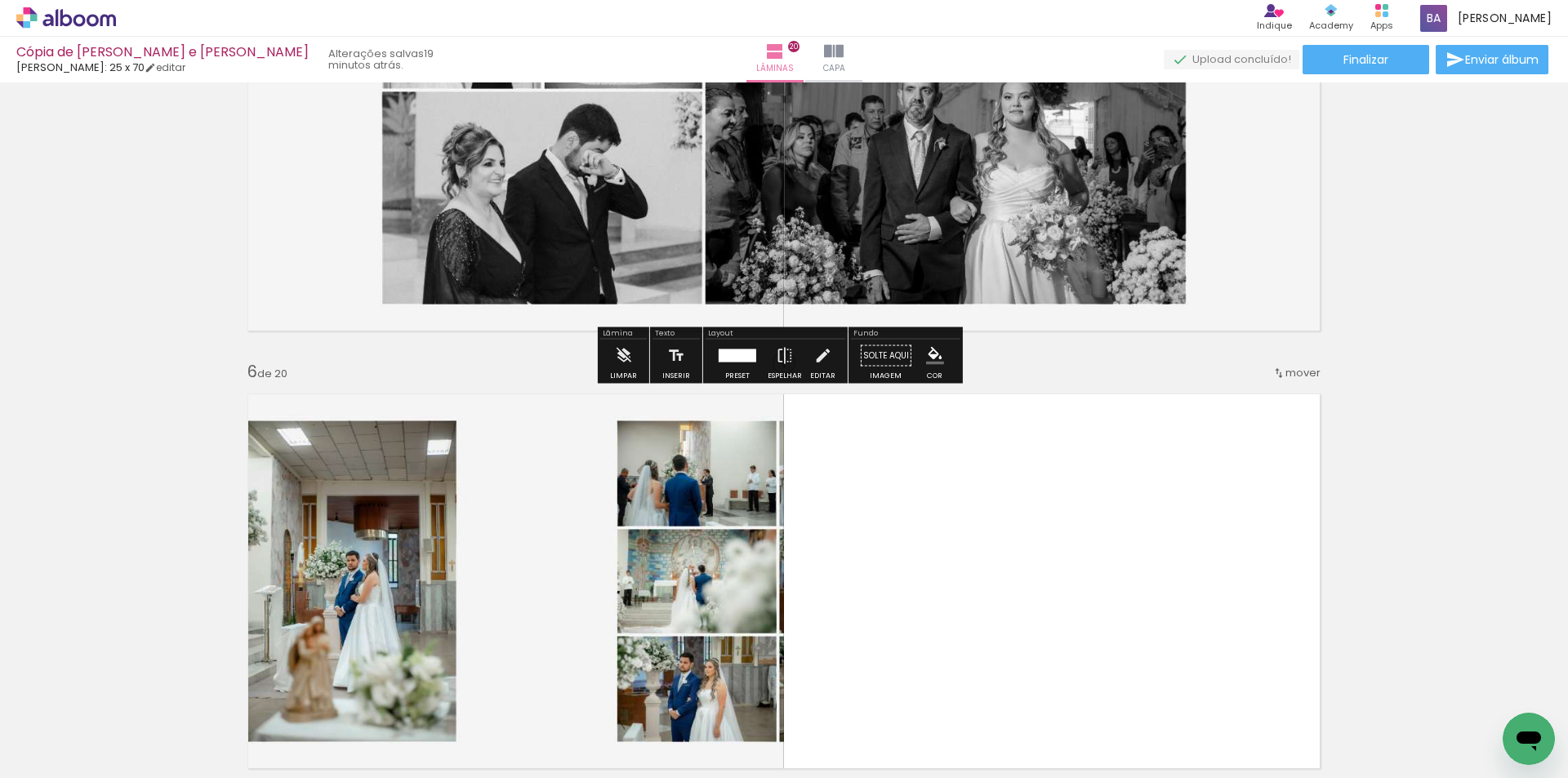
scroll to position [2244, 0]
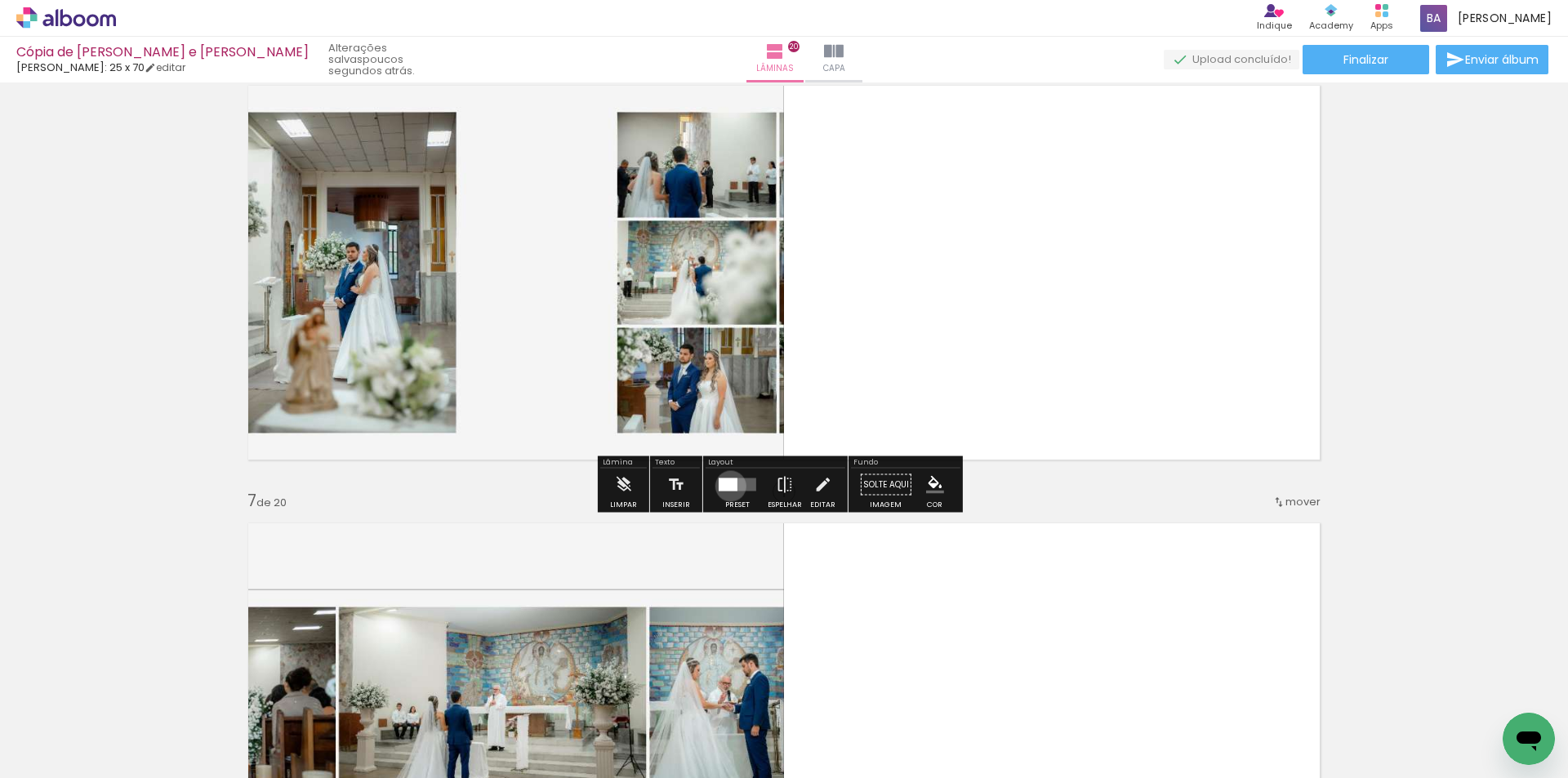
click at [726, 486] on div at bounding box center [728, 486] width 19 height 13
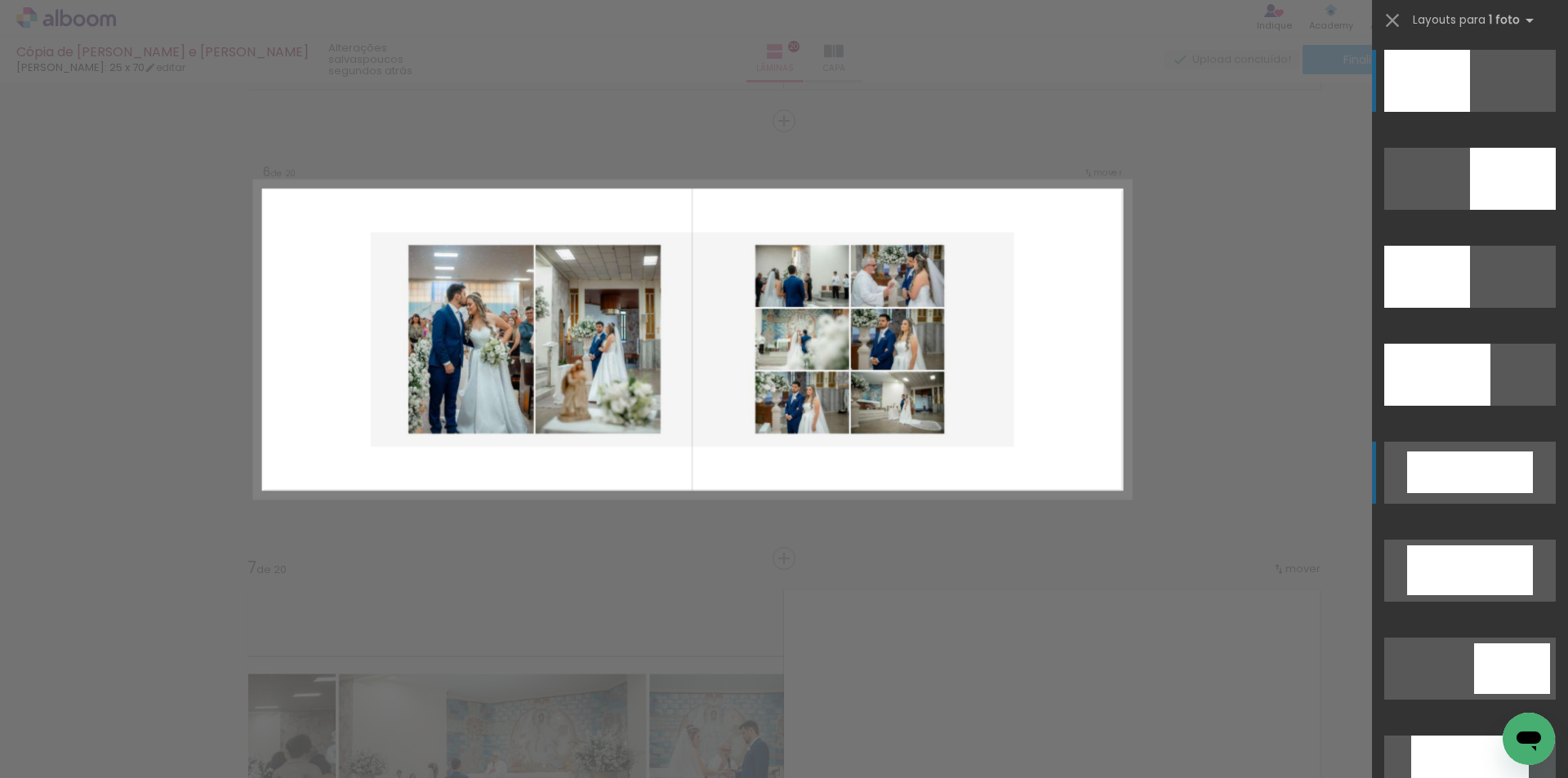
scroll to position [0, 0]
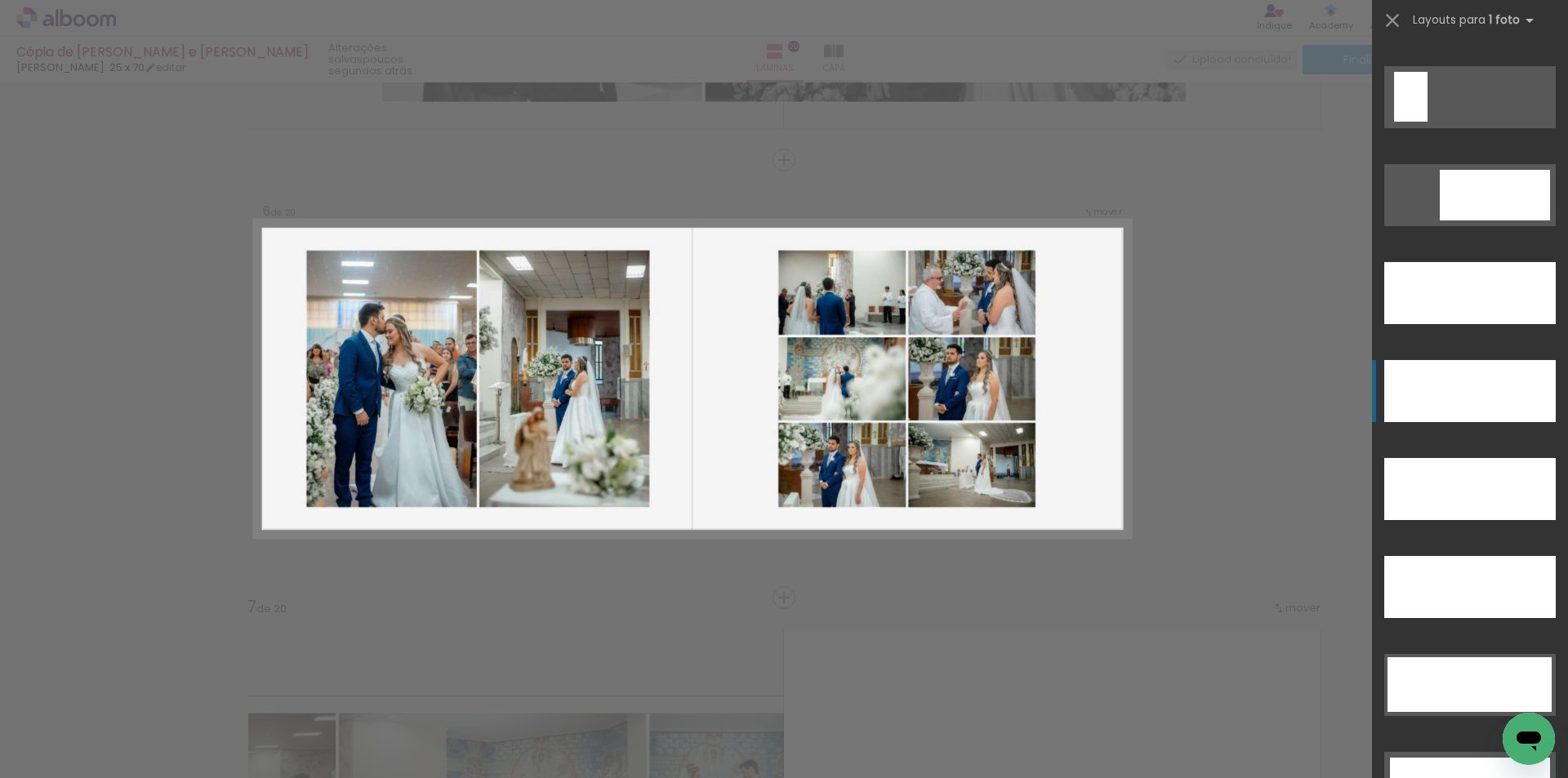
click at [1414, 382] on div at bounding box center [1469, 391] width 171 height 62
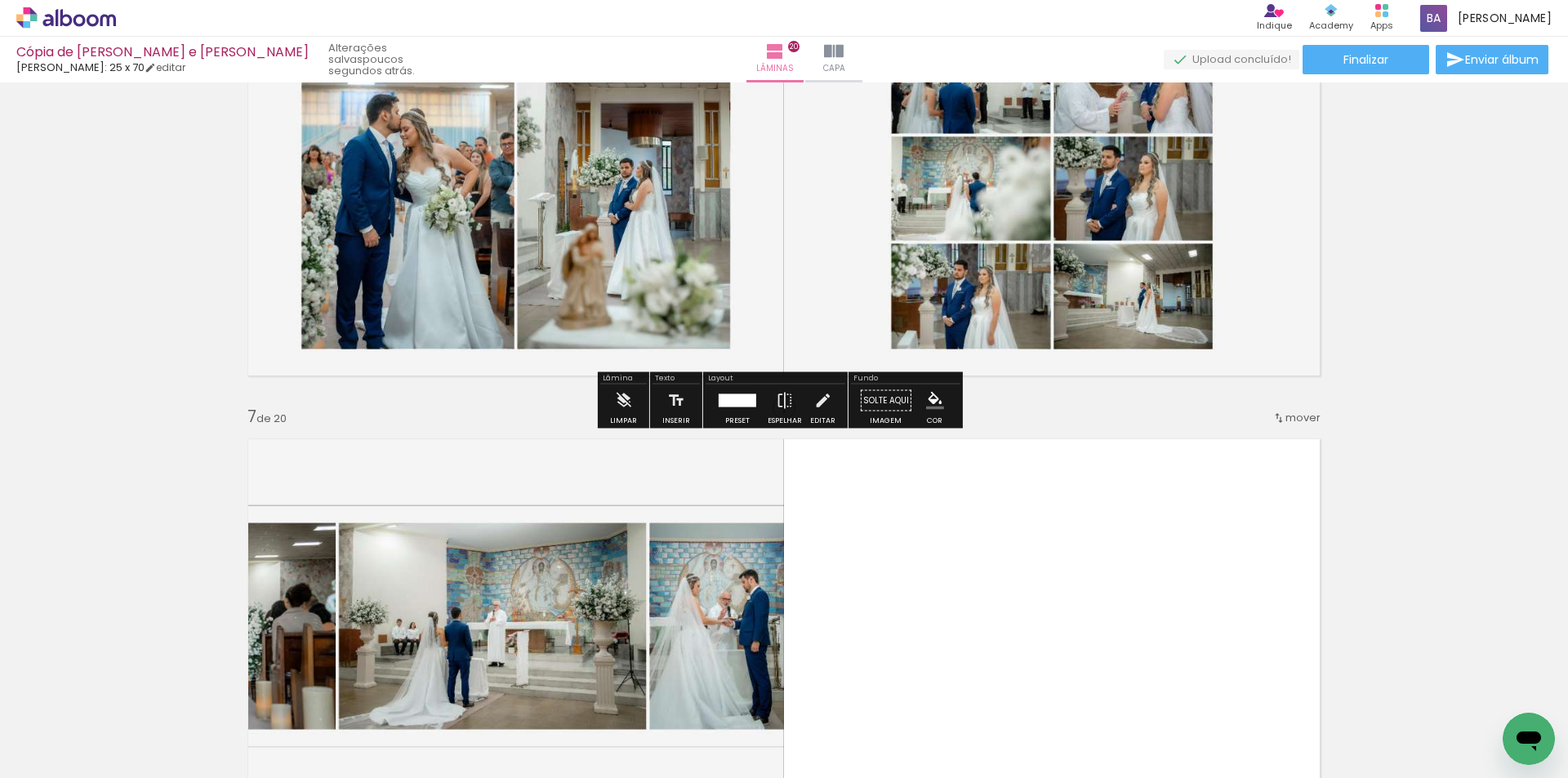
scroll to position [2546, 0]
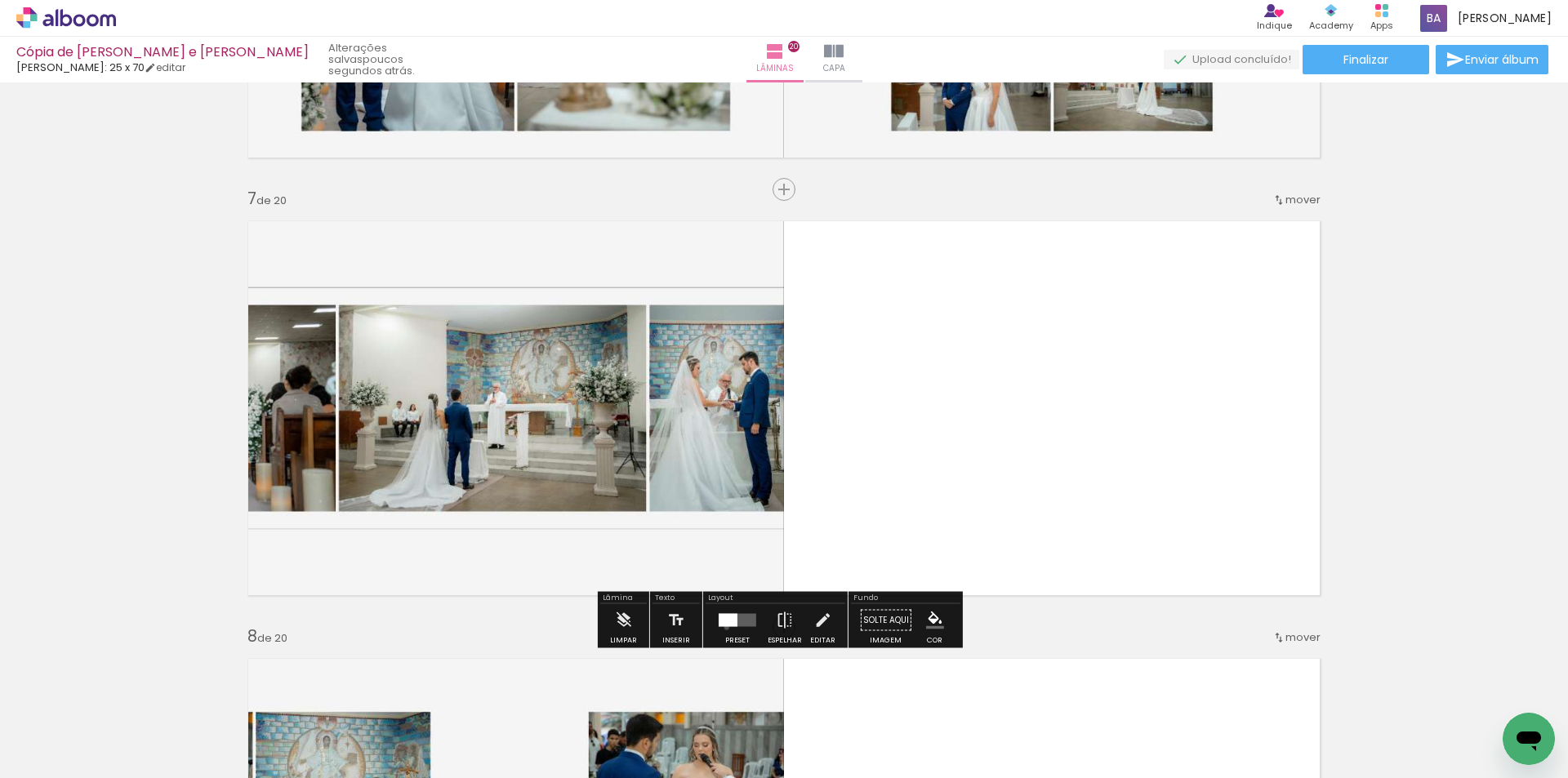
click at [722, 627] on div at bounding box center [737, 620] width 44 height 32
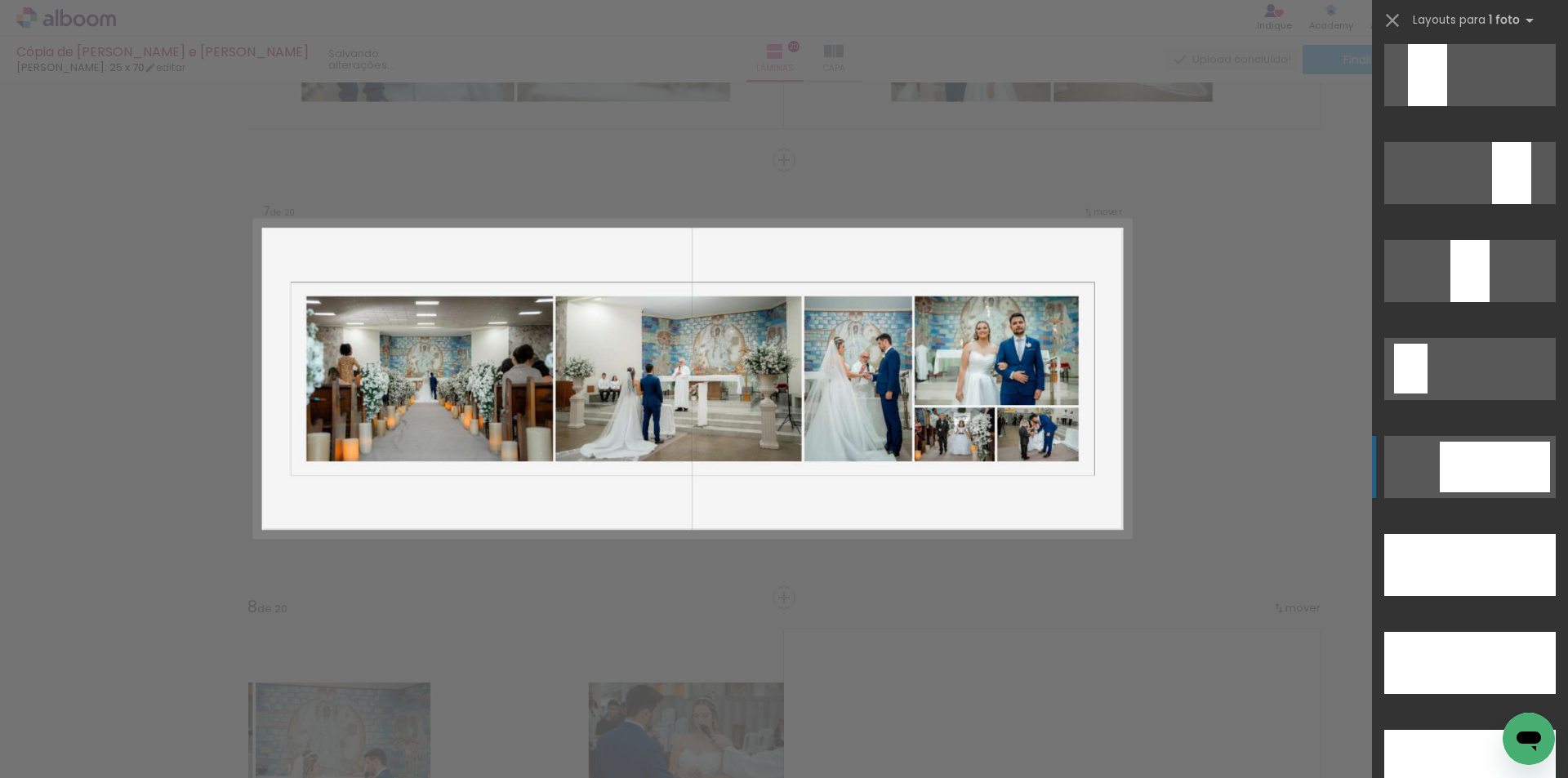
scroll to position [4628, 0]
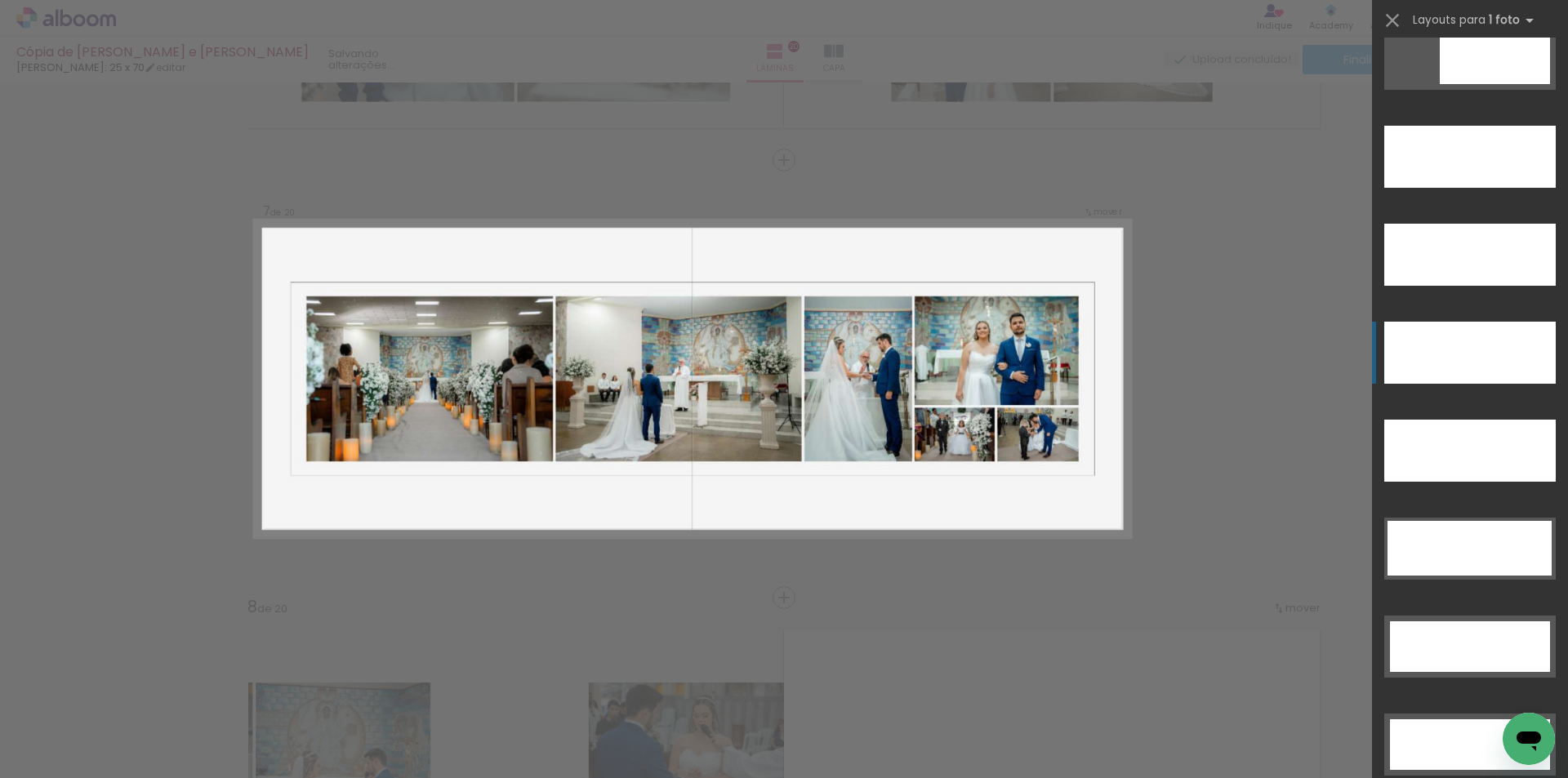
click at [1444, 342] on div at bounding box center [1469, 353] width 171 height 62
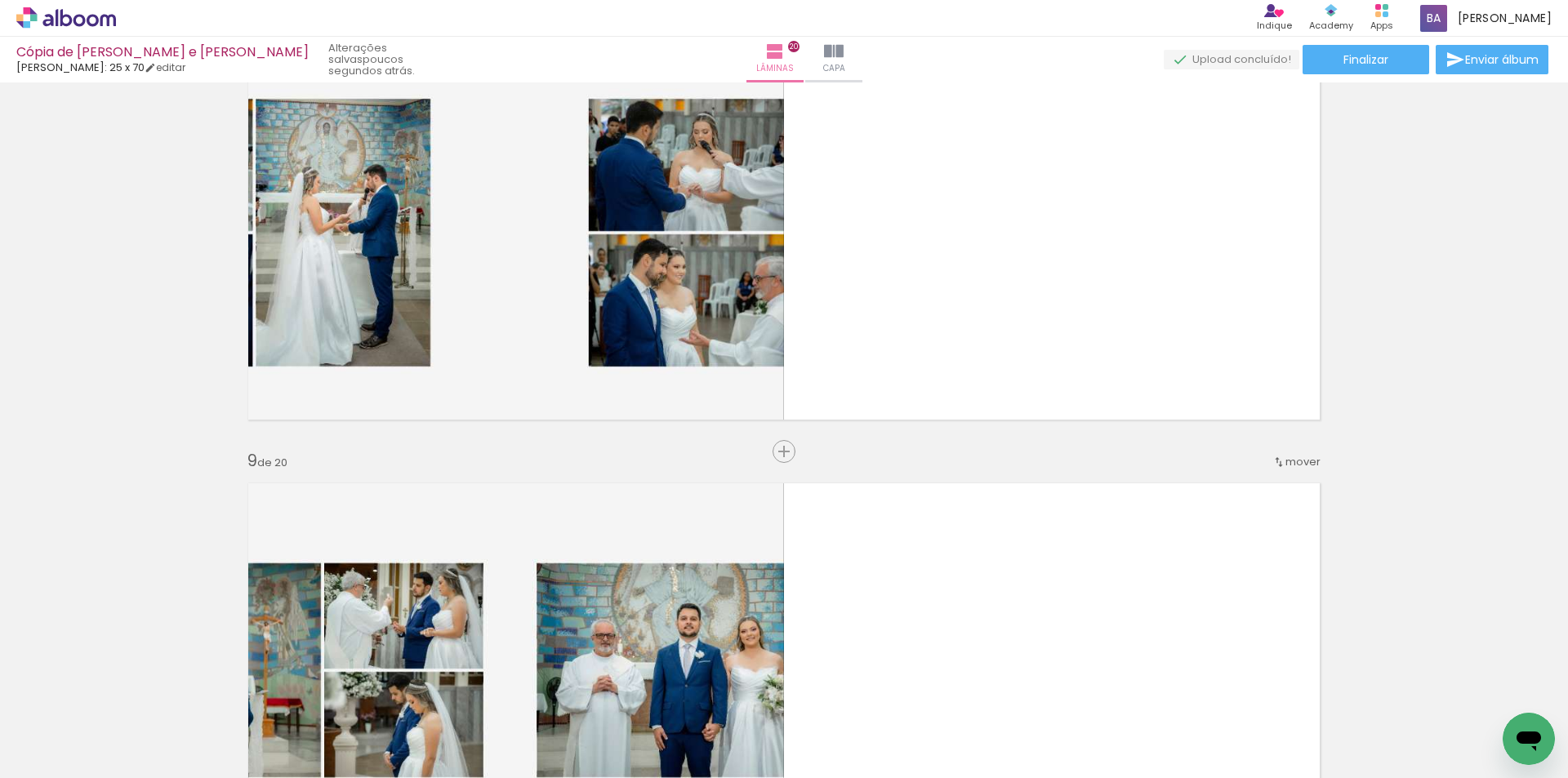
scroll to position [3121, 0]
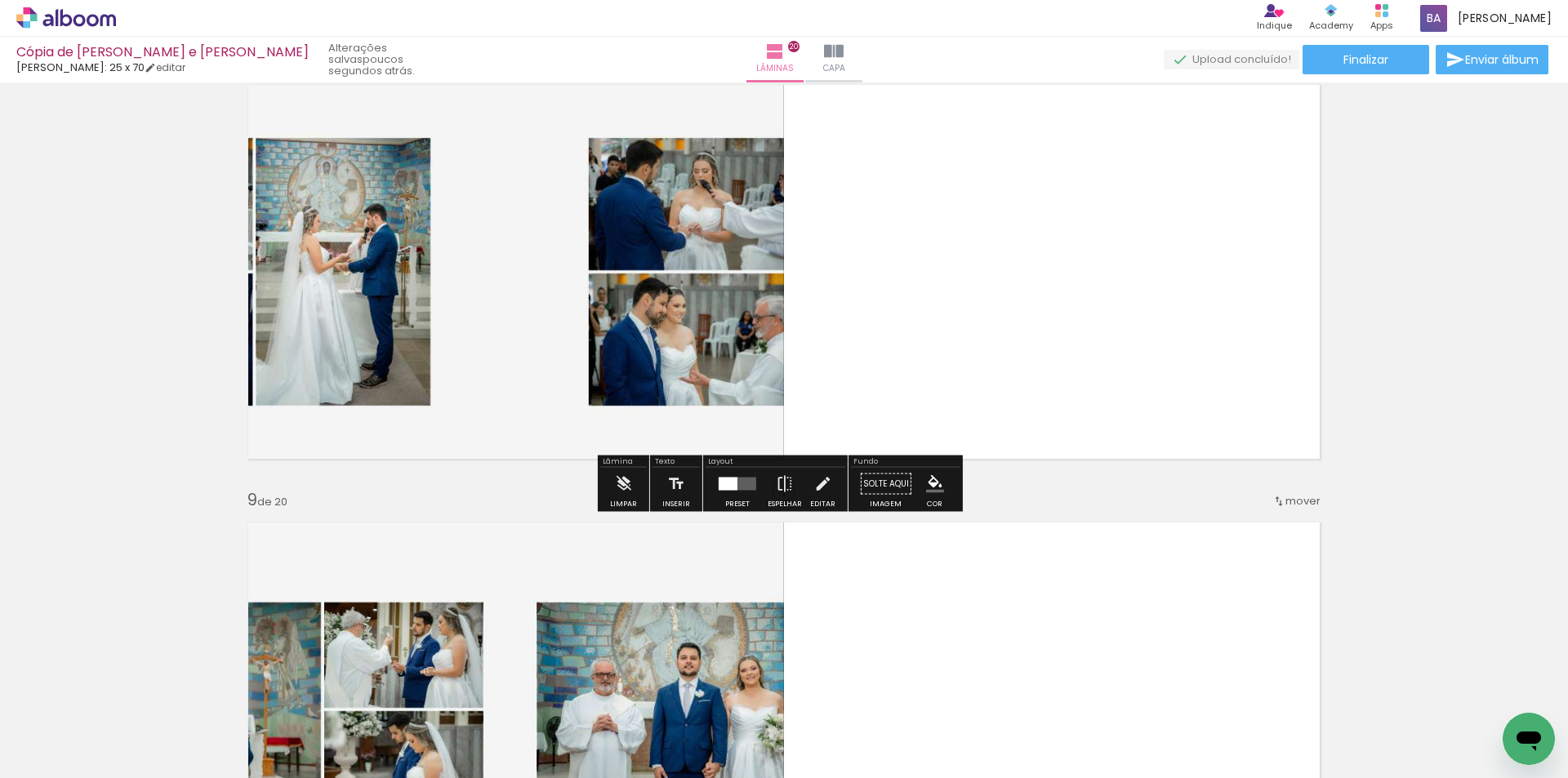
click at [724, 495] on div at bounding box center [737, 485] width 44 height 32
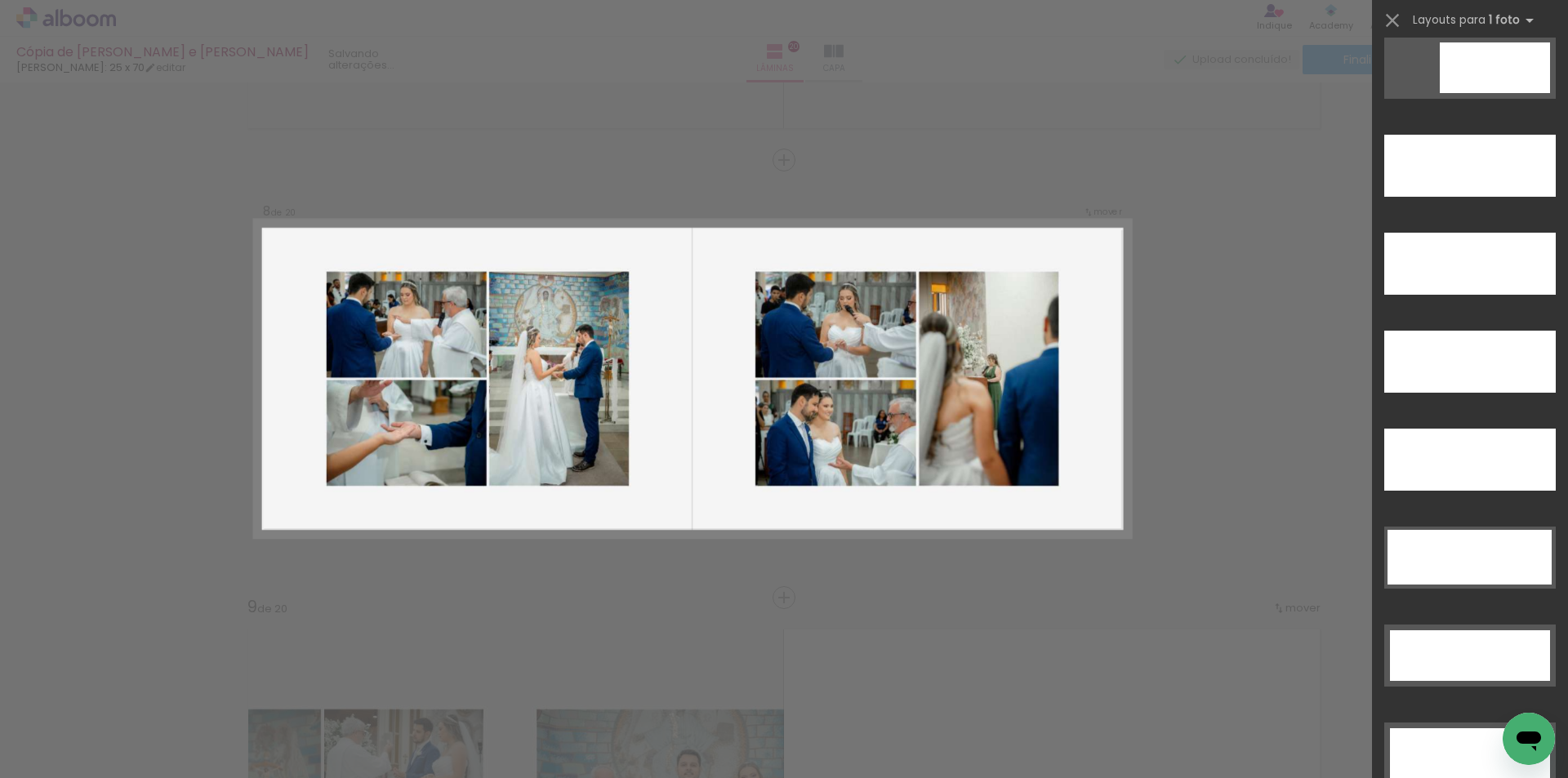
scroll to position [4628, 0]
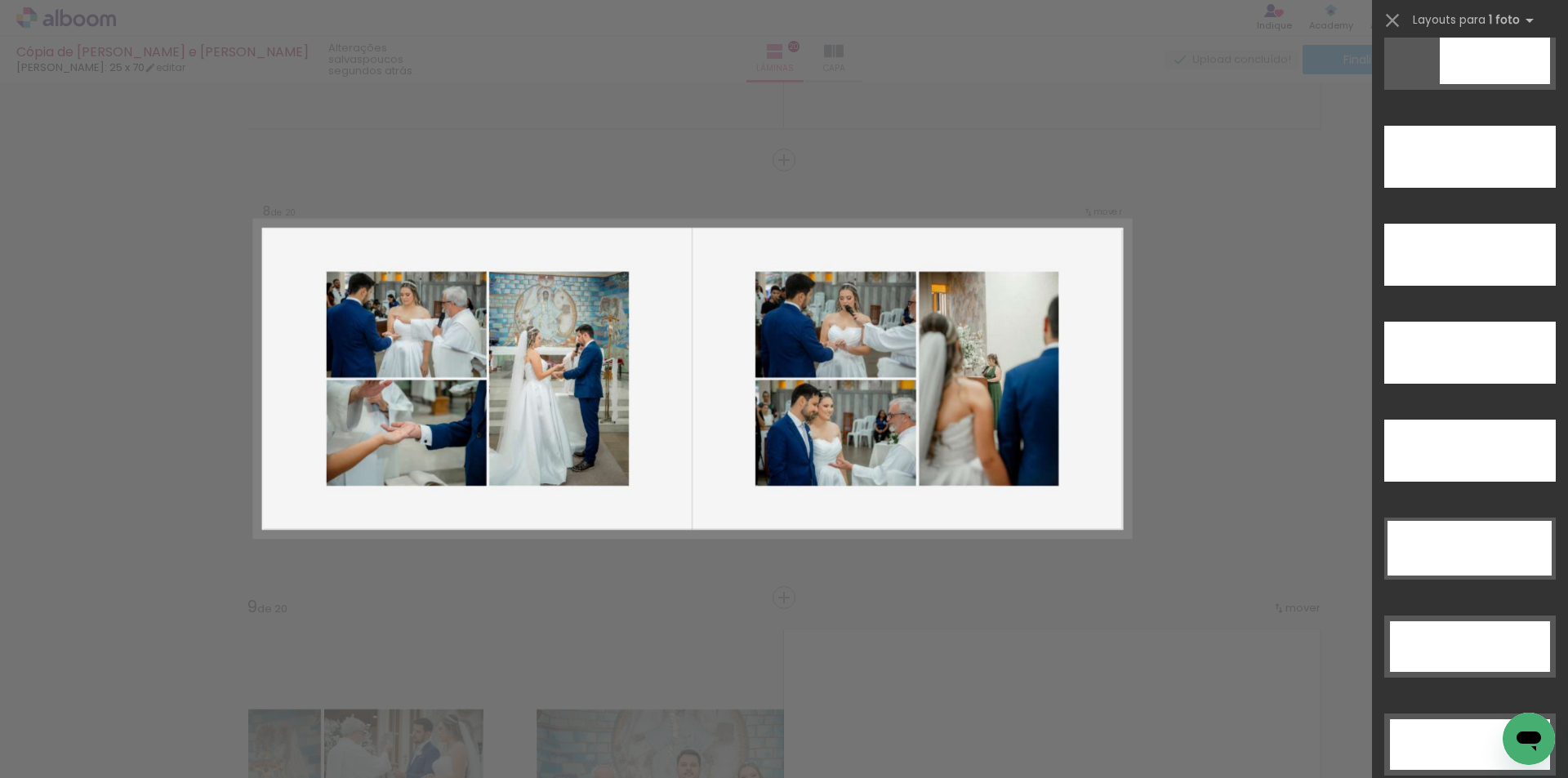
click at [1391, 236] on div at bounding box center [1469, 254] width 171 height 62
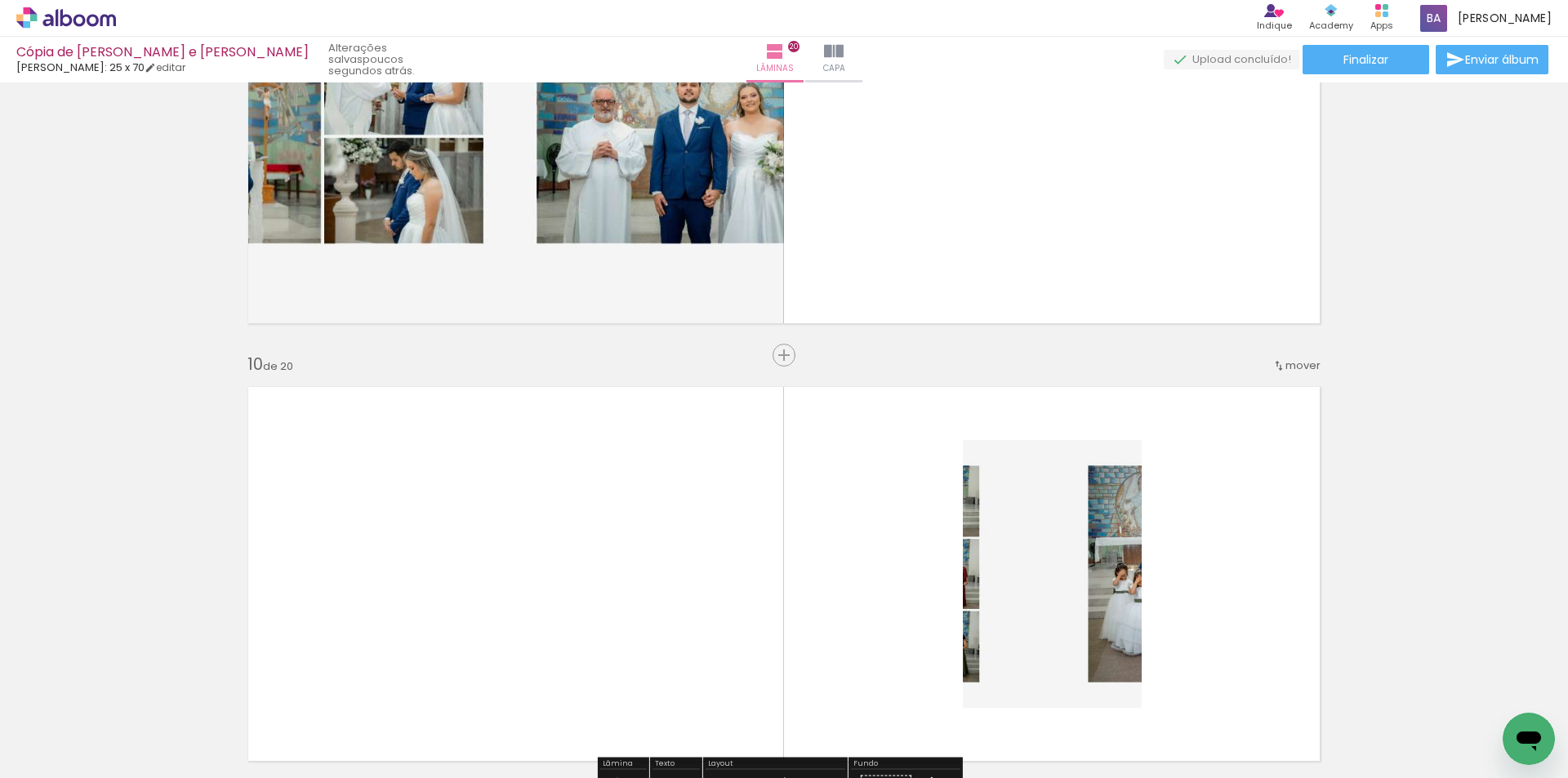
scroll to position [3422, 0]
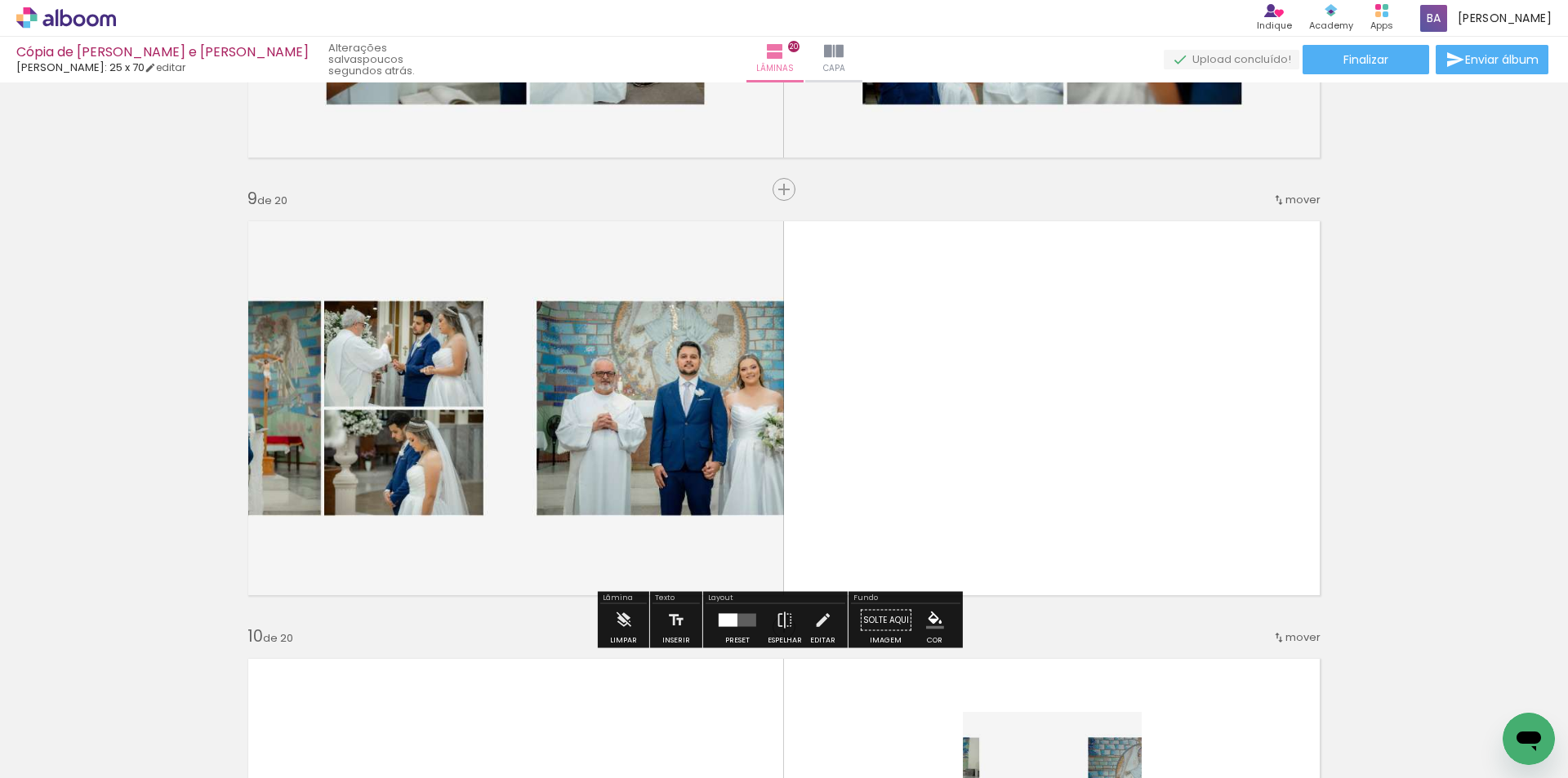
drag, startPoint x: 733, startPoint y: 632, endPoint x: 766, endPoint y: 606, distance: 42.0
click at [732, 632] on div at bounding box center [737, 620] width 44 height 32
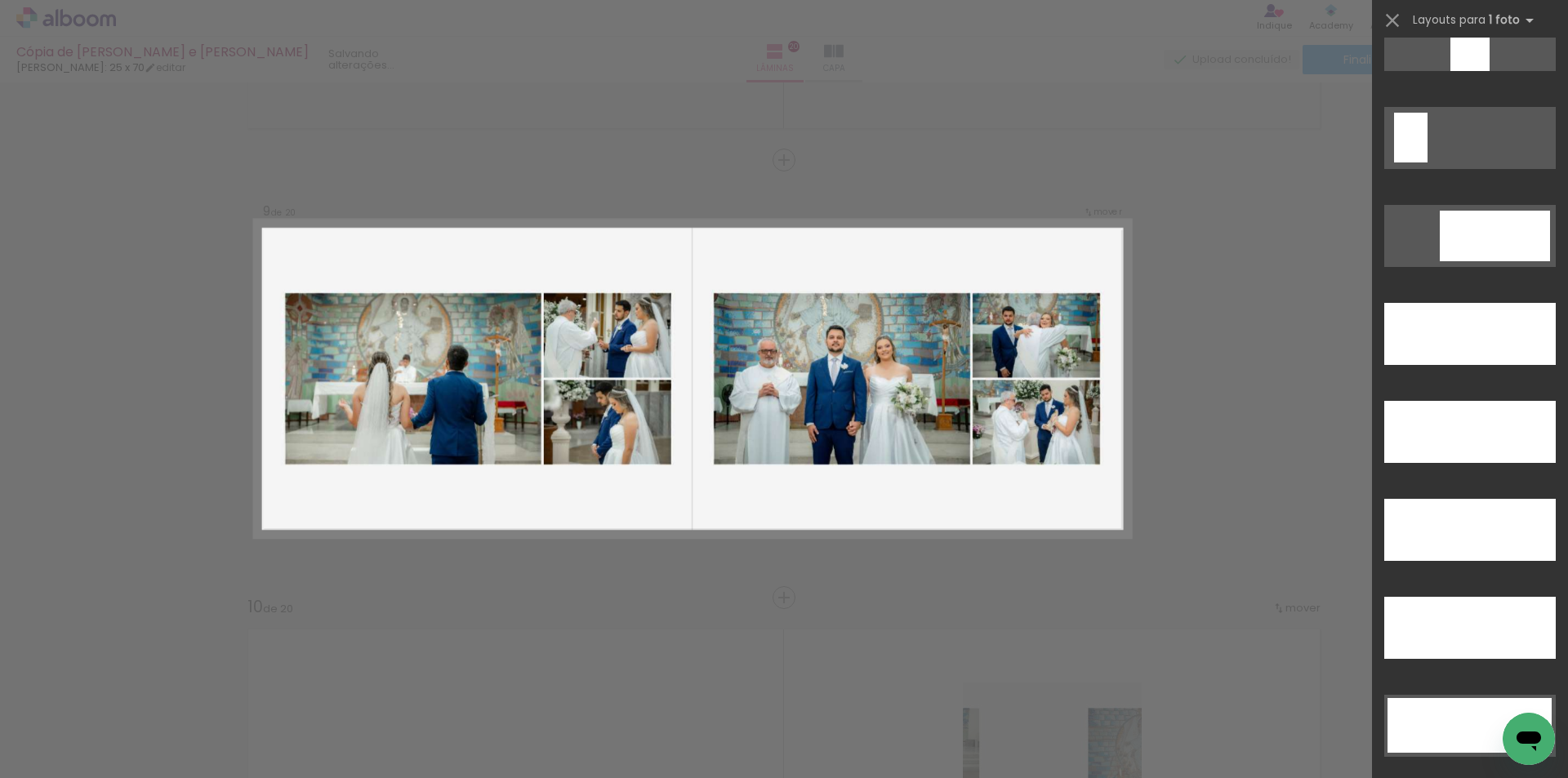
scroll to position [4627, 0]
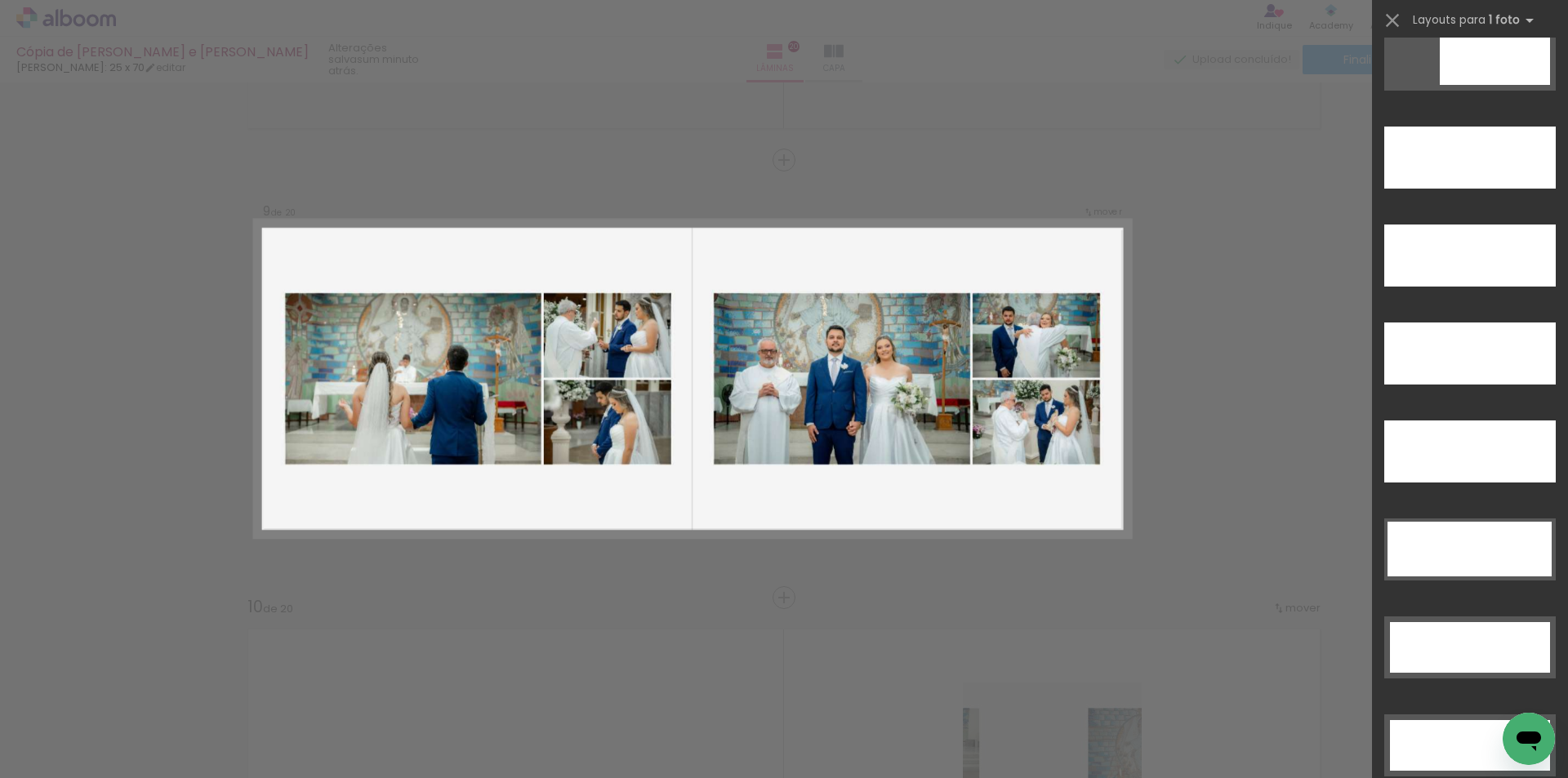
click at [1428, 357] on div at bounding box center [1469, 354] width 171 height 62
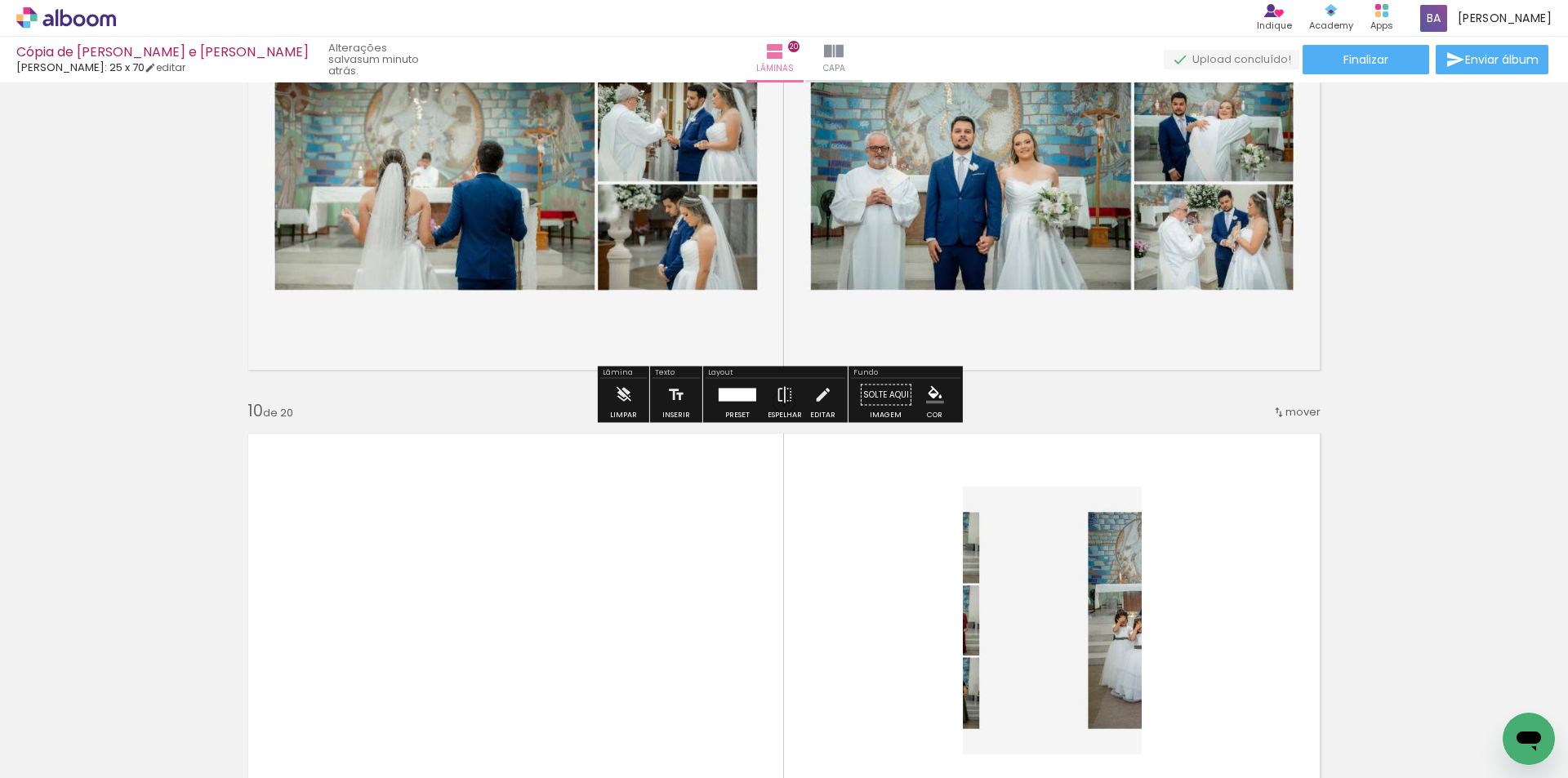
scroll to position [3996, 0]
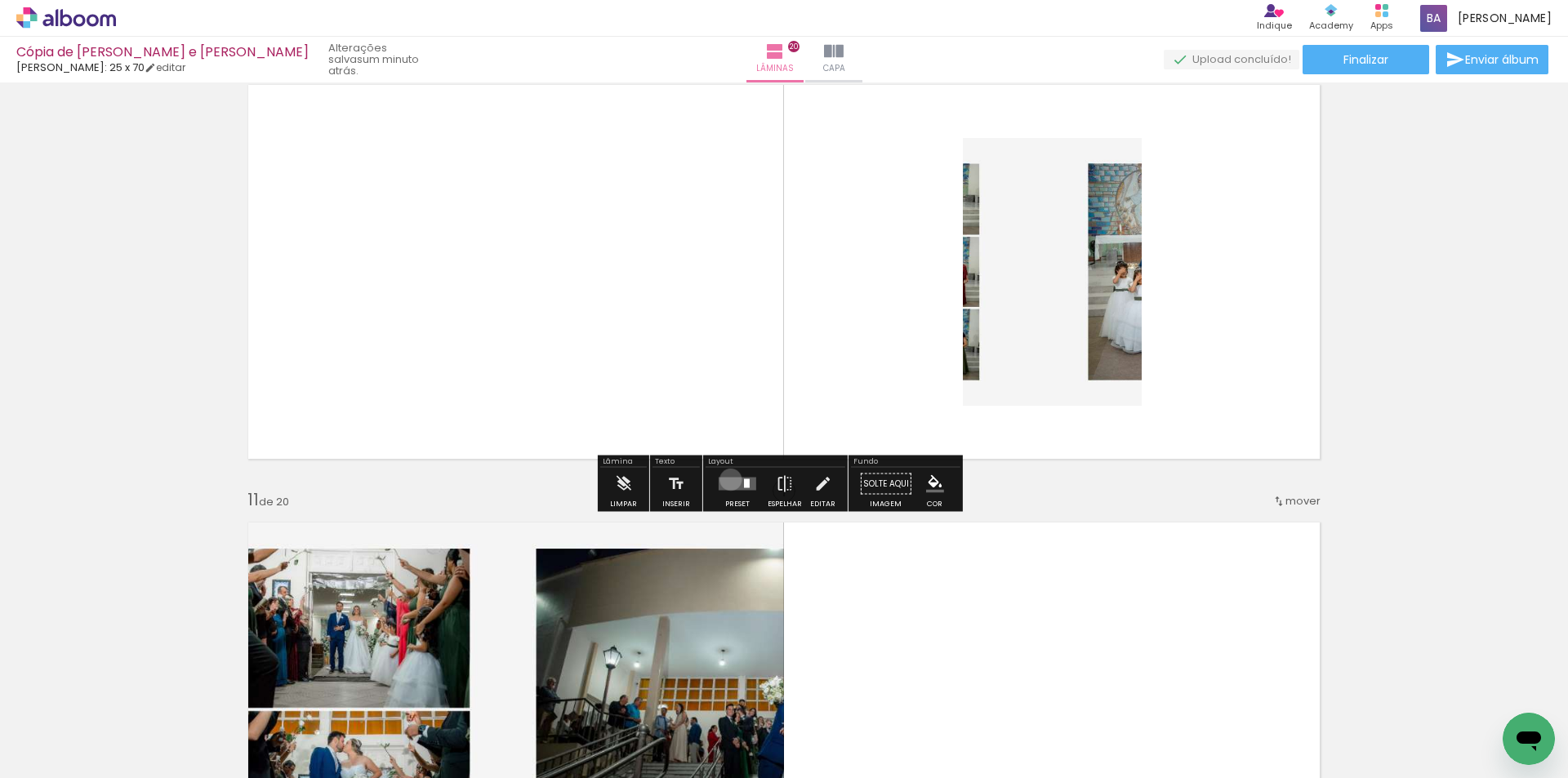
click at [726, 480] on quentale-layouter at bounding box center [737, 485] width 37 height 13
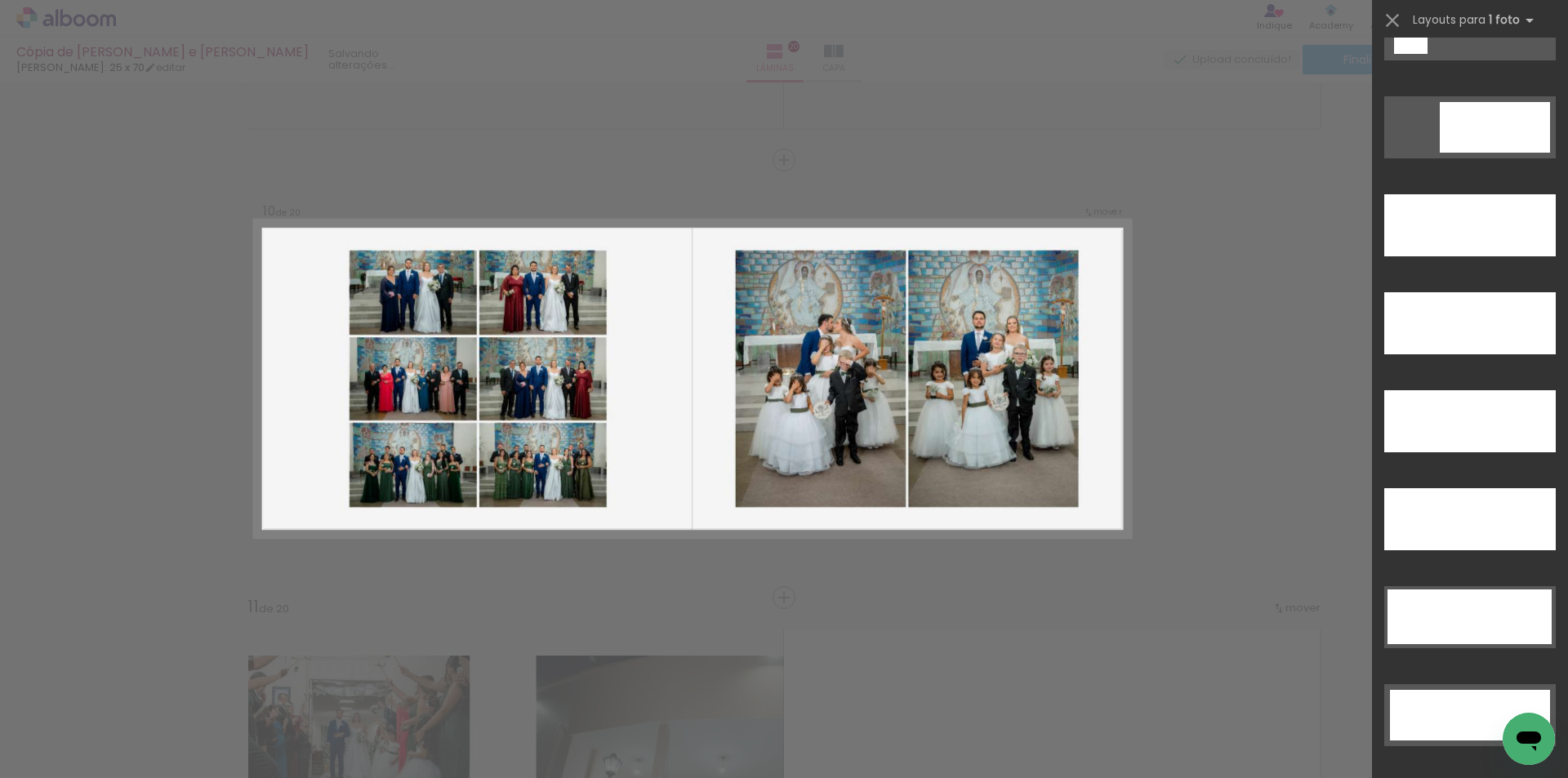
scroll to position [4737, 0]
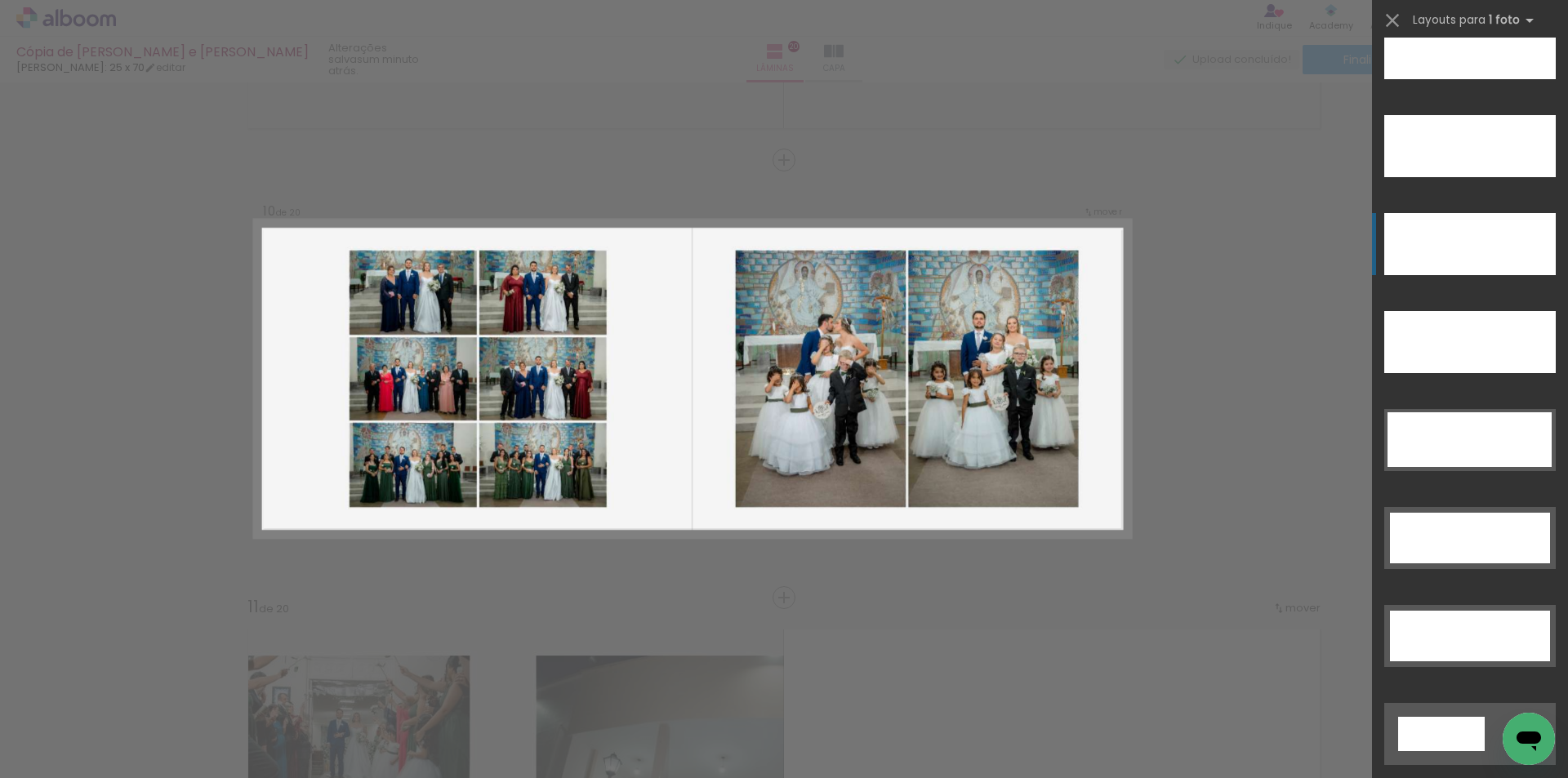
click at [1461, 222] on div at bounding box center [1469, 244] width 171 height 62
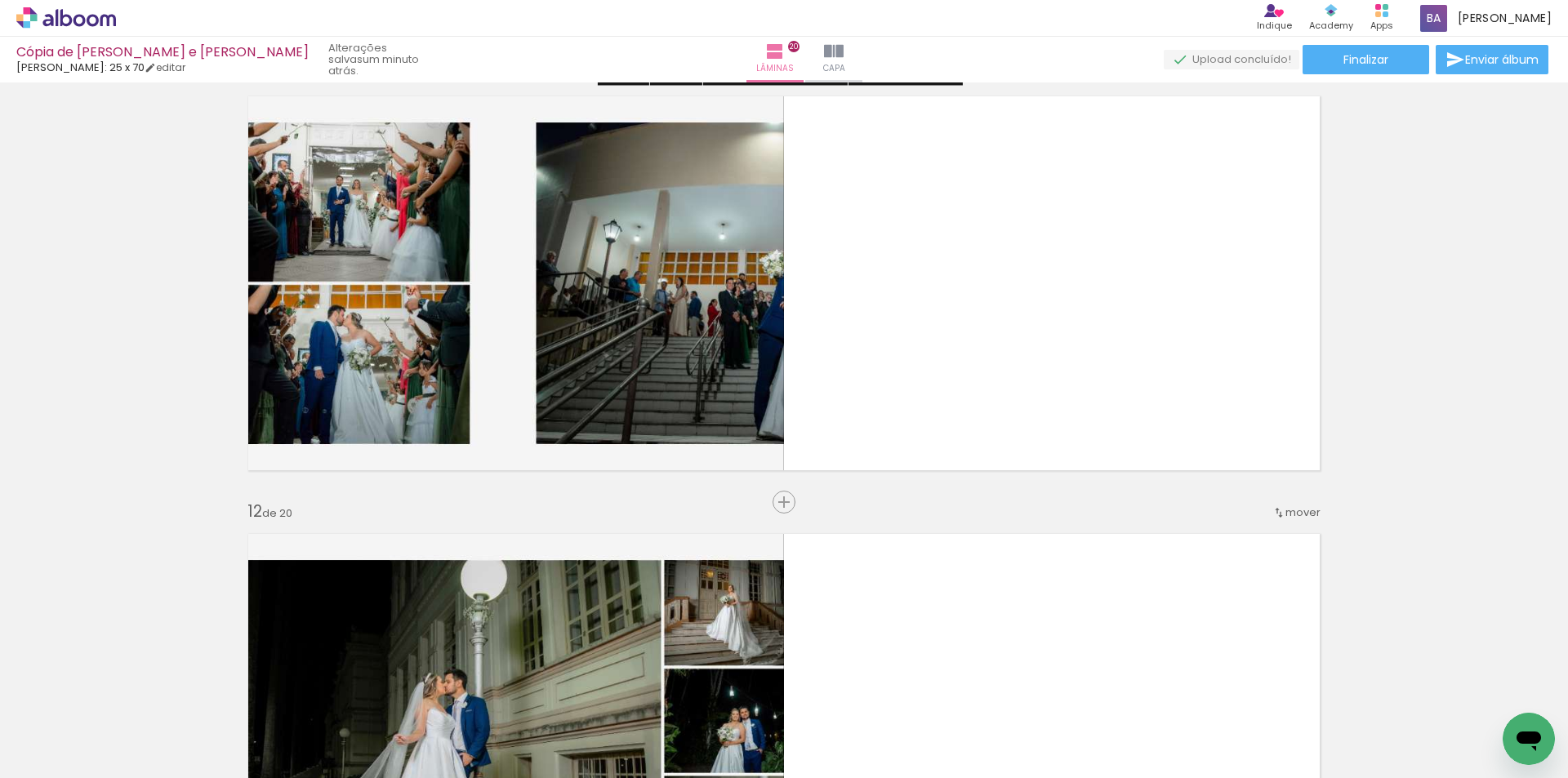
scroll to position [4433, 0]
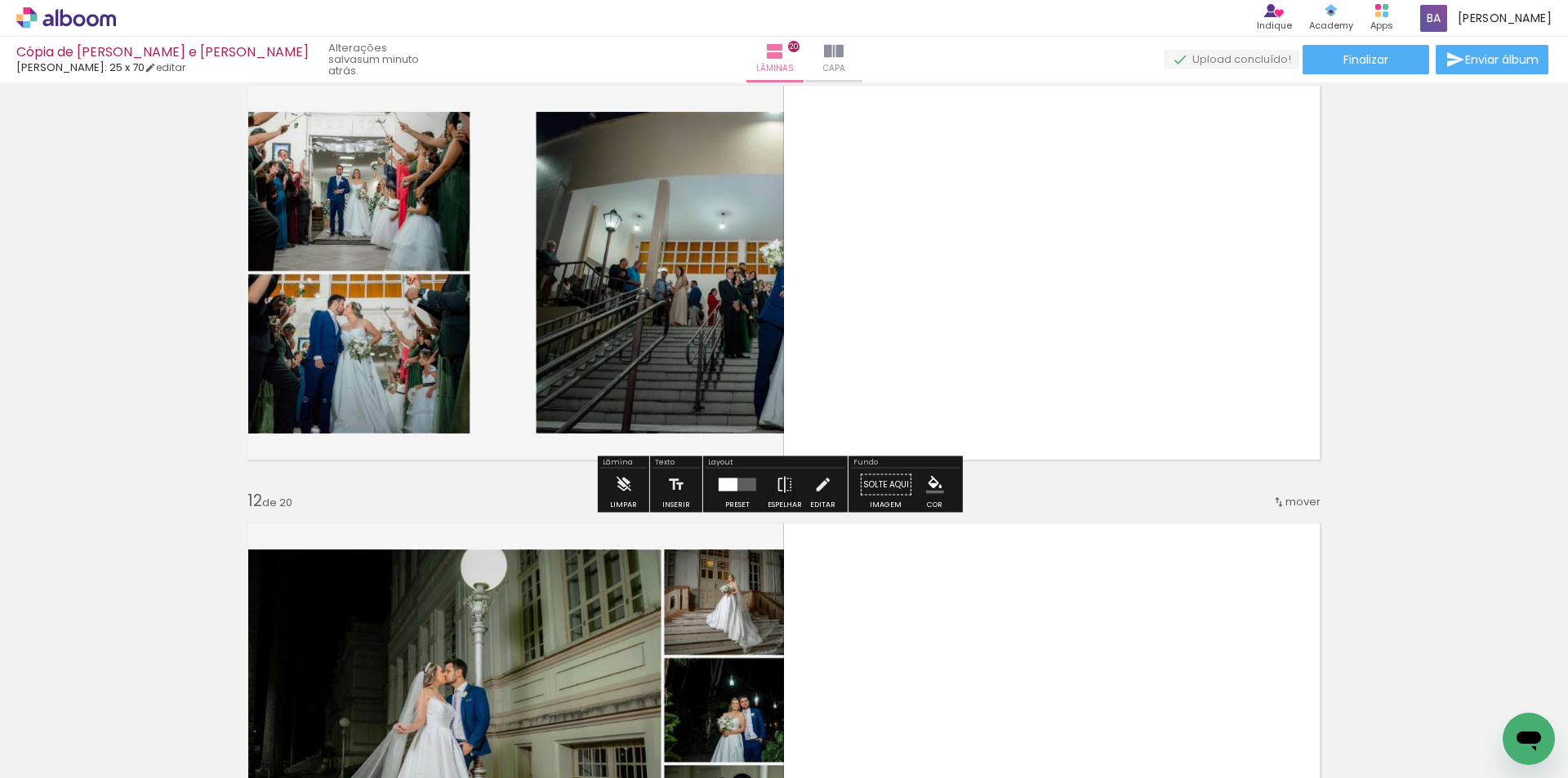
drag, startPoint x: 729, startPoint y: 495, endPoint x: 1230, endPoint y: 364, distance: 517.8
click at [733, 492] on div at bounding box center [737, 485] width 44 height 32
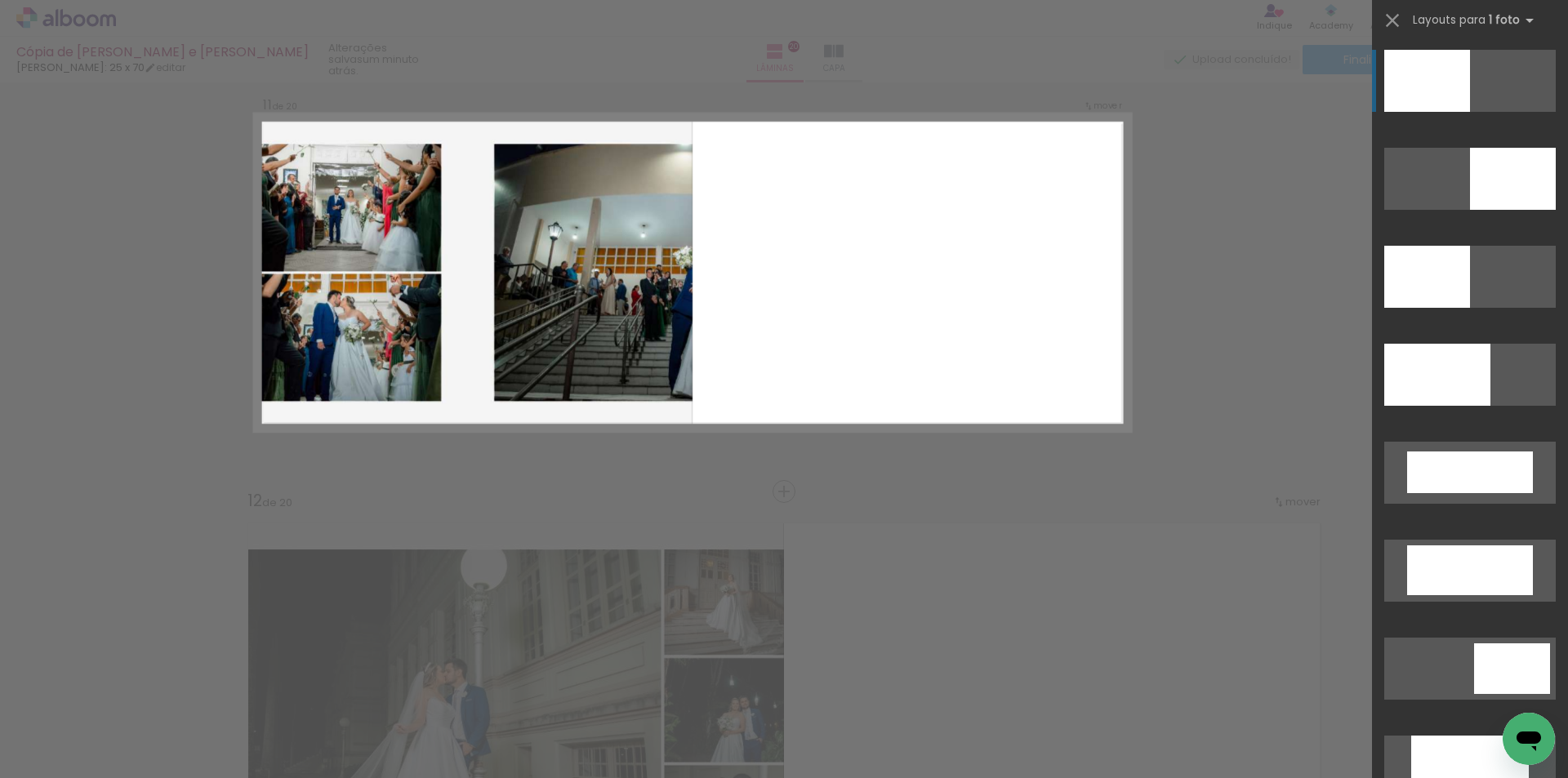
scroll to position [4407, 0]
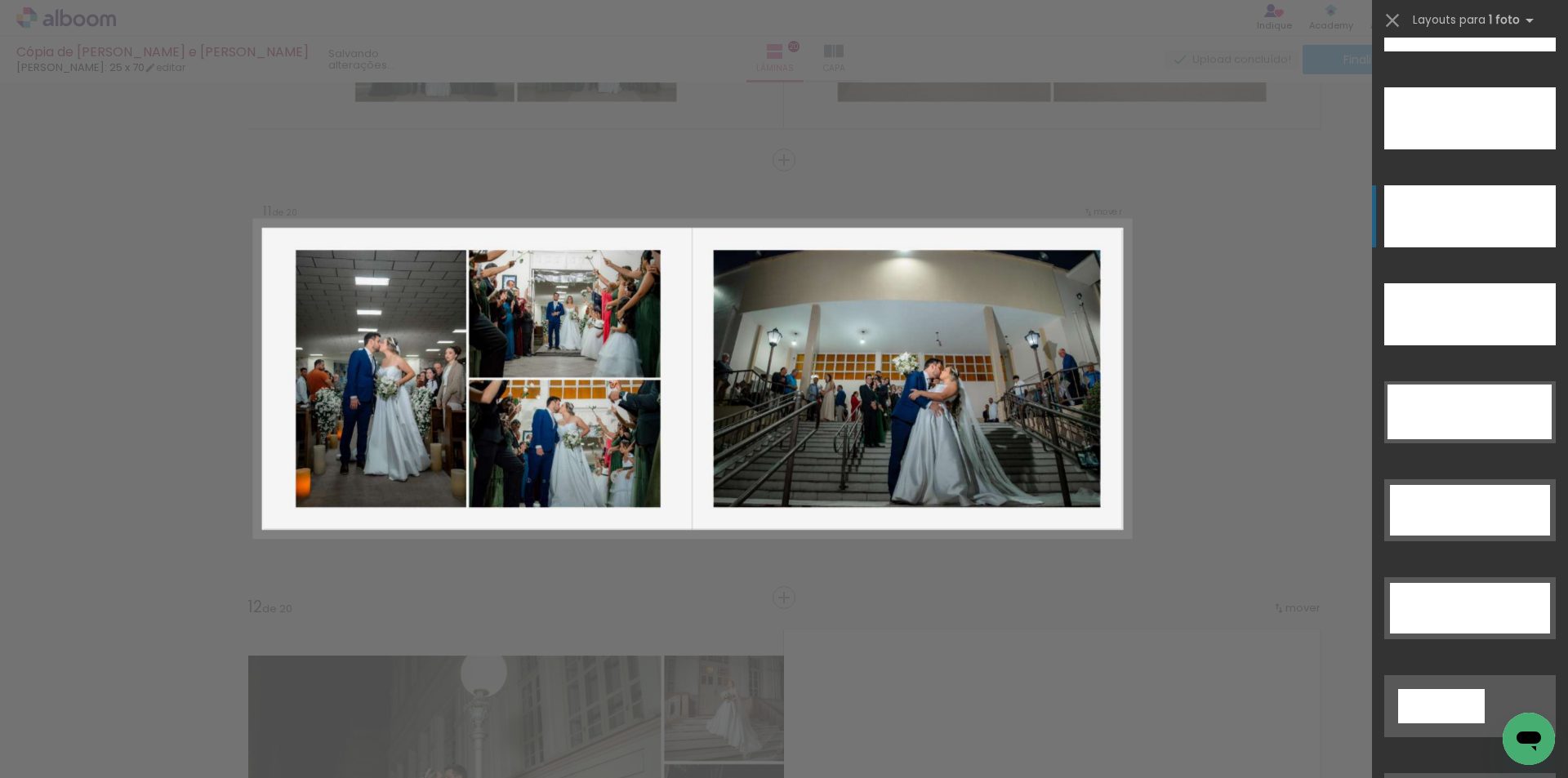
click at [1457, 216] on div at bounding box center [1469, 216] width 171 height 62
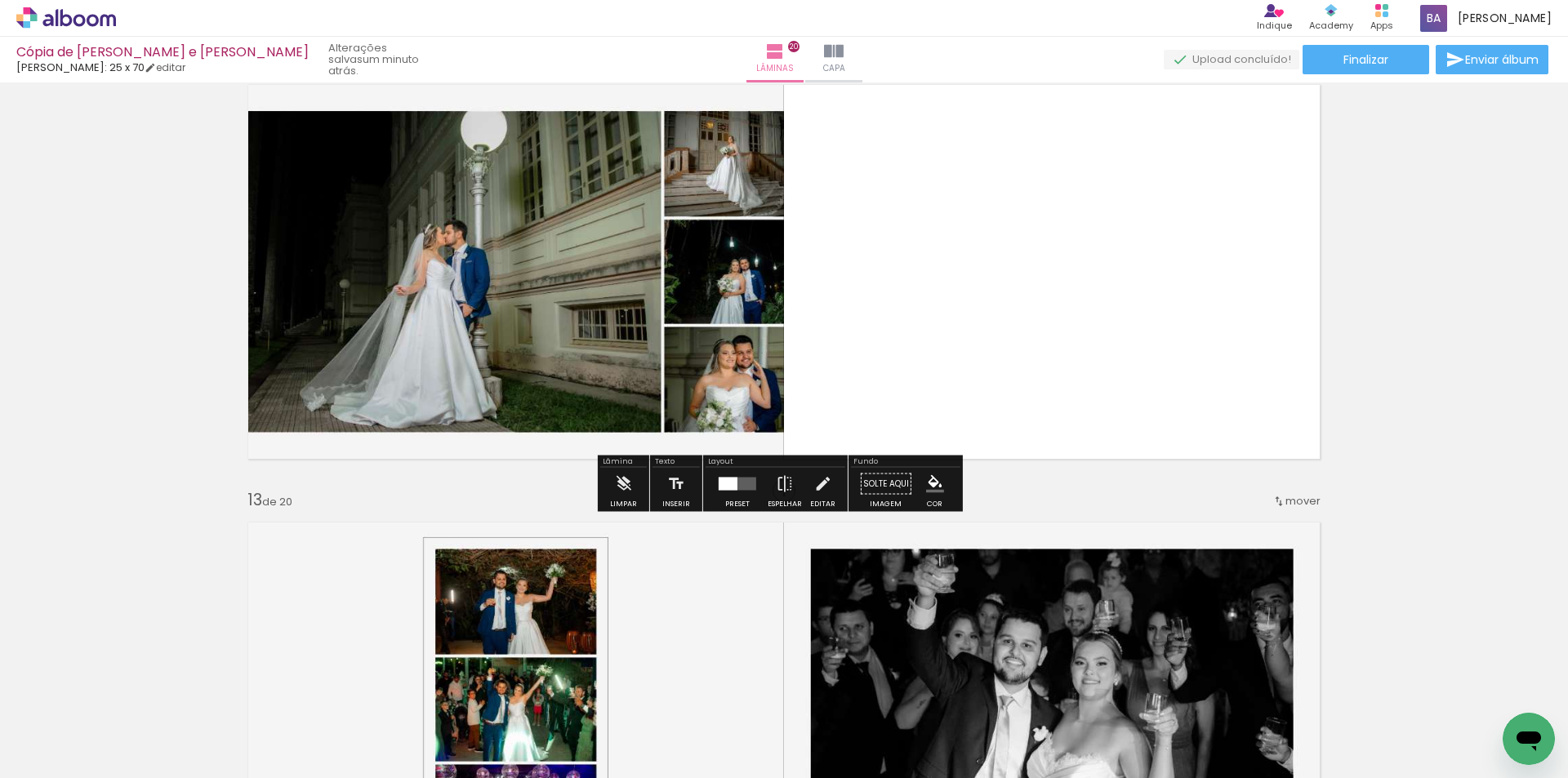
click at [731, 486] on div at bounding box center [728, 485] width 19 height 13
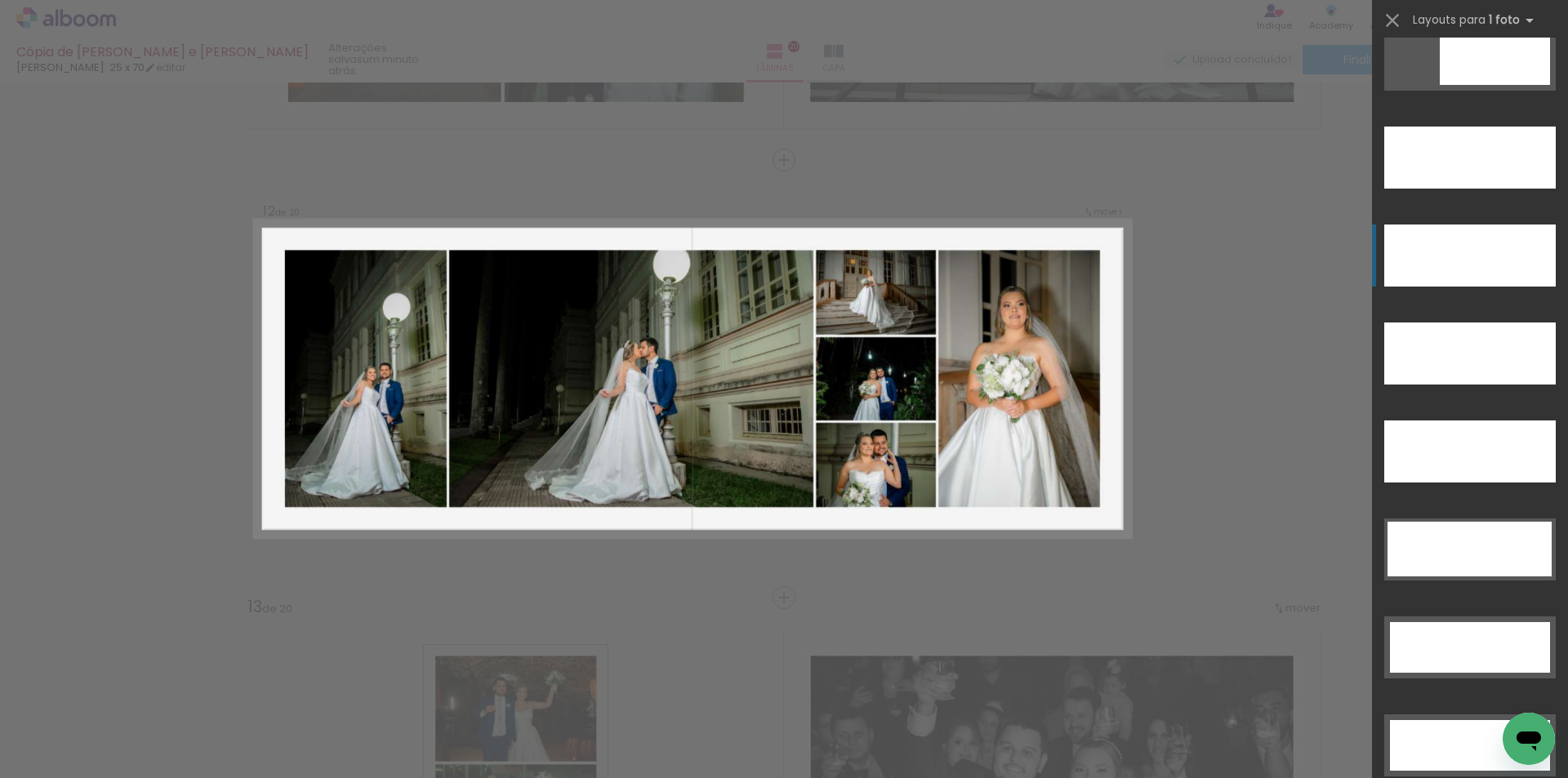
click at [1493, 257] on div at bounding box center [1469, 255] width 171 height 62
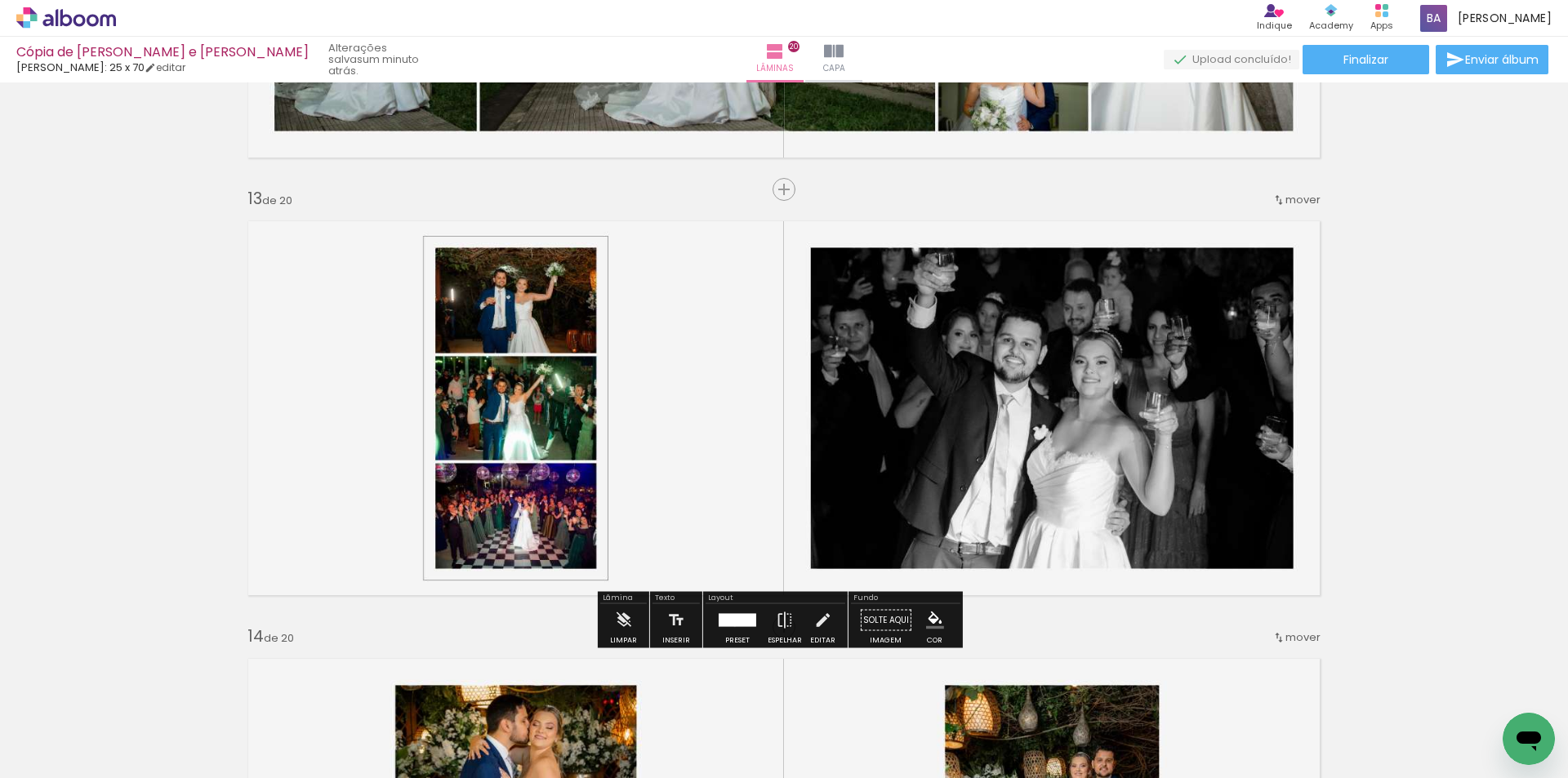
drag, startPoint x: 731, startPoint y: 626, endPoint x: 1058, endPoint y: 510, distance: 347.0
click at [729, 625] on div at bounding box center [737, 621] width 37 height 13
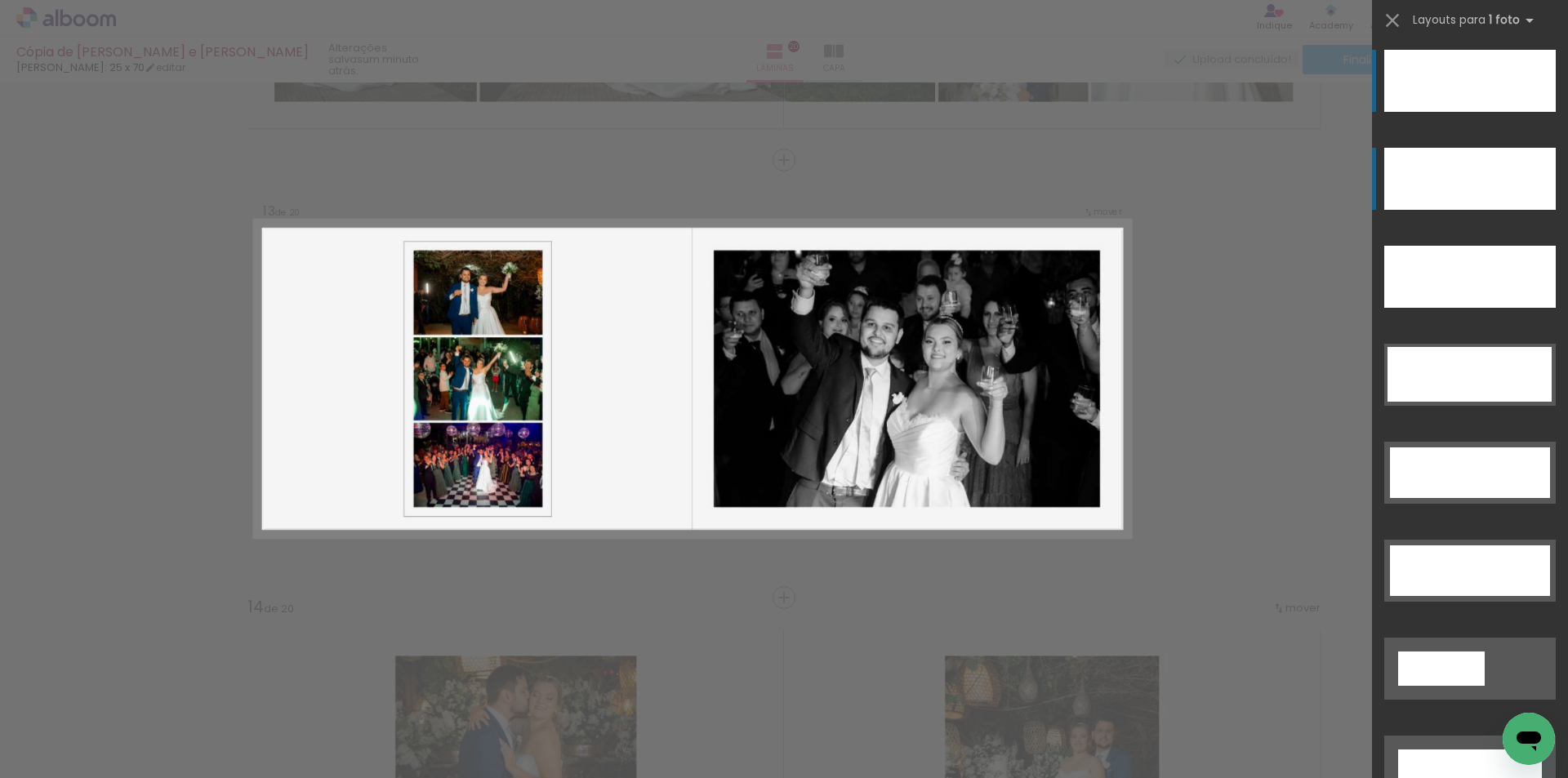
click at [1442, 194] on div at bounding box center [1469, 179] width 171 height 62
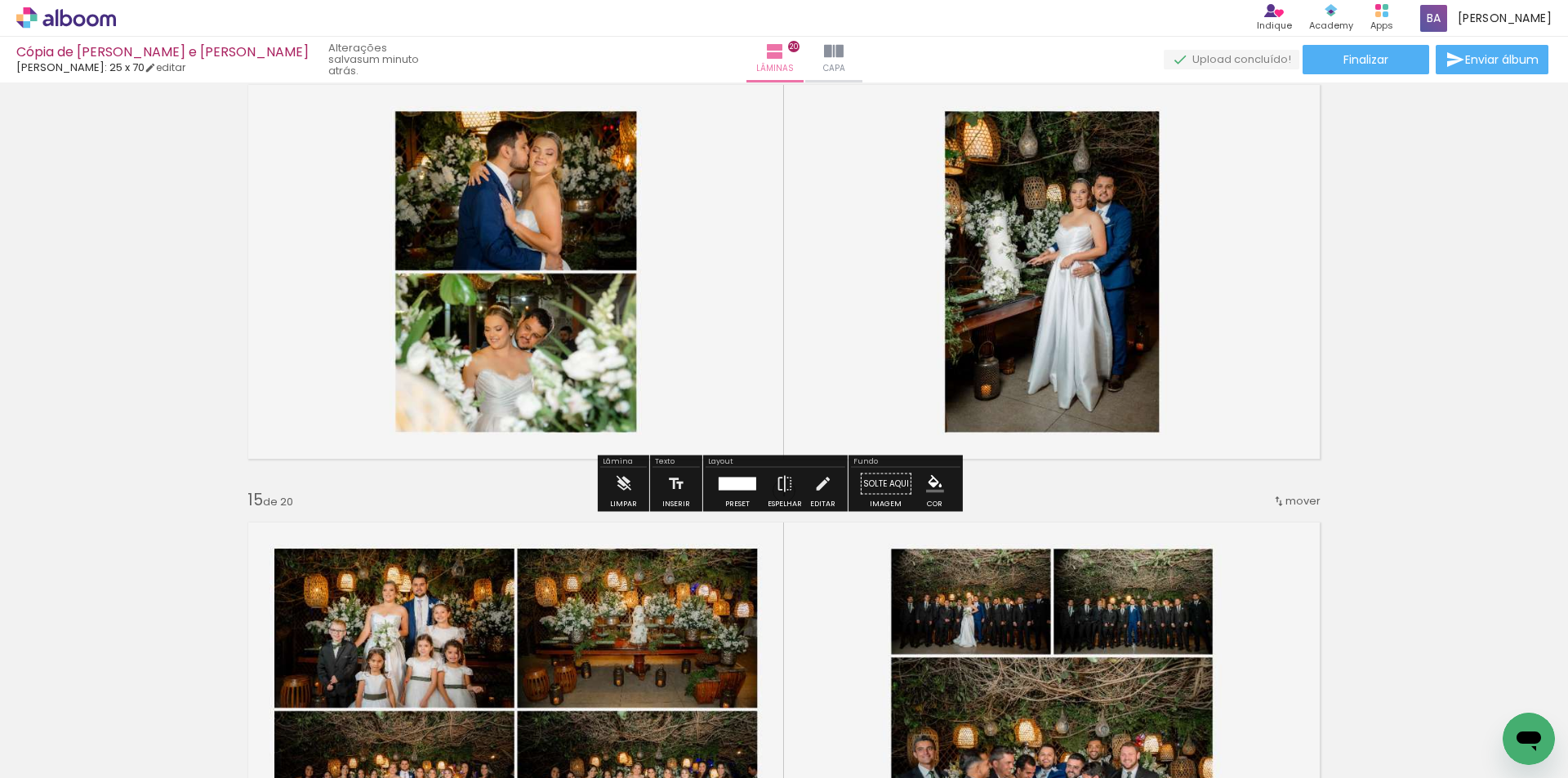
click at [732, 495] on div at bounding box center [737, 485] width 44 height 32
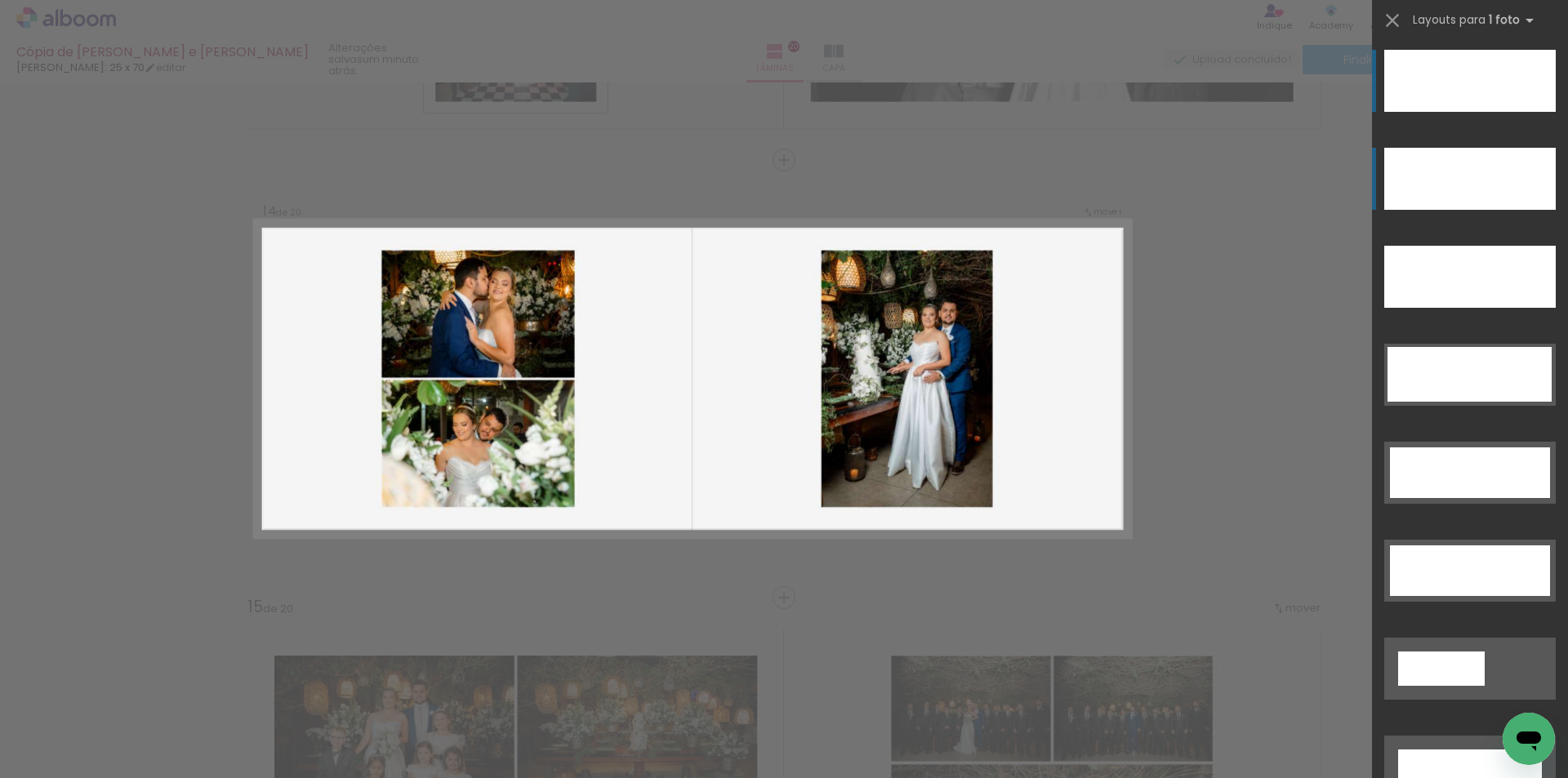
click at [1437, 170] on div at bounding box center [1469, 179] width 171 height 62
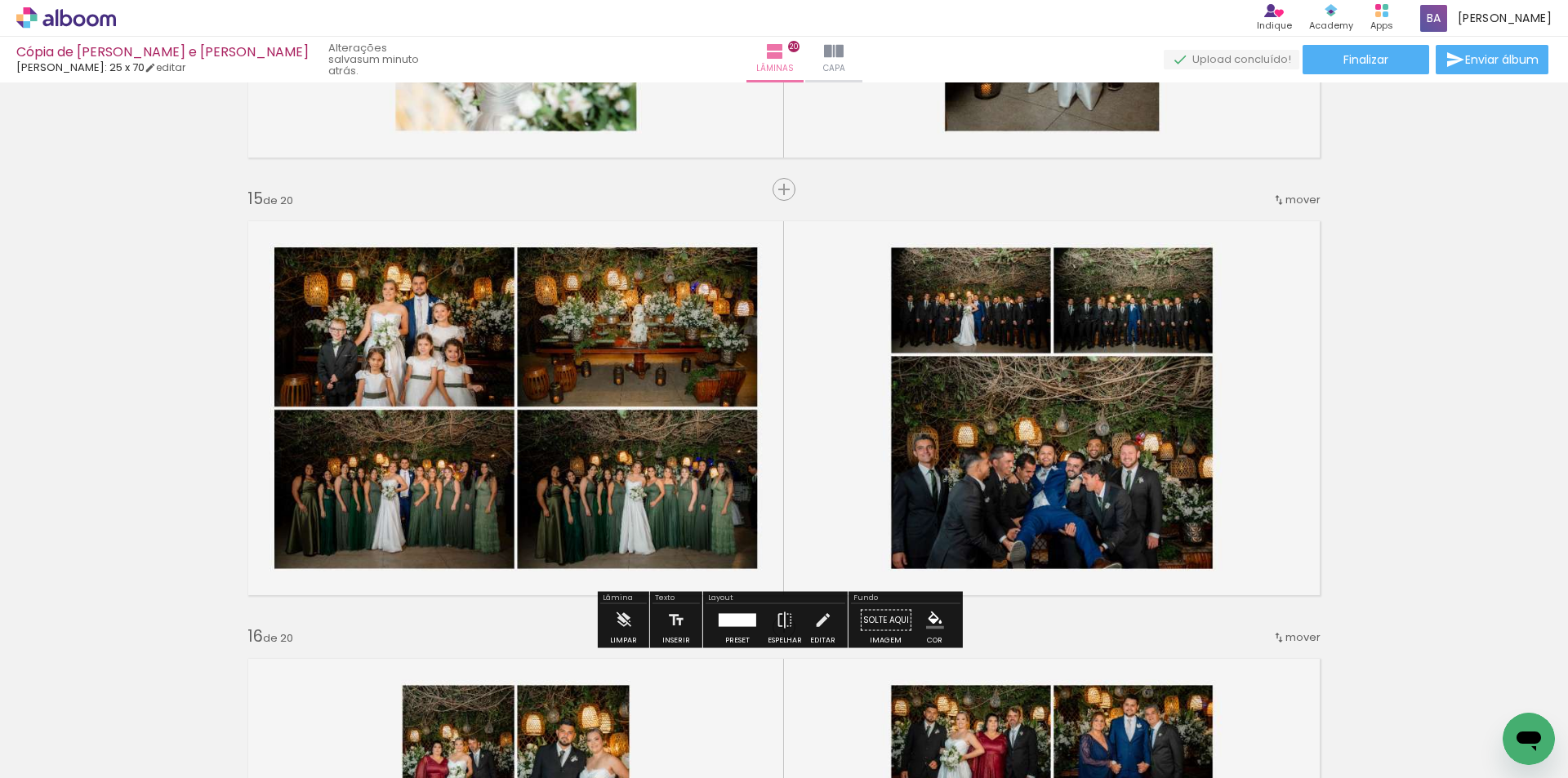
click at [732, 630] on div at bounding box center [737, 620] width 44 height 32
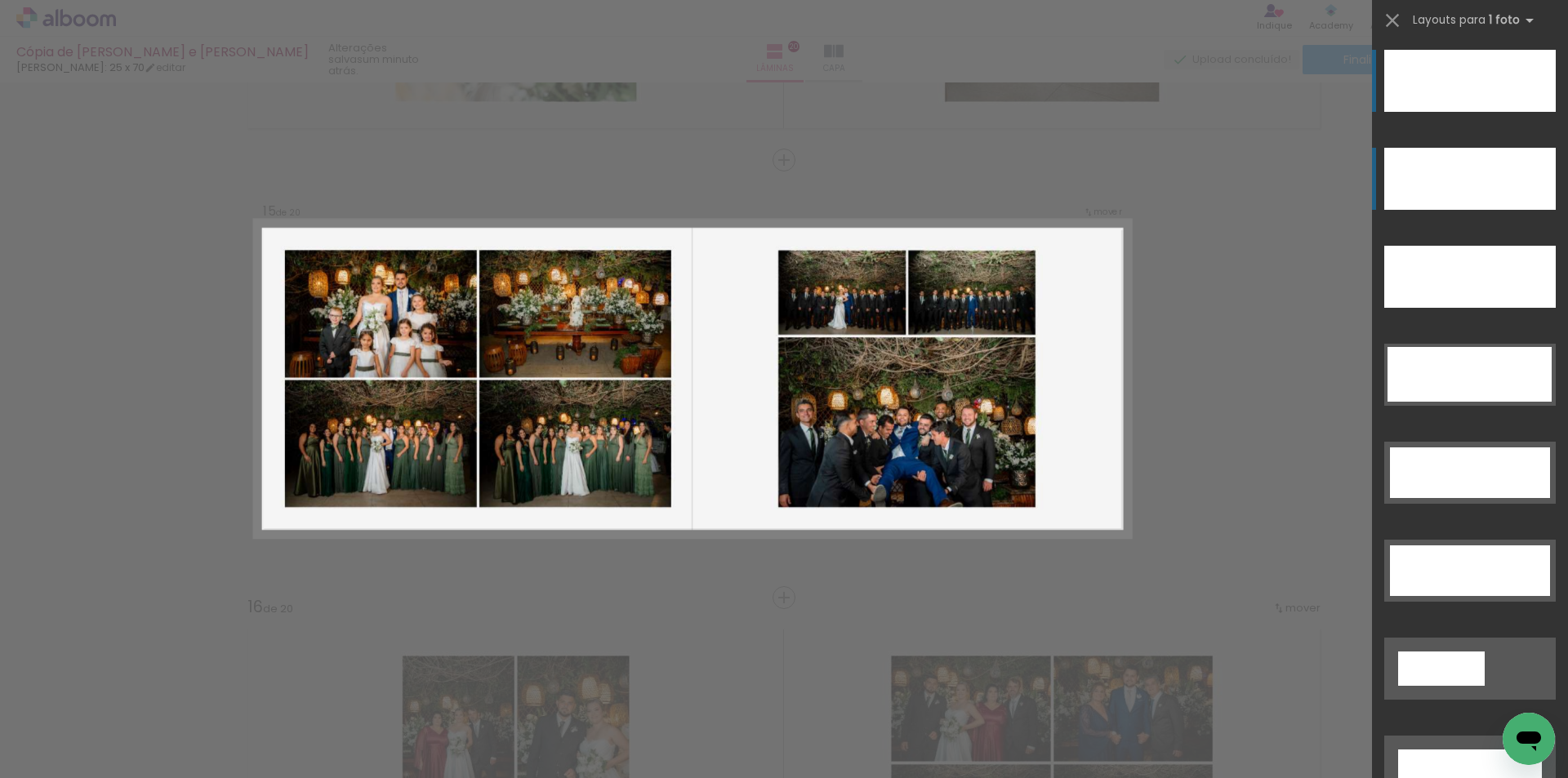
click at [1469, 174] on div at bounding box center [1469, 179] width 171 height 62
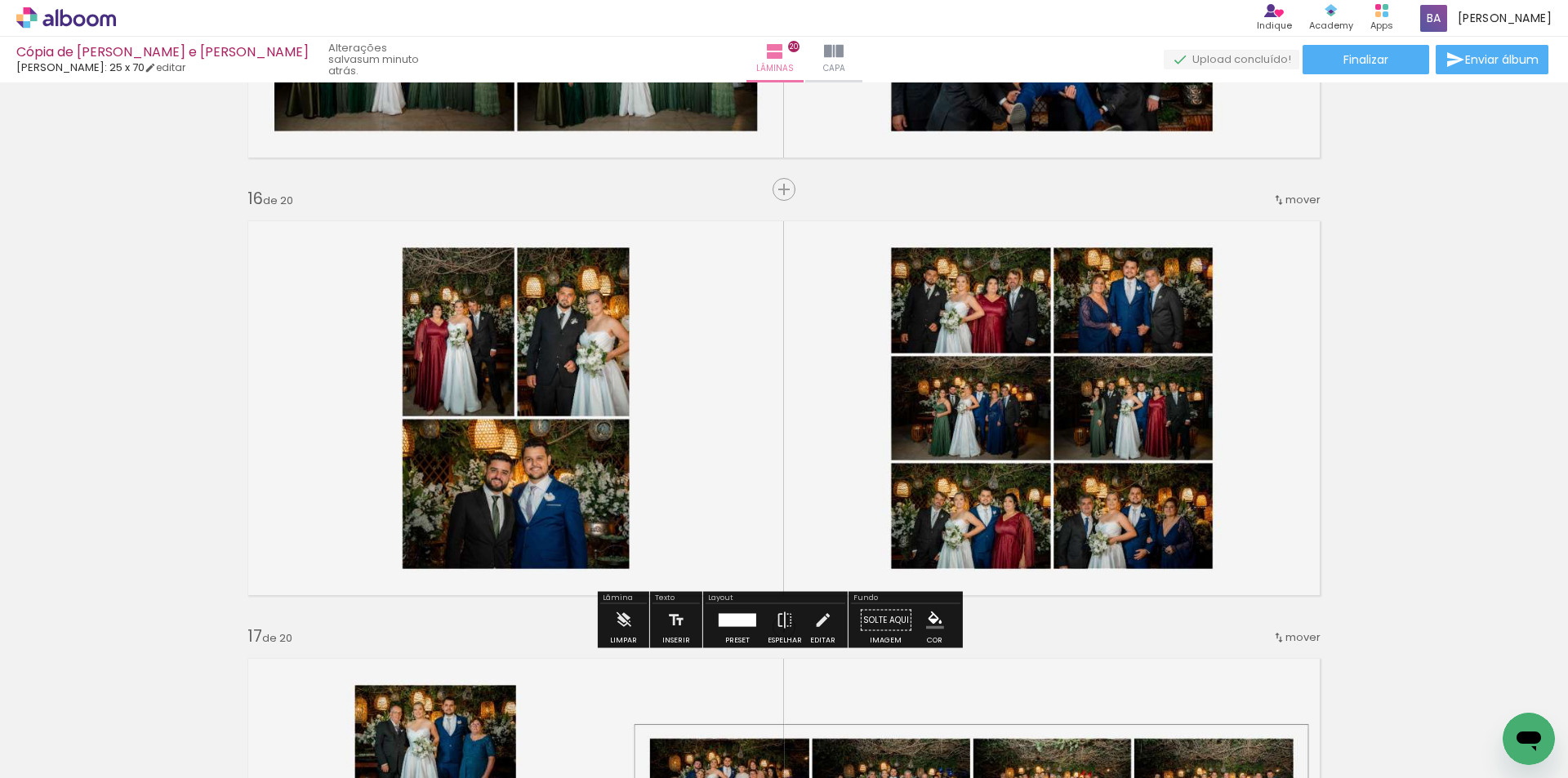
click at [736, 626] on div at bounding box center [737, 621] width 37 height 13
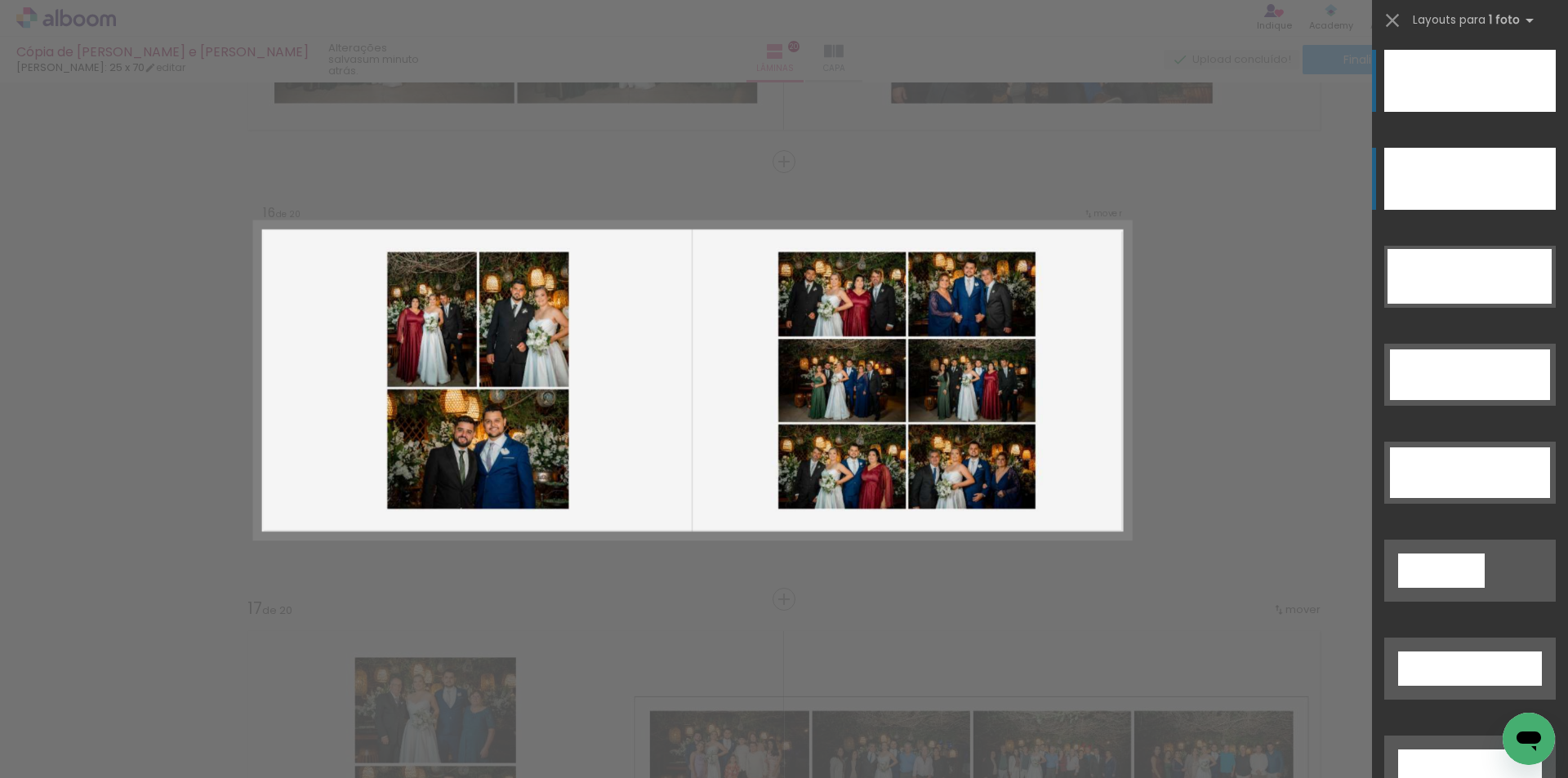
click at [1430, 165] on div at bounding box center [1469, 179] width 171 height 62
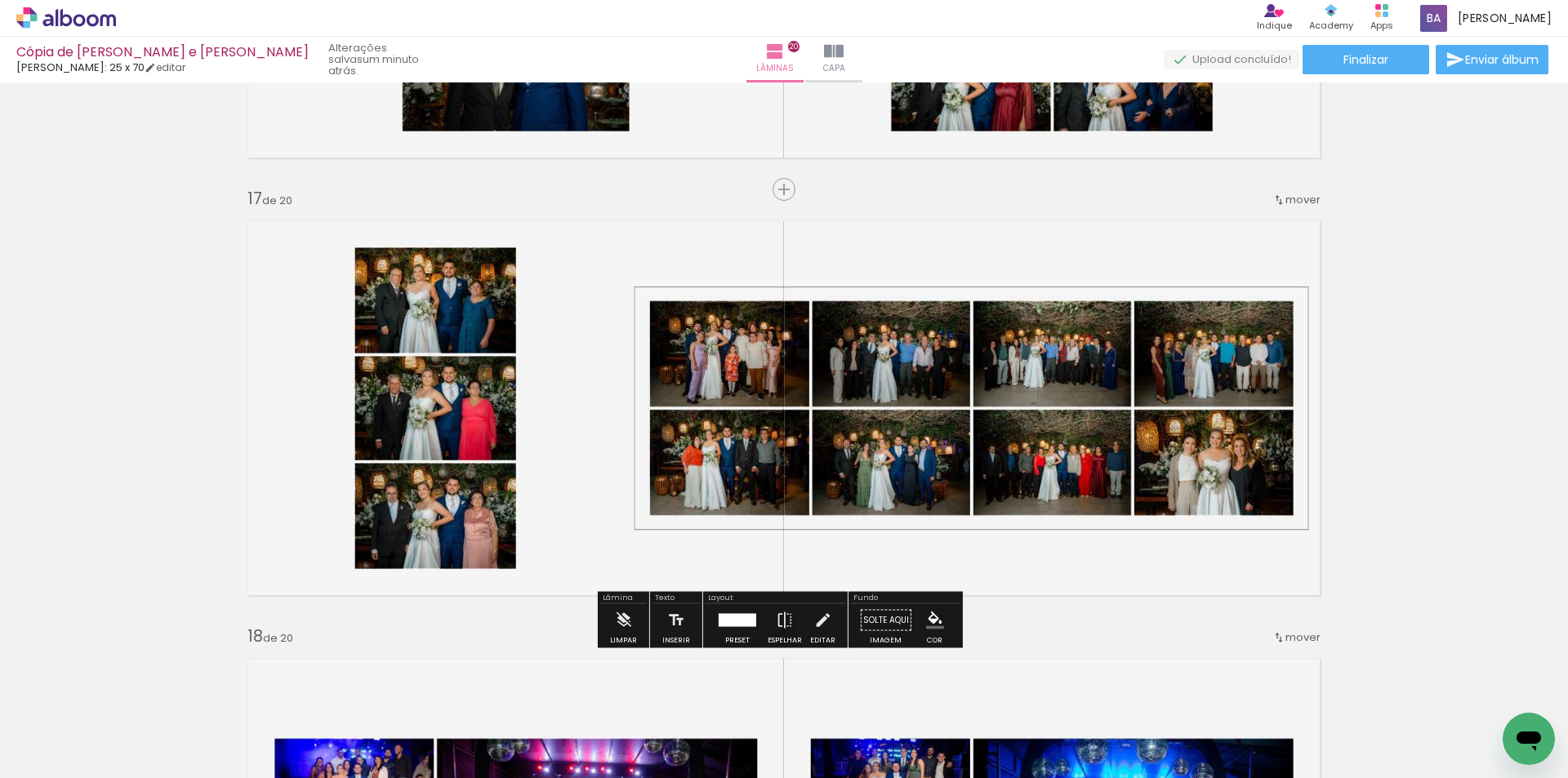
click at [730, 626] on div at bounding box center [737, 621] width 37 height 13
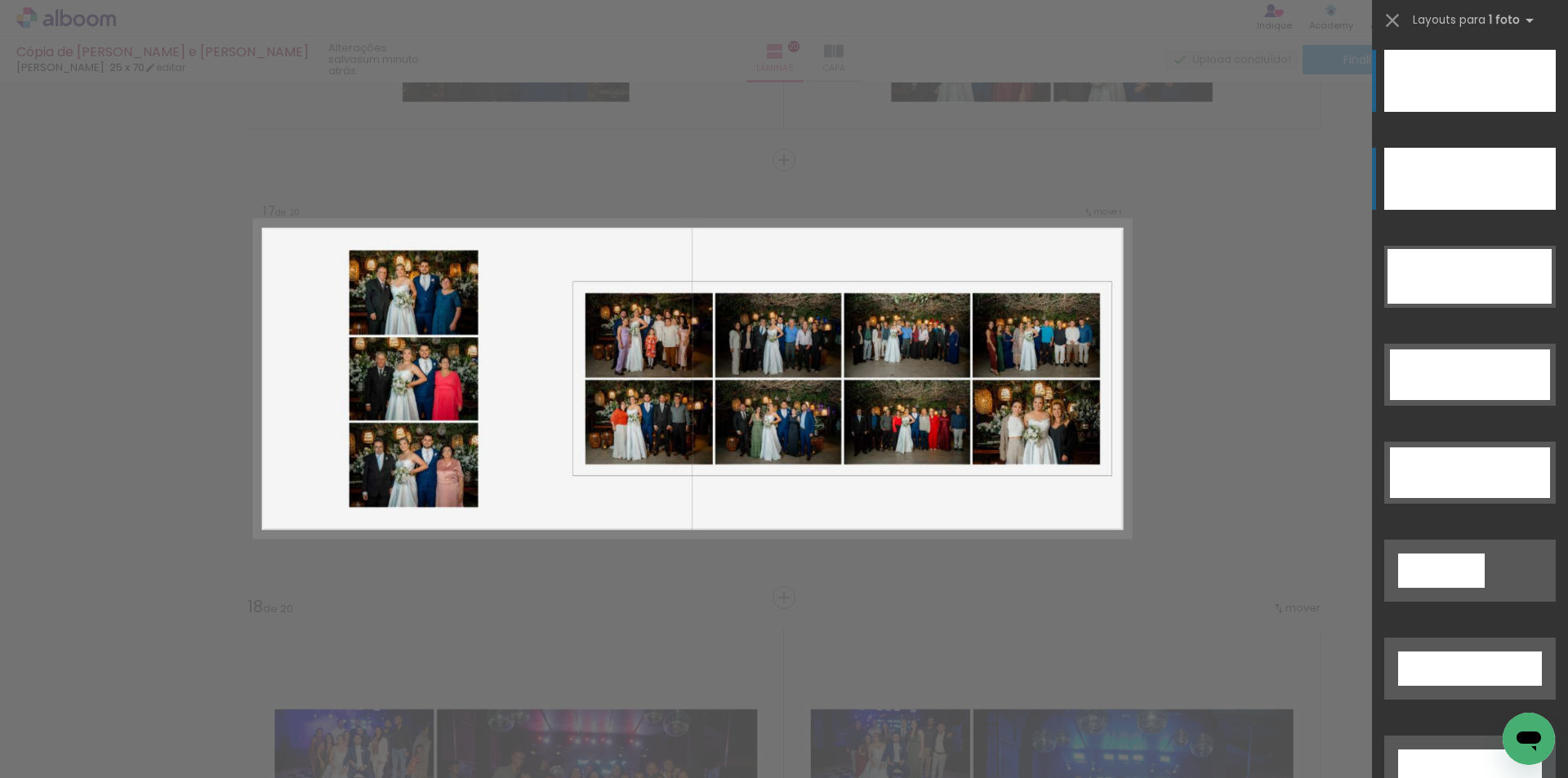
click at [1477, 162] on div at bounding box center [1469, 179] width 171 height 62
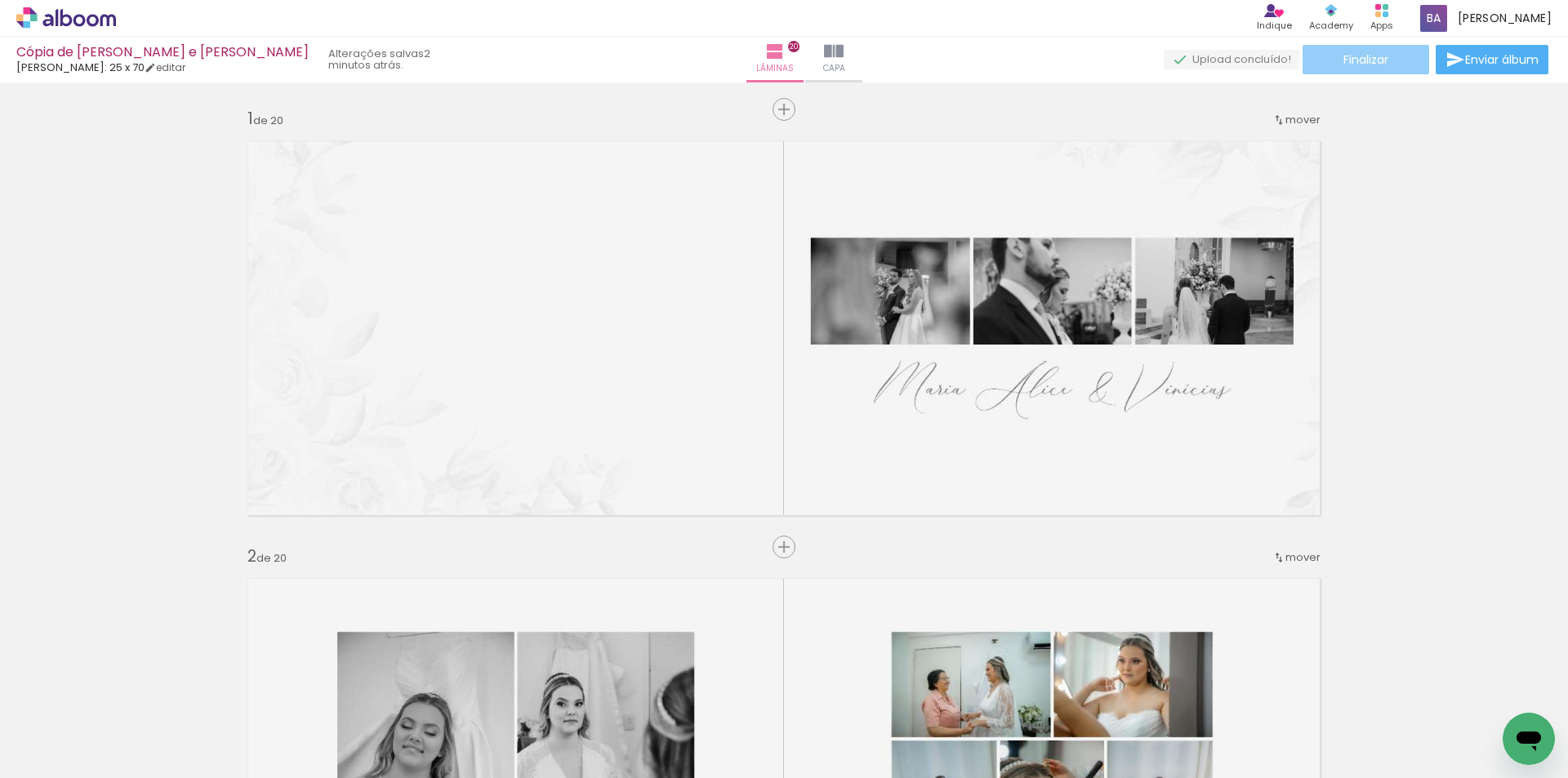
click at [1396, 60] on paper-button "Finalizar" at bounding box center [1365, 59] width 126 height 30
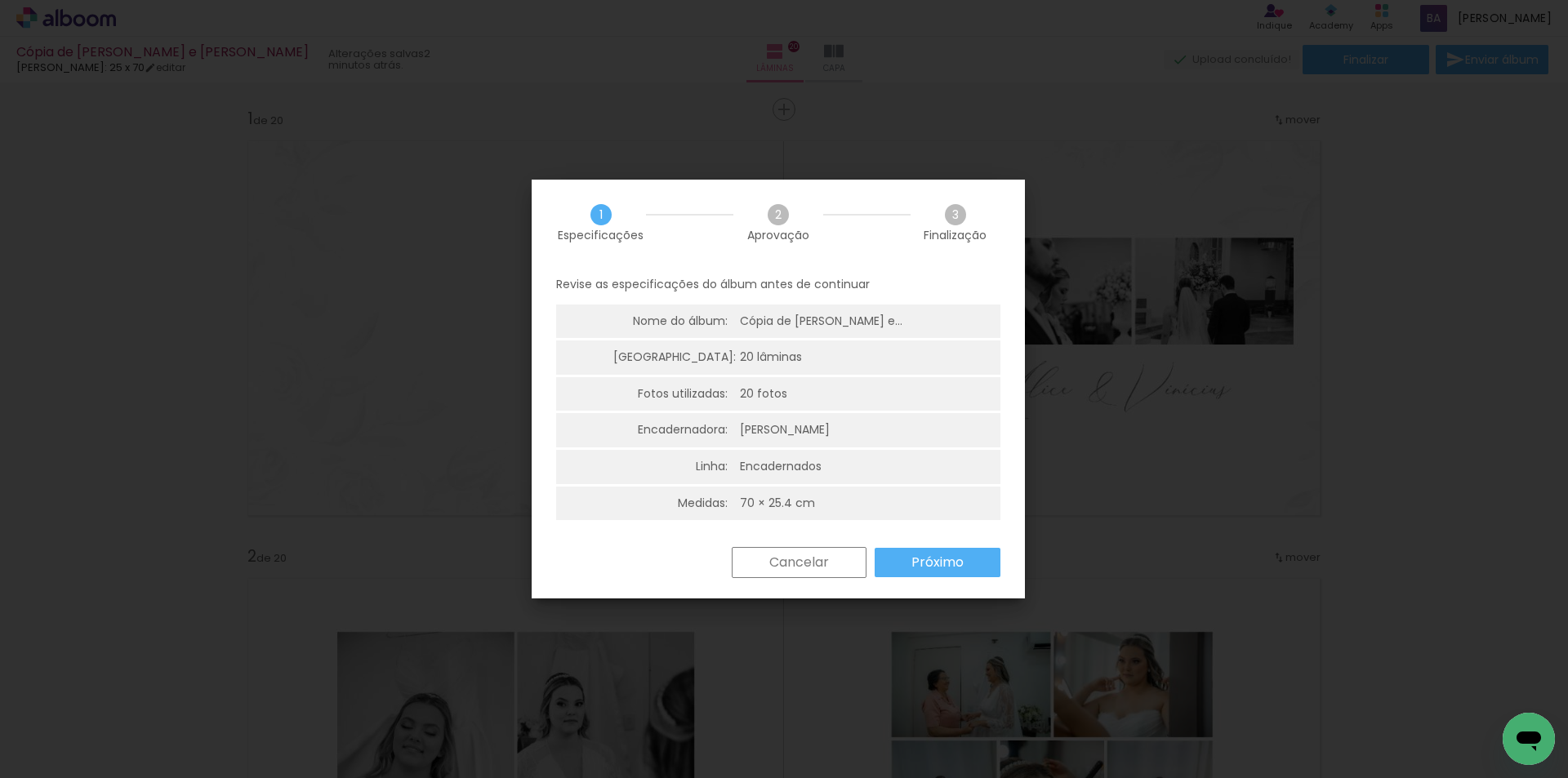
click at [965, 558] on paper-button "Próximo" at bounding box center [937, 562] width 126 height 30
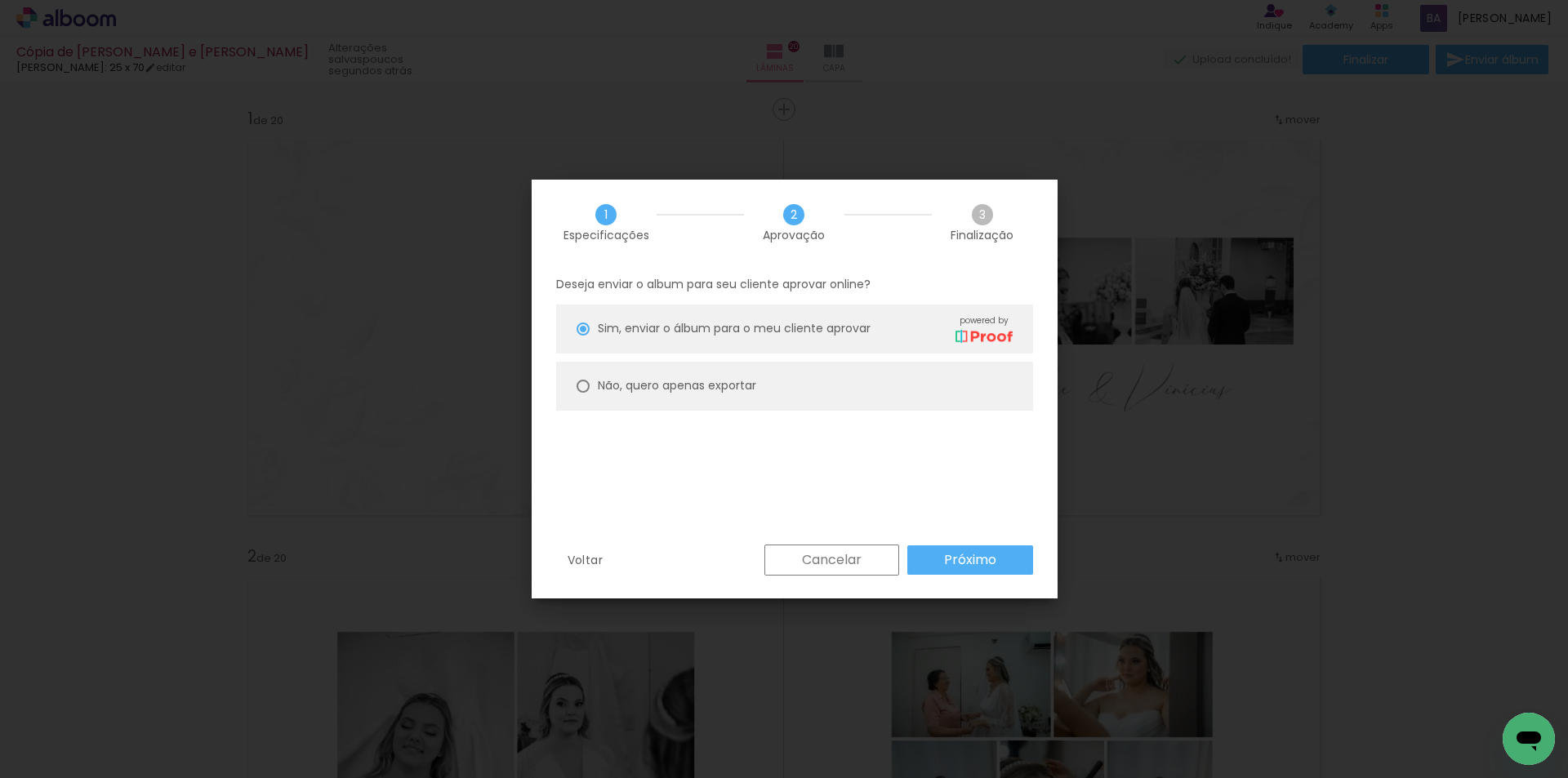
click at [0, 0] on slot "Próximo" at bounding box center [0, 0] width 0 height 0
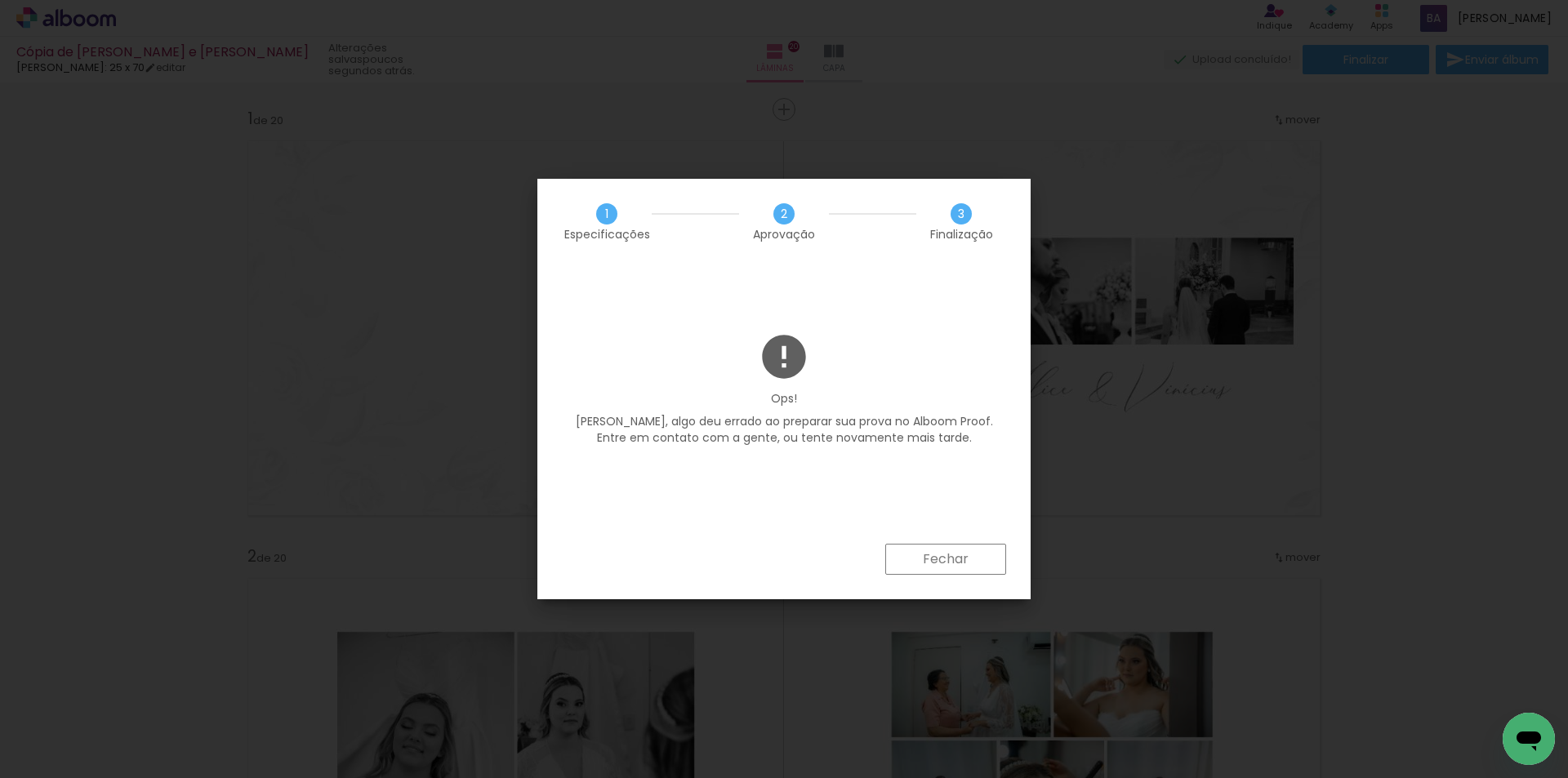
click at [0, 0] on slot "Fechar" at bounding box center [0, 0] width 0 height 0
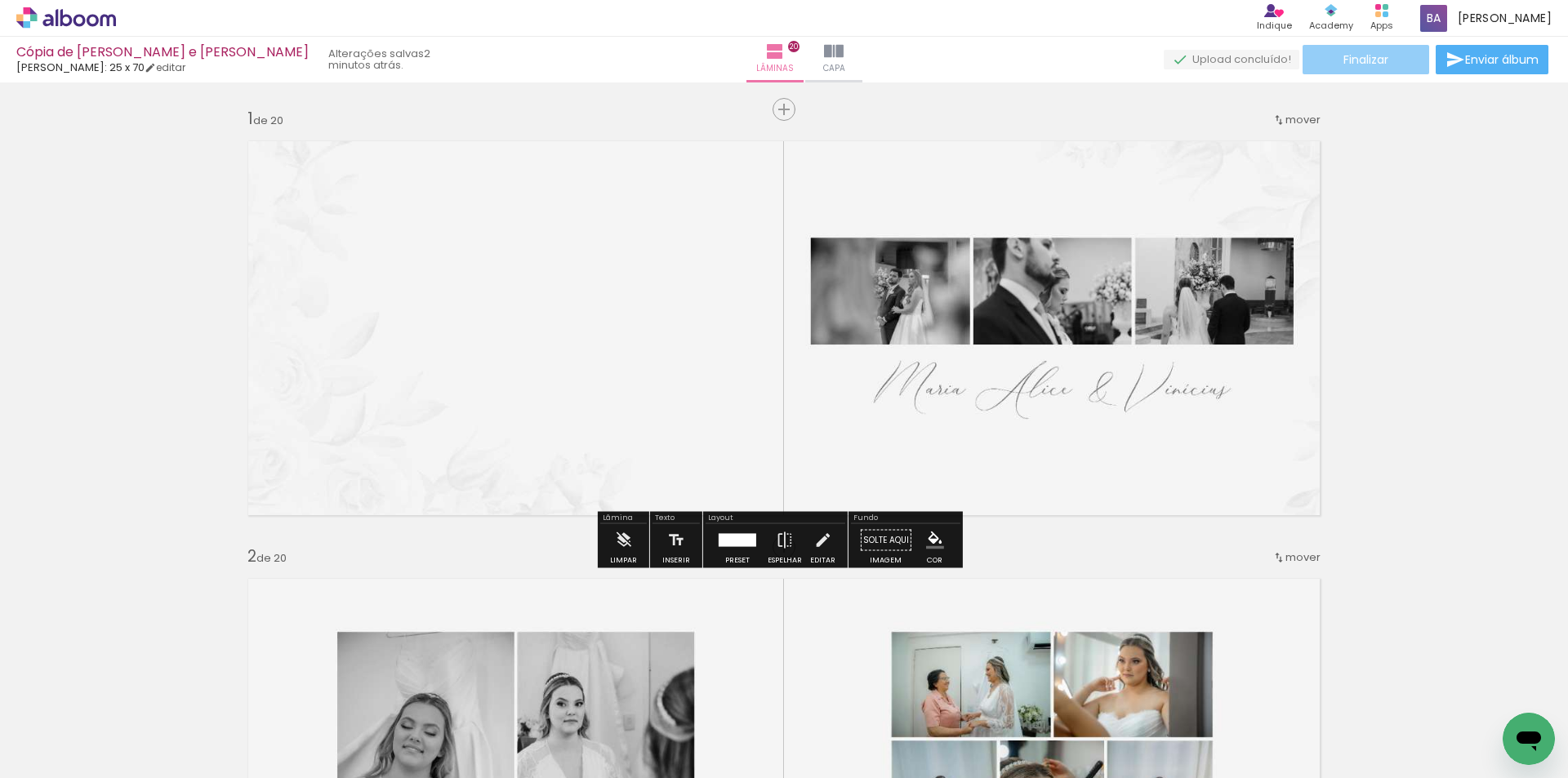
click at [1382, 62] on span "Finalizar" at bounding box center [1365, 59] width 45 height 11
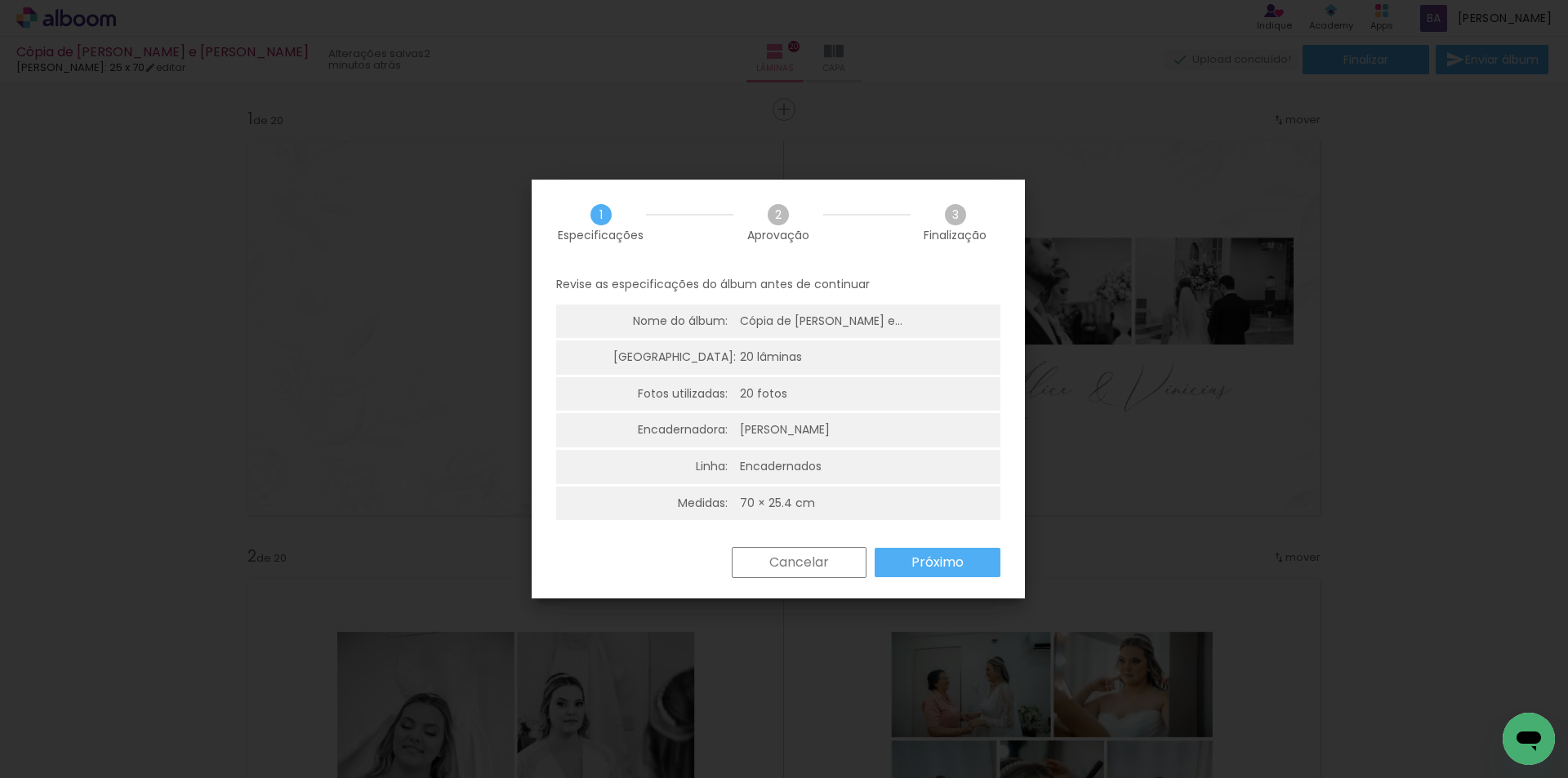
drag, startPoint x: 942, startPoint y: 556, endPoint x: 797, endPoint y: 326, distance: 271.9
click at [0, 0] on slot "Próximo" at bounding box center [0, 0] width 0 height 0
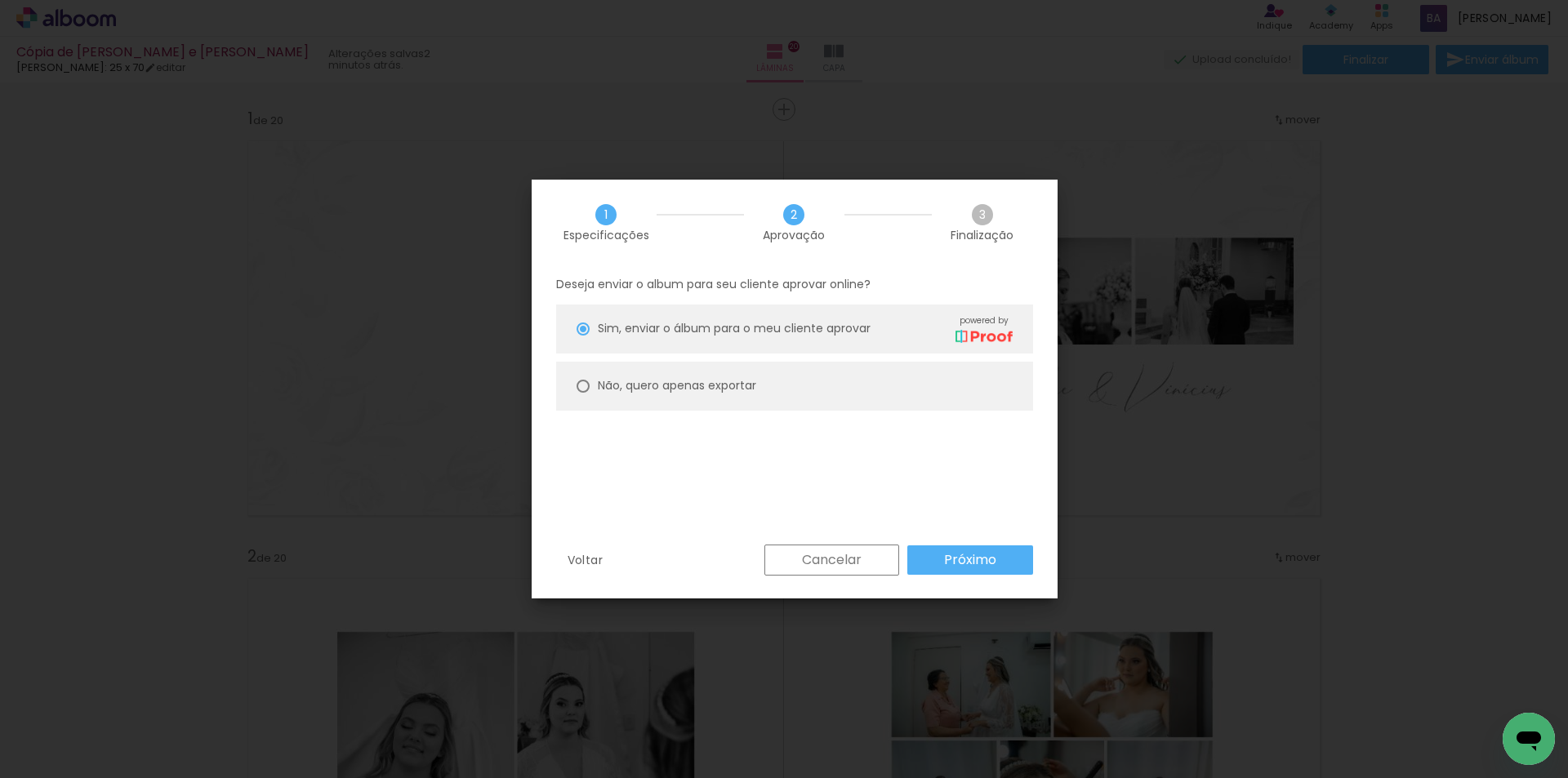
drag, startPoint x: 974, startPoint y: 551, endPoint x: 930, endPoint y: 491, distance: 74.4
click at [968, 543] on div "1 Especificações 2 Aprovação 3 Finalização Deseja enviar o album para seu clien…" at bounding box center [794, 389] width 526 height 419
click at [929, 562] on paper-button "Próximo" at bounding box center [970, 560] width 126 height 30
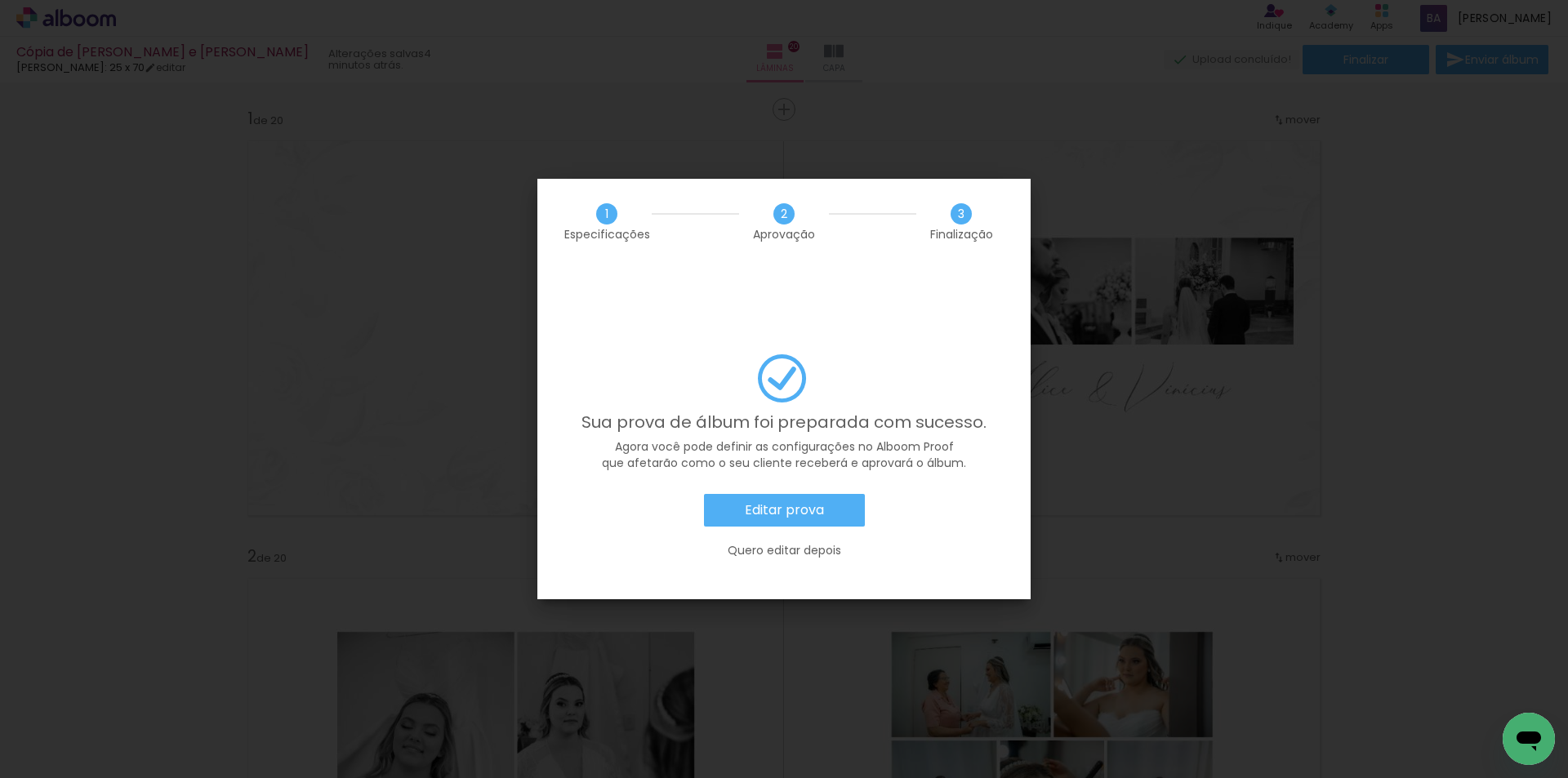
click at [0, 0] on slot "Editar prova" at bounding box center [0, 0] width 0 height 0
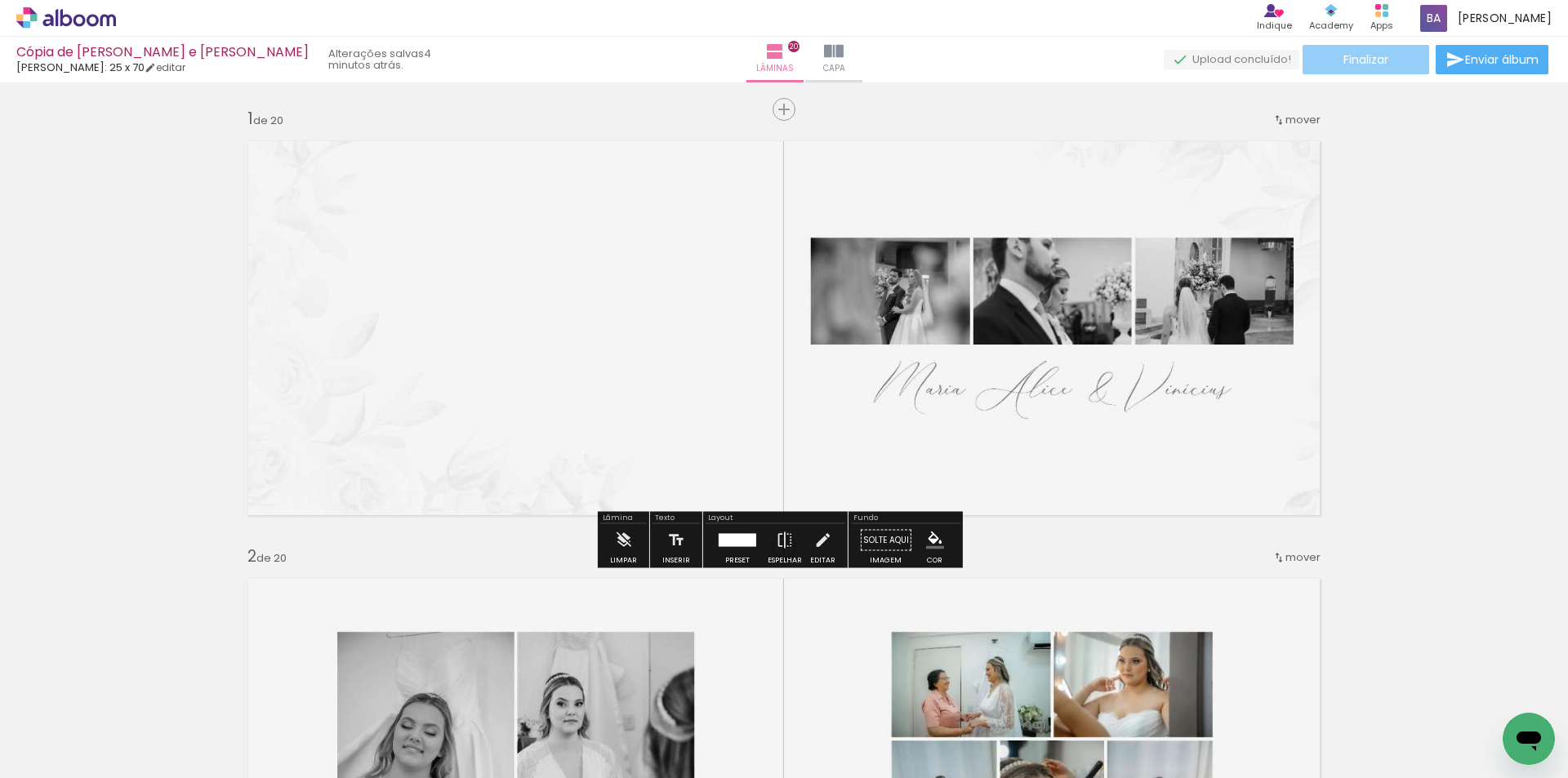
click at [1381, 65] on span "Finalizar" at bounding box center [1365, 59] width 45 height 11
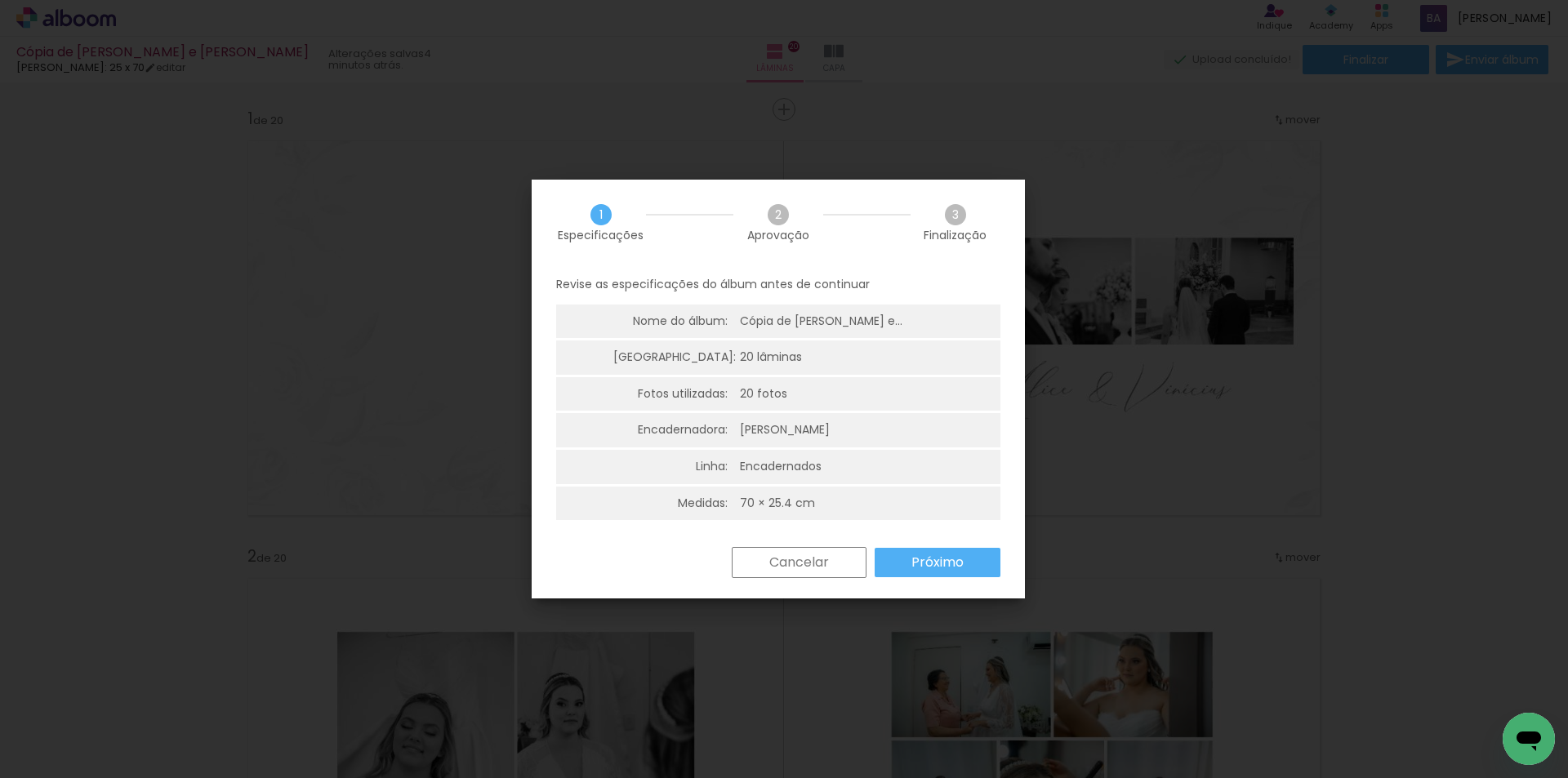
click at [0, 0] on slot "Próximo" at bounding box center [0, 0] width 0 height 0
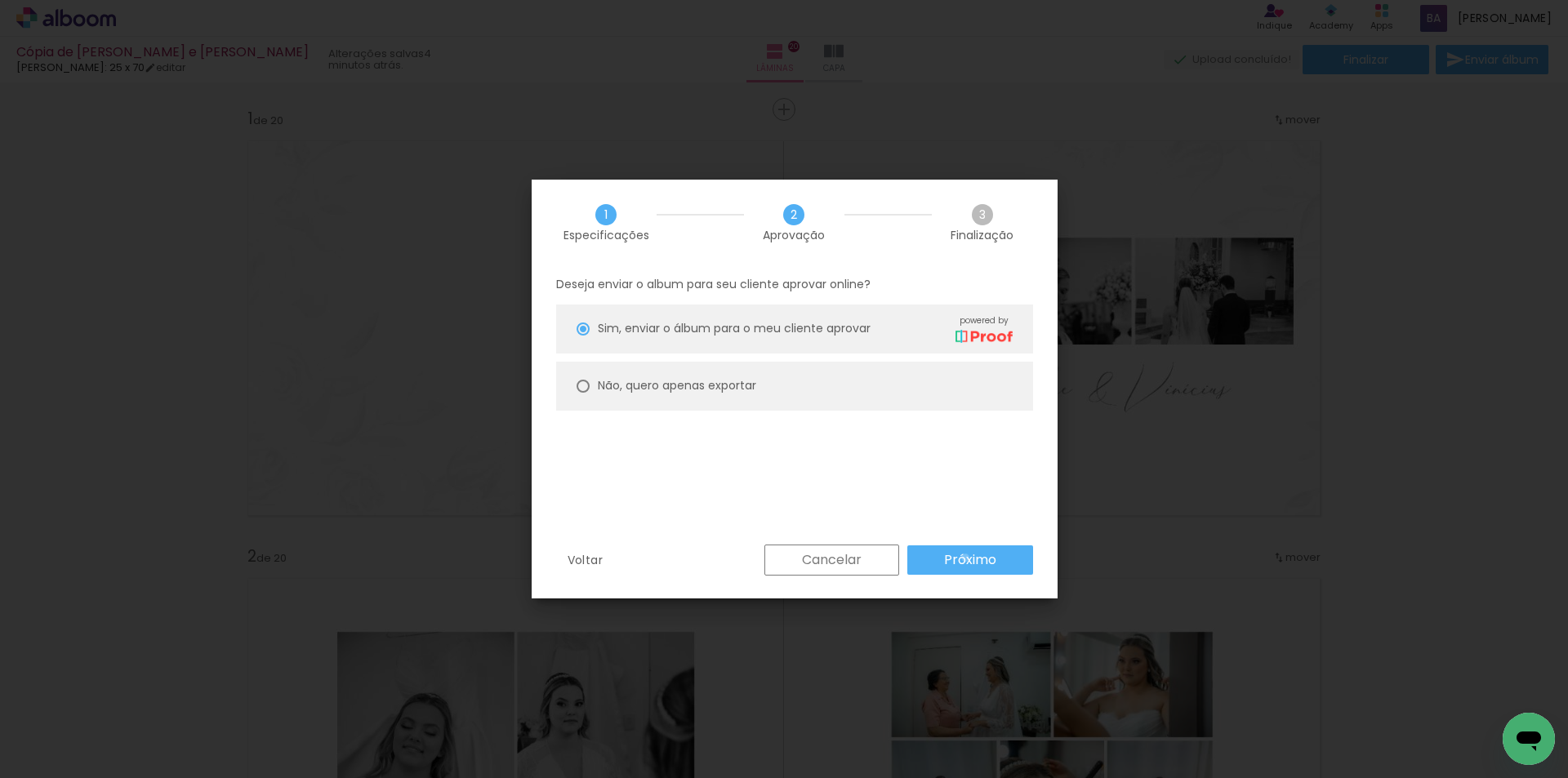
click at [0, 0] on slot "Próximo" at bounding box center [0, 0] width 0 height 0
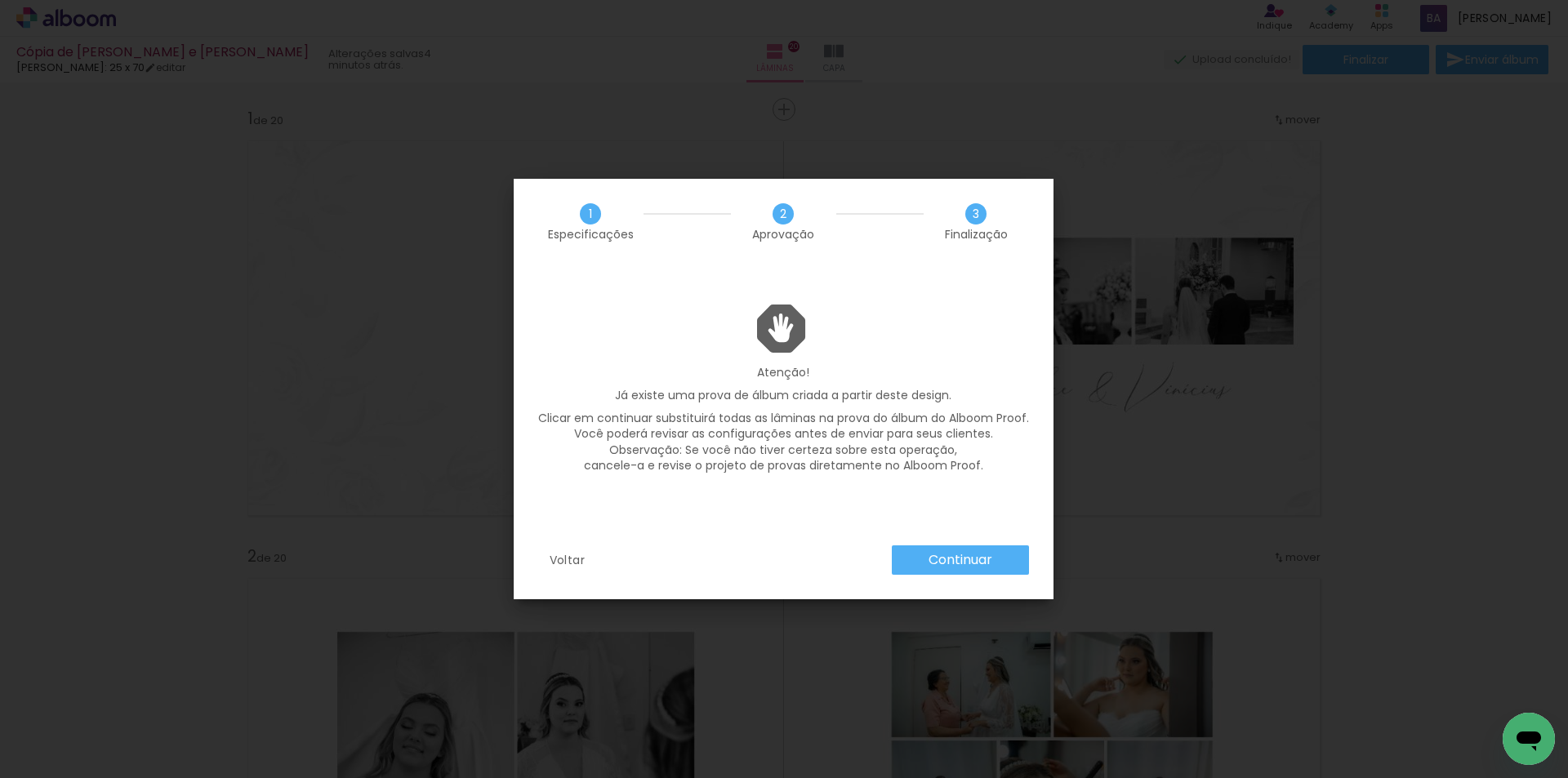
click at [0, 0] on slot "Continuar" at bounding box center [0, 0] width 0 height 0
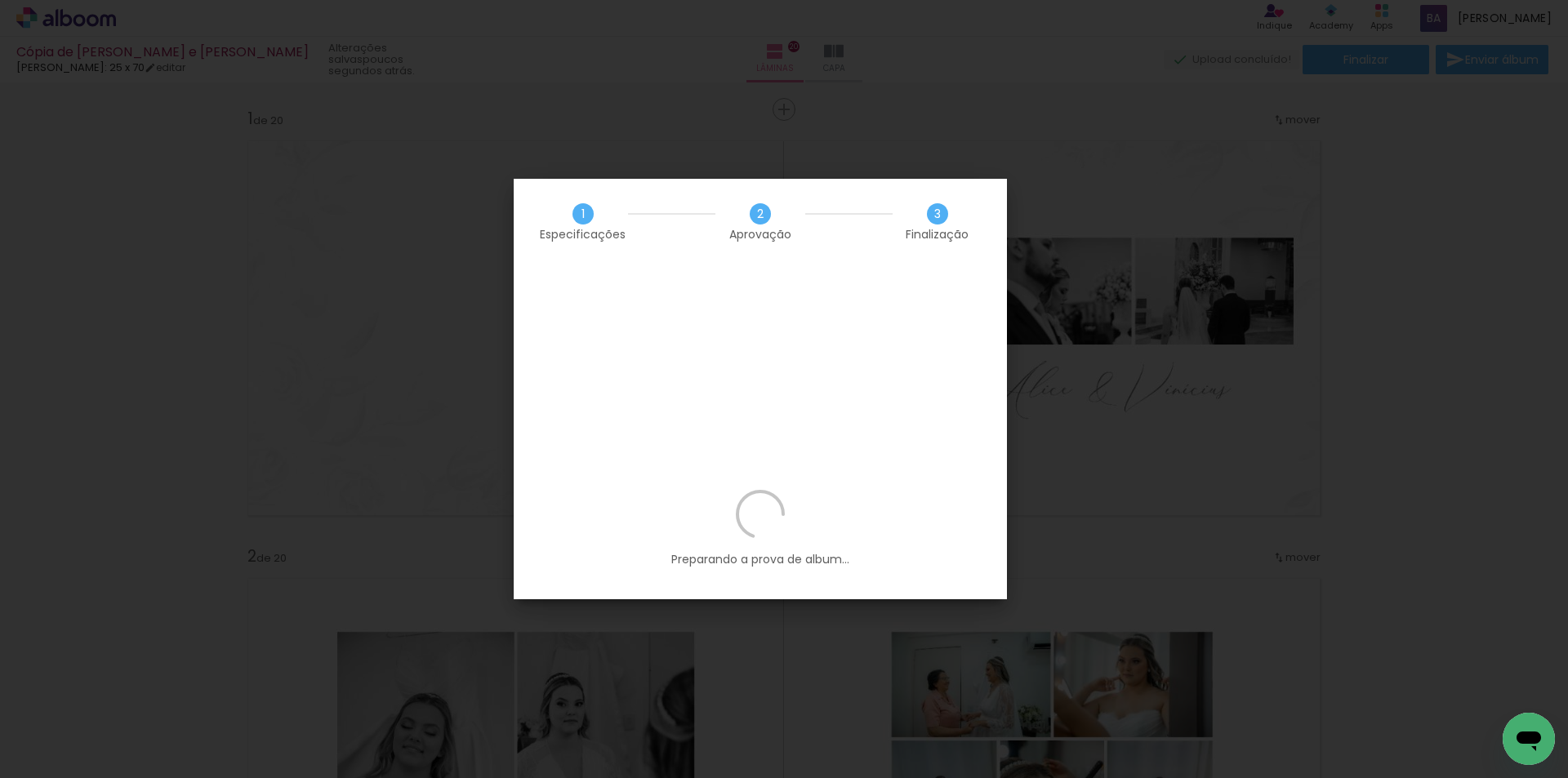
click at [1046, 412] on iron-overlay-backdrop at bounding box center [784, 389] width 1568 height 778
click at [1251, 32] on iron-overlay-backdrop at bounding box center [784, 389] width 1568 height 778
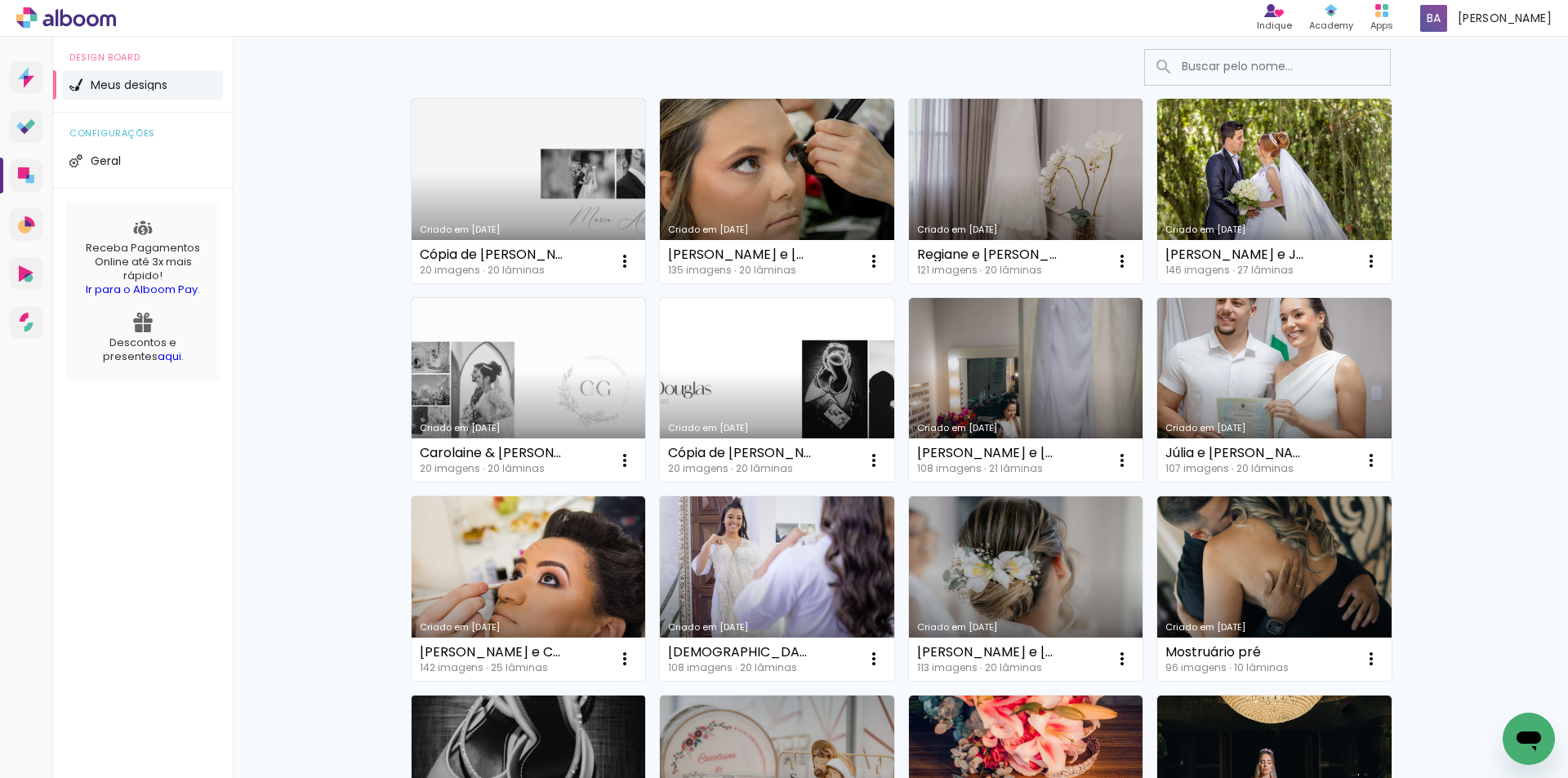
scroll to position [93, 0]
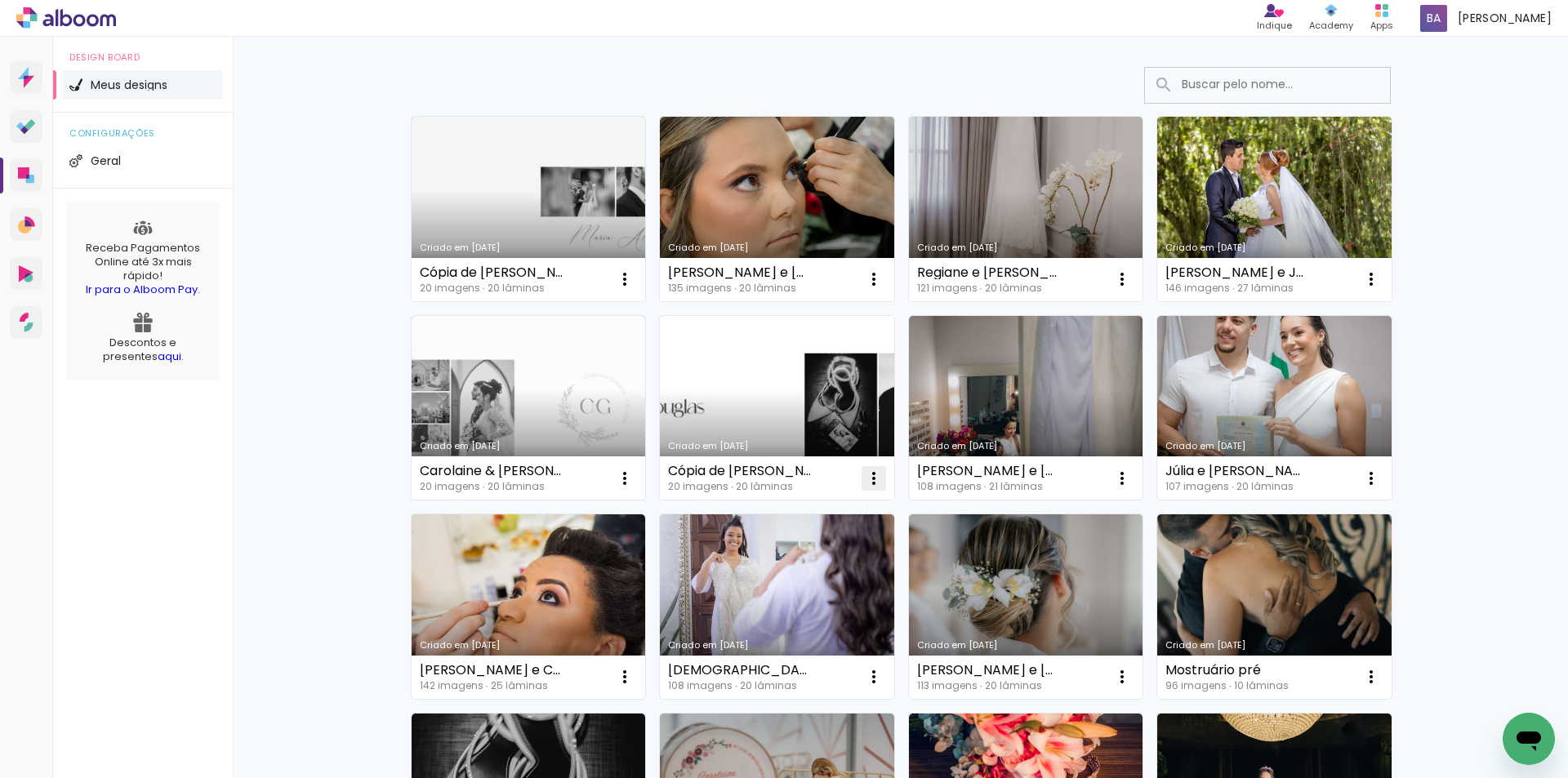
click at [872, 480] on iron-icon at bounding box center [873, 478] width 20 height 20
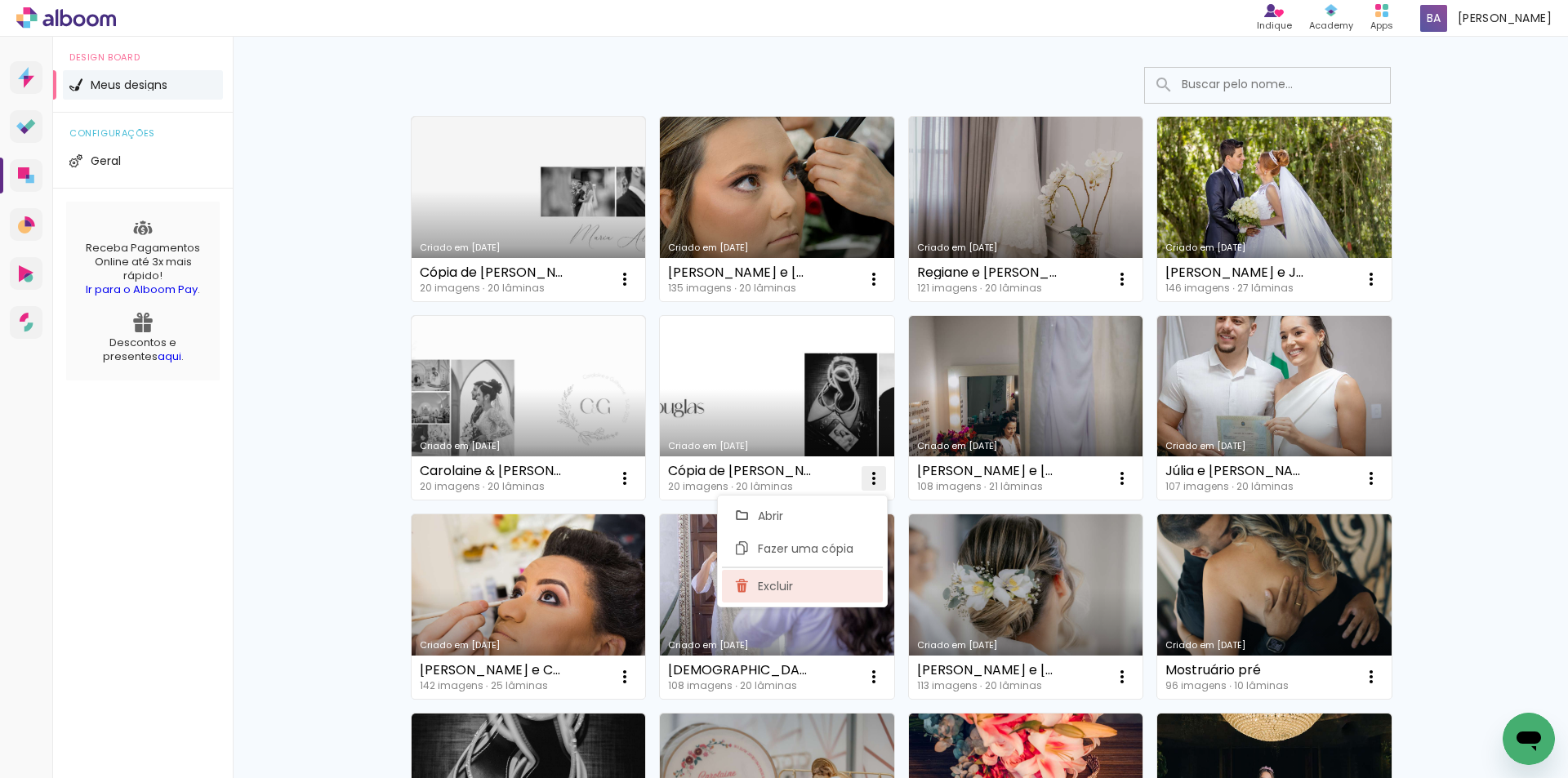
click at [774, 586] on span "Excluir" at bounding box center [775, 587] width 35 height 11
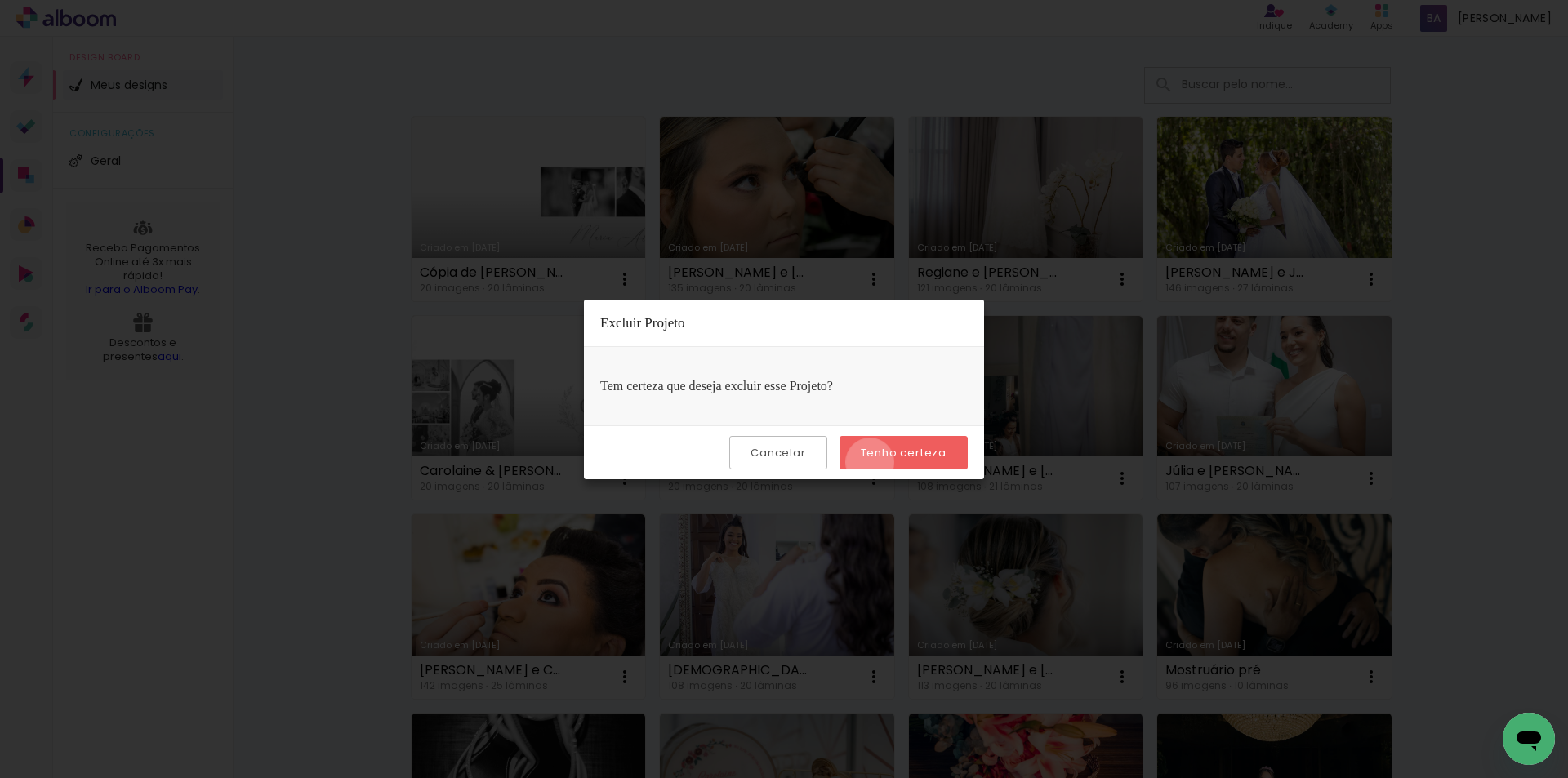
click at [872, 463] on paper-button "Tenho certeza" at bounding box center [903, 452] width 128 height 33
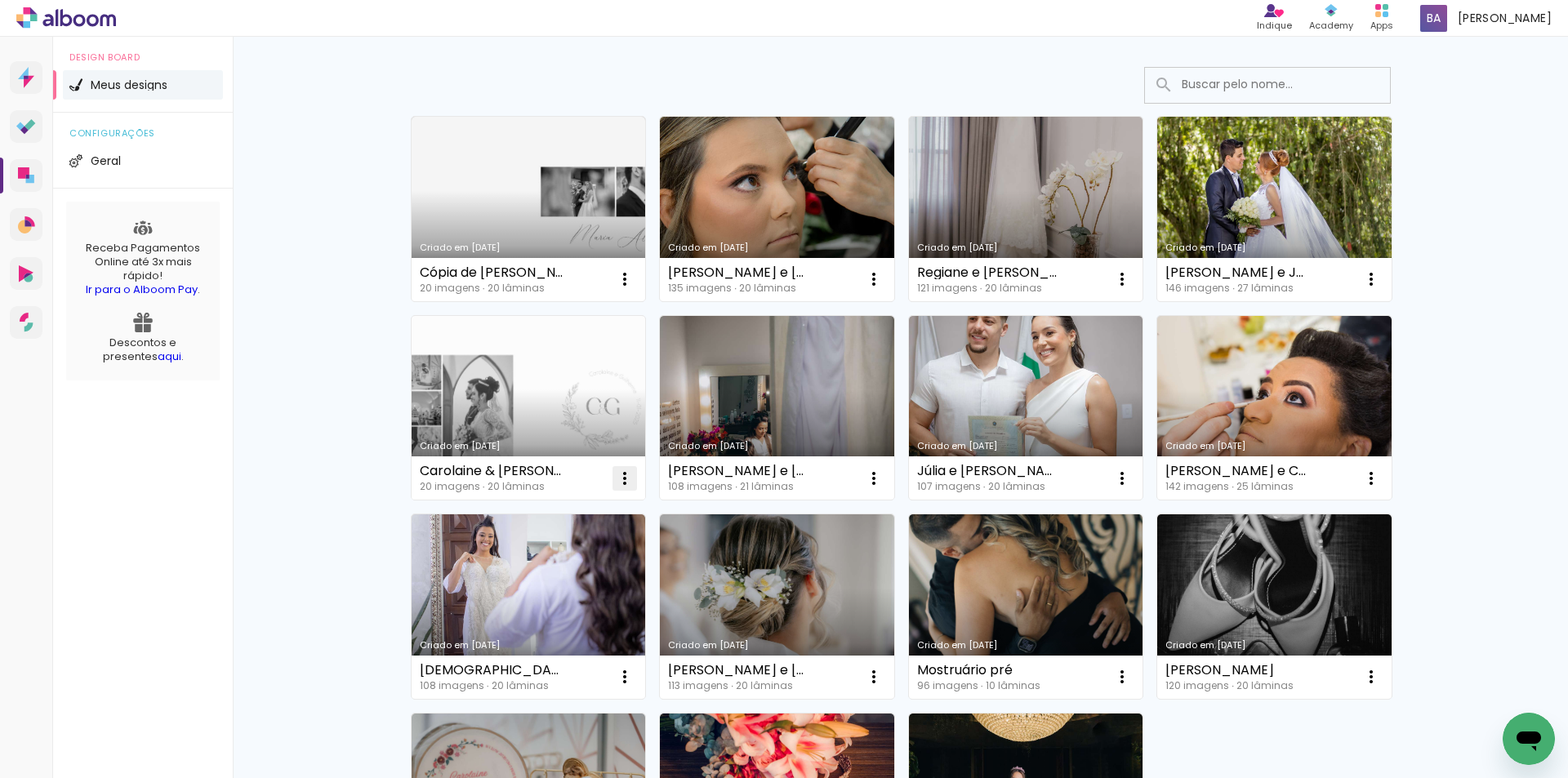
click at [614, 484] on iron-icon at bounding box center [624, 478] width 20 height 20
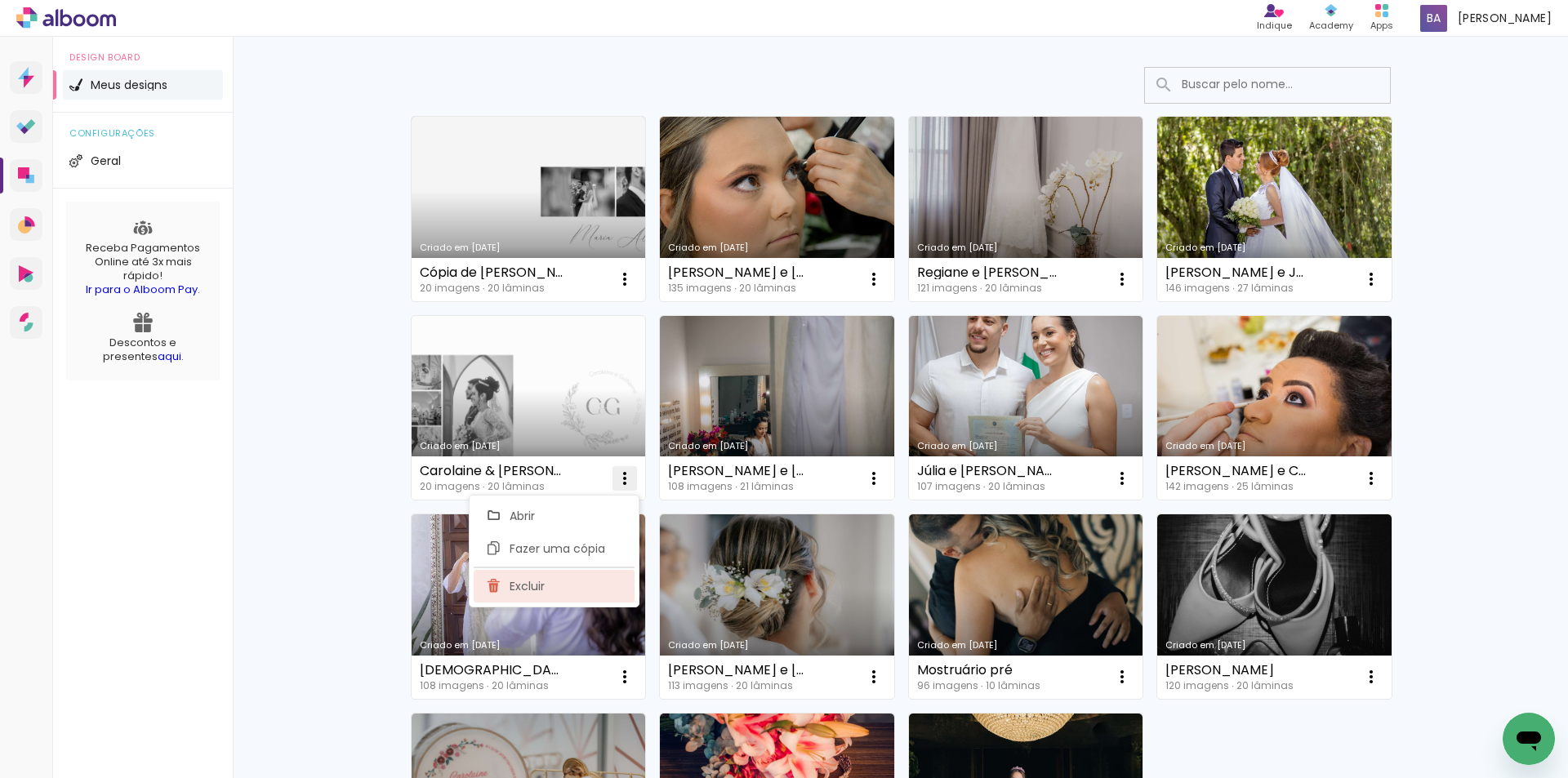
click at [548, 592] on paper-item "Excluir" at bounding box center [554, 586] width 161 height 32
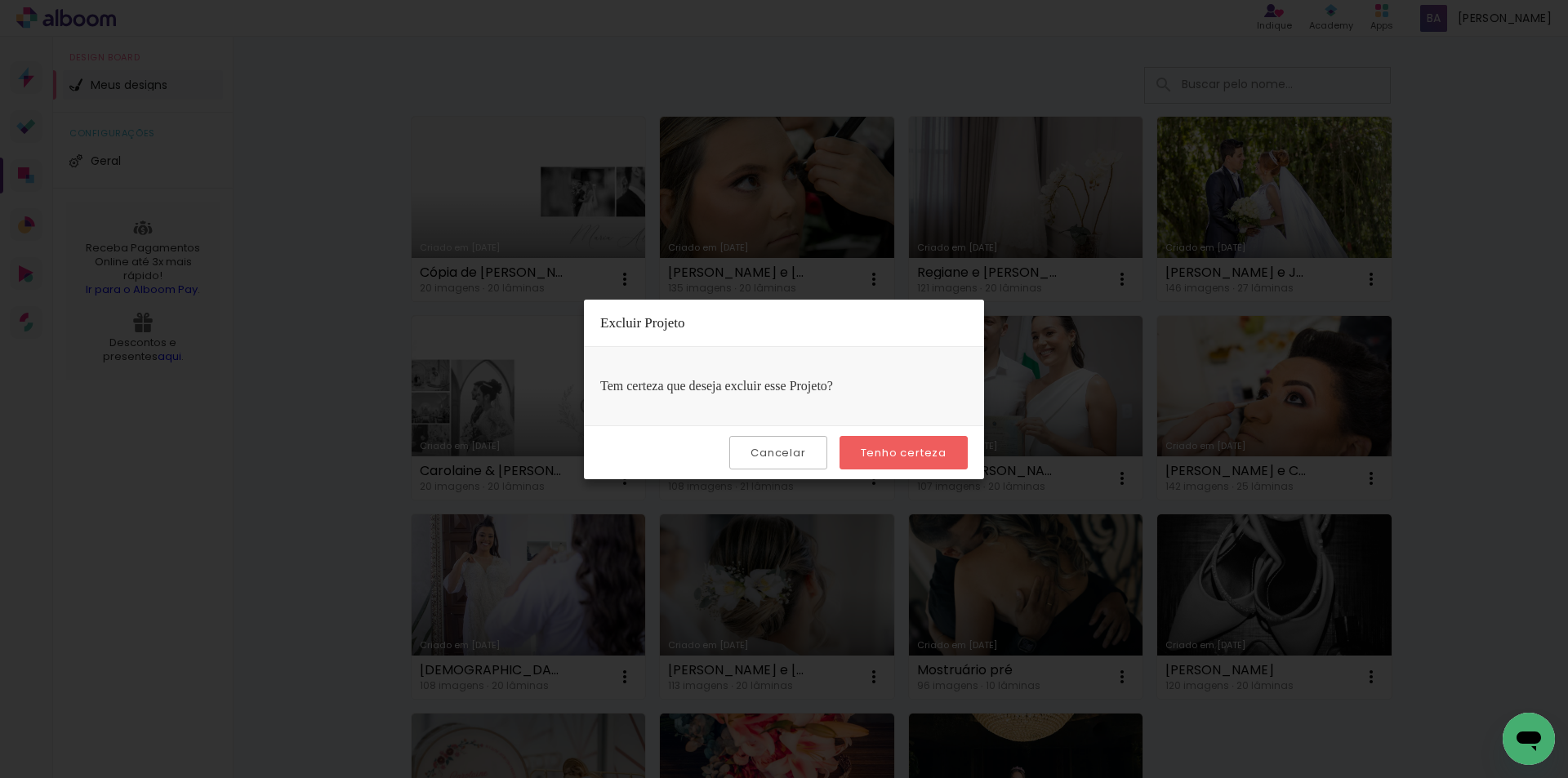
click at [960, 445] on paper-button "Tenho certeza" at bounding box center [903, 452] width 128 height 33
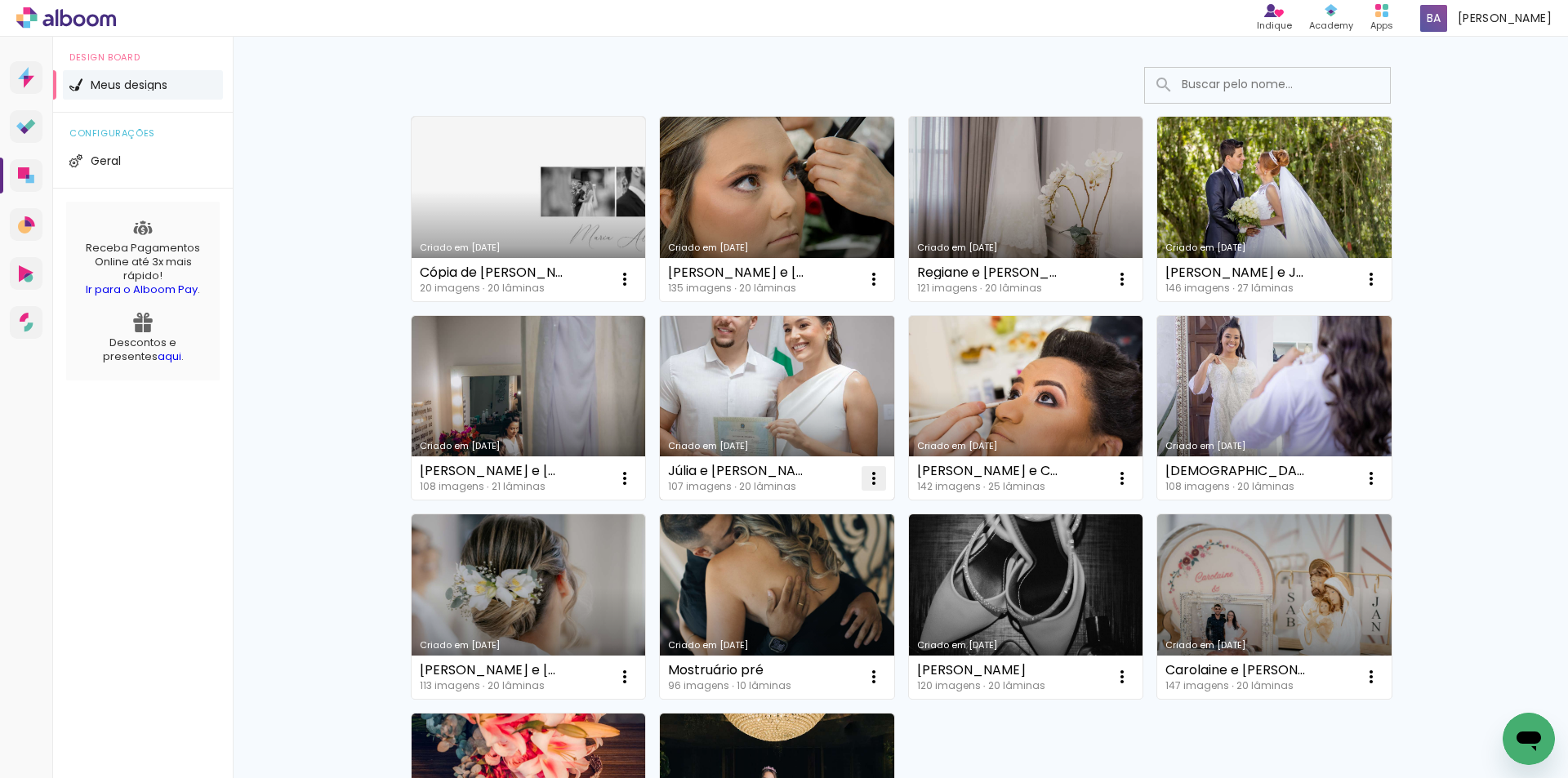
click at [875, 472] on iron-icon at bounding box center [873, 478] width 20 height 20
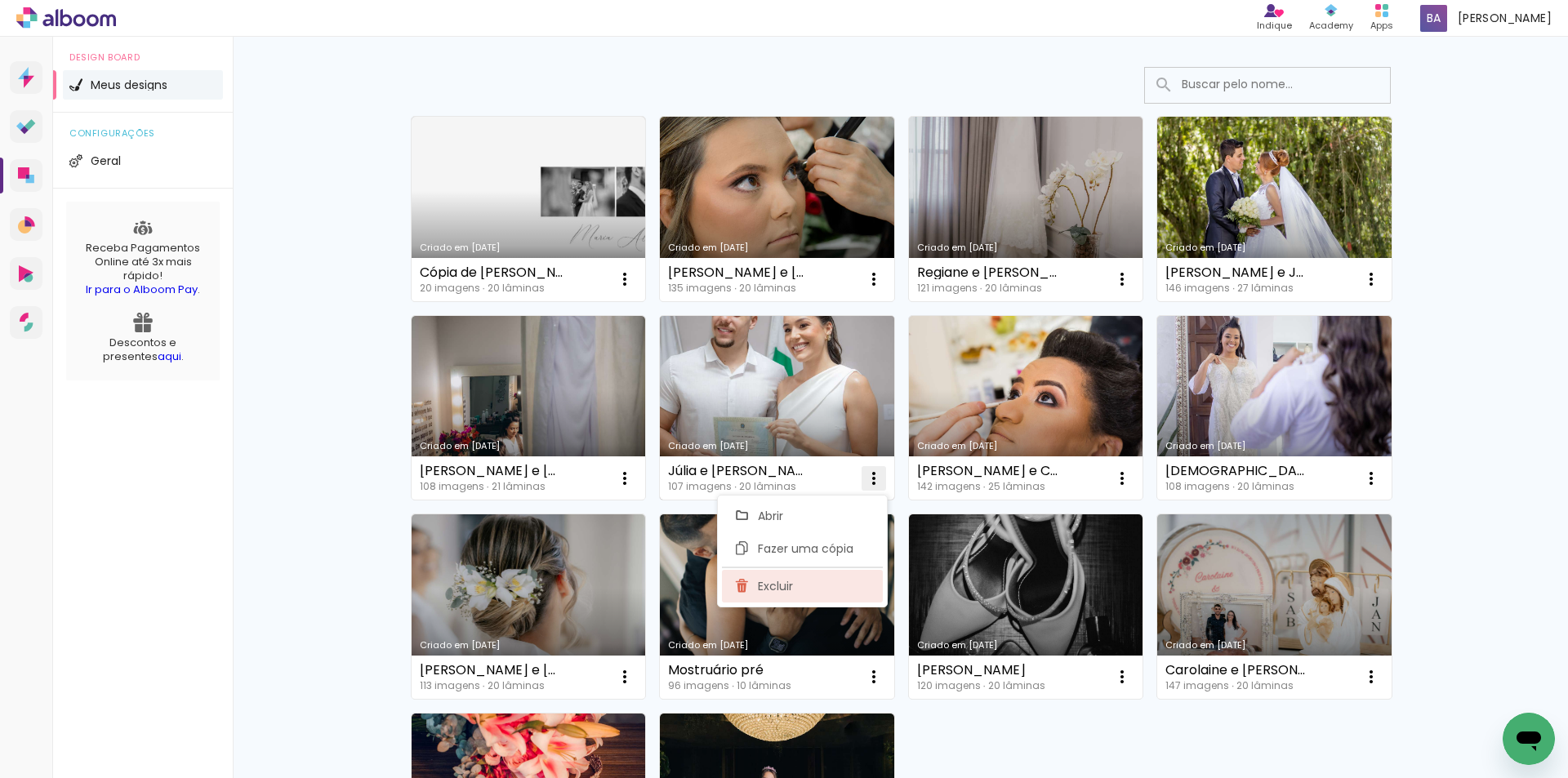
click at [746, 576] on iron-icon at bounding box center [741, 586] width 14 height 20
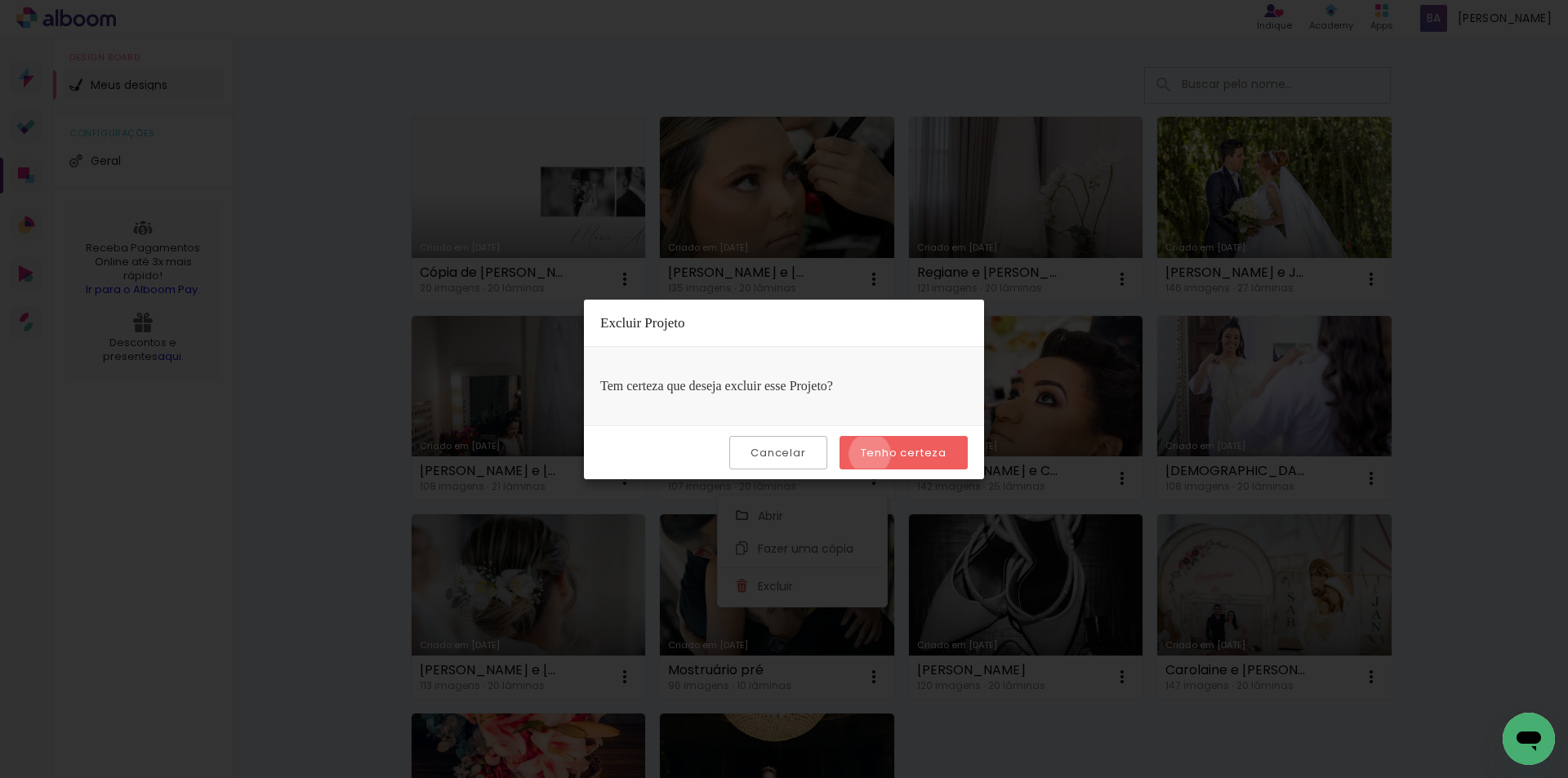
click at [0, 0] on slot "Tenho certeza" at bounding box center [0, 0] width 0 height 0
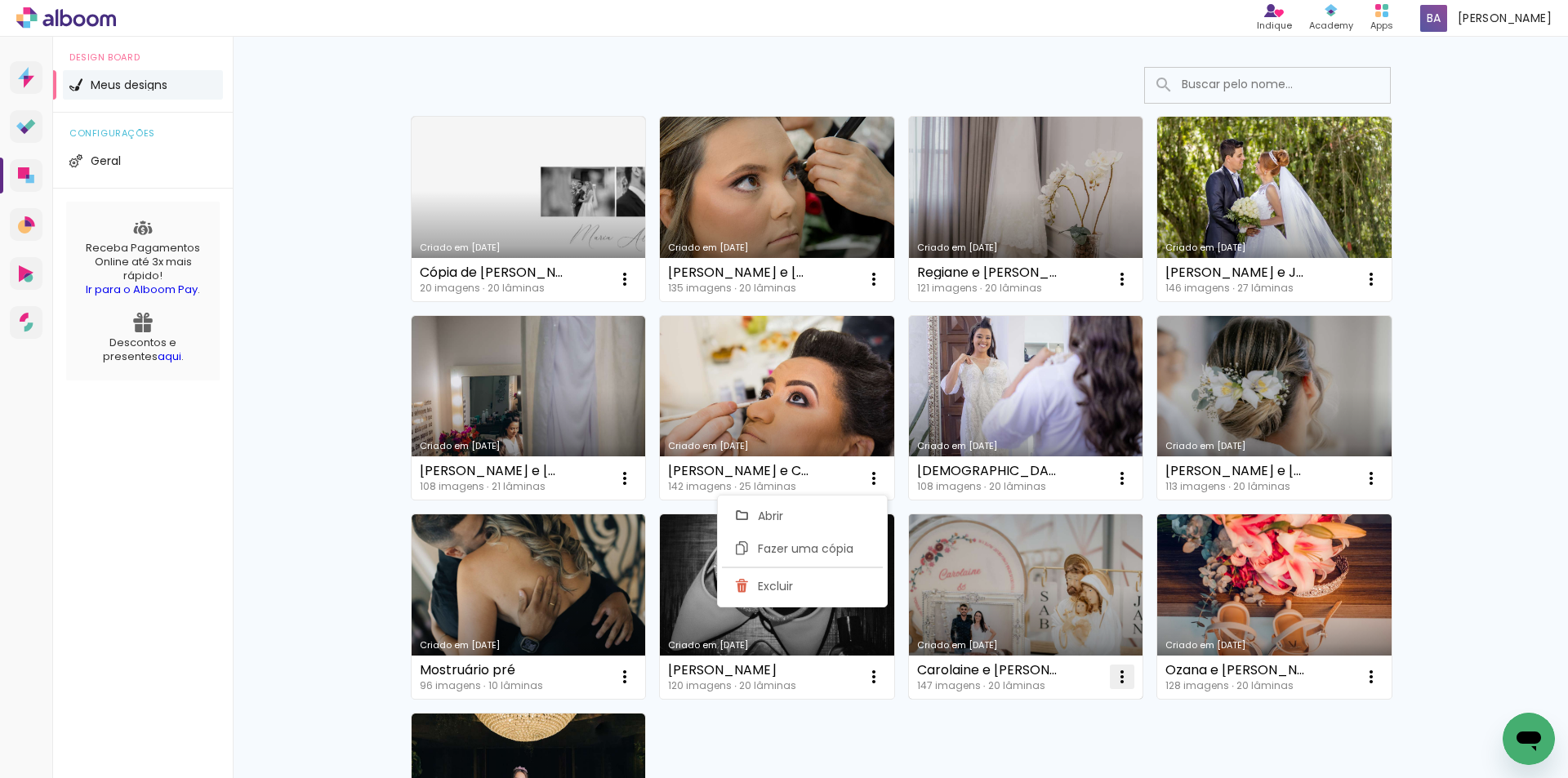
click at [1125, 675] on iron-icon at bounding box center [1122, 677] width 20 height 20
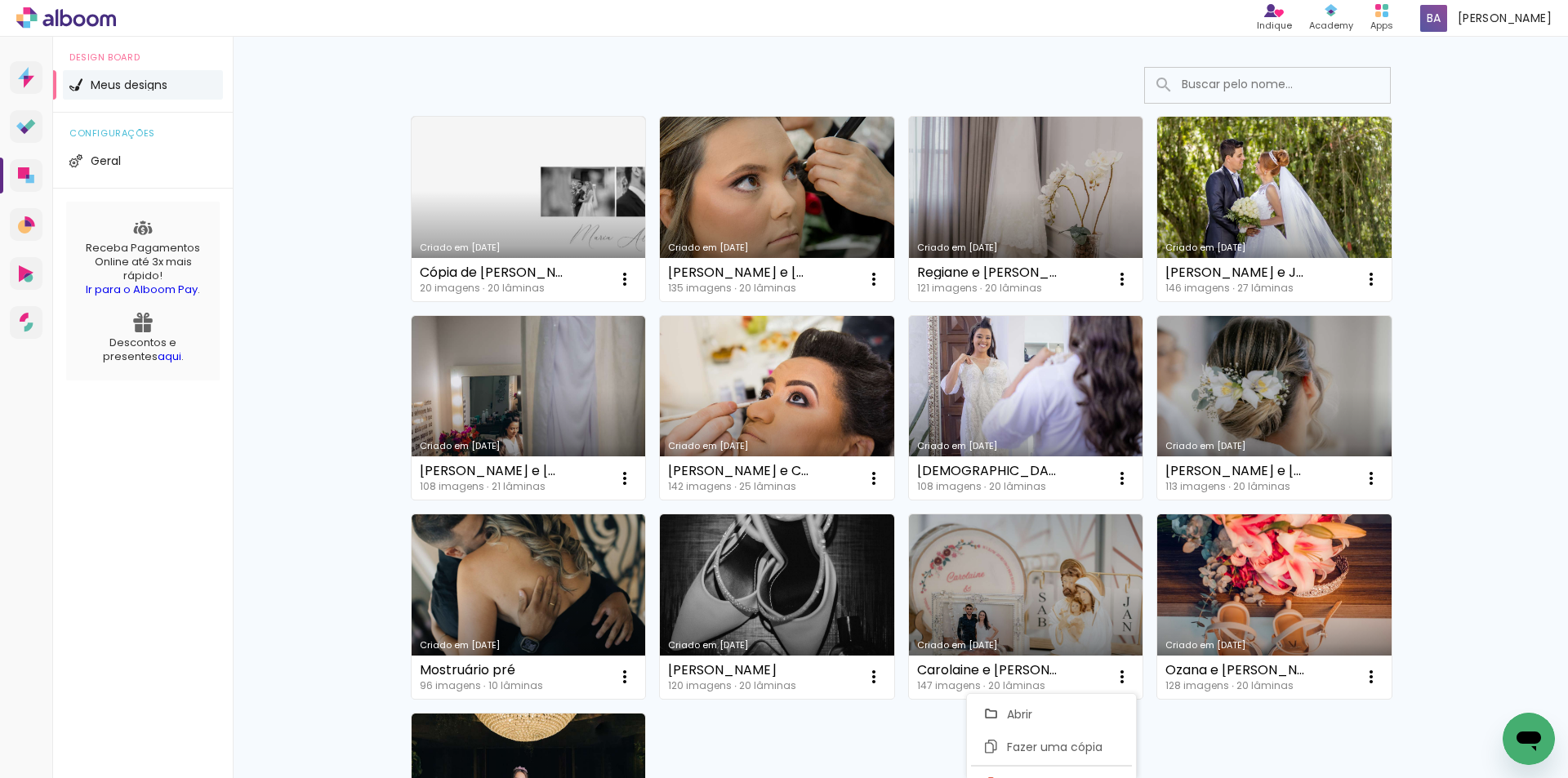
click at [1205, 746] on div "Criado em 08/10/25 Cópia de Maria Alice e Vinícius 20 imagens ∙ 20 lâminas Abri…" at bounding box center [900, 507] width 995 height 795
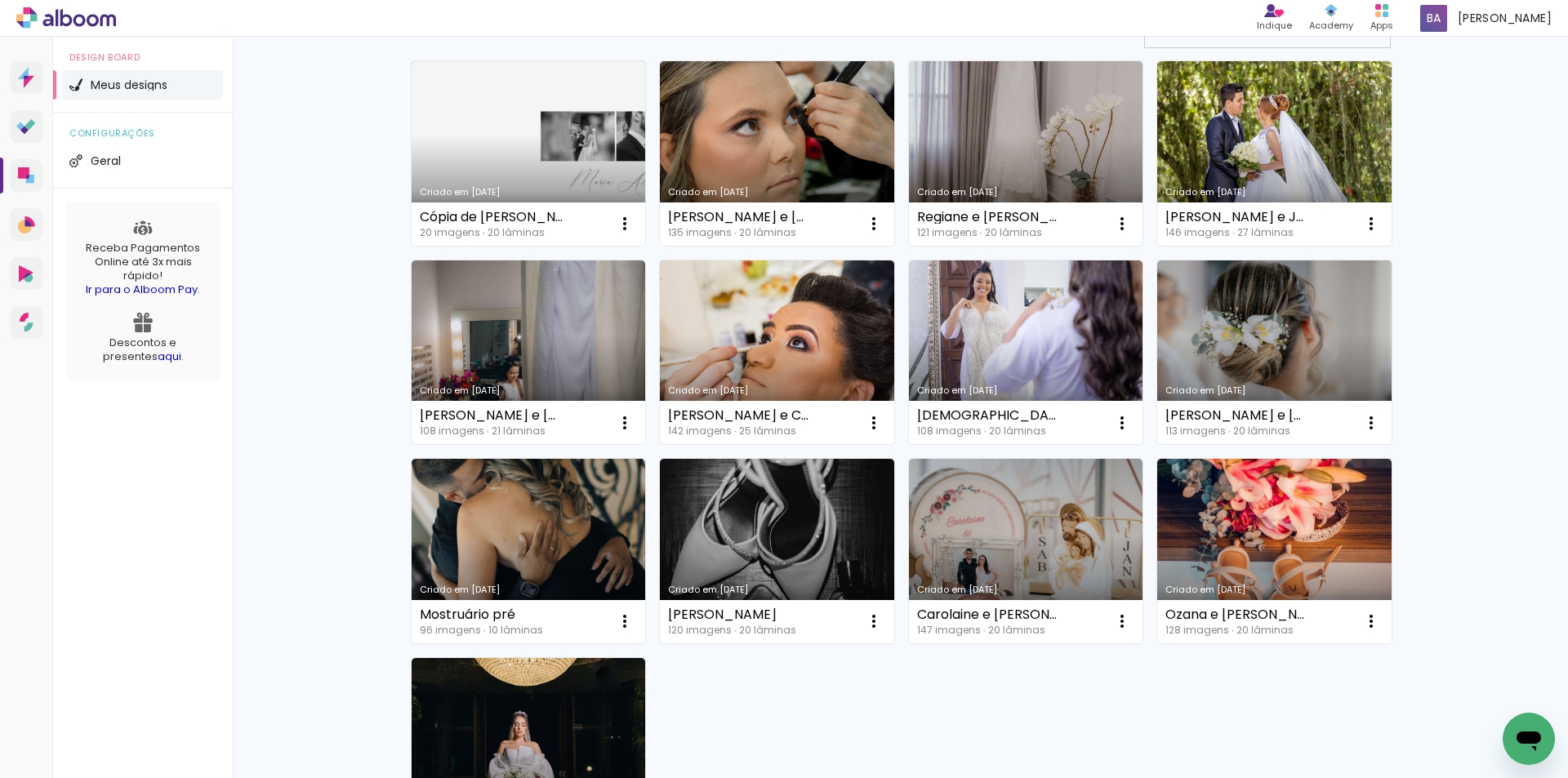
scroll to position [227, 0]
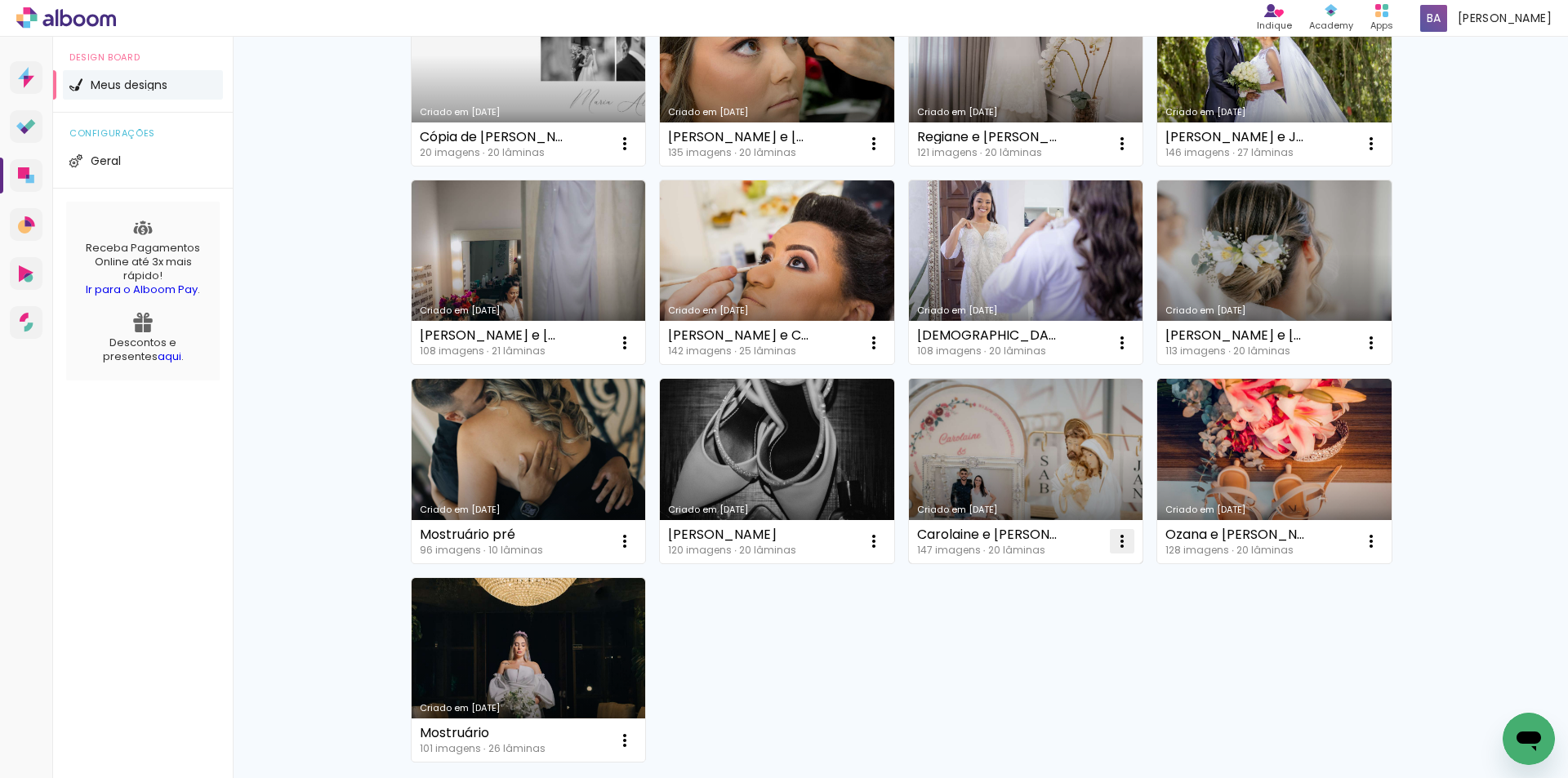
click at [1119, 543] on iron-icon at bounding box center [1122, 541] width 20 height 20
click at [996, 637] on paper-item "Excluir" at bounding box center [1051, 649] width 161 height 32
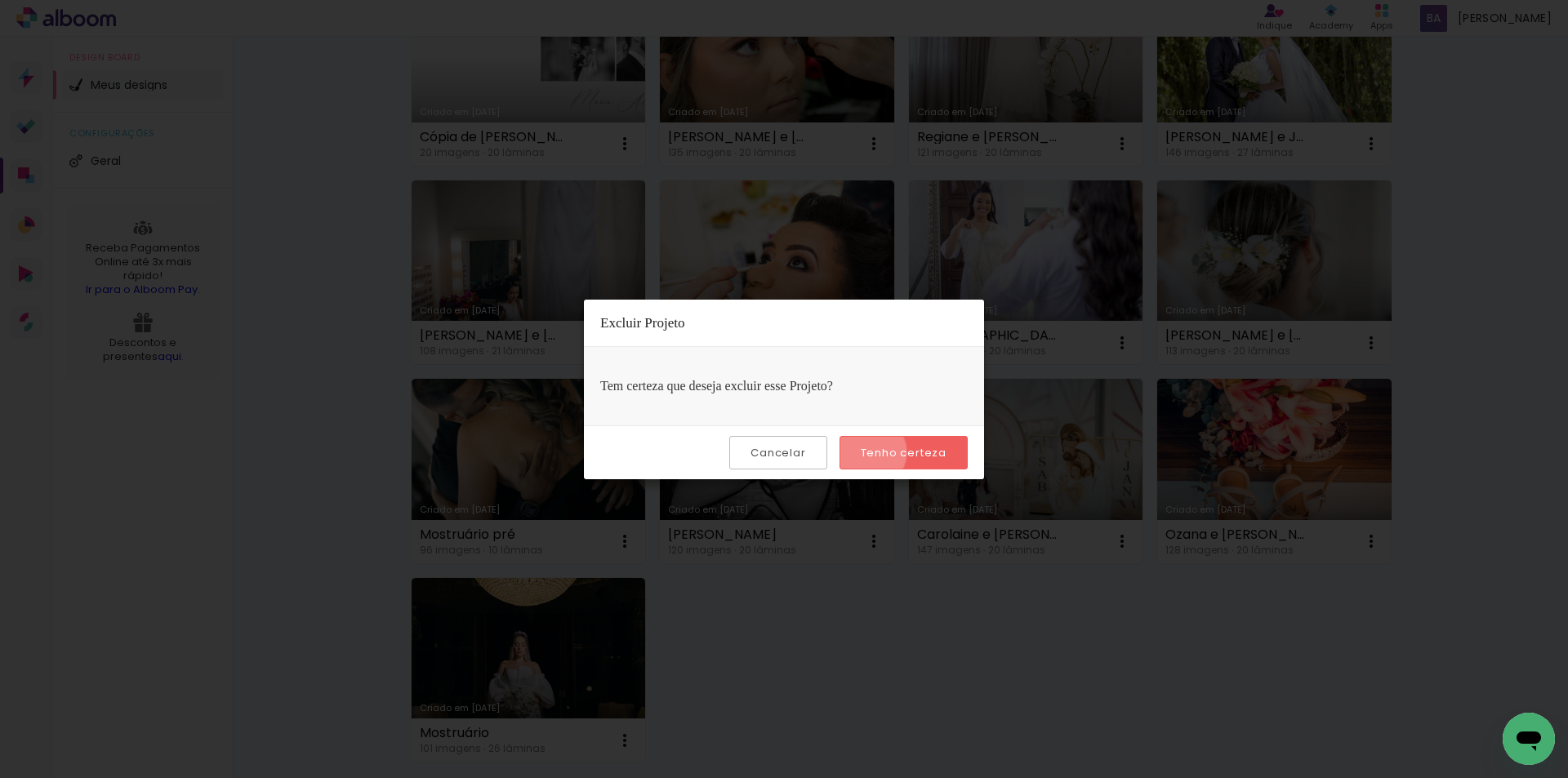
click at [0, 0] on slot "Tenho certeza" at bounding box center [0, 0] width 0 height 0
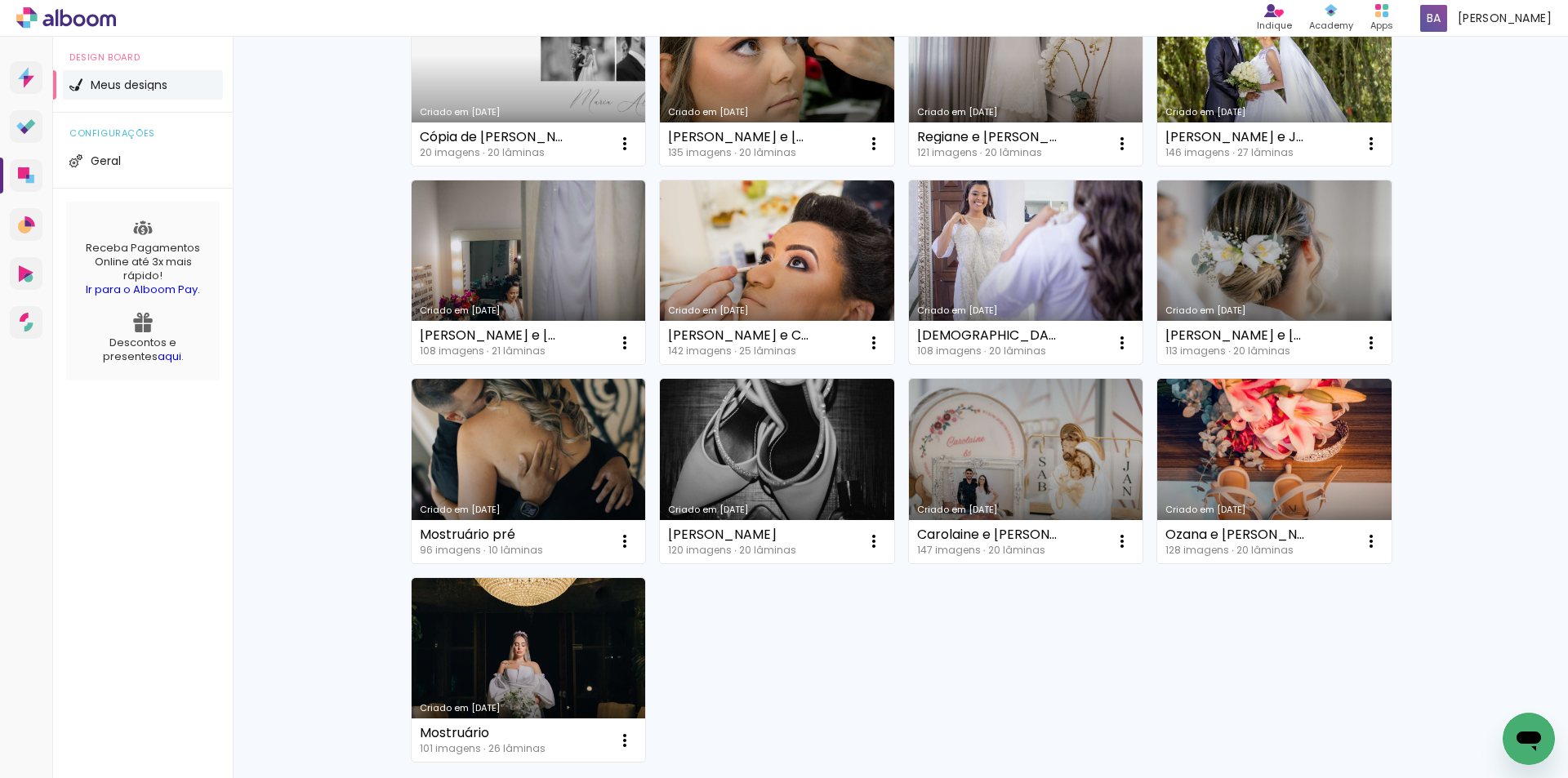
scroll to position [165, 0]
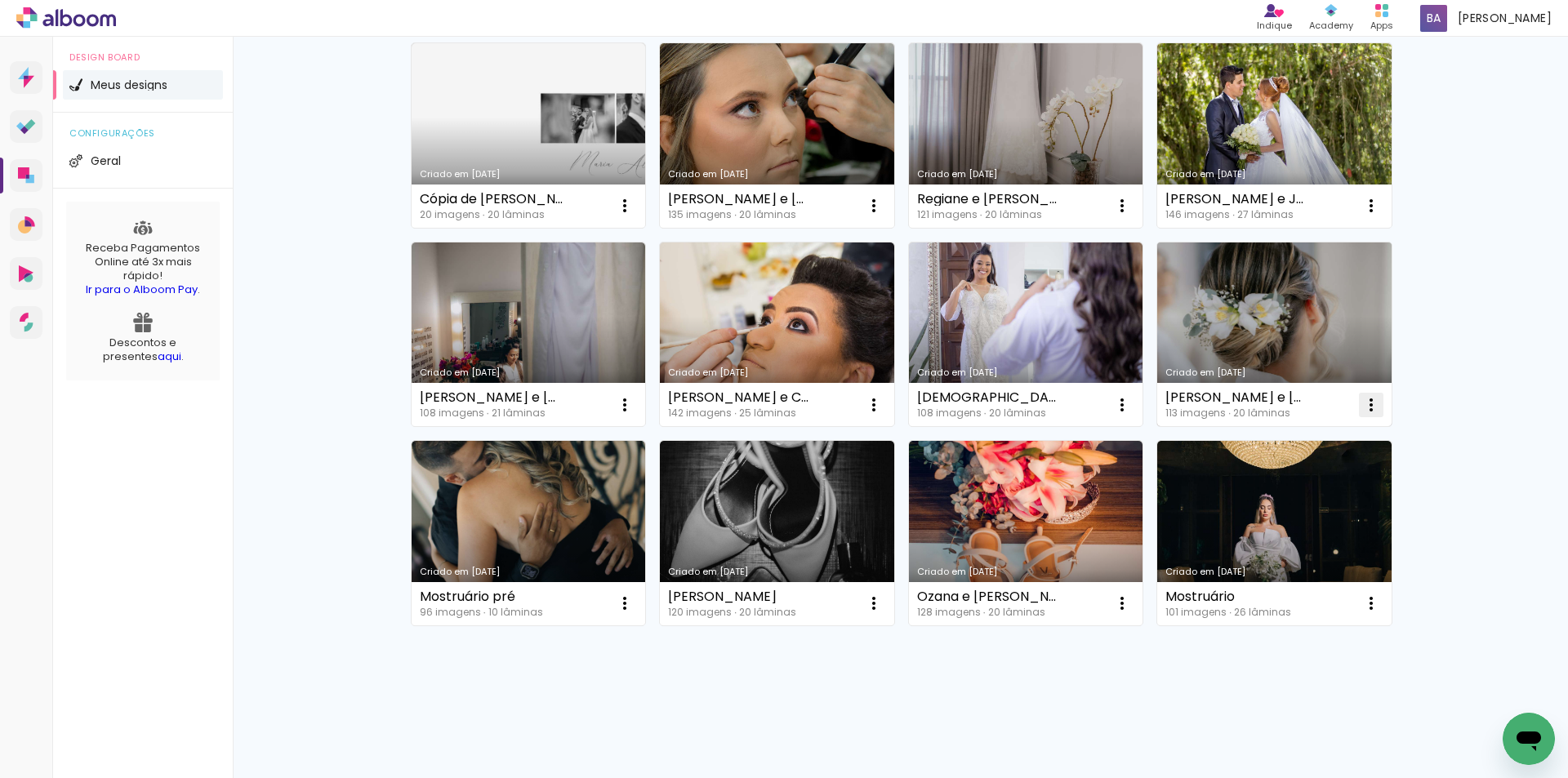
click at [1361, 399] on iron-icon at bounding box center [1370, 405] width 20 height 20
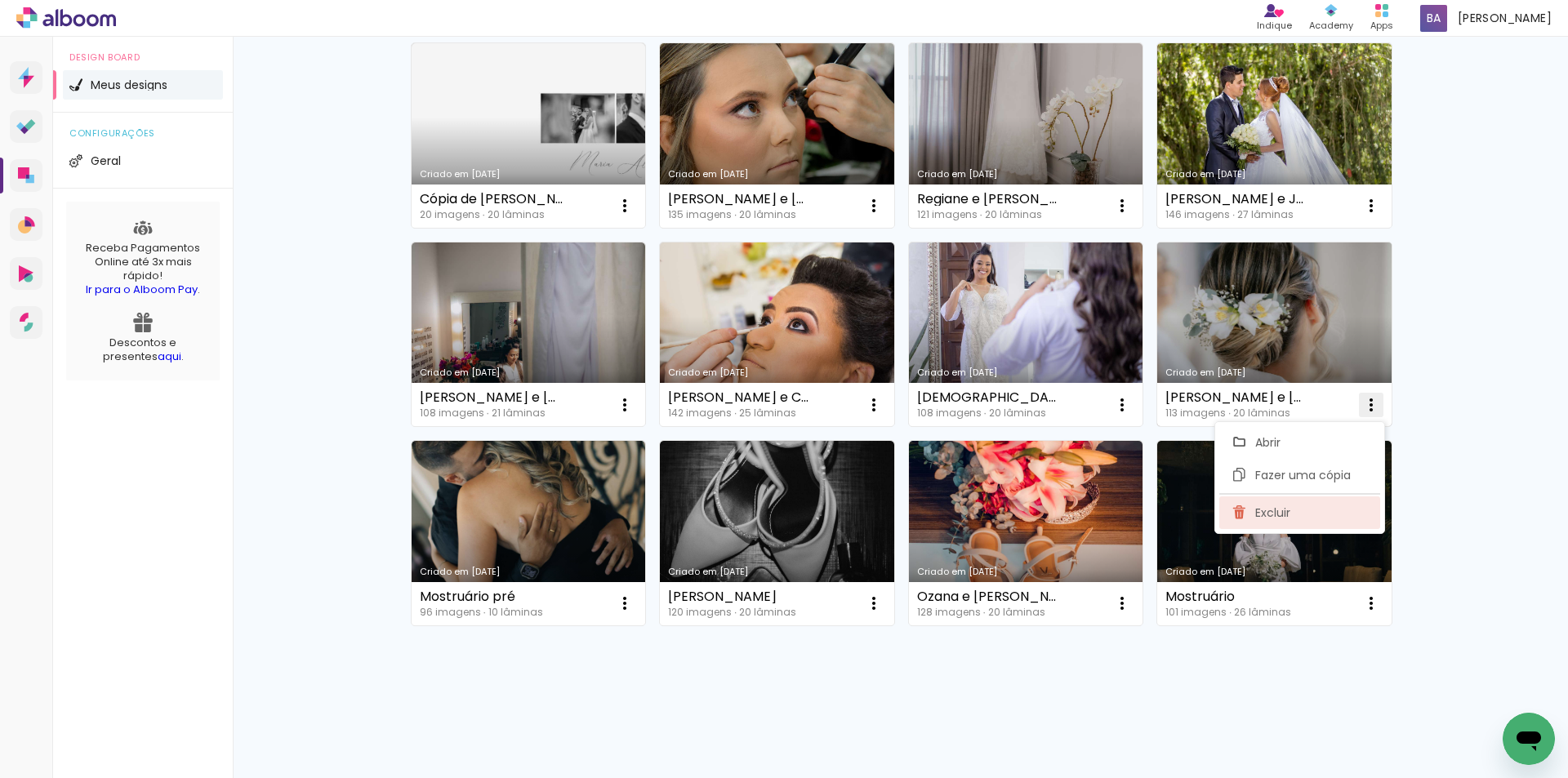
click at [1258, 517] on span "Excluir" at bounding box center [1272, 513] width 35 height 11
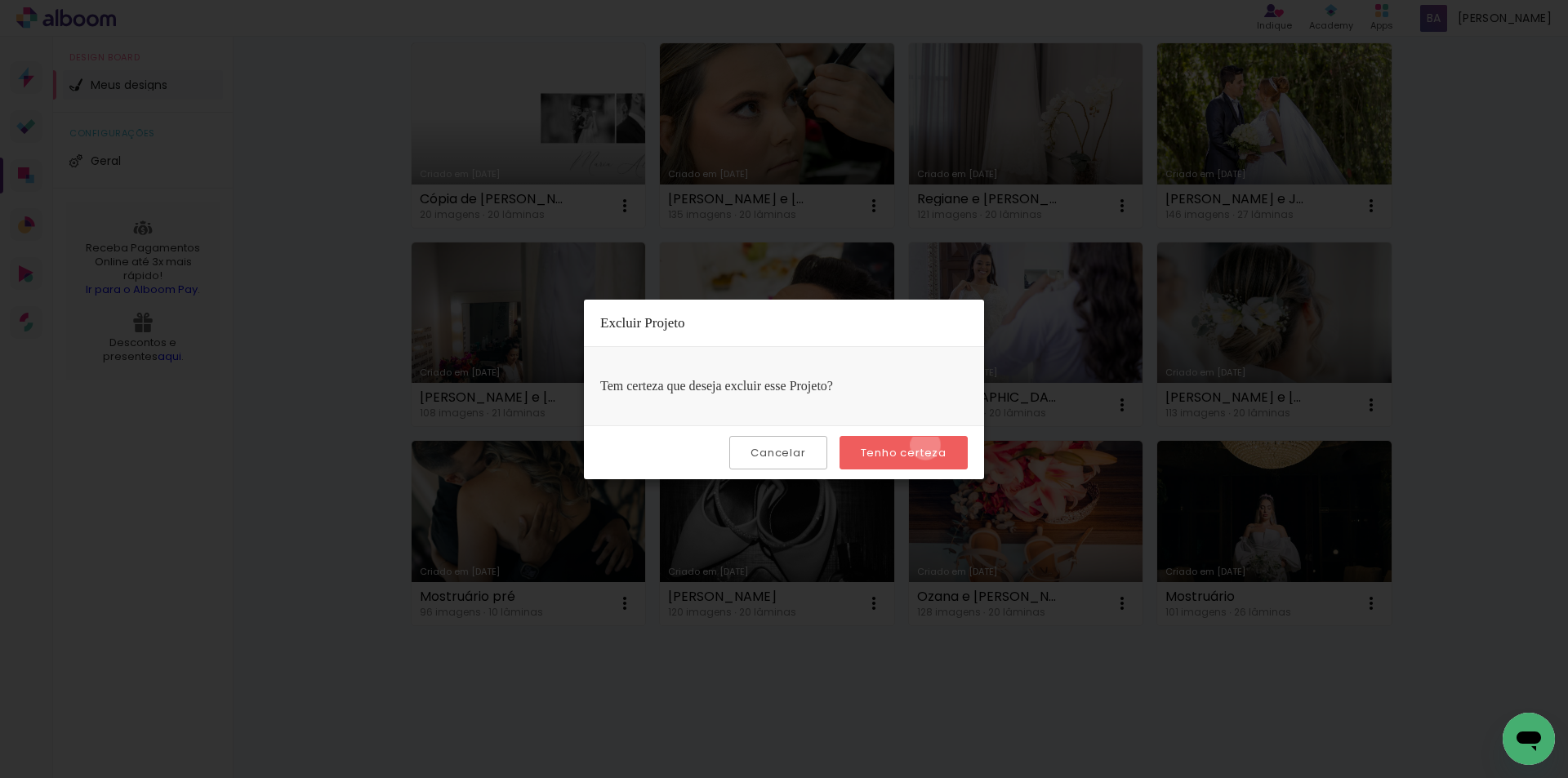
click at [0, 0] on slot "Tenho certeza" at bounding box center [0, 0] width 0 height 0
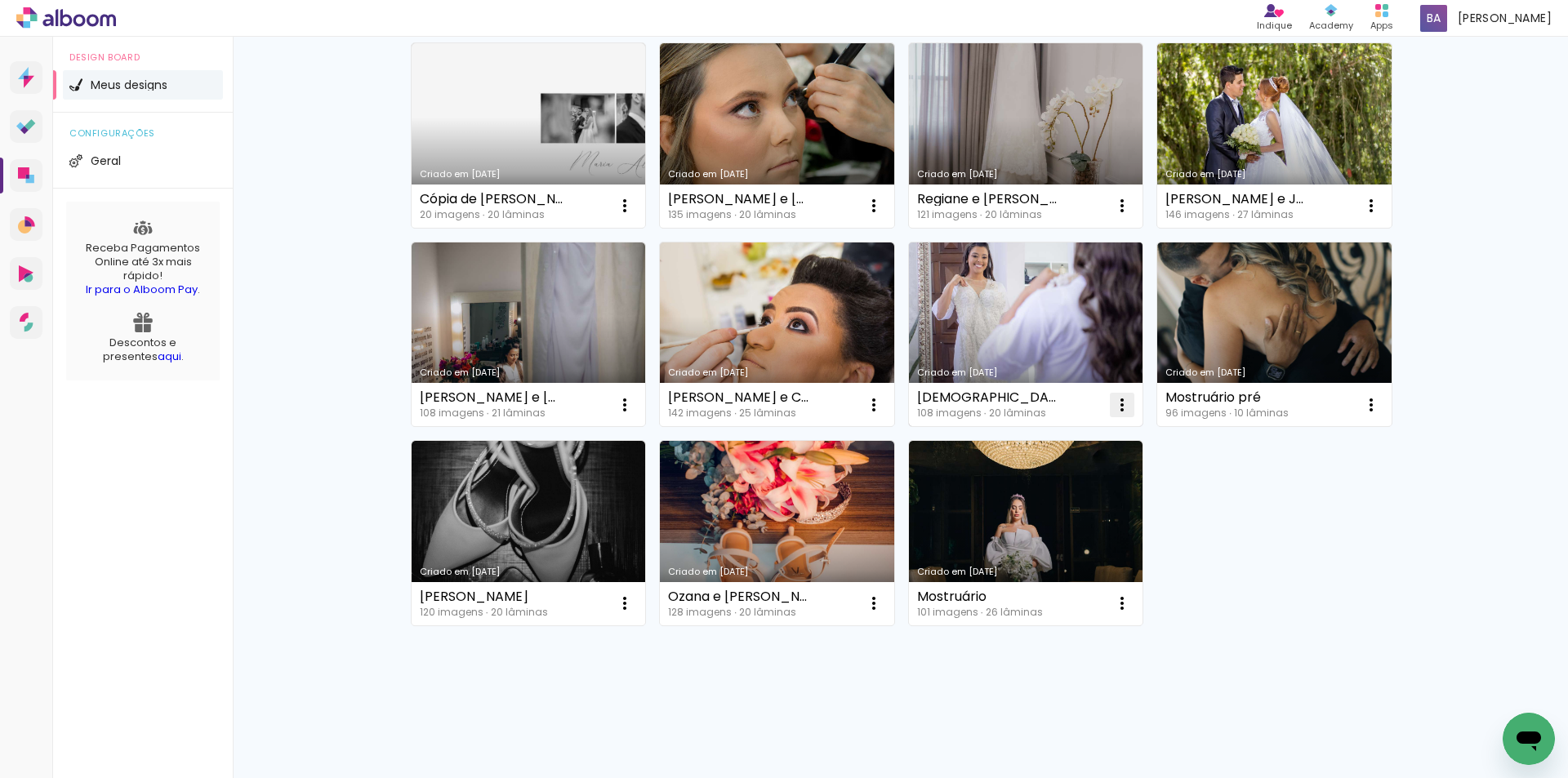
click at [1114, 406] on iron-icon at bounding box center [1122, 405] width 20 height 20
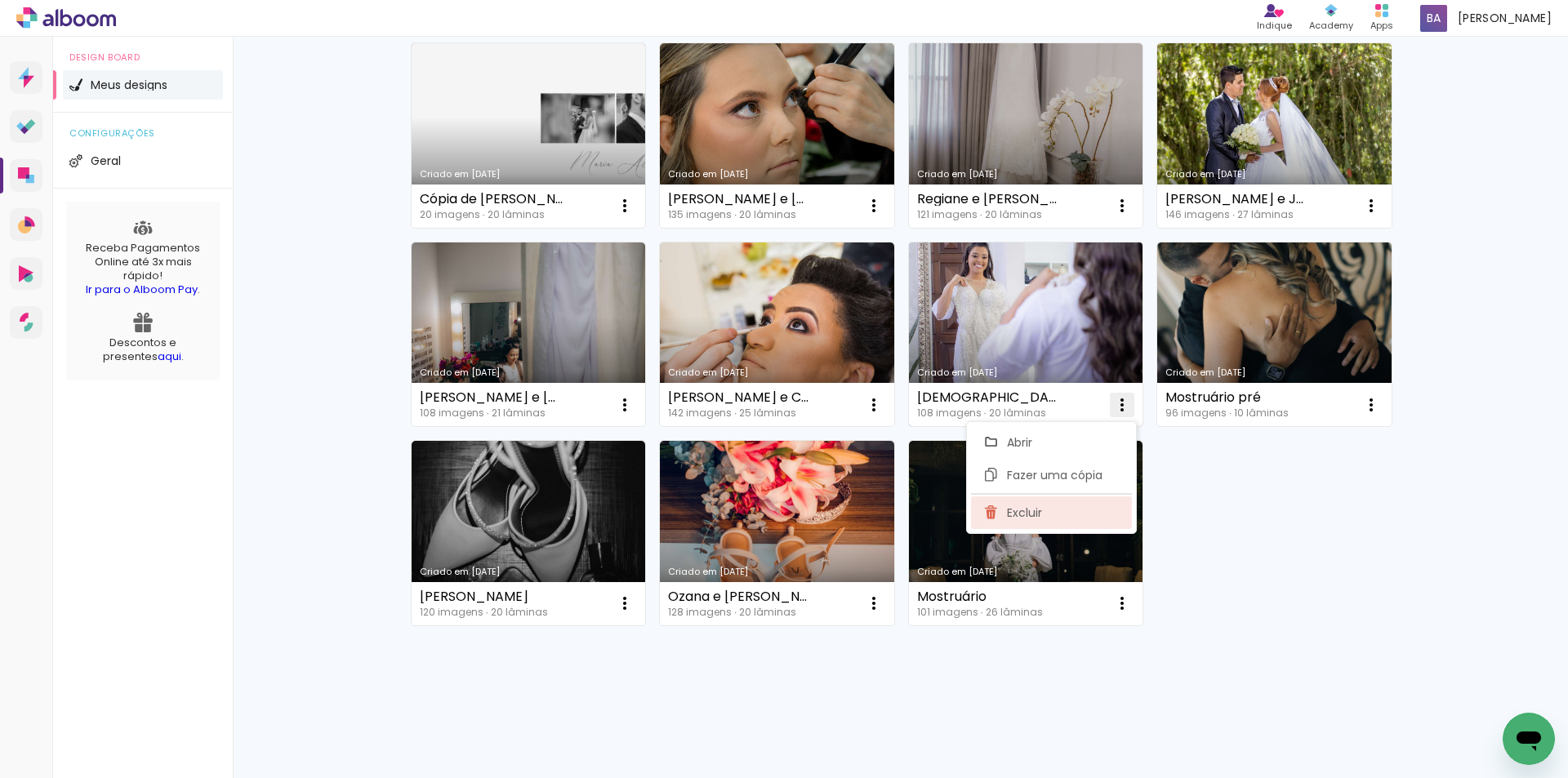
click at [1060, 504] on paper-item "Excluir" at bounding box center [1051, 513] width 161 height 32
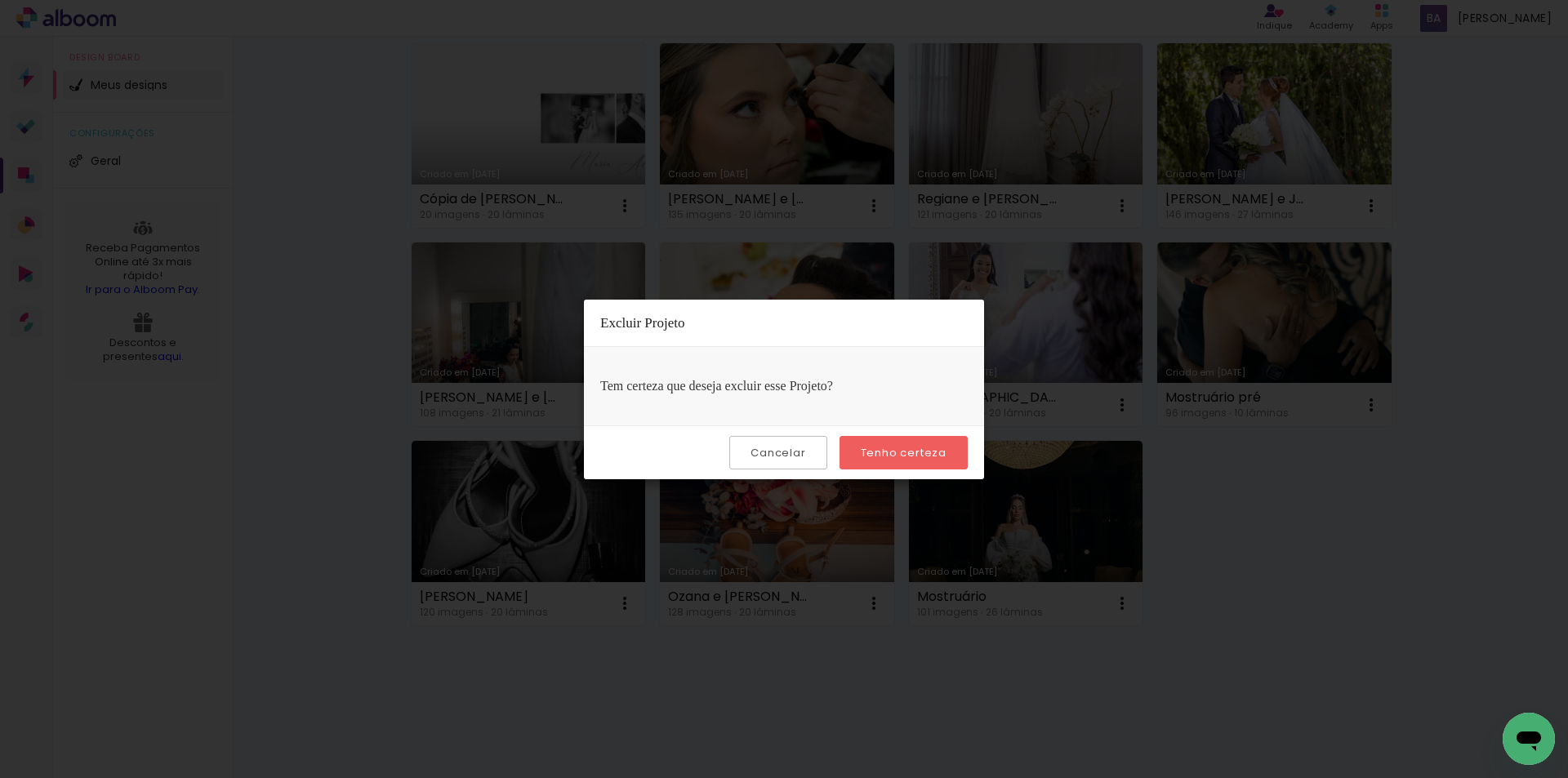
click at [0, 0] on slot "Tenho certeza" at bounding box center [0, 0] width 0 height 0
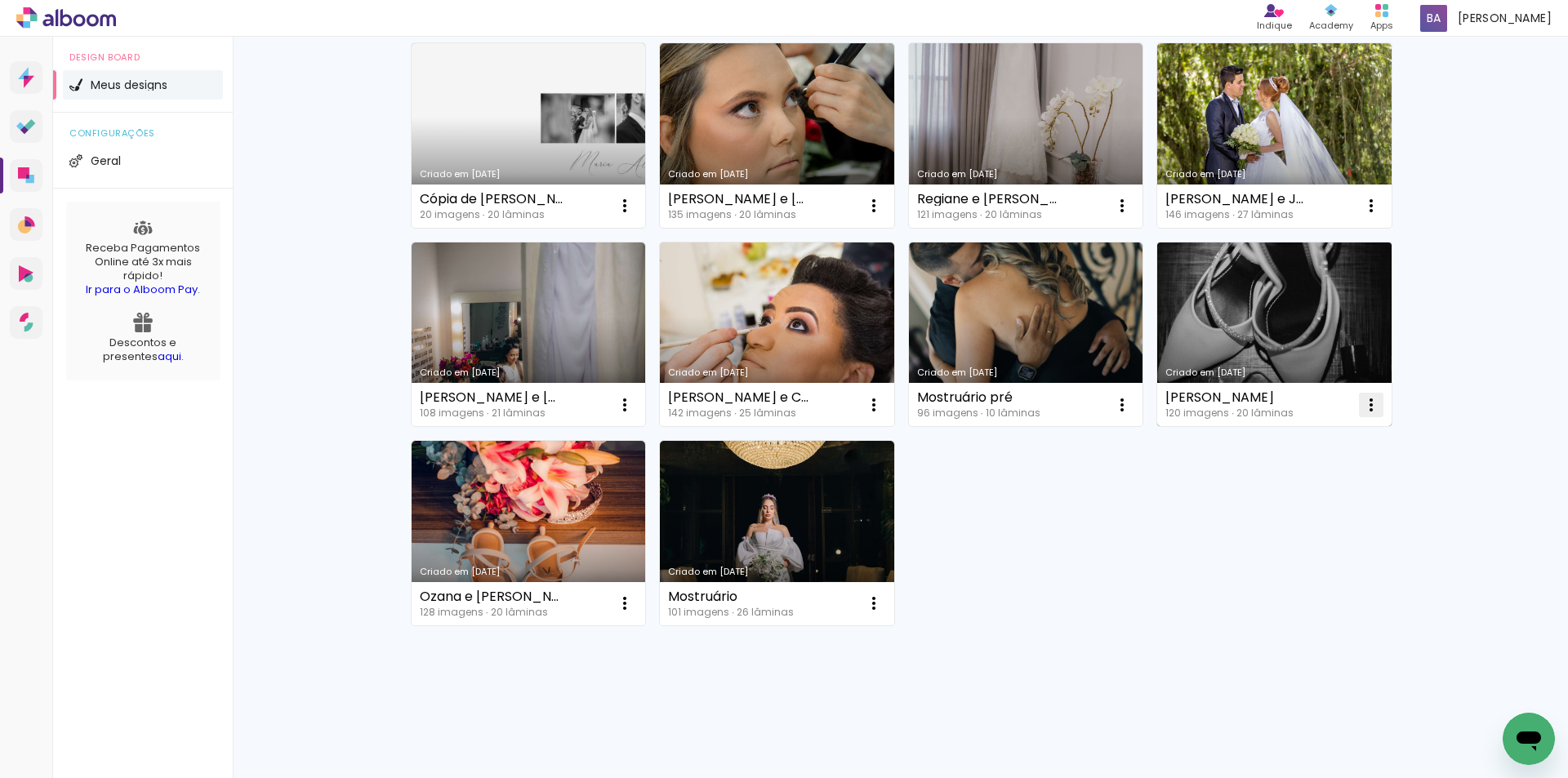
click at [1361, 407] on iron-icon at bounding box center [1370, 405] width 20 height 20
click at [1288, 525] on paper-item "Excluir" at bounding box center [1300, 513] width 161 height 32
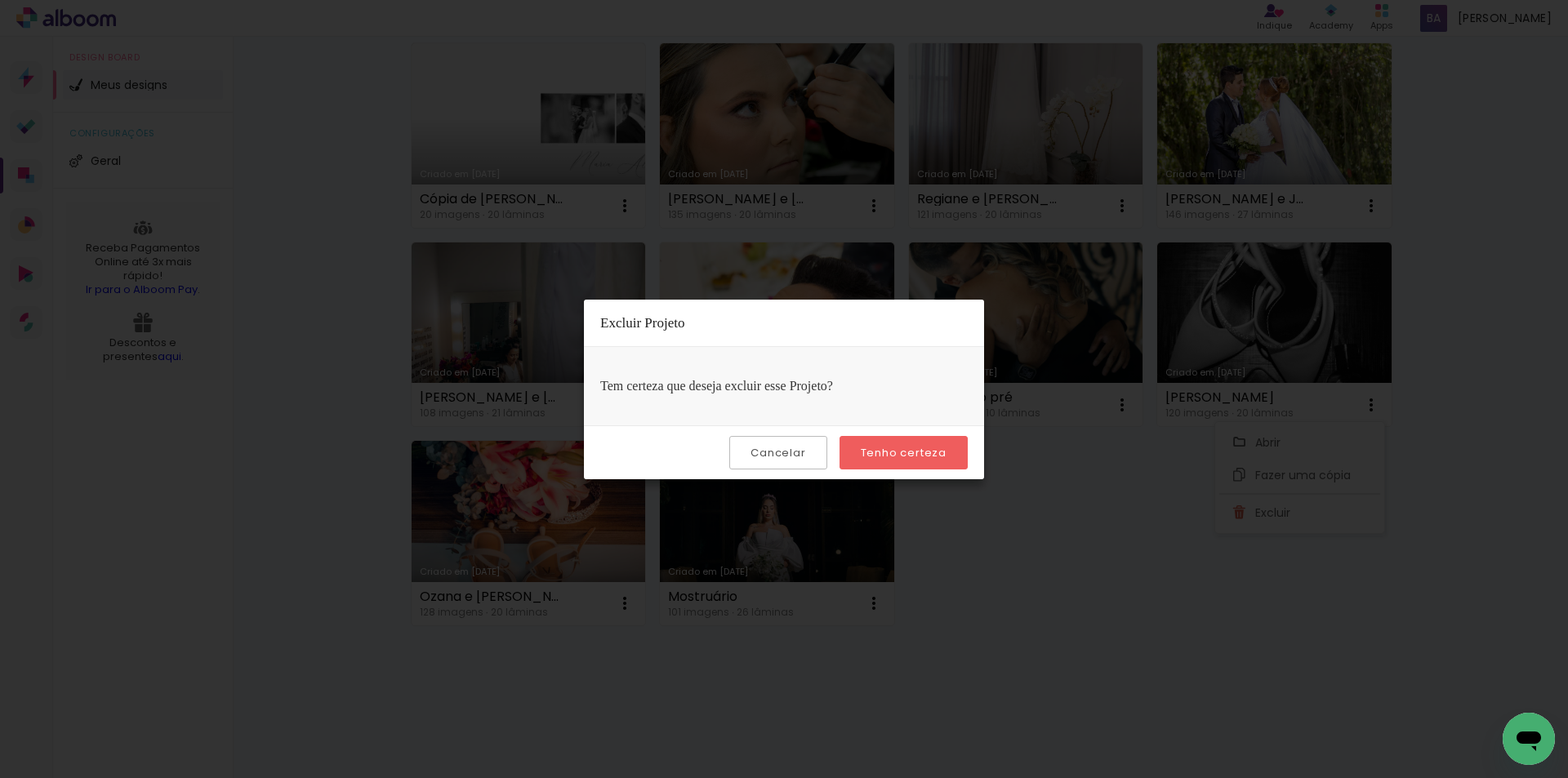
click at [0, 0] on slot "Tenho certeza" at bounding box center [0, 0] width 0 height 0
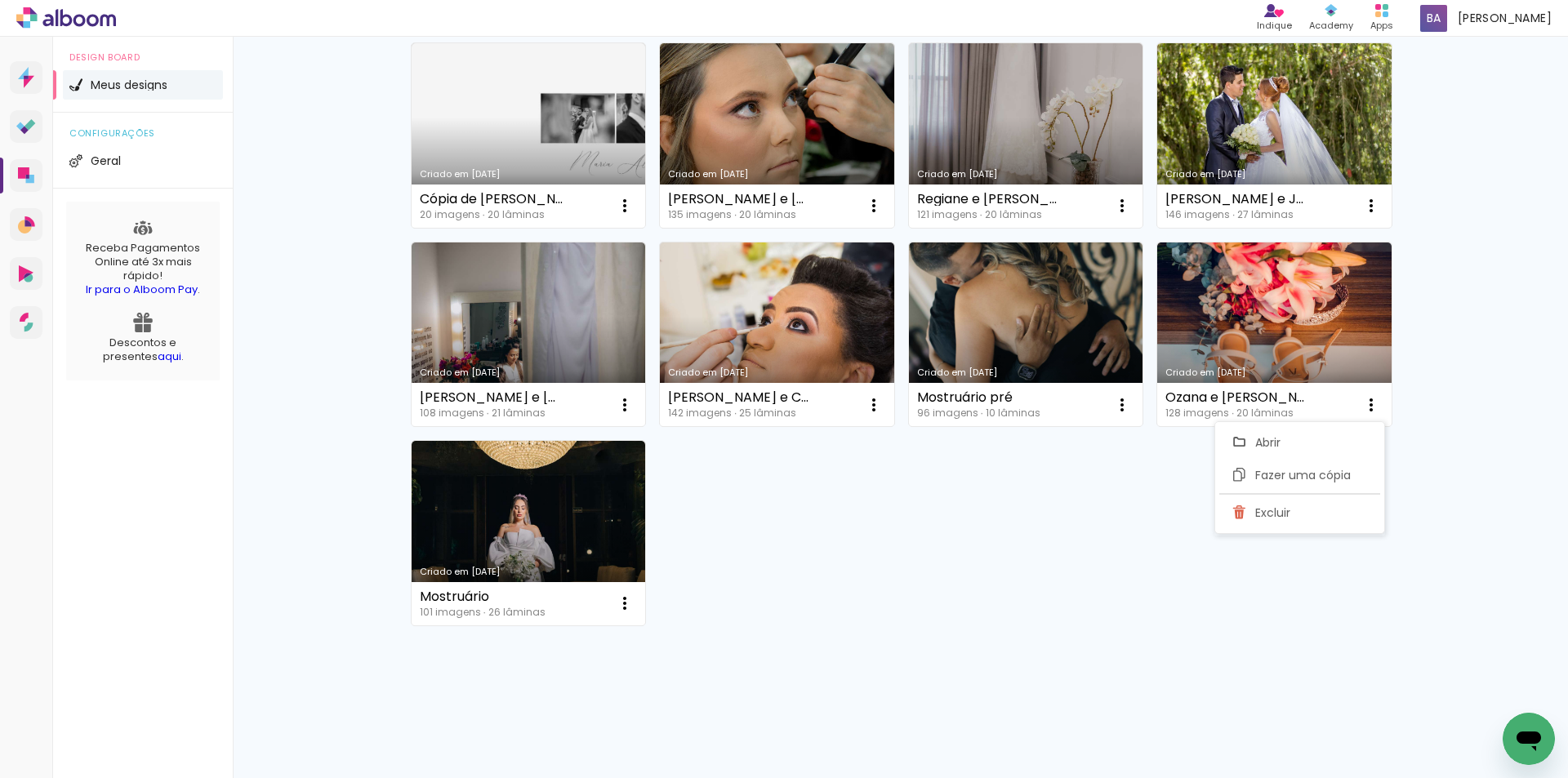
drag, startPoint x: 1126, startPoint y: 543, endPoint x: 1114, endPoint y: 530, distance: 17.7
click at [1120, 536] on div "Criado em 08/10/25 Cópia de Maria Alice e Vinícius 20 imagens ∙ 20 lâminas Abri…" at bounding box center [900, 334] width 995 height 597
click at [889, 533] on div "Criado em 08/10/25 Cópia de Maria Alice e Vinícius 20 imagens ∙ 20 lâminas Abri…" at bounding box center [900, 334] width 995 height 597
click at [1121, 205] on iron-icon at bounding box center [1122, 205] width 20 height 20
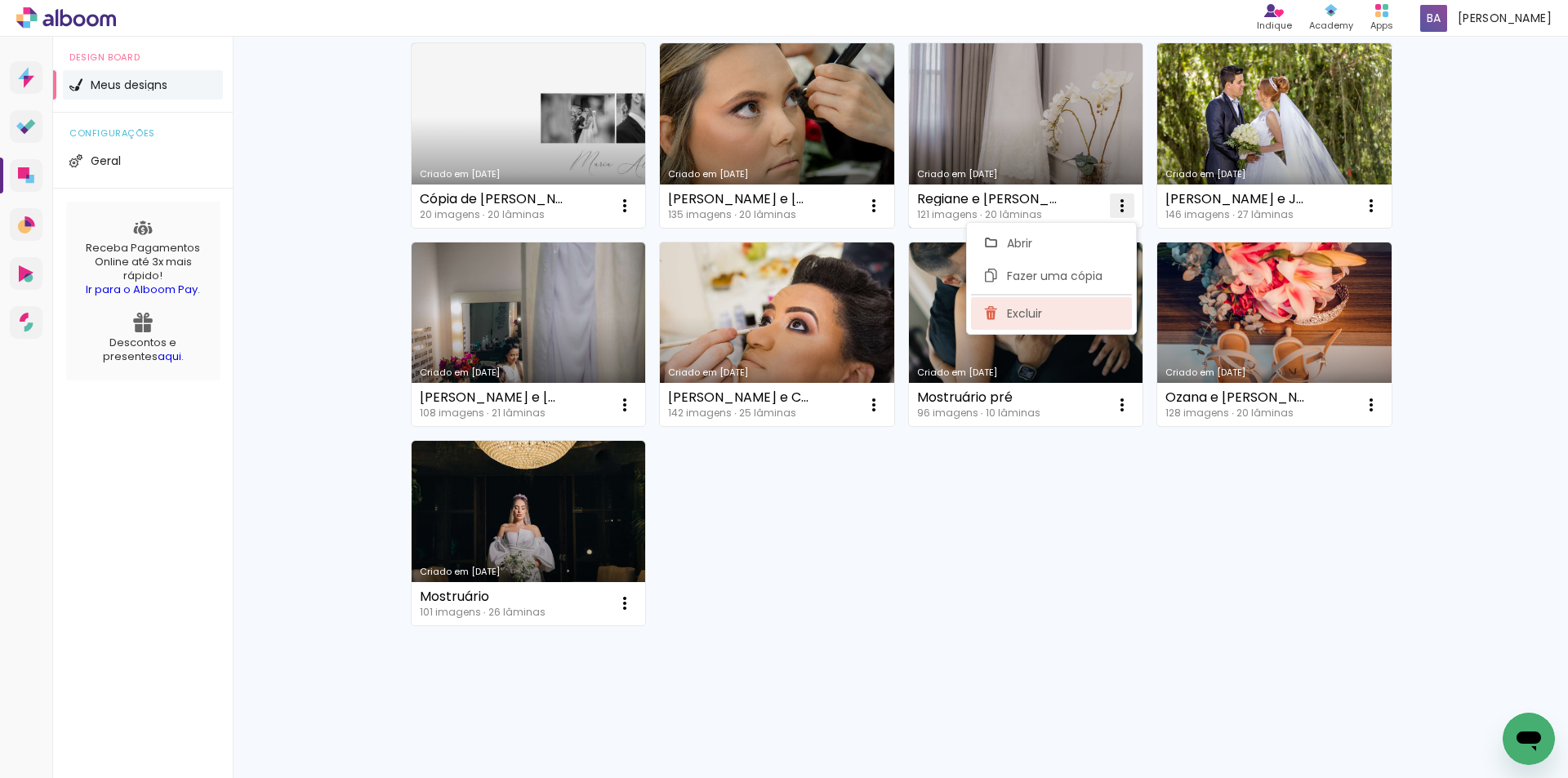
click at [1022, 327] on paper-item "Excluir" at bounding box center [1051, 313] width 161 height 32
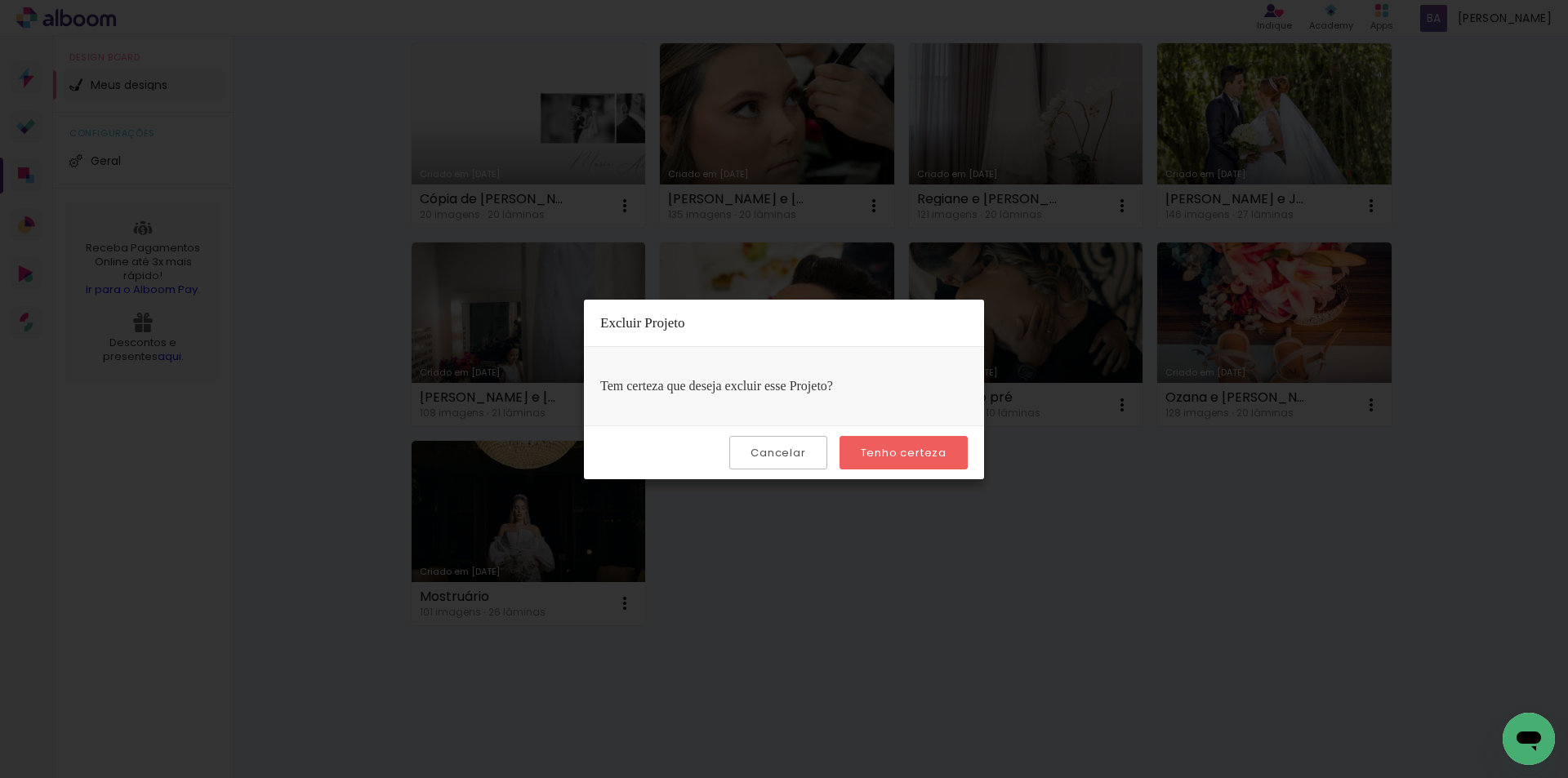
click at [891, 438] on paper-button "Tenho certeza" at bounding box center [903, 452] width 128 height 33
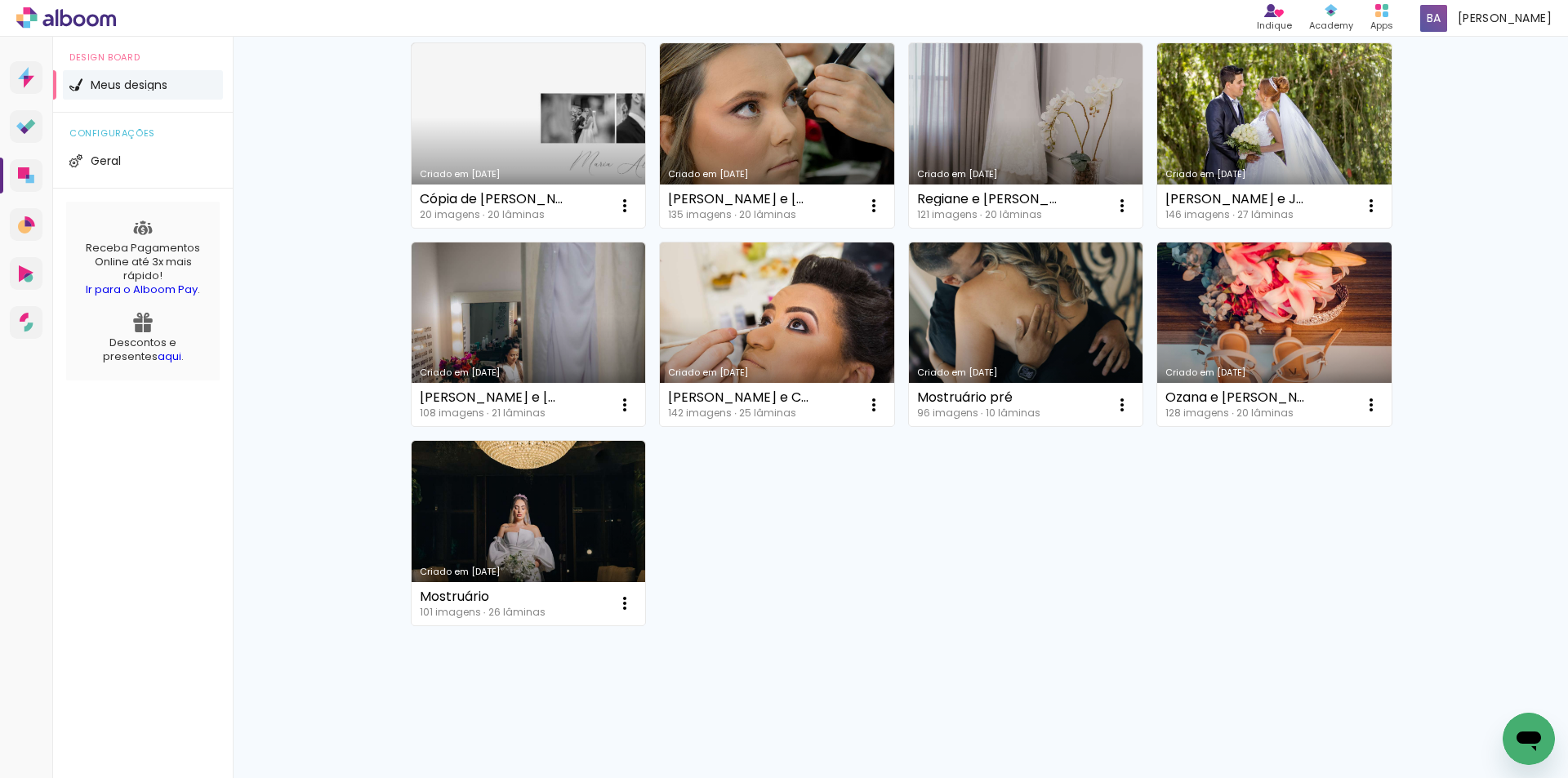
scroll to position [0, 0]
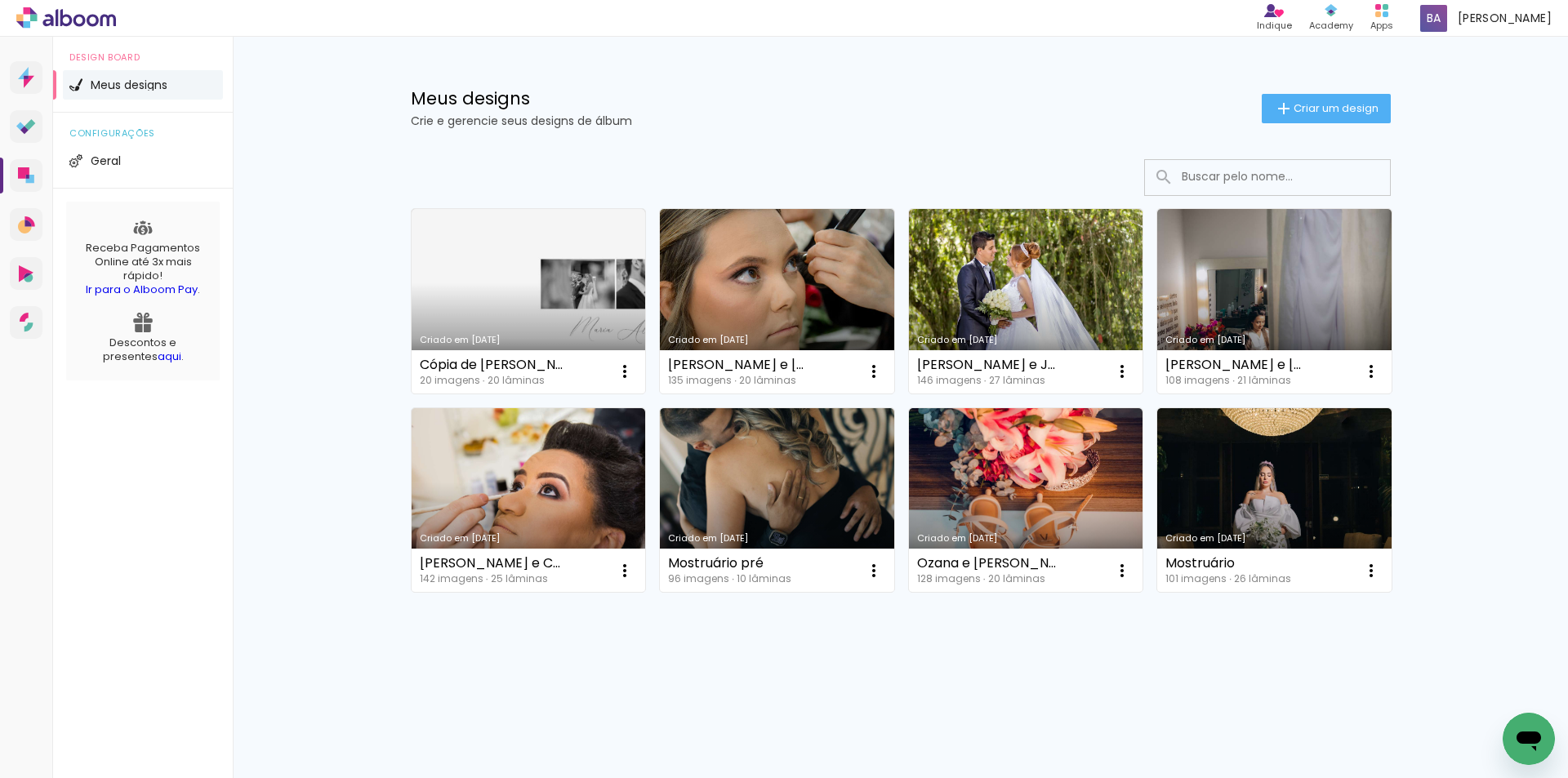
click at [1202, 693] on div "Criado em 08/10/25 Cópia de Maria Alice e Vinícius 20 imagens ∙ 20 lâminas Abri…" at bounding box center [900, 444] width 1062 height 602
drag, startPoint x: 356, startPoint y: 244, endPoint x: 1095, endPoint y: 76, distance: 757.9
click at [365, 236] on div "Meus designs Crie e gerencie seus designs de álbum Criar um design Criado em 08…" at bounding box center [900, 390] width 1335 height 708
click at [1301, 116] on paper-button "Criar um design" at bounding box center [1325, 108] width 129 height 30
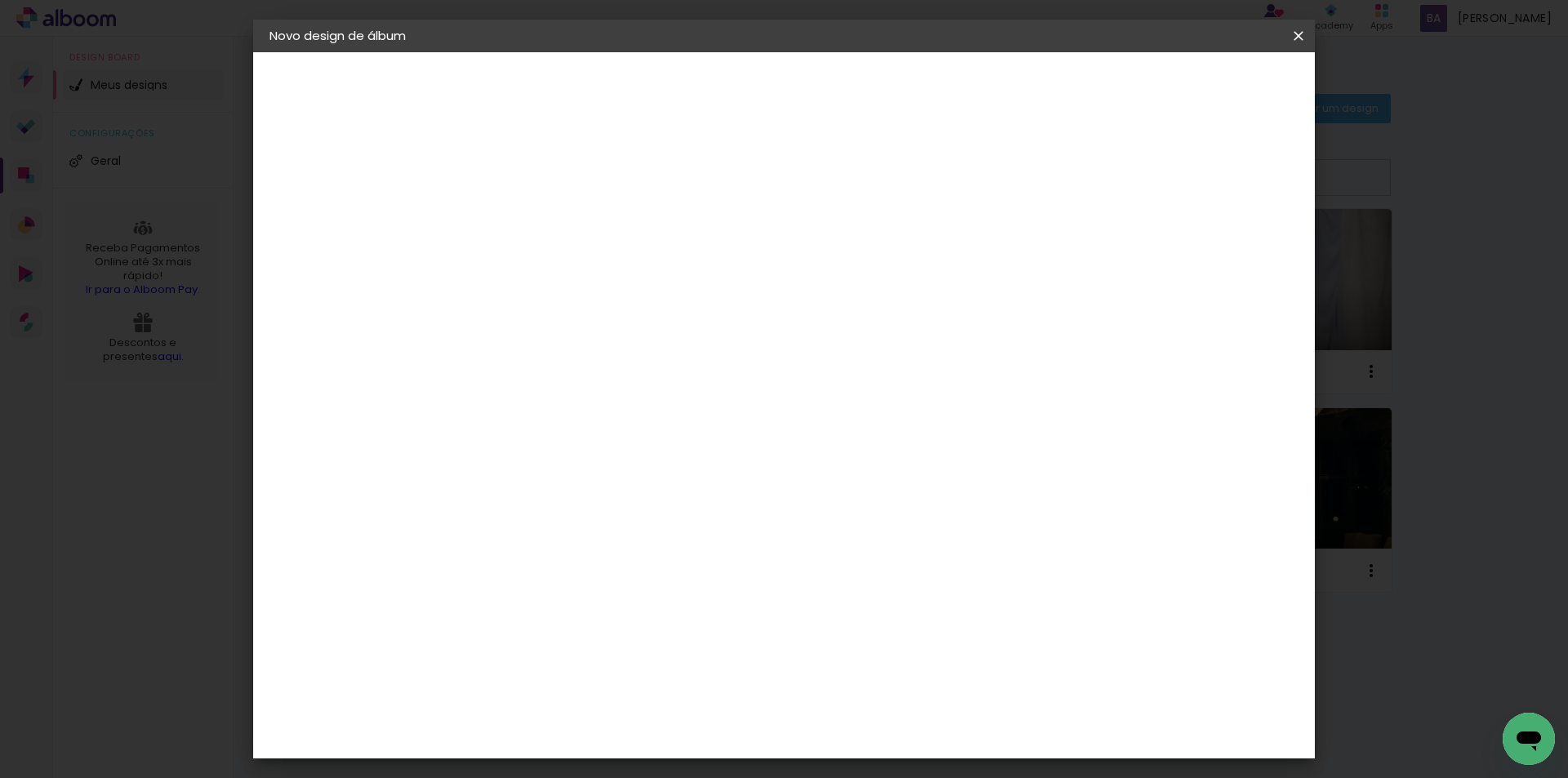
click at [536, 224] on input at bounding box center [536, 219] width 0 height 25
type input "Mostruário 30x60 Rústico"
type paper-input "Mostruário 30x60 Rústico"
click at [0, 0] on slot "Avançar" at bounding box center [0, 0] width 0 height 0
click at [557, 306] on input at bounding box center [578, 310] width 165 height 20
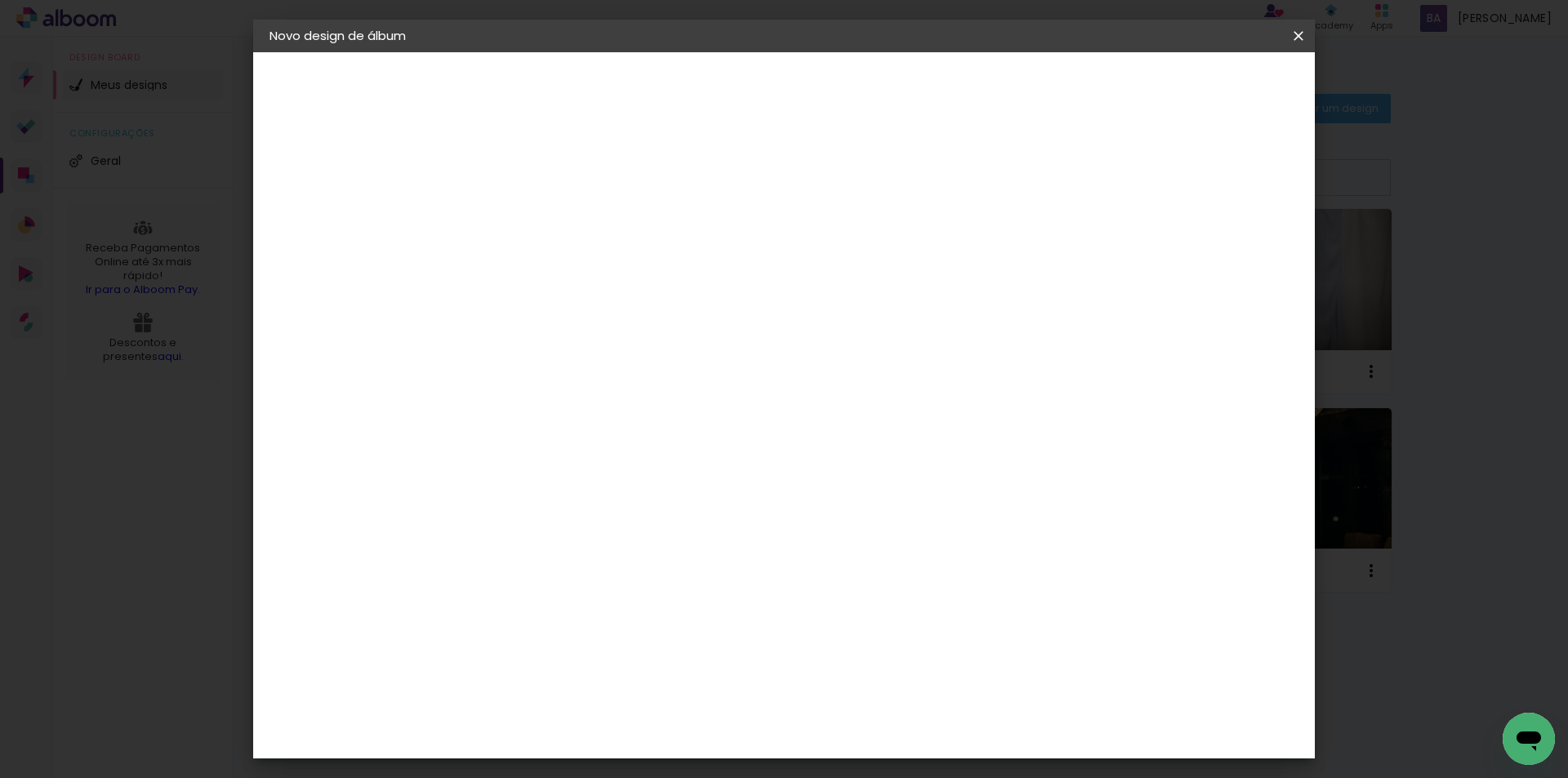
type input "lui"
type paper-input "lui"
drag, startPoint x: 659, startPoint y: 368, endPoint x: 681, endPoint y: 354, distance: 26.1
click at [634, 367] on div "[PERSON_NAME]" at bounding box center [580, 369] width 109 height 13
click at [0, 0] on slot "Avançar" at bounding box center [0, 0] width 0 height 0
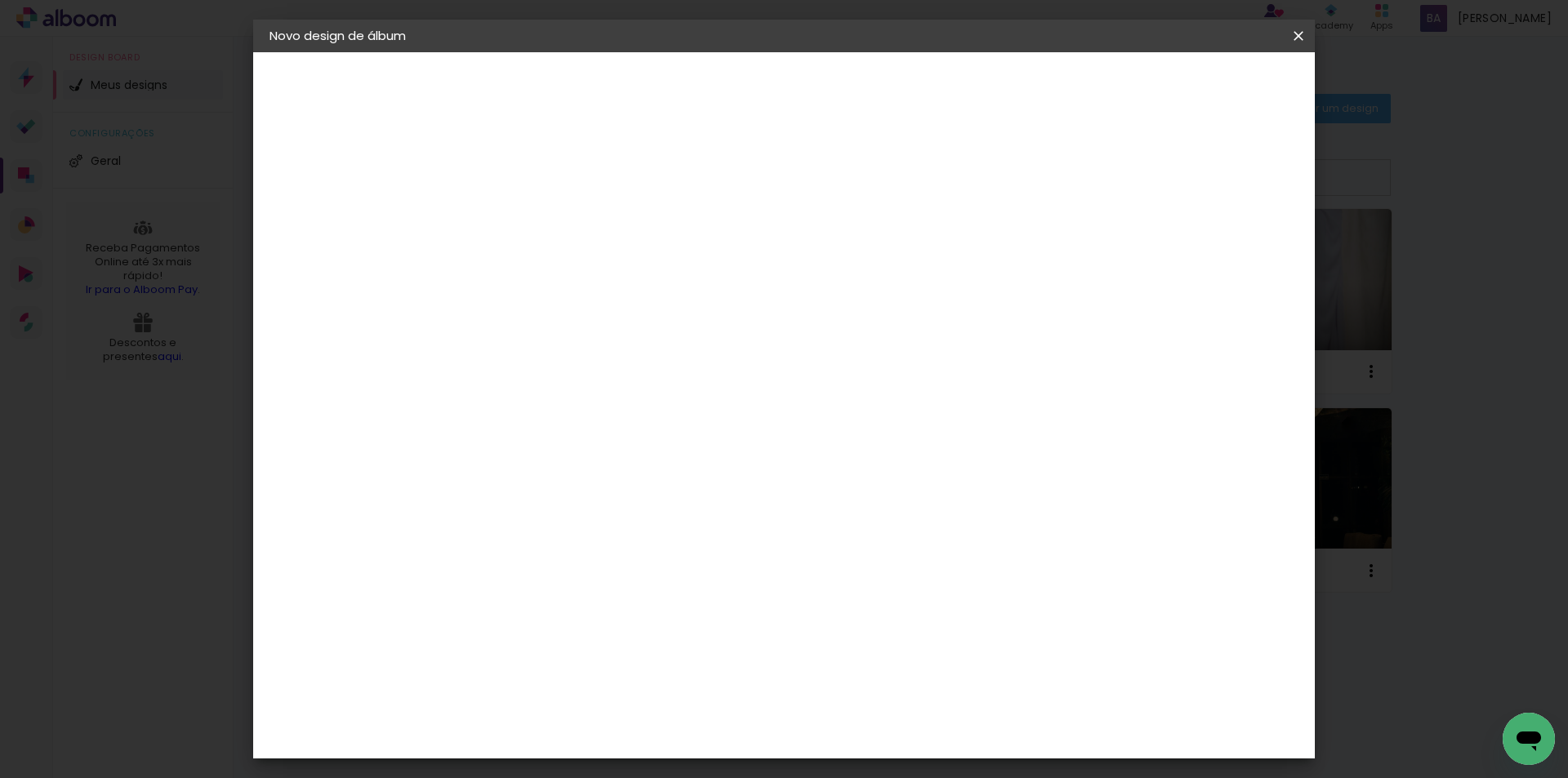
click at [626, 265] on paper-input-container "Linha" at bounding box center [577, 286] width 95 height 42
click at [0, 0] on slot "Encadernados" at bounding box center [0, 0] width 0 height 0
type input "Encadernados"
click at [647, 647] on span "30 x 60" at bounding box center [608, 663] width 75 height 33
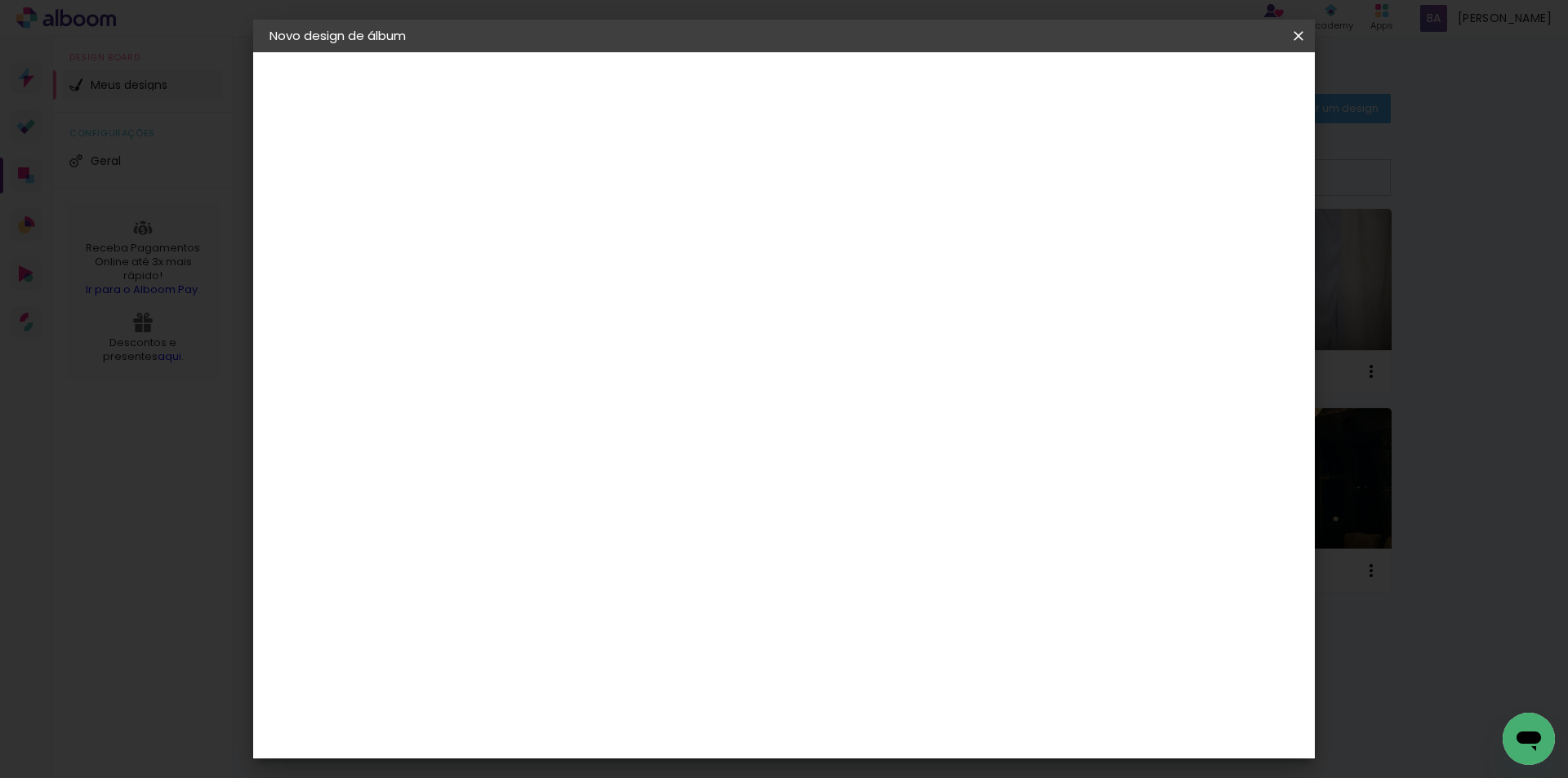
click at [0, 0] on slot "Avançar" at bounding box center [0, 0] width 0 height 0
click at [1196, 90] on span "Iniciar design" at bounding box center [1159, 87] width 75 height 11
click at [1196, 92] on span "Iniciar design" at bounding box center [1159, 87] width 75 height 11
click at [1213, 97] on paper-button "Iniciar design" at bounding box center [1159, 86] width 107 height 28
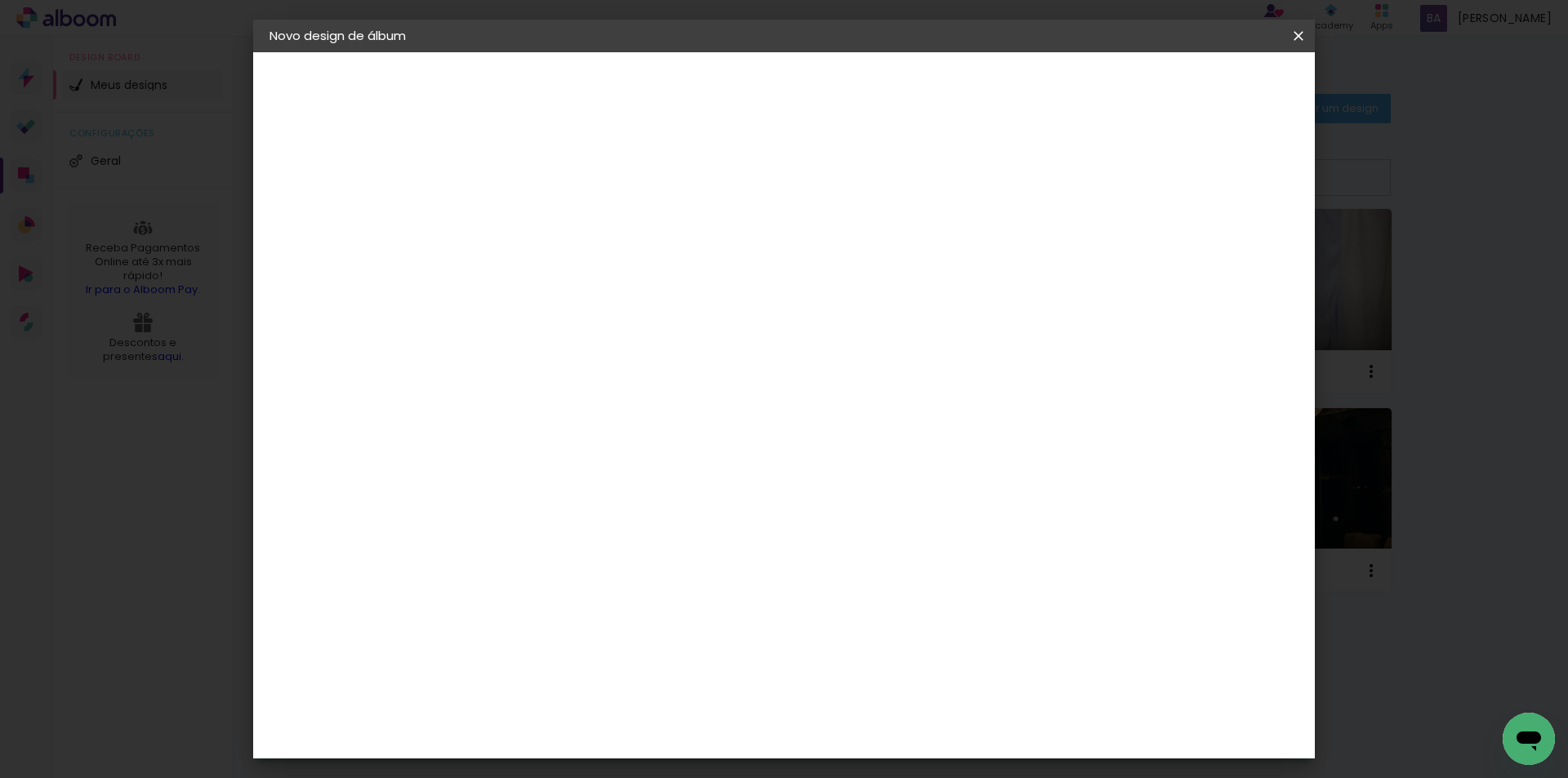
click at [803, 463] on div at bounding box center [705, 508] width 194 height 128
click at [1160, 184] on paper-checkbox "Mostrar sangria" at bounding box center [1150, 176] width 123 height 20
type paper-checkbox "on"
click at [1104, 179] on div at bounding box center [1096, 176] width 14 height 14
click at [1213, 97] on paper-button "Iniciar design" at bounding box center [1159, 86] width 107 height 28
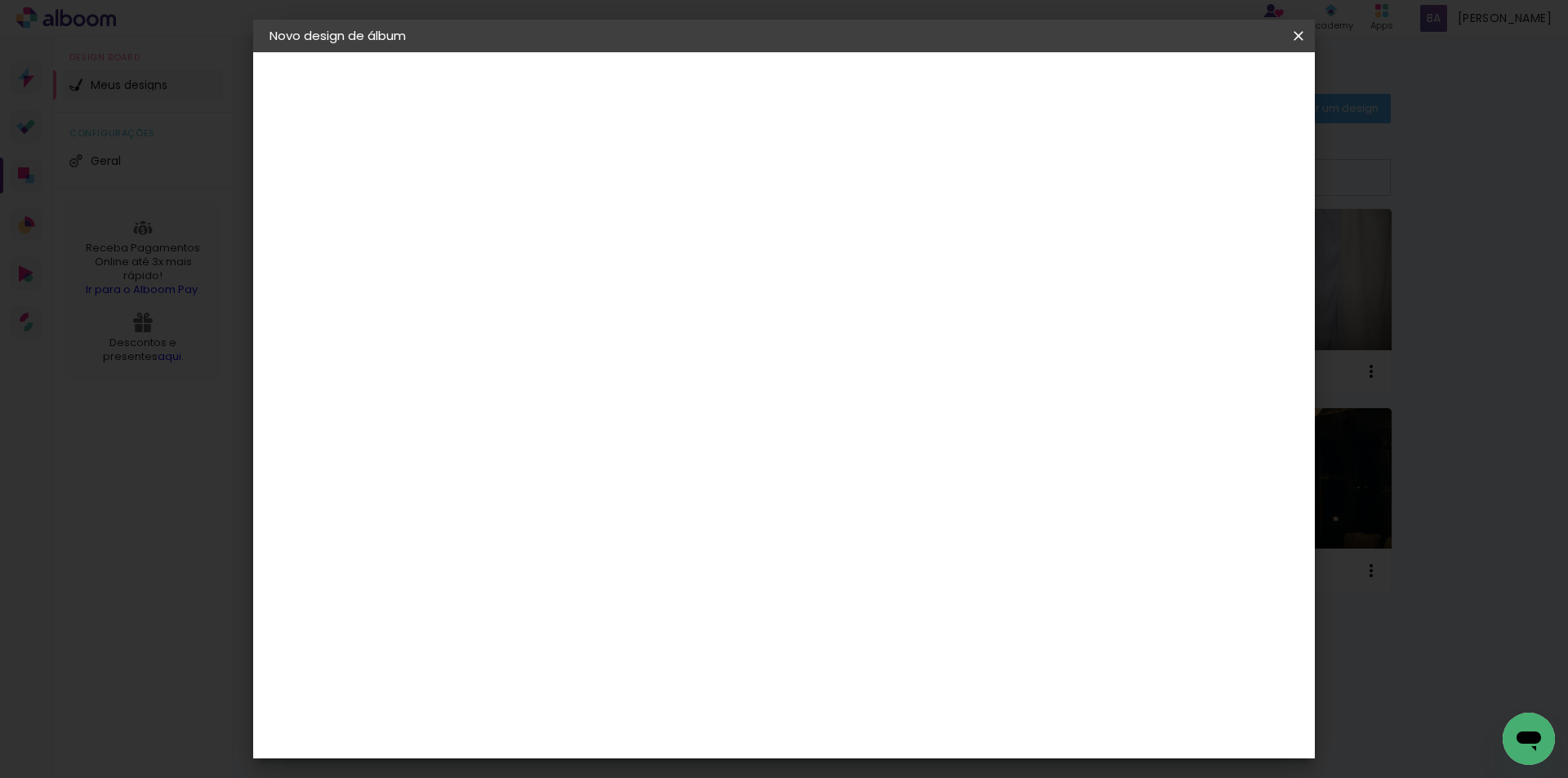
click at [518, 183] on input "2" at bounding box center [524, 175] width 56 height 20
click at [875, 183] on div "mm Mostrar sangria" at bounding box center [851, 177] width 722 height 36
click at [1097, 98] on paper-button "Voltar" at bounding box center [1063, 86] width 66 height 28
click at [626, 274] on div "Escolha o tamanho" at bounding box center [577, 302] width 95 height 76
drag, startPoint x: 814, startPoint y: 323, endPoint x: 833, endPoint y: 238, distance: 87.1
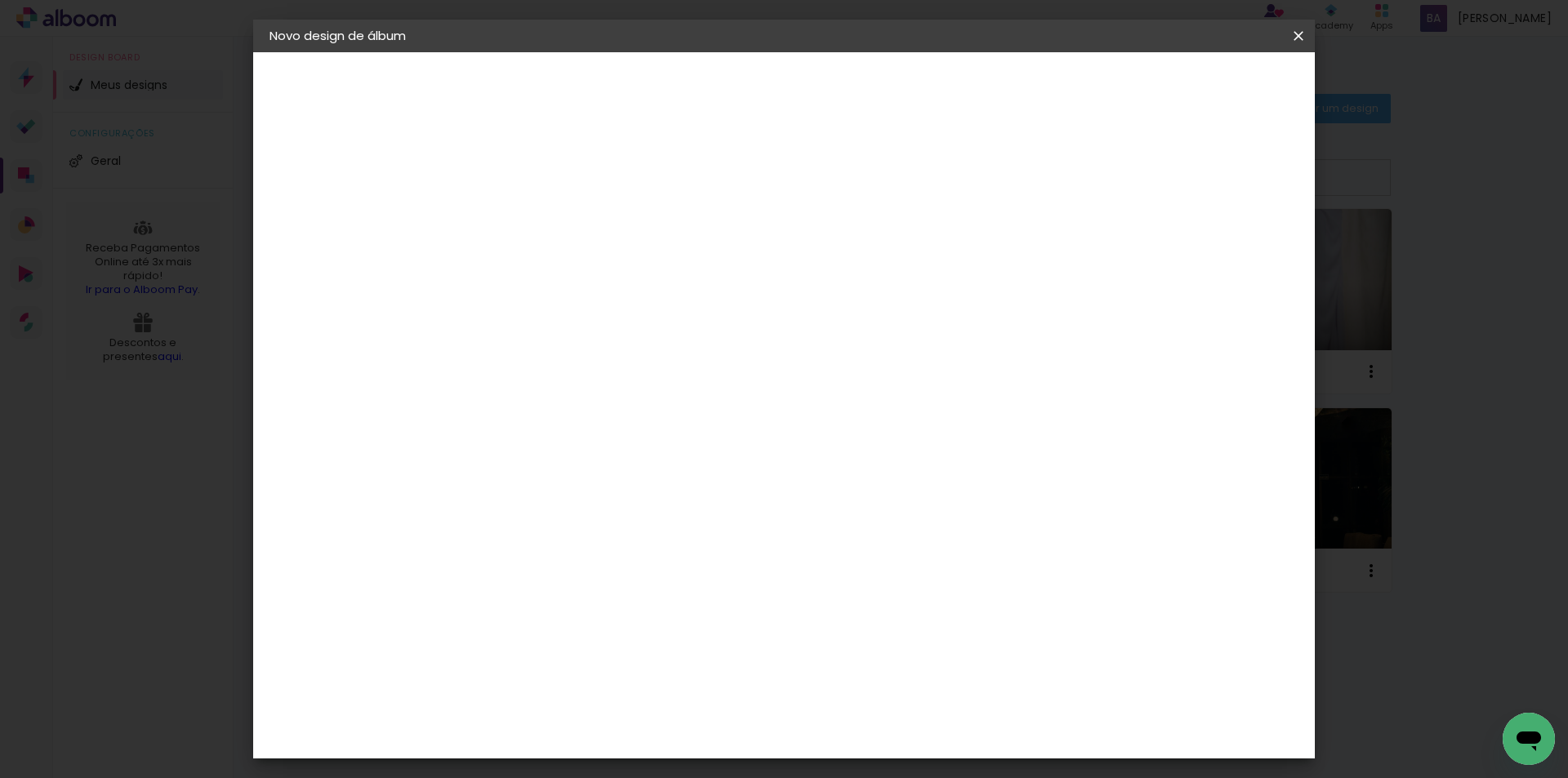
click at [666, 313] on div "Opções disponíveis Encadernados Slim Book Tamanho Escolha o tamanho" at bounding box center [578, 276] width 177 height 235
click at [626, 272] on div "Escolha o tamanho" at bounding box center [577, 302] width 95 height 76
click at [666, 283] on div "Opções disponíveis Encadernados Slim Book Tamanho Escolha o tamanho" at bounding box center [578, 276] width 177 height 235
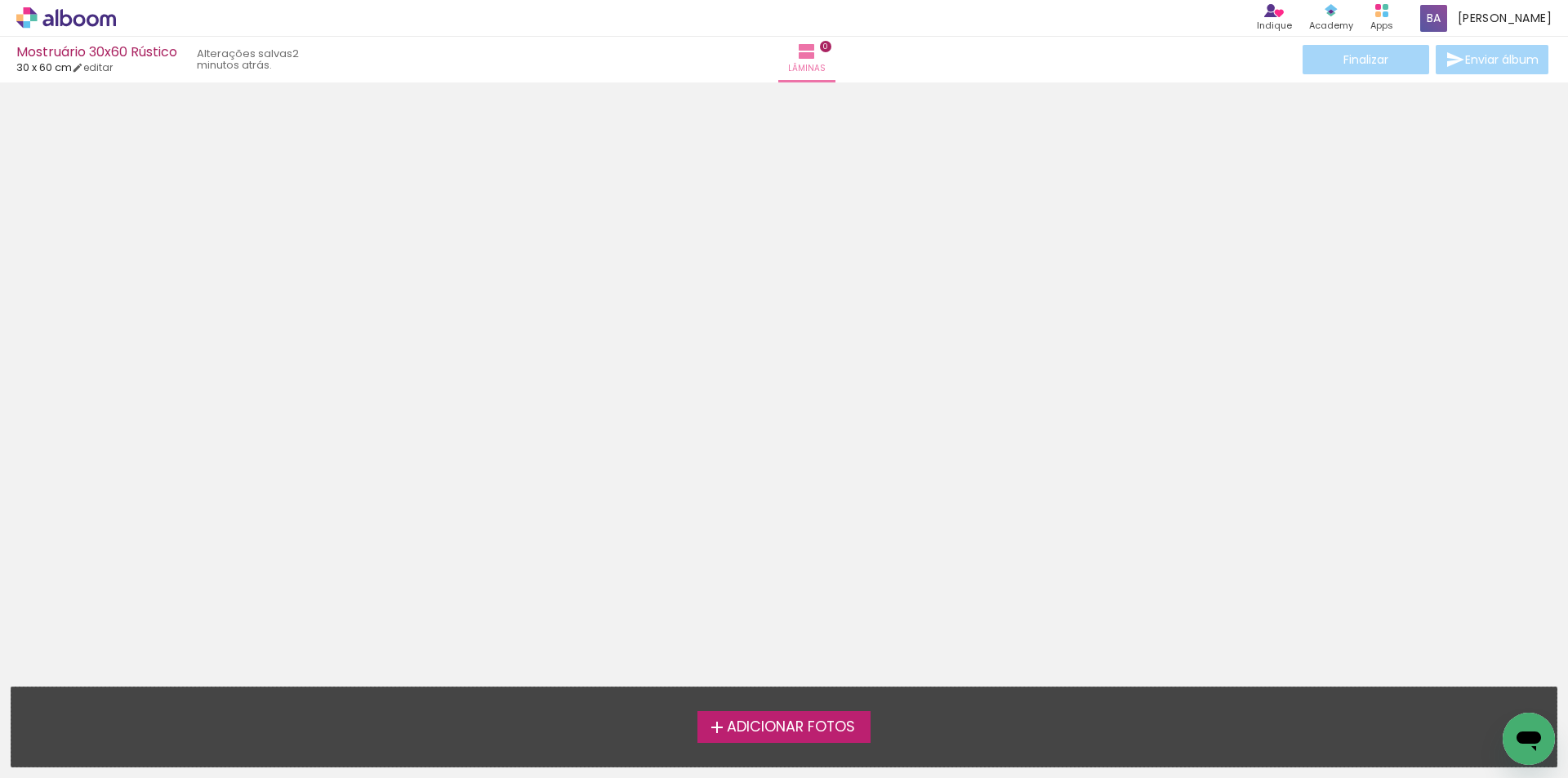
click at [84, 6] on div "› Editor de álbum Indique Indique e ganhe Conteúdo que inspira Academy Produtos…" at bounding box center [784, 18] width 1568 height 36
click at [89, 12] on icon at bounding box center [66, 18] width 99 height 21
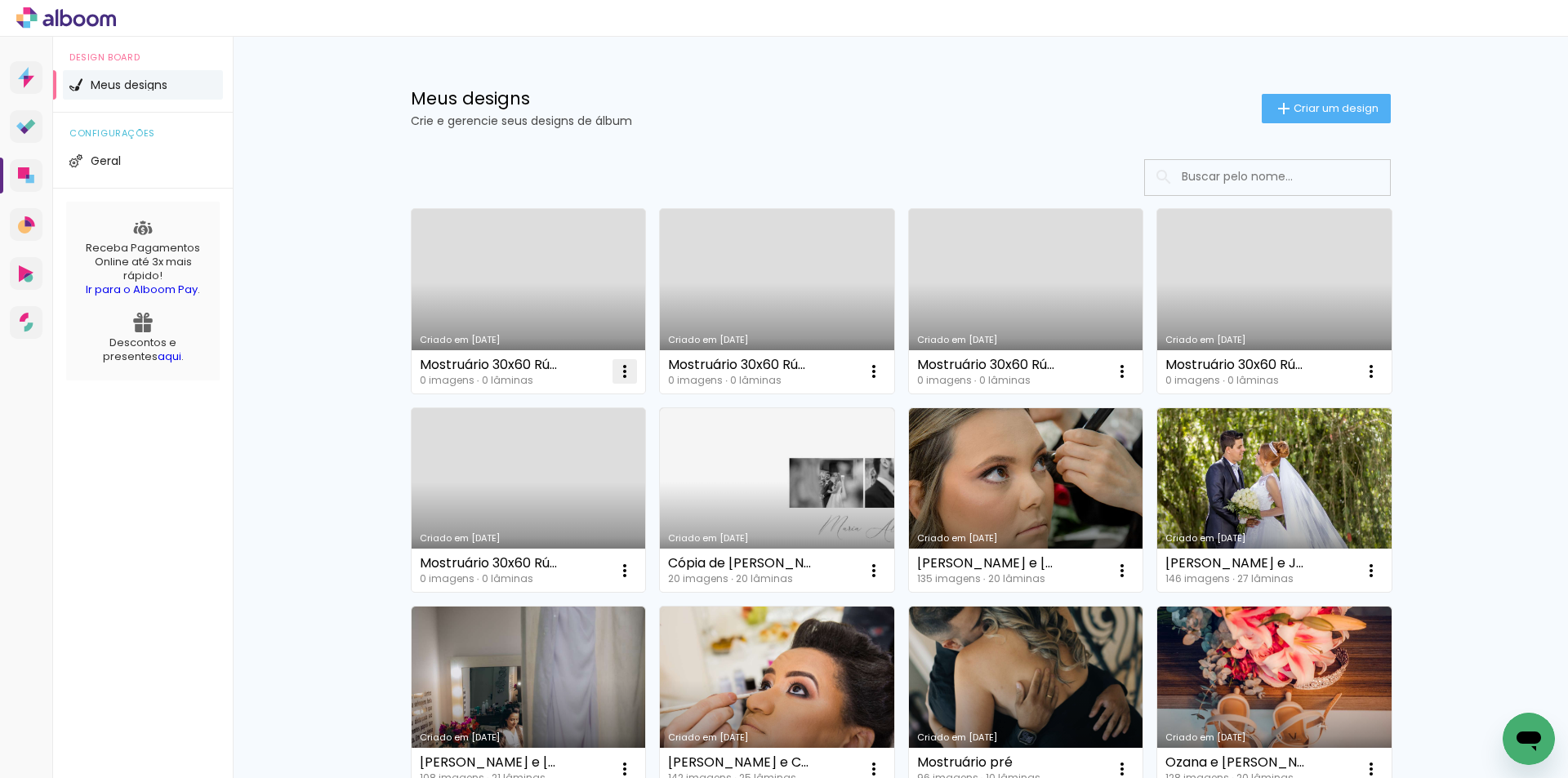
click at [626, 379] on iron-icon at bounding box center [624, 372] width 20 height 20
click at [556, 465] on paper-item "Excluir" at bounding box center [554, 479] width 161 height 32
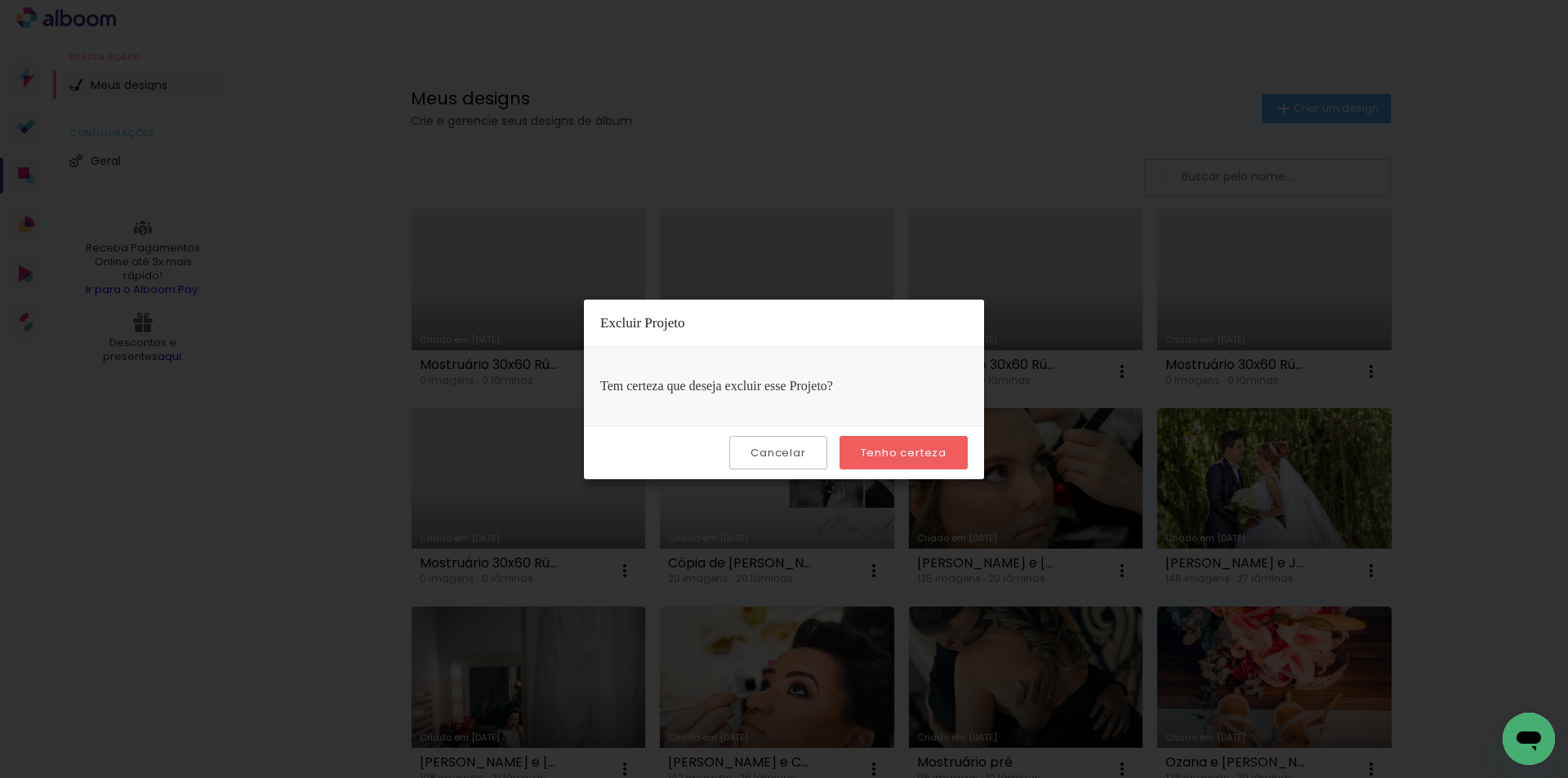
click at [872, 441] on paper-button "Tenho certeza" at bounding box center [903, 452] width 128 height 33
click at [0, 0] on slot "Cancelar" at bounding box center [0, 0] width 0 height 0
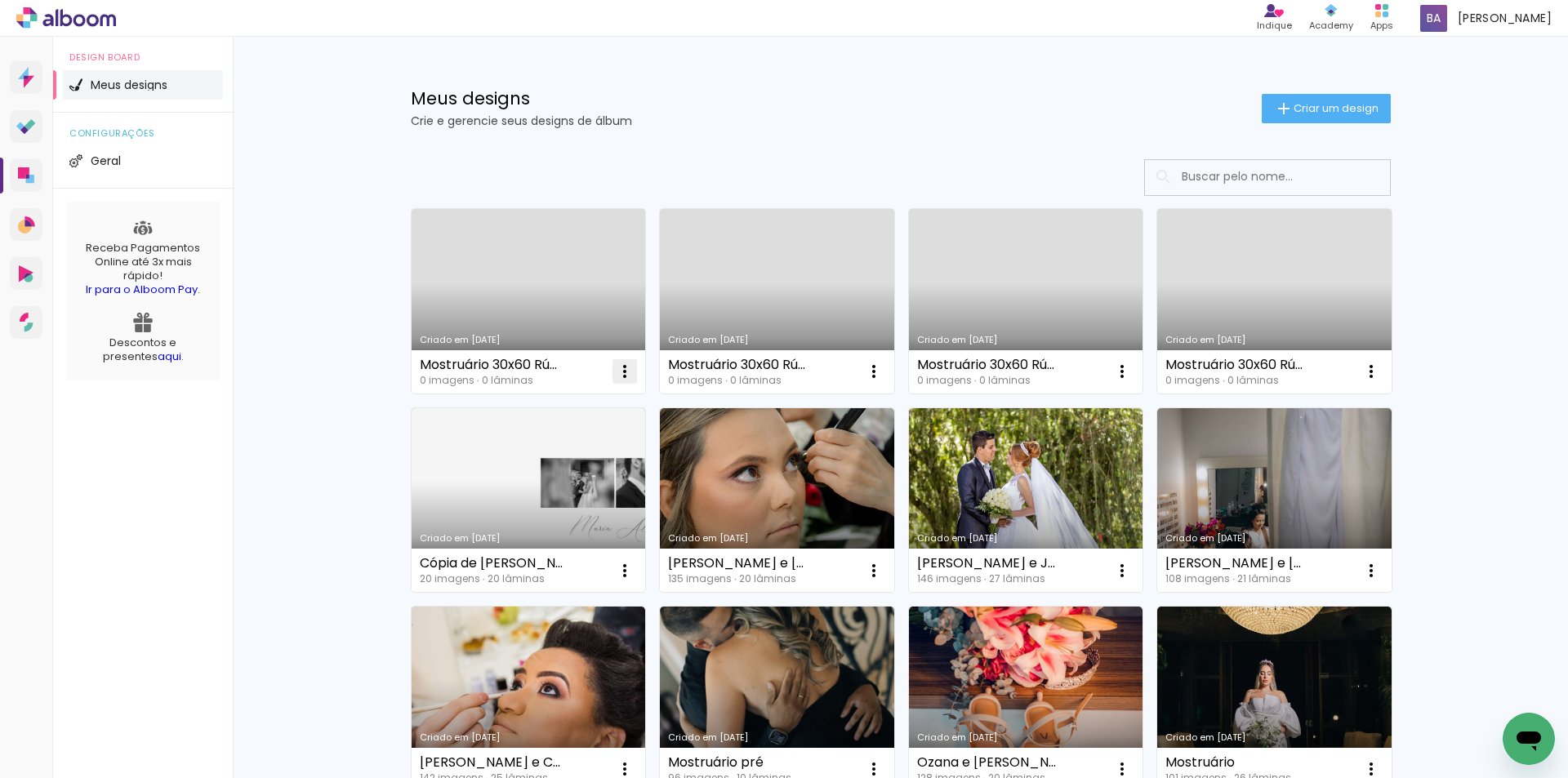
click at [621, 369] on iron-icon at bounding box center [624, 372] width 20 height 20
click at [563, 471] on paper-item "Excluir" at bounding box center [554, 479] width 161 height 32
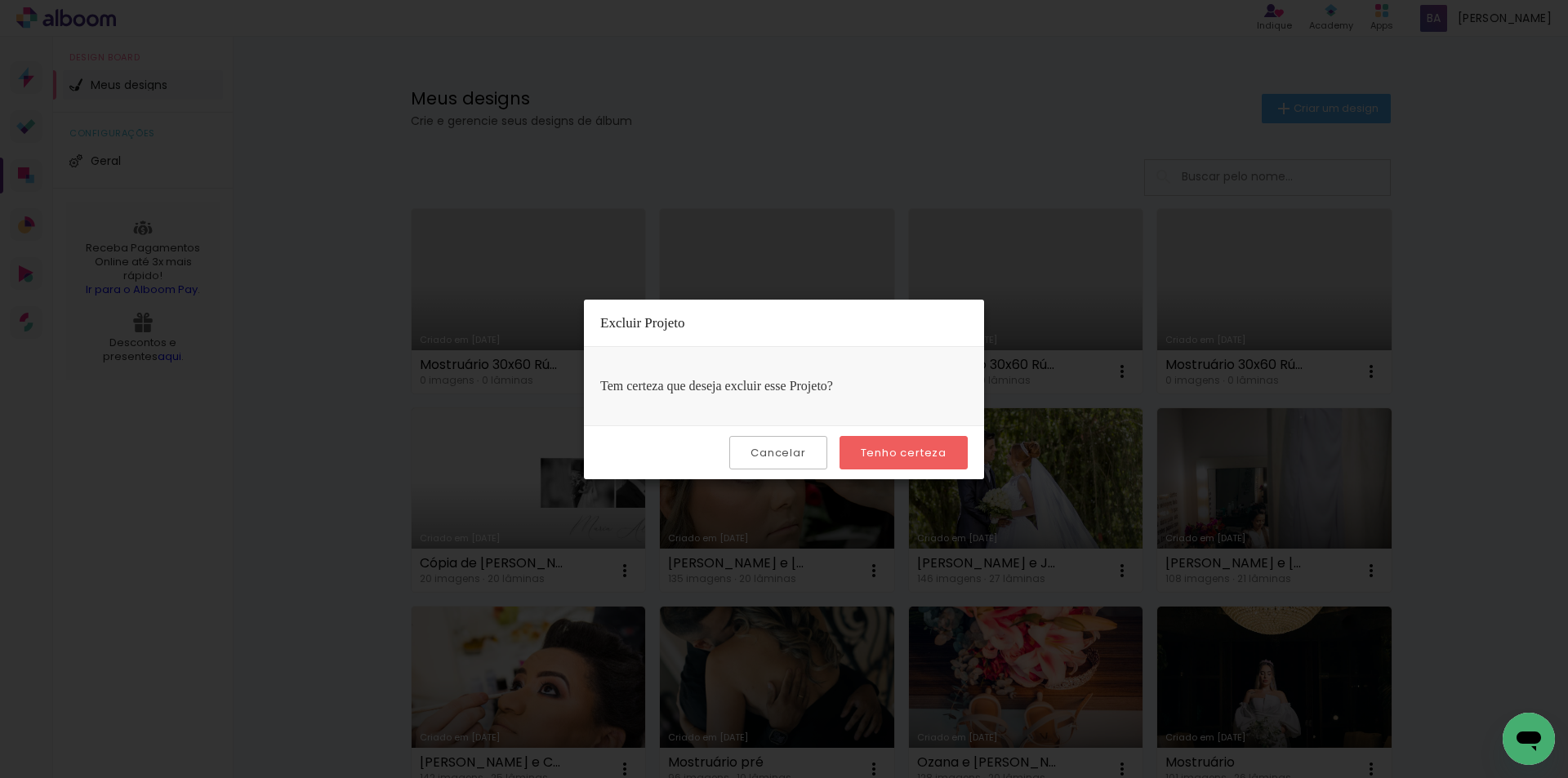
click at [0, 0] on slot "Tenho certeza" at bounding box center [0, 0] width 0 height 0
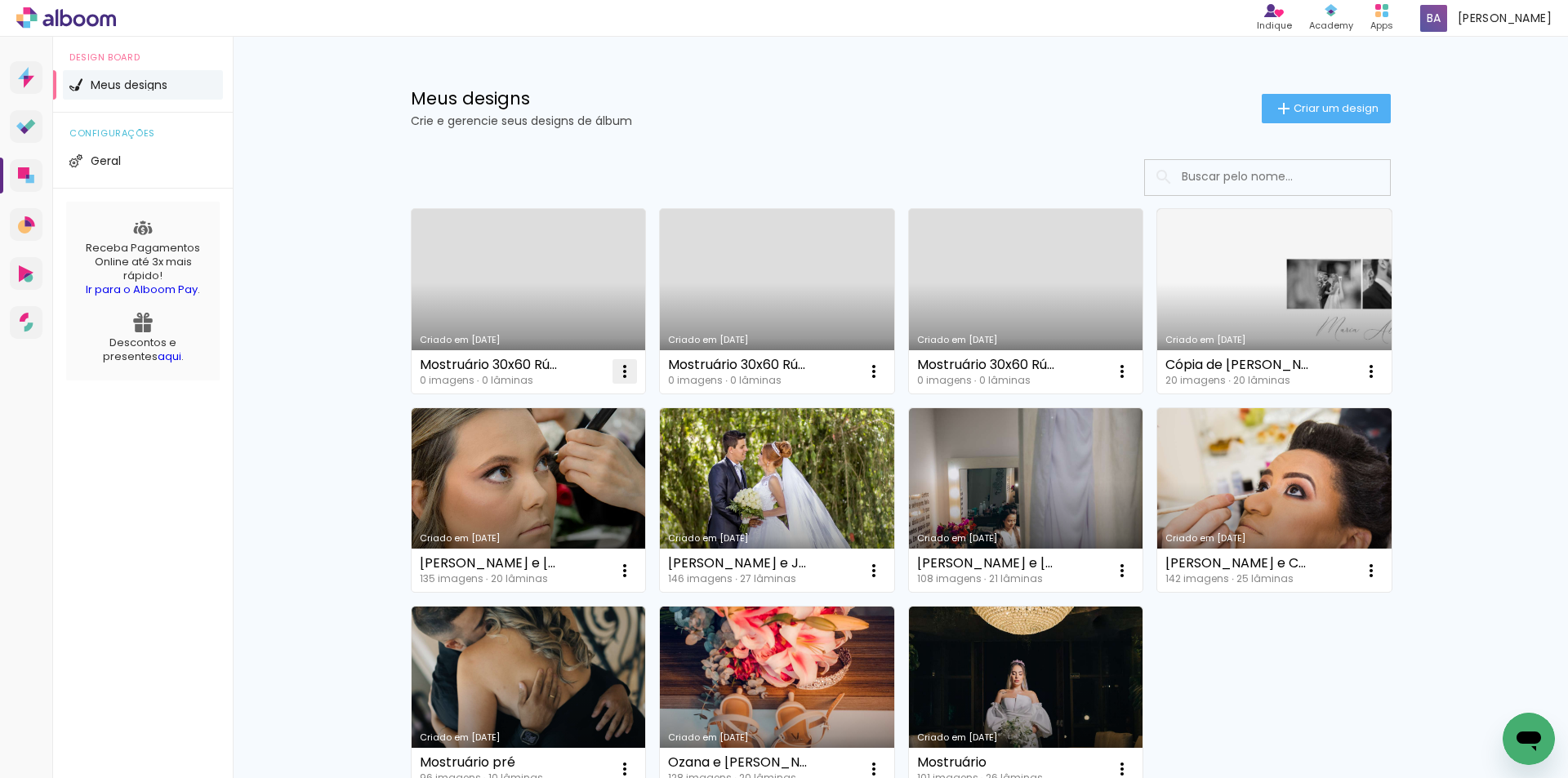
click at [620, 373] on iron-icon at bounding box center [624, 372] width 20 height 20
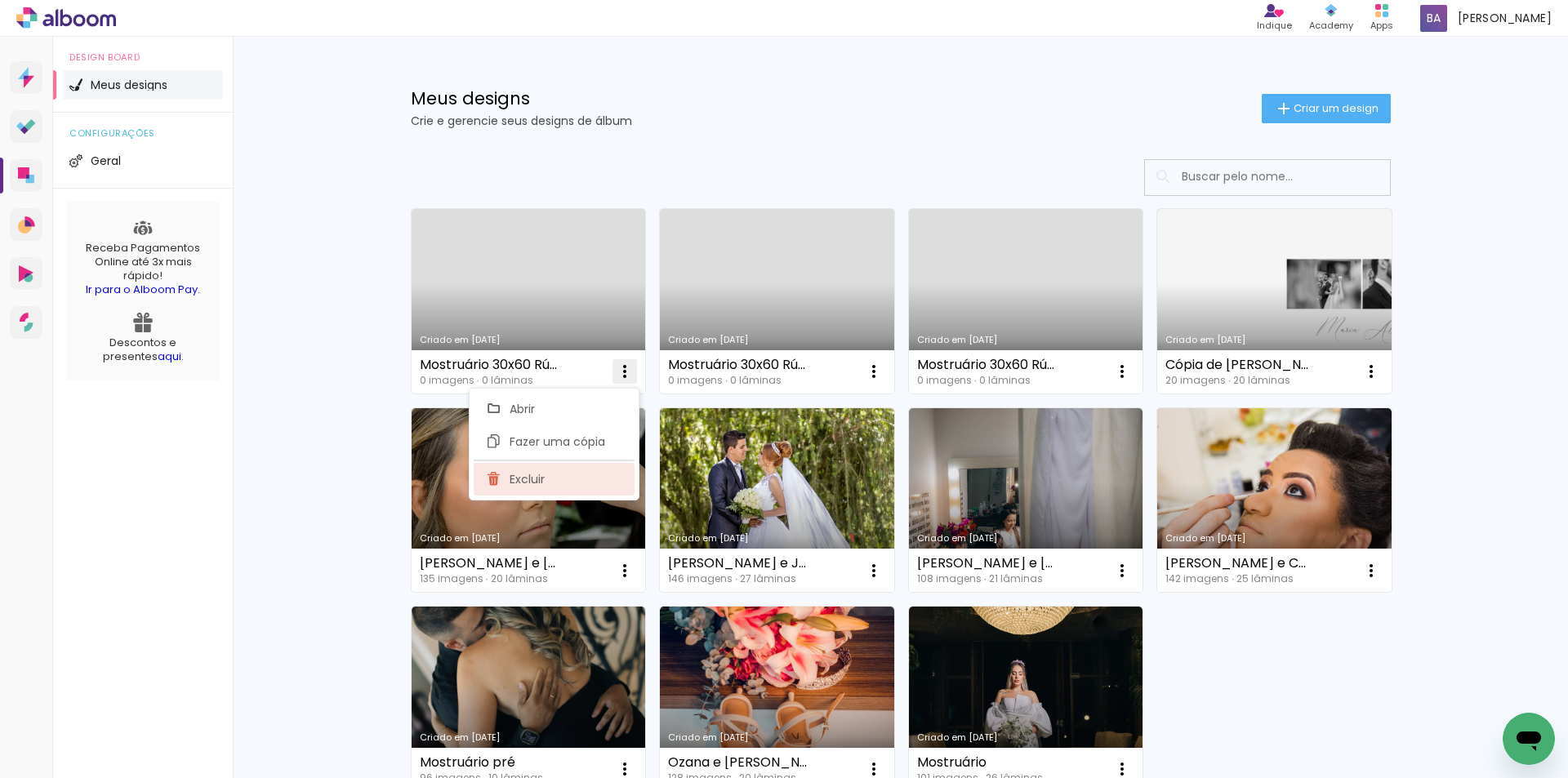
click at [551, 473] on paper-item "Excluir" at bounding box center [554, 479] width 161 height 32
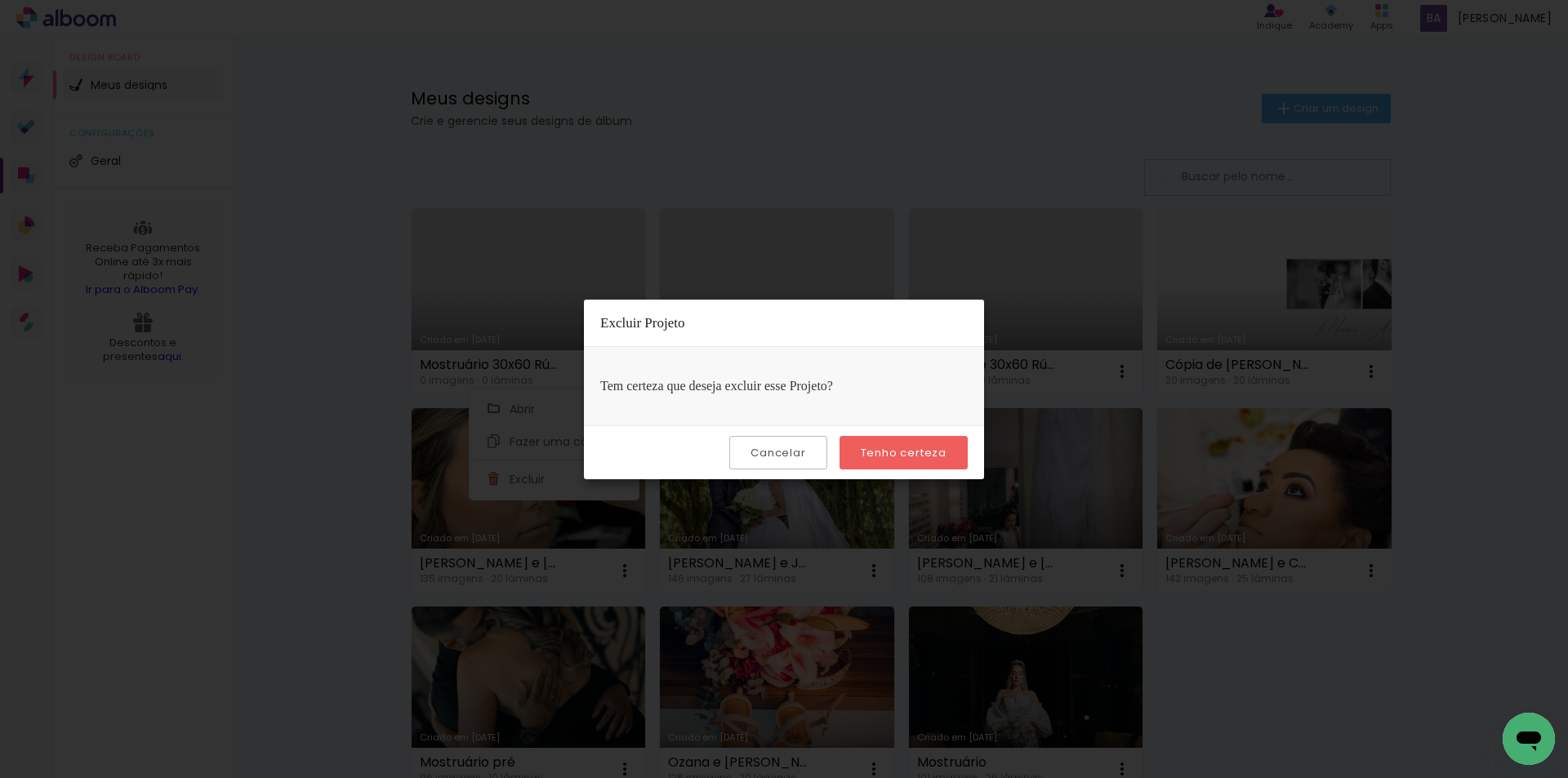
click at [0, 0] on slot "Tenho certeza" at bounding box center [0, 0] width 0 height 0
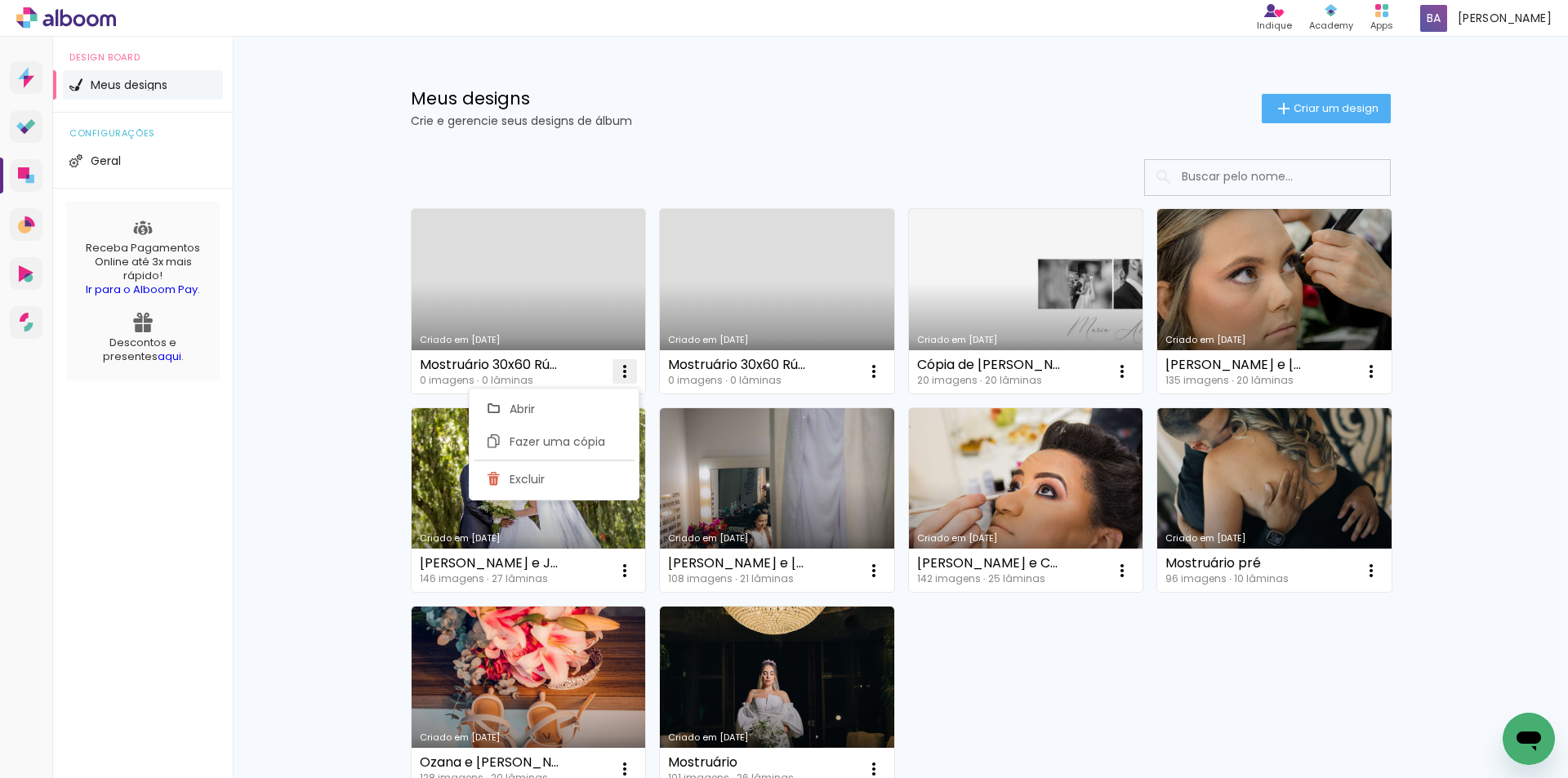
click at [624, 363] on iron-icon at bounding box center [624, 372] width 20 height 20
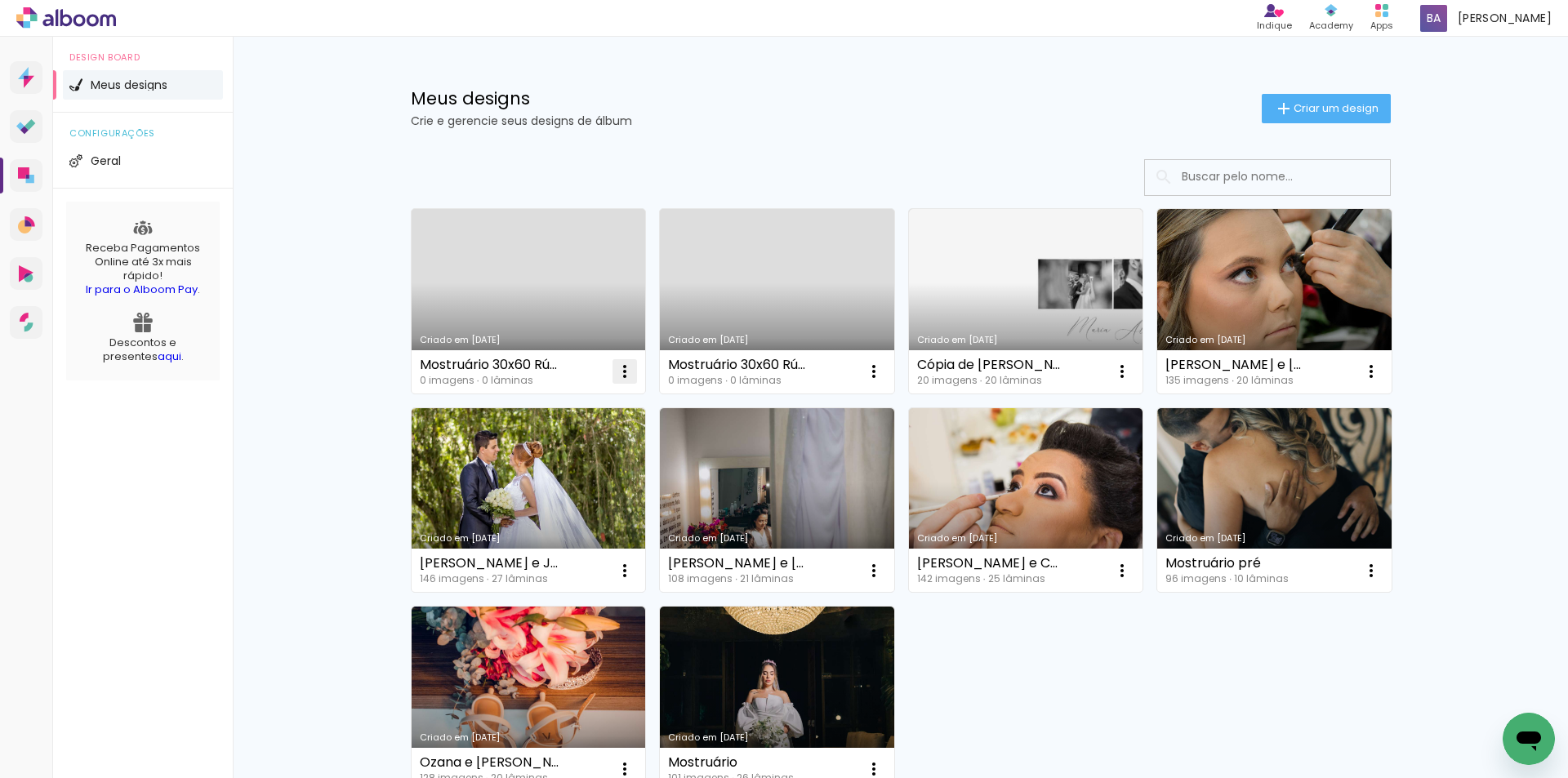
click at [624, 363] on iron-icon at bounding box center [624, 372] width 20 height 20
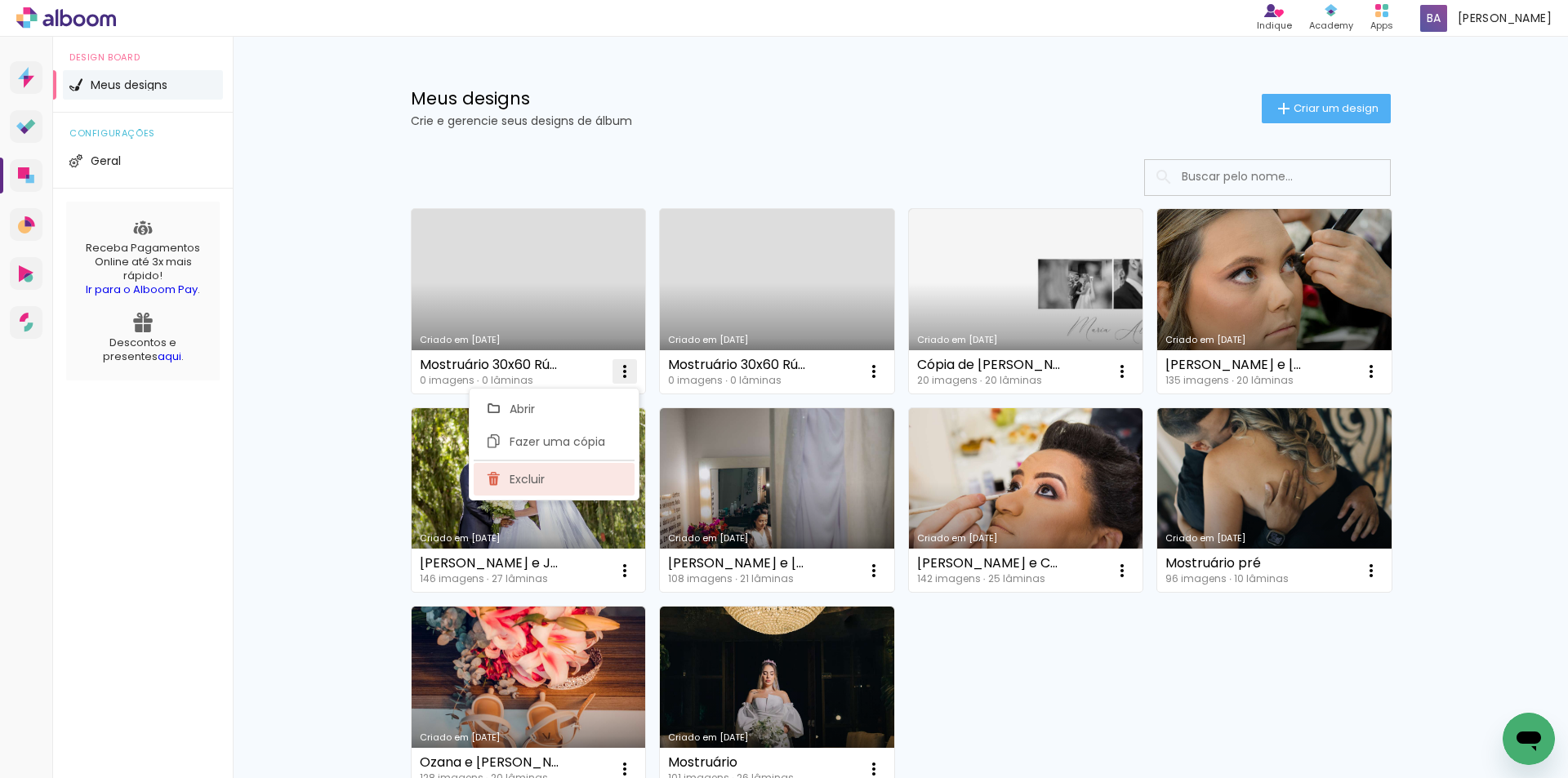
click at [553, 480] on paper-item "Excluir" at bounding box center [554, 479] width 161 height 32
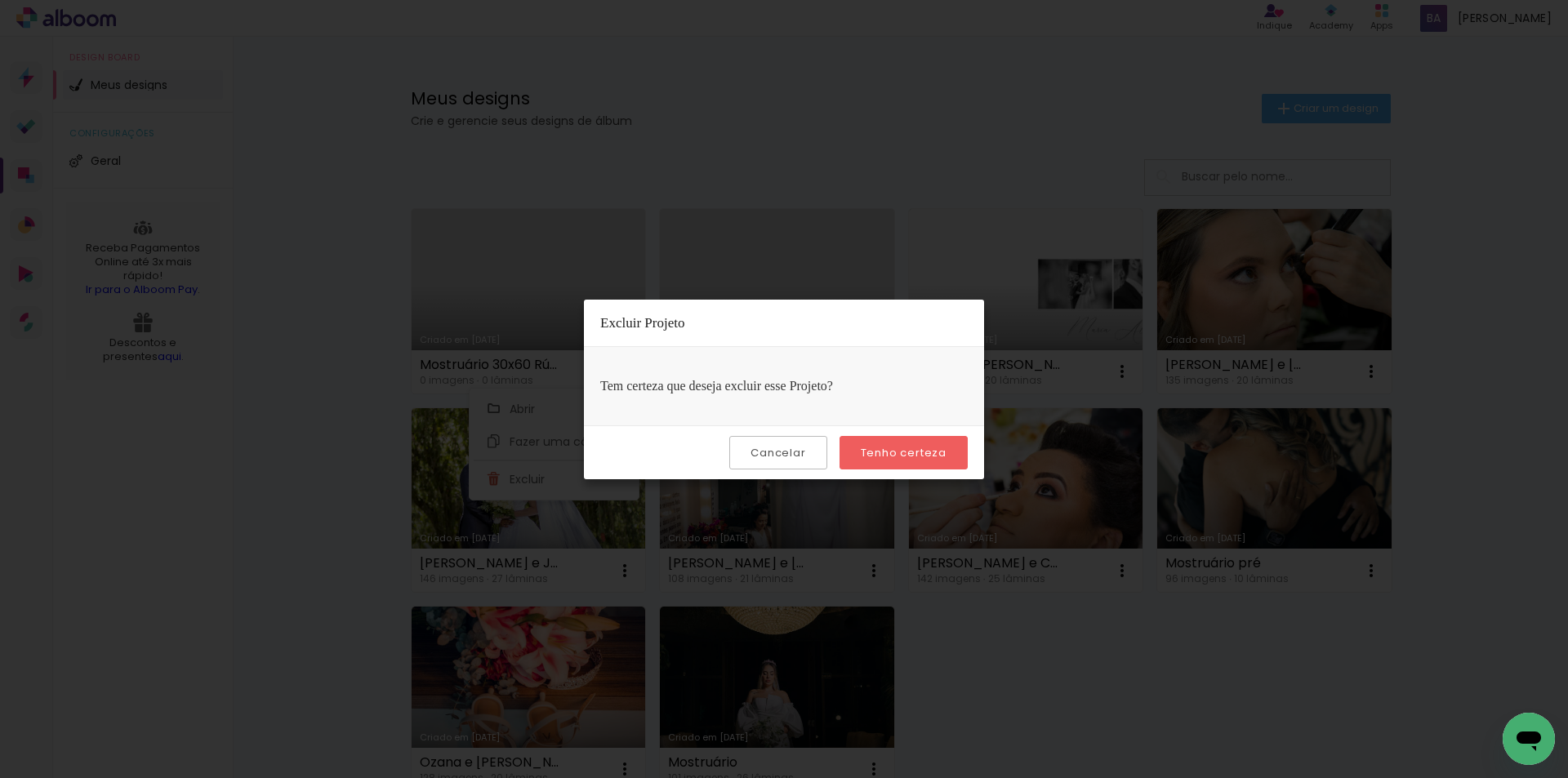
click at [900, 441] on paper-button "Tenho certeza" at bounding box center [903, 452] width 128 height 33
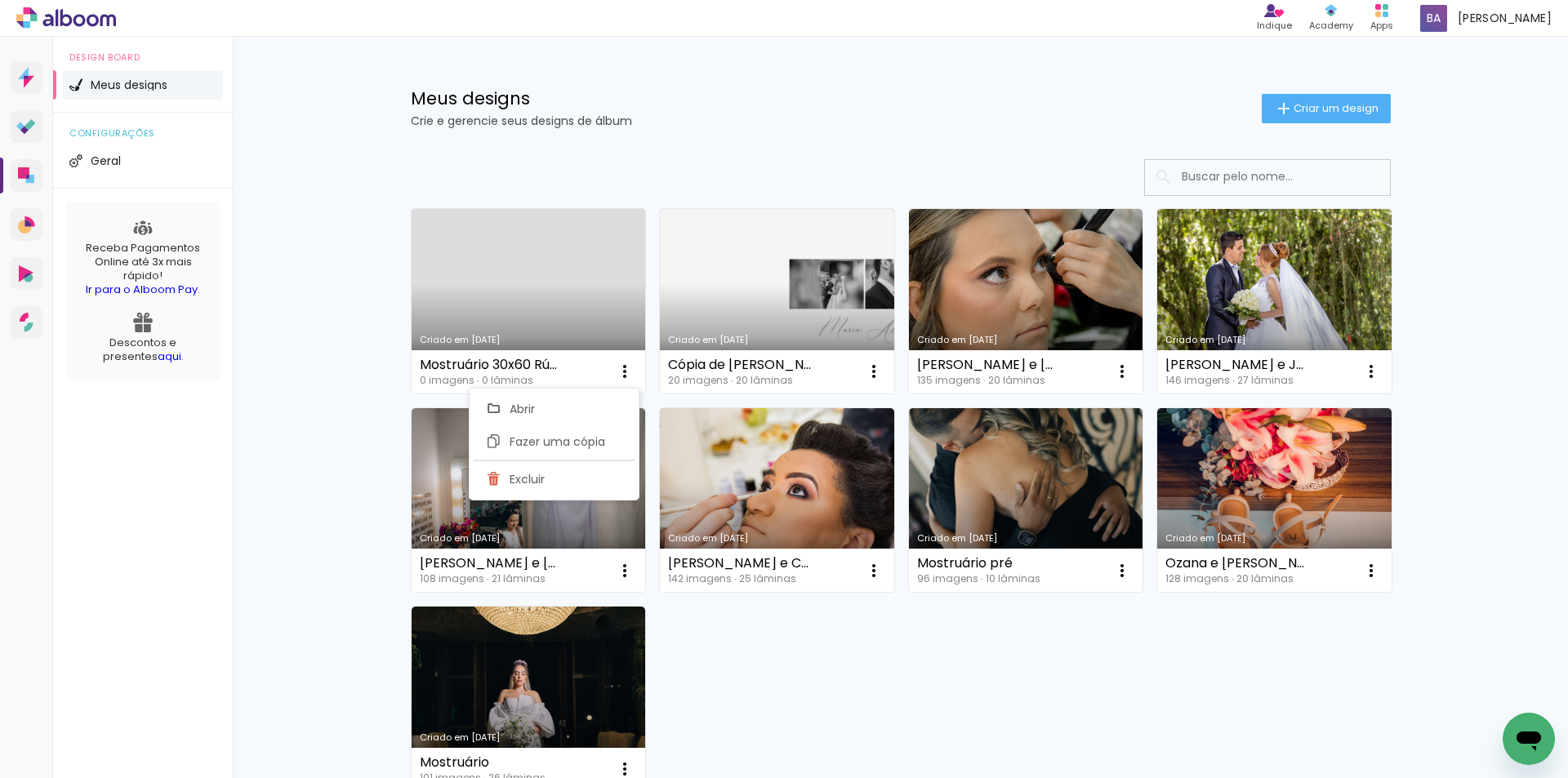
click at [372, 175] on div "Criado em [DATE] Mostruário 30x60 Rústico 0 imagens ∙ 0 lâminas Abrir Fazer uma…" at bounding box center [900, 544] width 1062 height 801
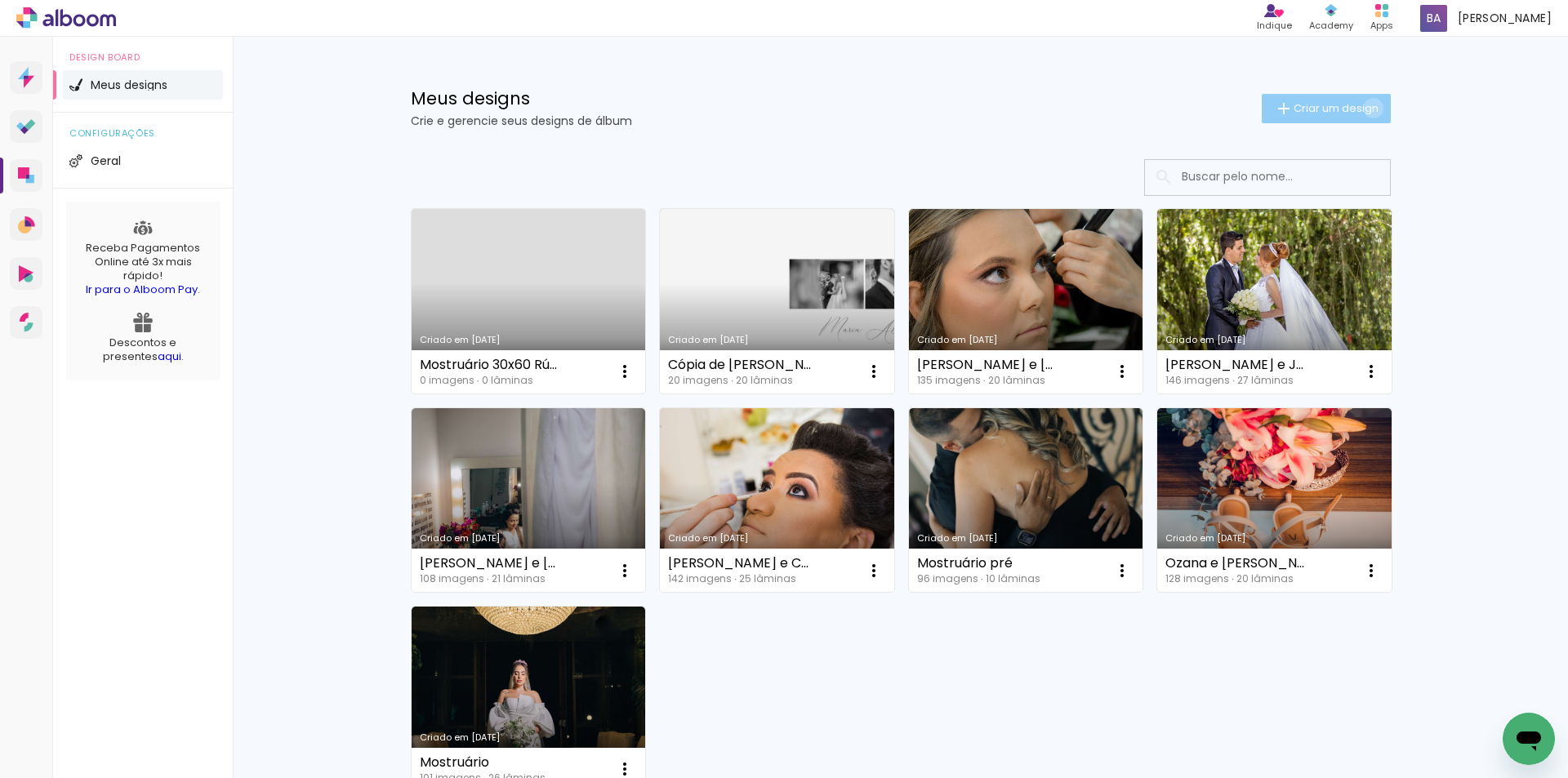
click at [1362, 107] on span "Criar um design" at bounding box center [1335, 108] width 85 height 11
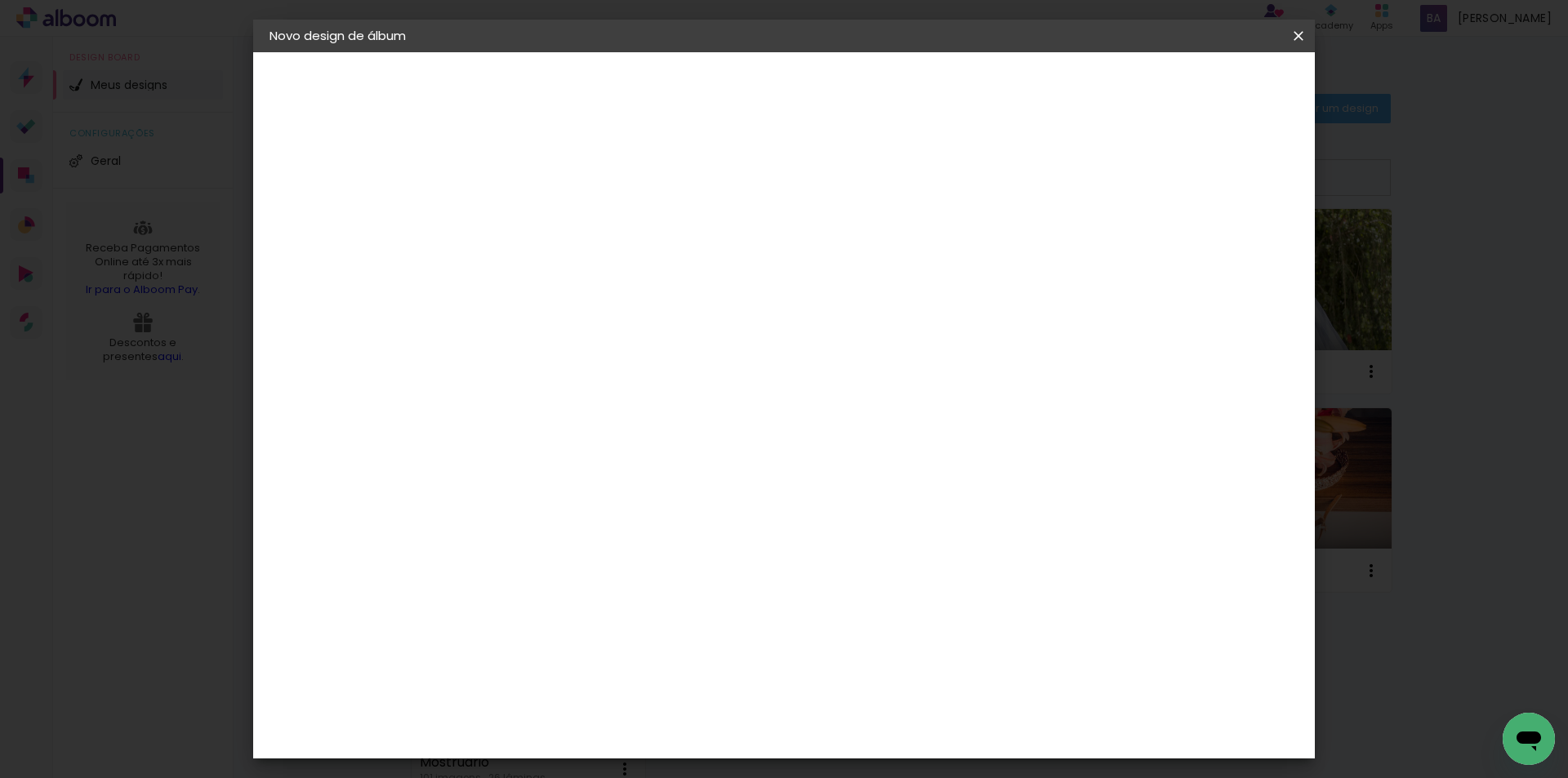
click at [536, 224] on input at bounding box center [536, 219] width 0 height 25
type input "N"
type input "Mostruário 30x70 Clássico"
type paper-input "Mostruário 30x70 Clássico"
click at [704, 73] on paper-button "Avançar" at bounding box center [664, 86] width 80 height 28
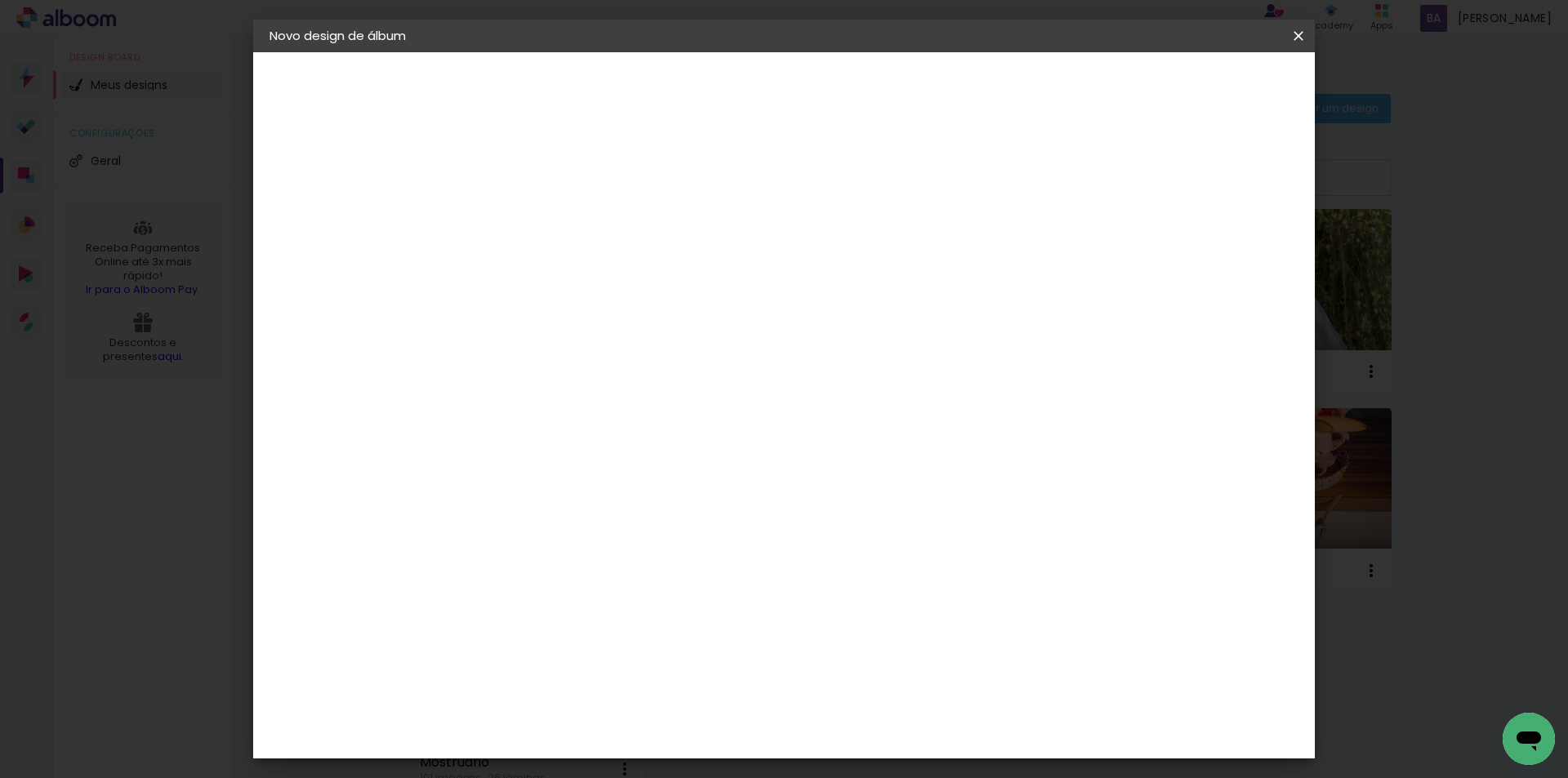
click at [583, 319] on input at bounding box center [578, 310] width 165 height 20
type input "lui"
type paper-input "lui"
drag, startPoint x: 592, startPoint y: 373, endPoint x: 858, endPoint y: 318, distance: 271.6
click at [594, 371] on div "[PERSON_NAME]" at bounding box center [580, 369] width 109 height 13
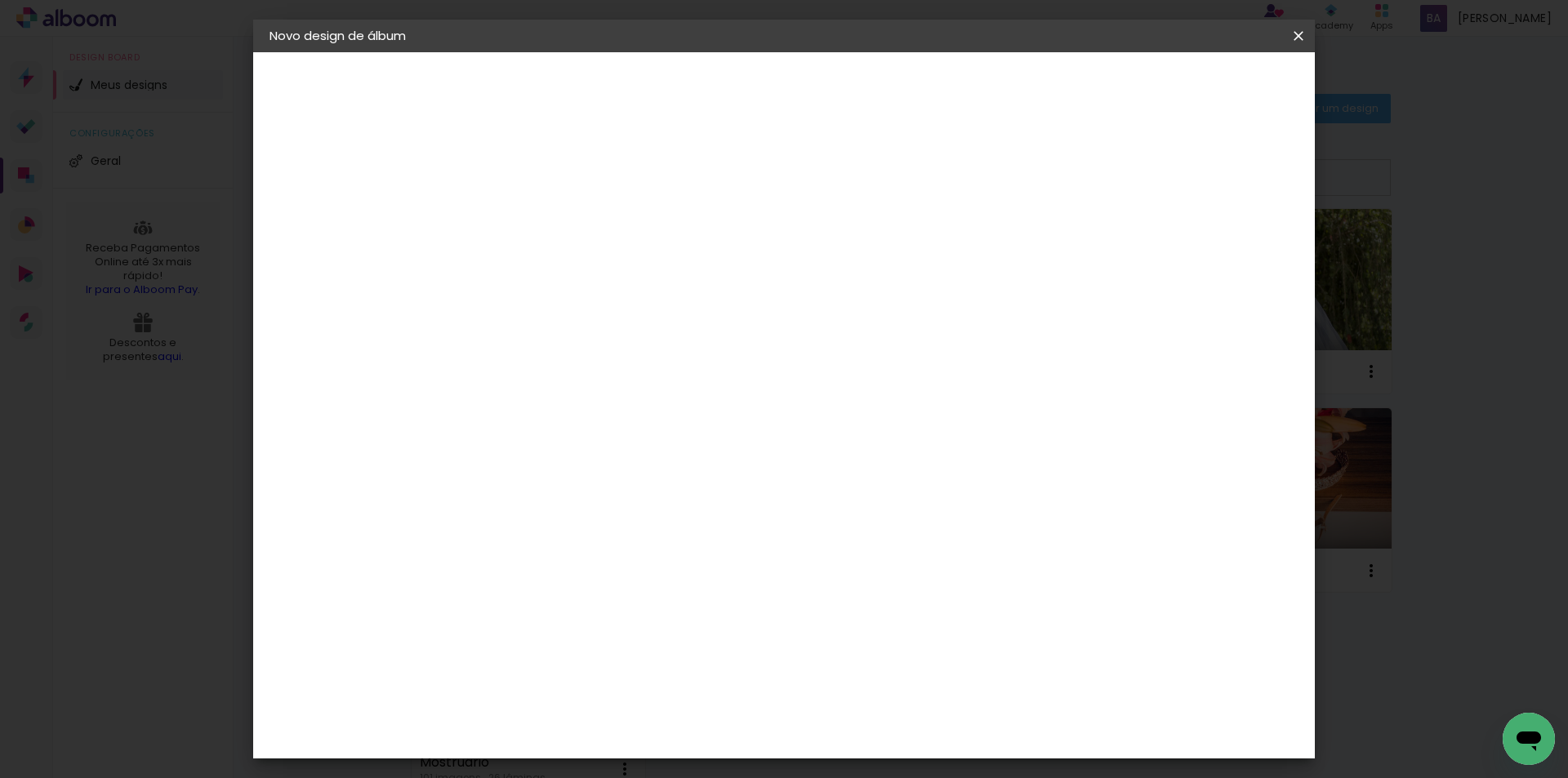
click at [806, 76] on paper-button "Avançar" at bounding box center [766, 86] width 80 height 28
click at [626, 285] on paper-input-container "Linha" at bounding box center [577, 286] width 95 height 42
click at [0, 0] on slot "Encadernados" at bounding box center [0, 0] width 0 height 0
type input "Encadernados"
click at [647, 546] on span "30 x 70" at bounding box center [608, 562] width 75 height 33
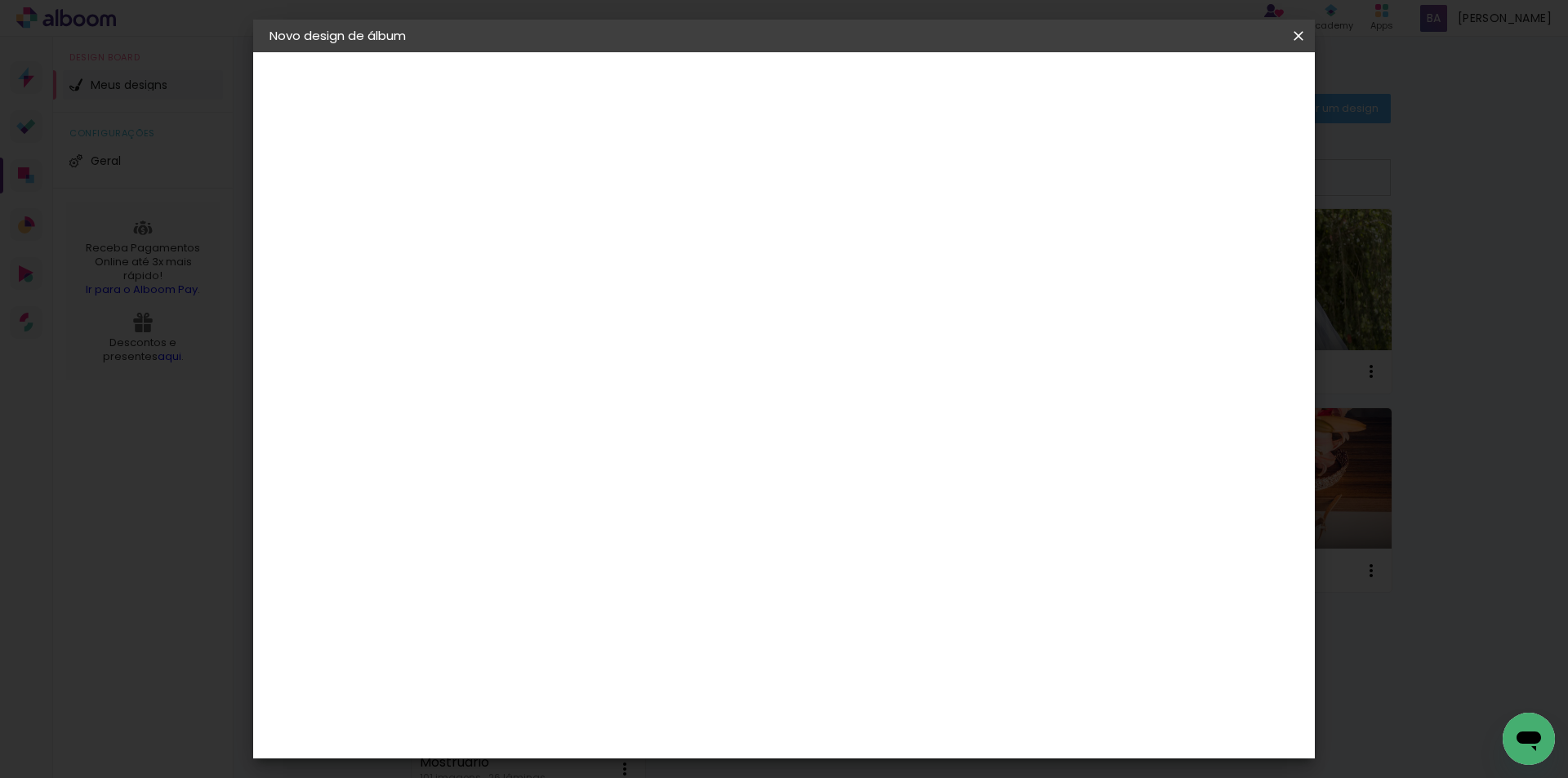
click at [0, 0] on slot "Avançar" at bounding box center [0, 0] width 0 height 0
click at [1196, 93] on span "Iniciar design" at bounding box center [1159, 87] width 75 height 11
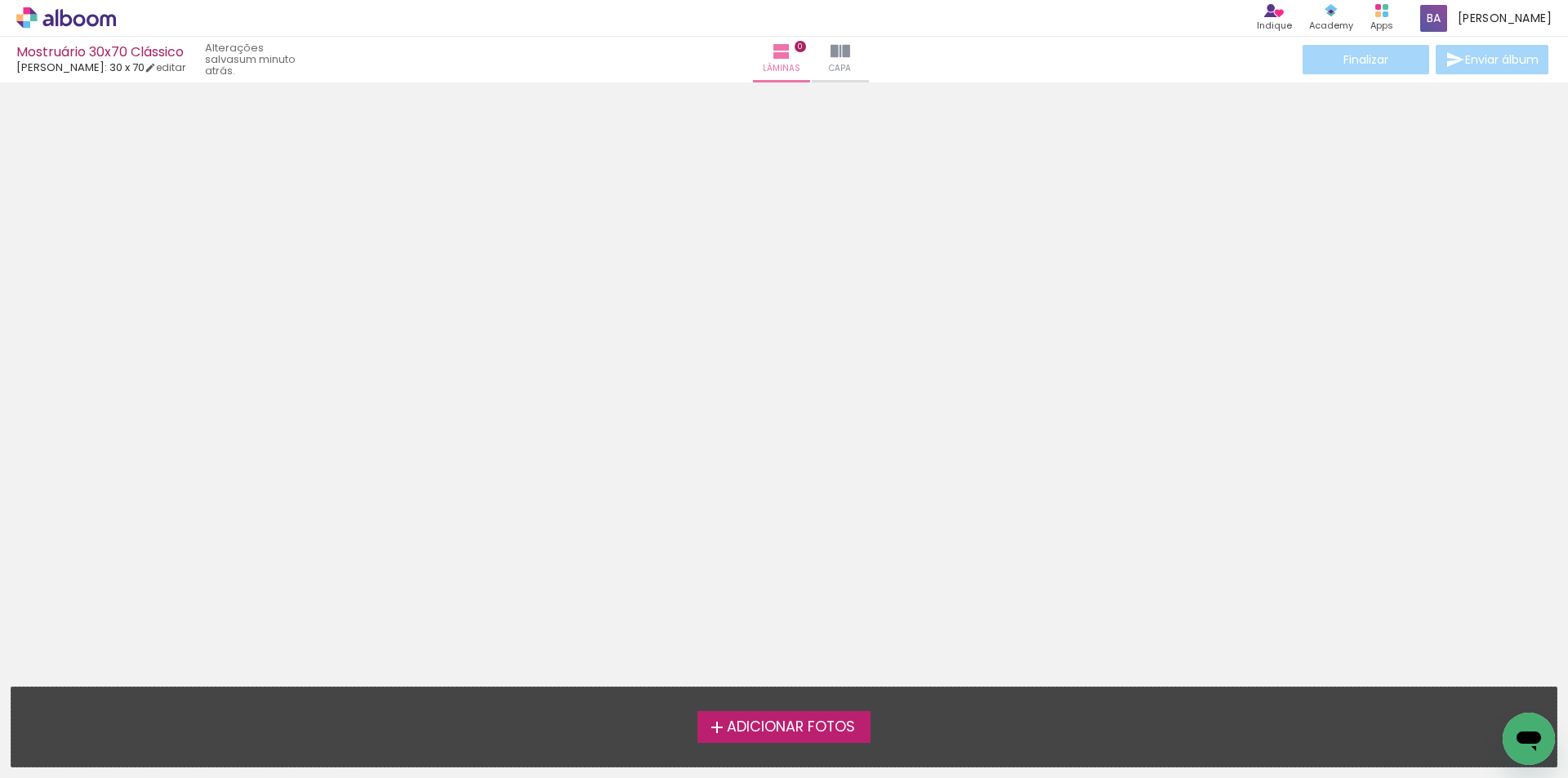
click at [94, 14] on icon at bounding box center [66, 18] width 99 height 21
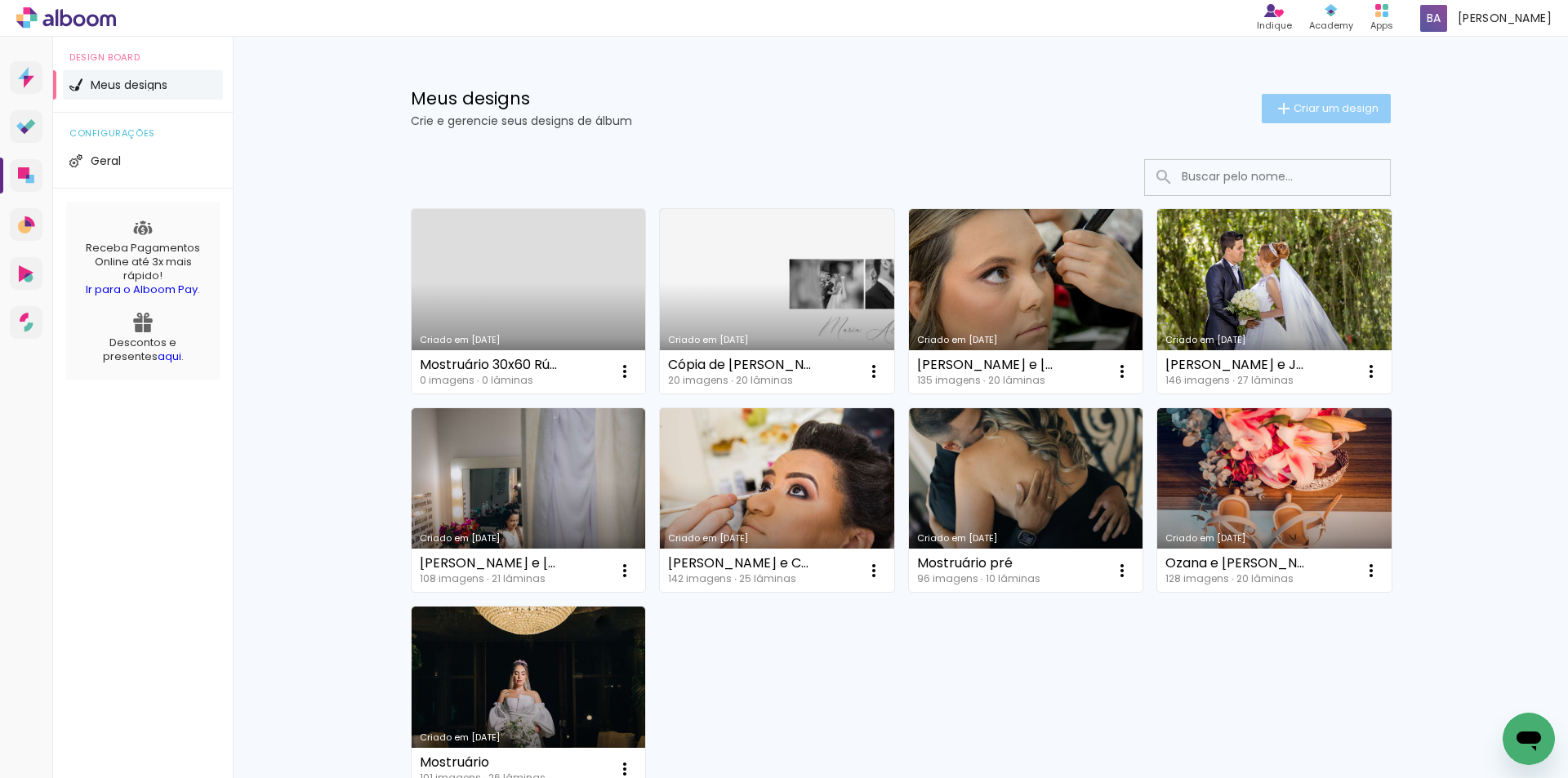
click at [1280, 109] on iron-icon at bounding box center [1283, 108] width 20 height 20
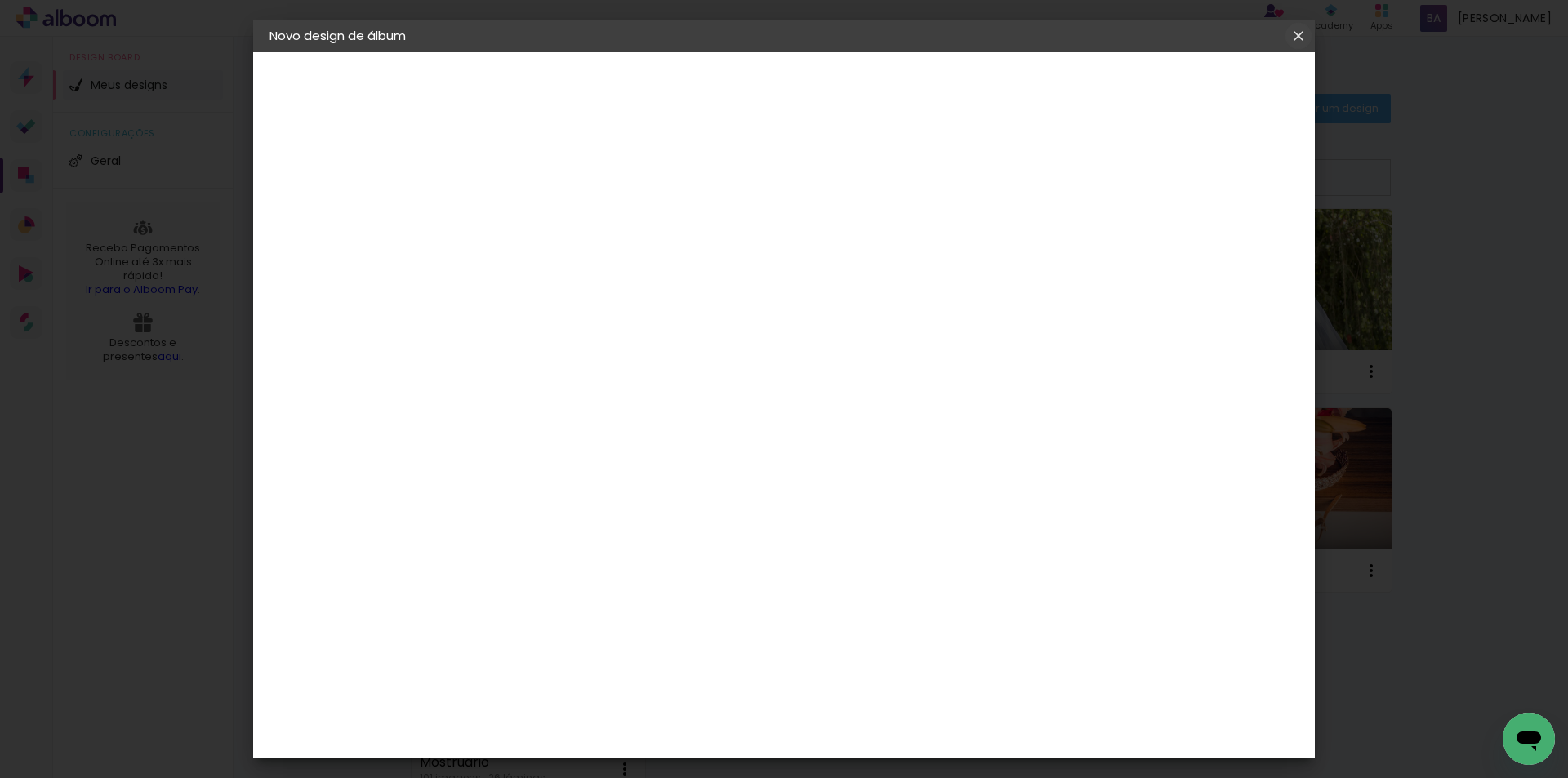
click at [1306, 26] on paper-icon-button at bounding box center [1298, 35] width 32 height 30
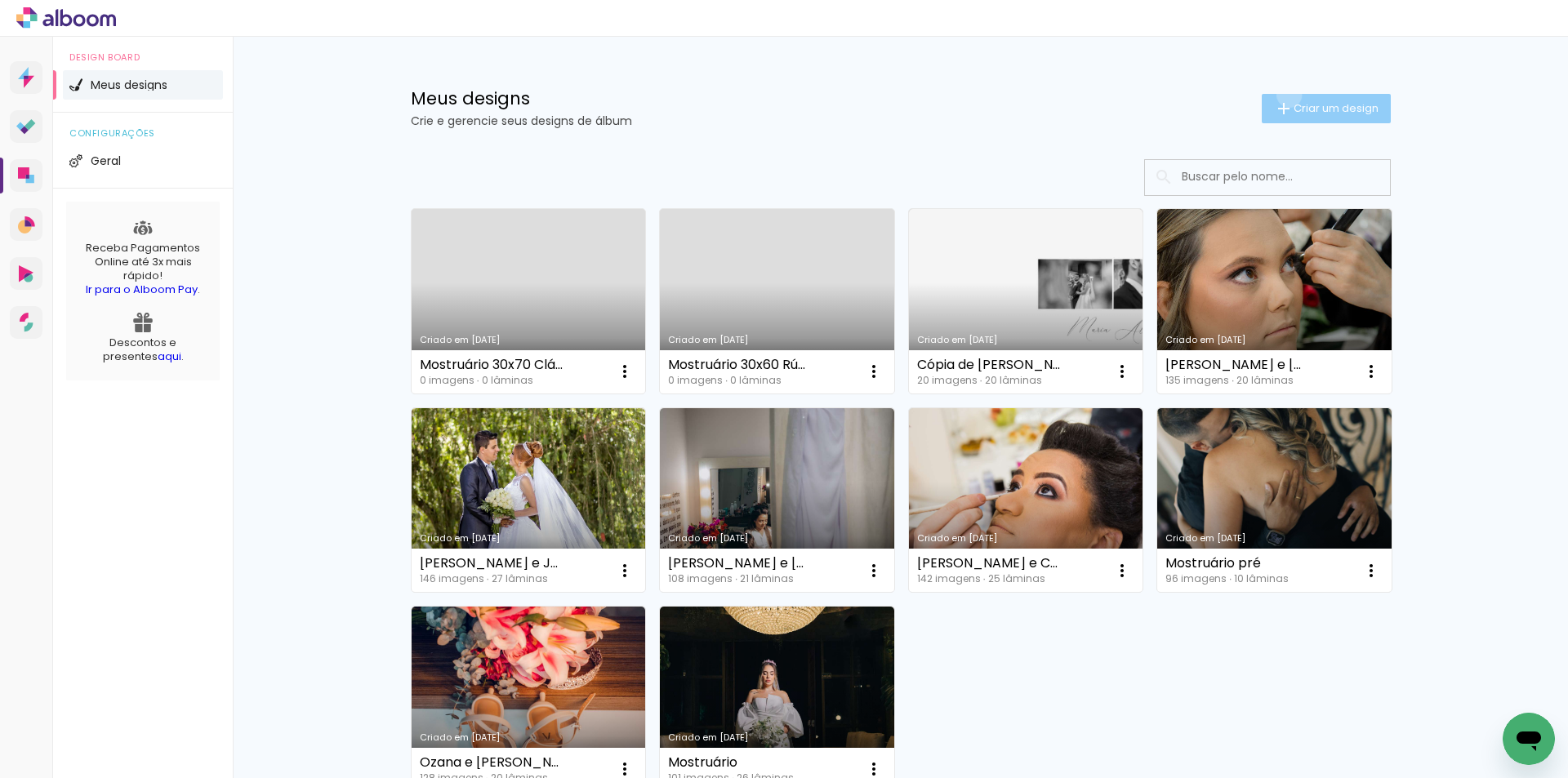
click at [1279, 95] on paper-button "Criar um design" at bounding box center [1325, 108] width 129 height 30
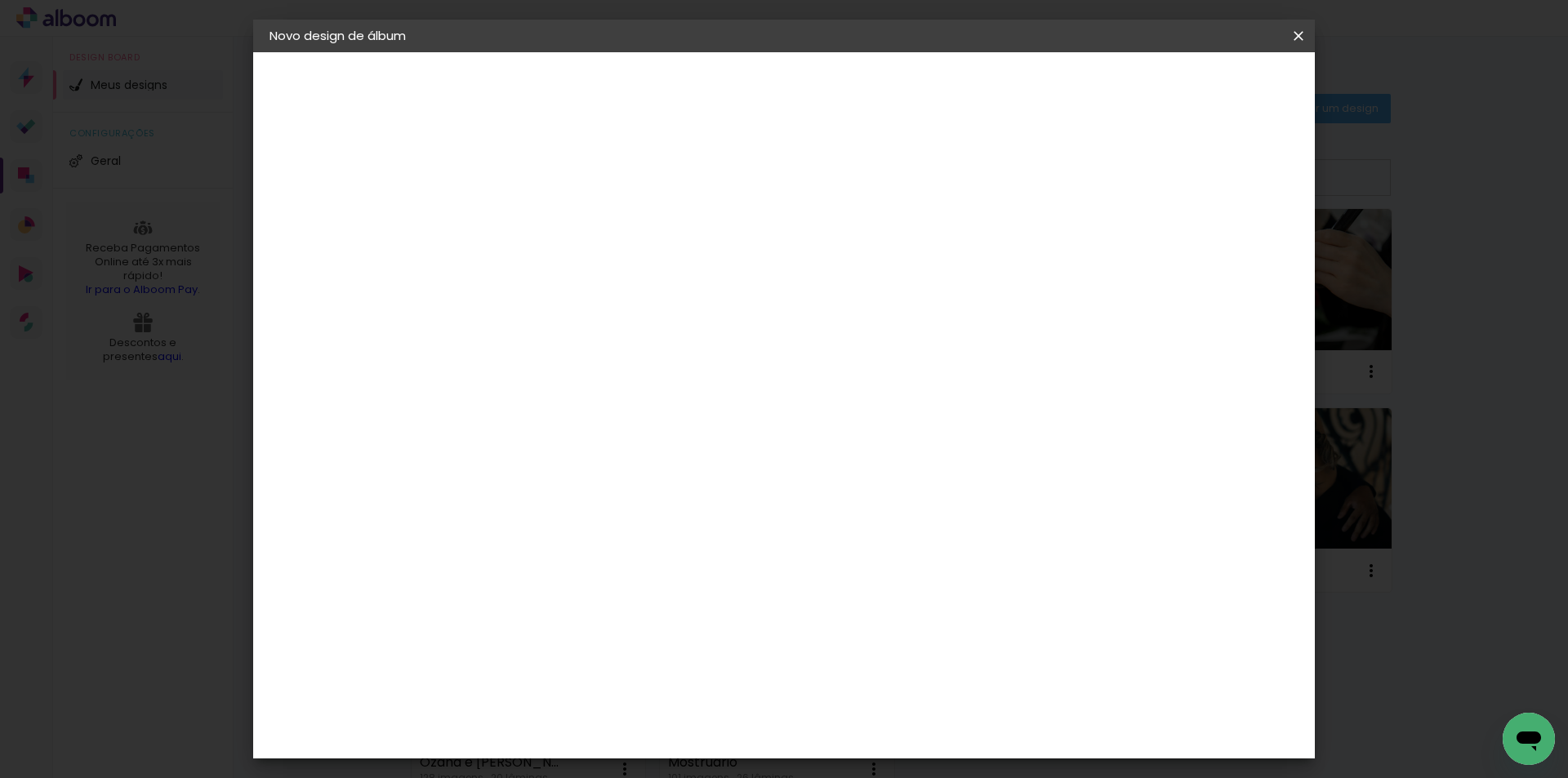
click at [536, 206] on input at bounding box center [536, 219] width 0 height 25
type input "Mostruáro 30x60 + Pré"
type paper-input "Mostruáro 30x60 + Pré"
click at [0, 0] on slot "Avançar" at bounding box center [0, 0] width 0 height 0
click at [647, 311] on input at bounding box center [578, 310] width 165 height 20
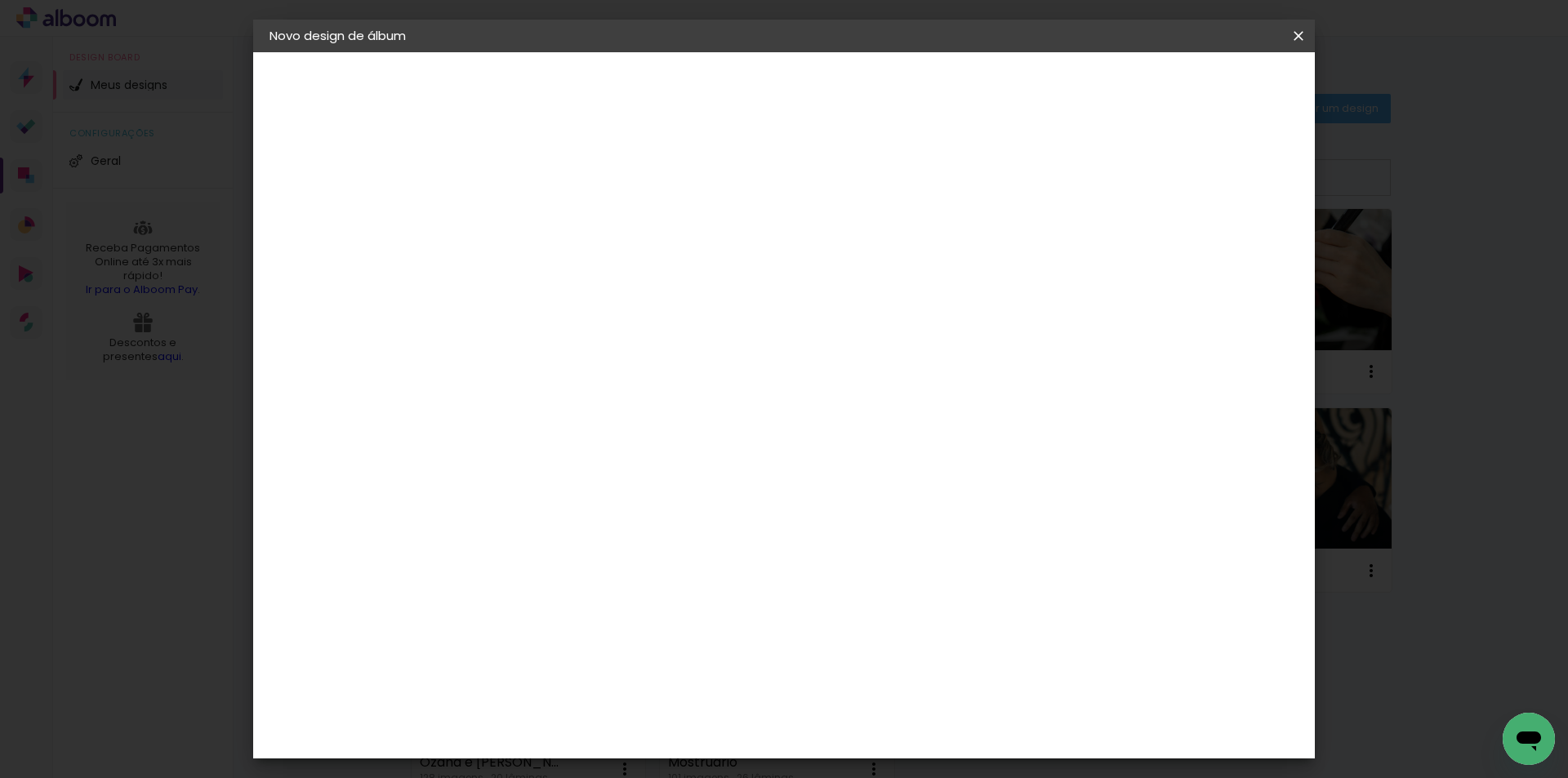
type input "lu"
type paper-input "lu"
click at [634, 362] on div "[PERSON_NAME]" at bounding box center [580, 369] width 109 height 13
click at [0, 0] on slot "Avançar" at bounding box center [0, 0] width 0 height 0
click at [600, 272] on input "text" at bounding box center [568, 285] width 64 height 25
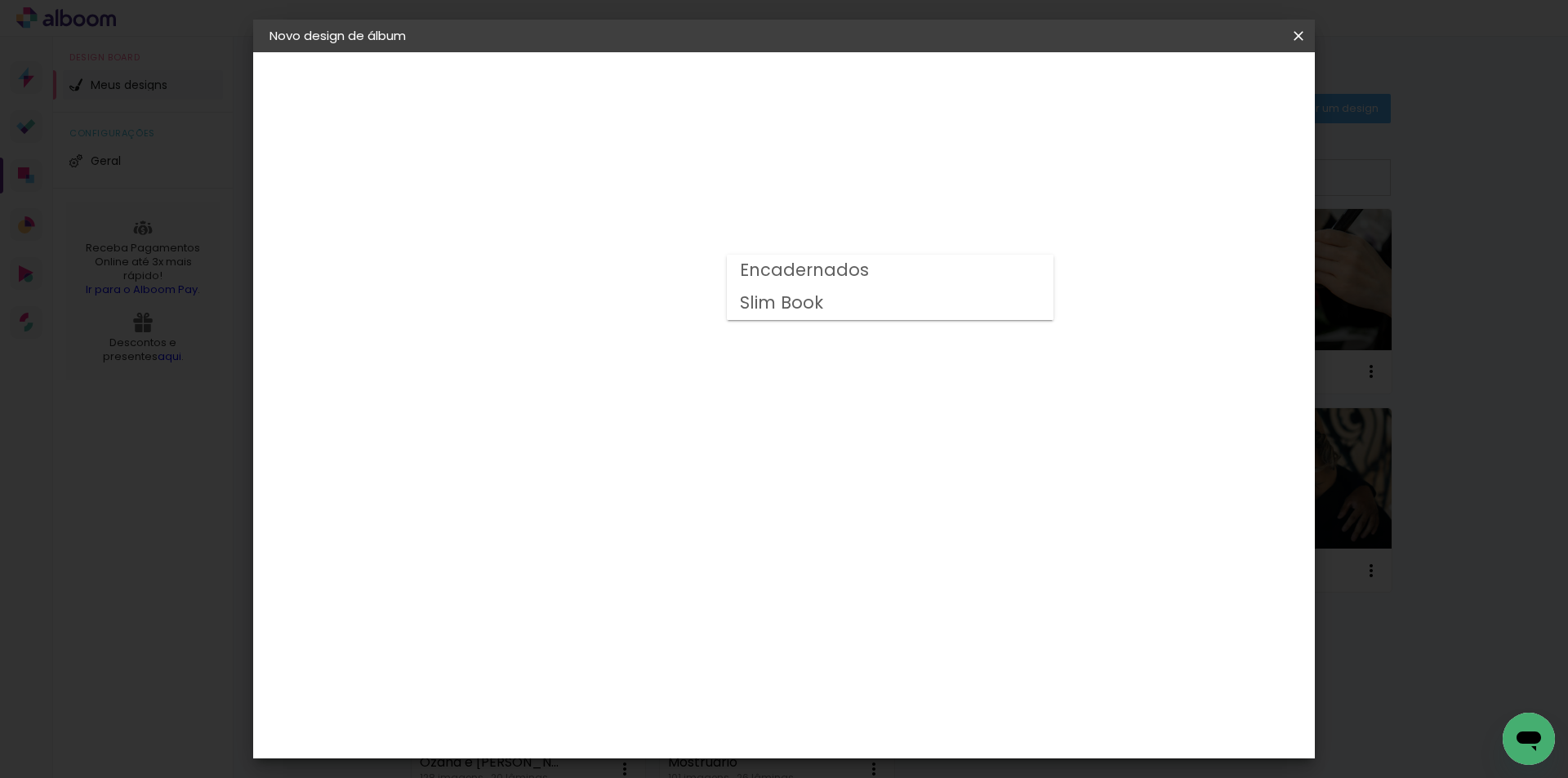
click at [0, 0] on slot "Encadernados" at bounding box center [0, 0] width 0 height 0
type input "Encadernados"
click at [647, 647] on span "30 x 60" at bounding box center [608, 663] width 75 height 33
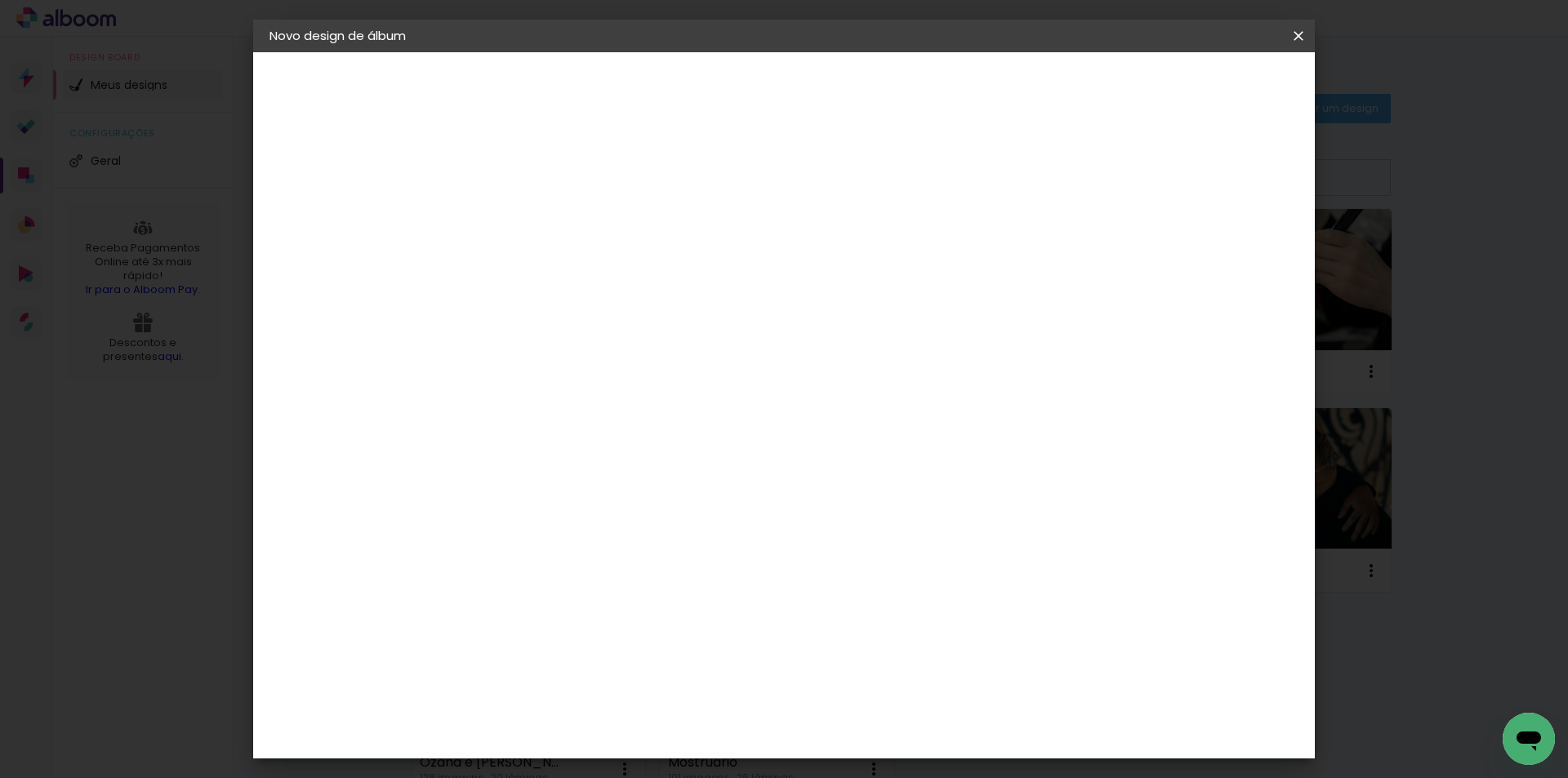
click at [0, 0] on slot "Avançar" at bounding box center [0, 0] width 0 height 0
click at [1213, 76] on paper-button "Iniciar design" at bounding box center [1159, 86] width 107 height 28
